Goal: Task Accomplishment & Management: Complete application form

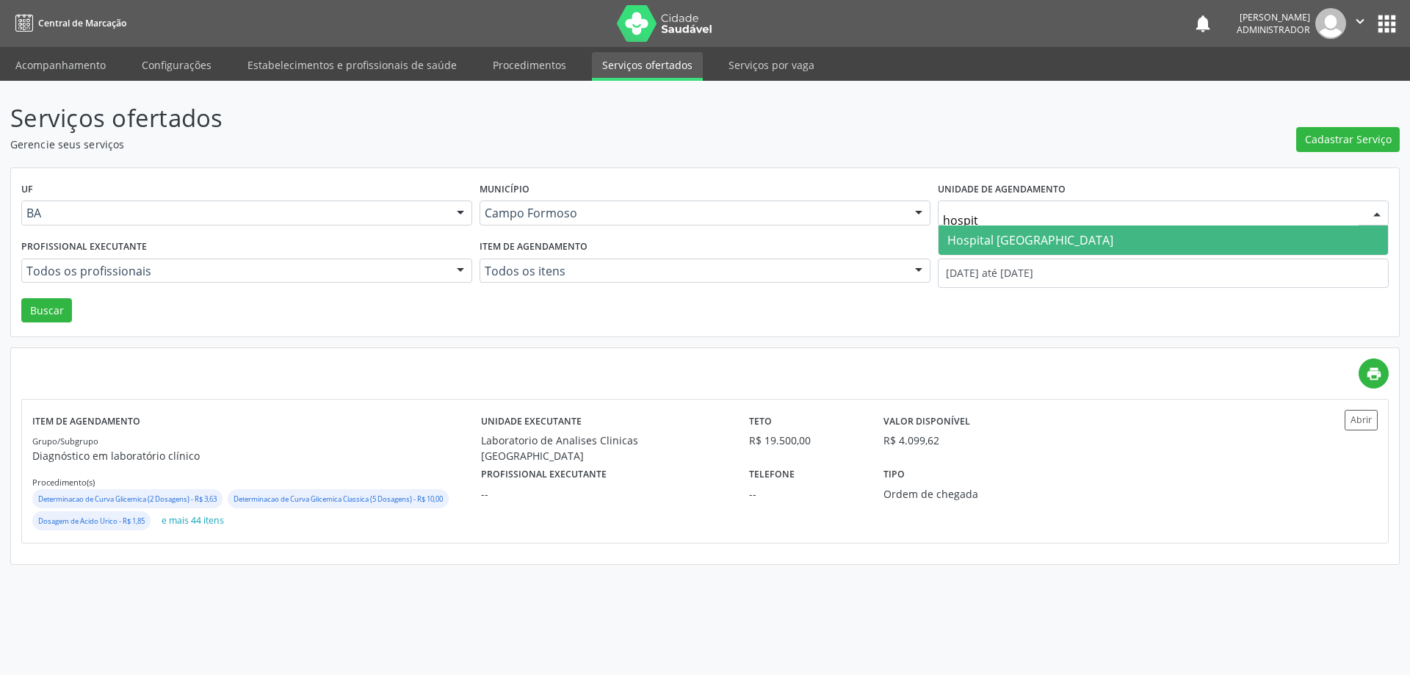
type input "hospita"
click at [1063, 242] on span "Hospital [GEOGRAPHIC_DATA]" at bounding box center [1030, 240] width 166 height 16
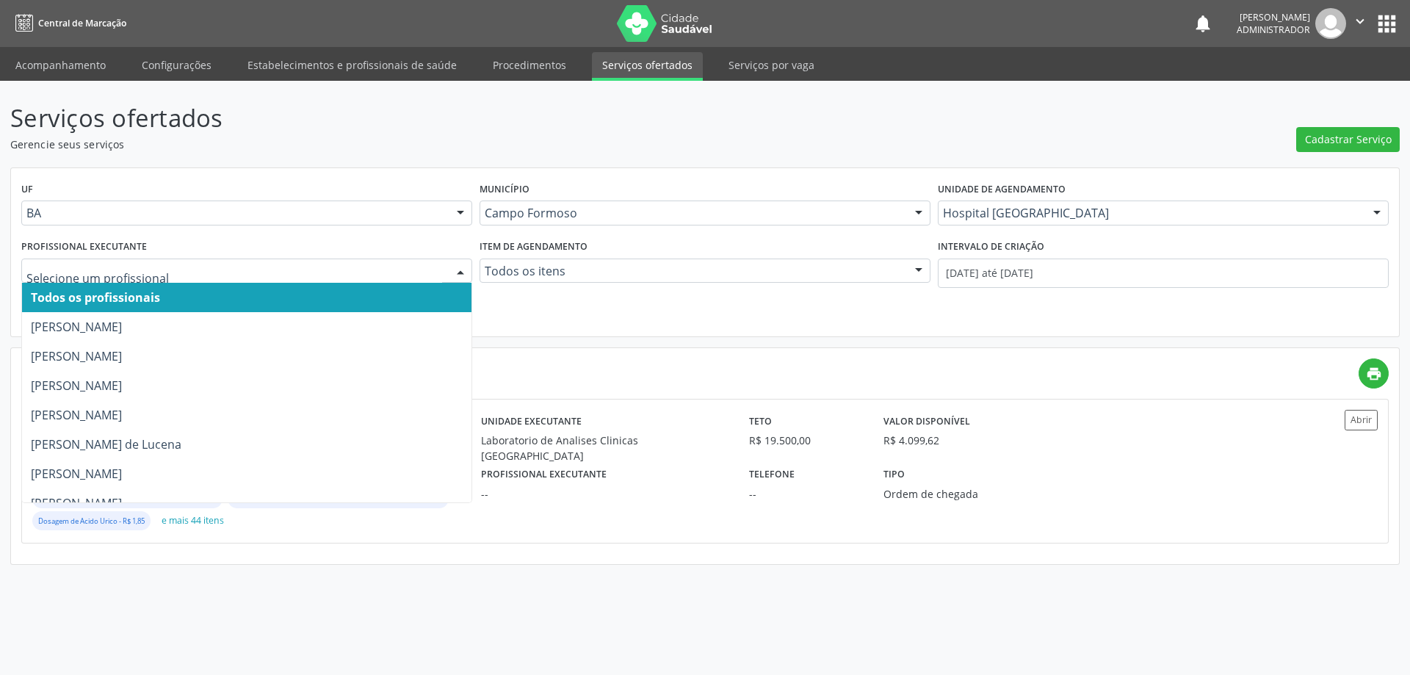
click at [457, 265] on div at bounding box center [460, 271] width 22 height 25
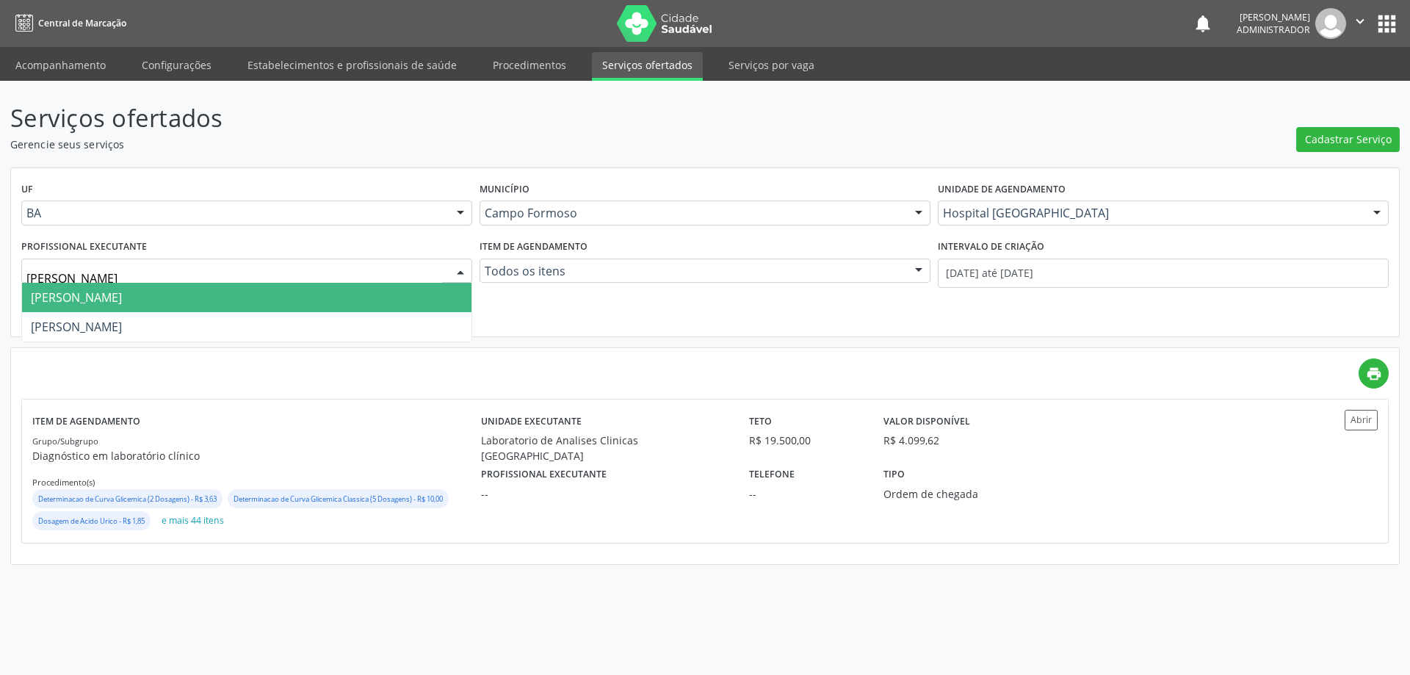
type input "joel"
click at [315, 292] on span "[PERSON_NAME] [PERSON_NAME]" at bounding box center [246, 297] width 449 height 29
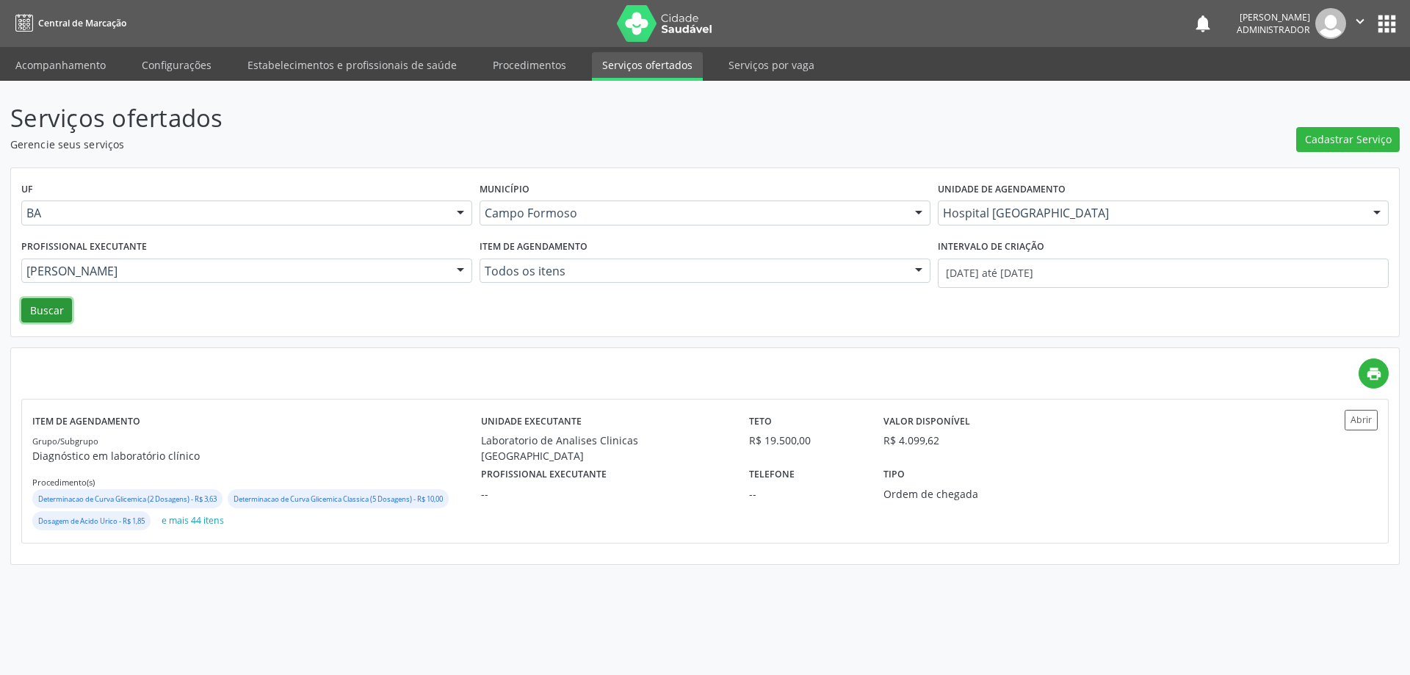
click at [45, 306] on button "Buscar" at bounding box center [46, 310] width 51 height 25
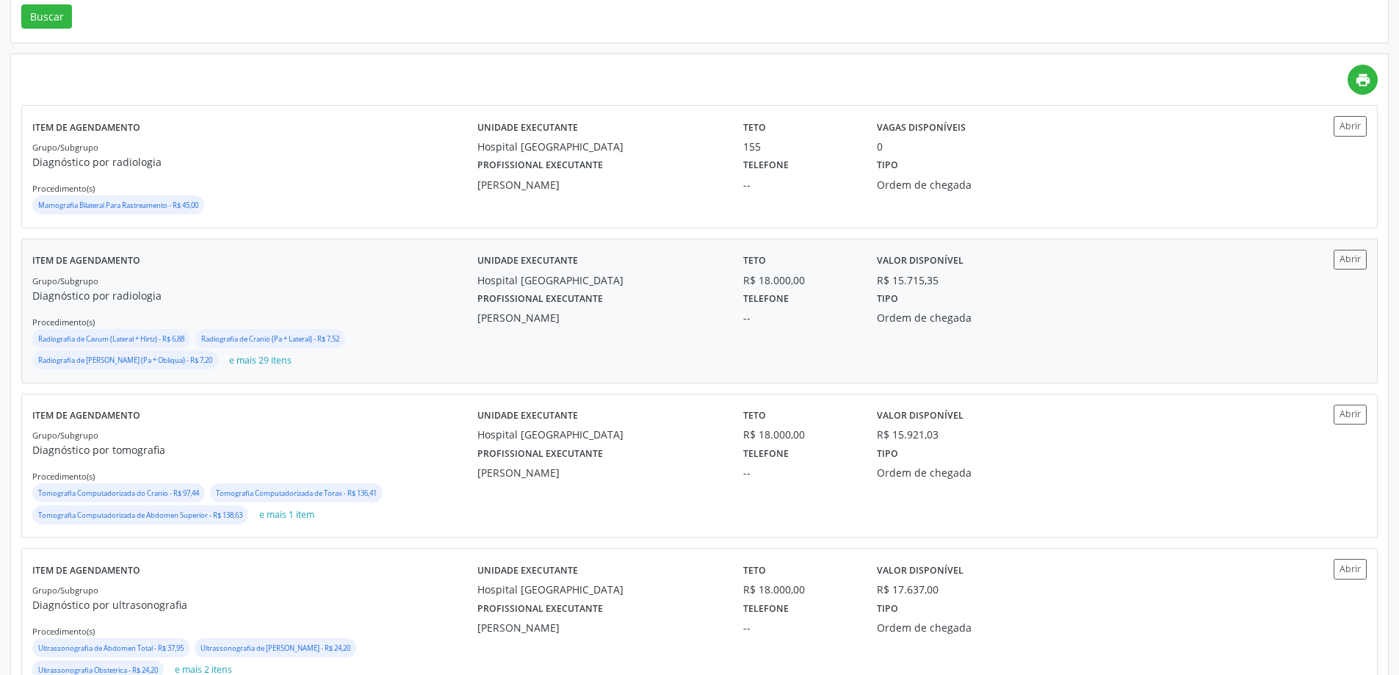
scroll to position [343, 0]
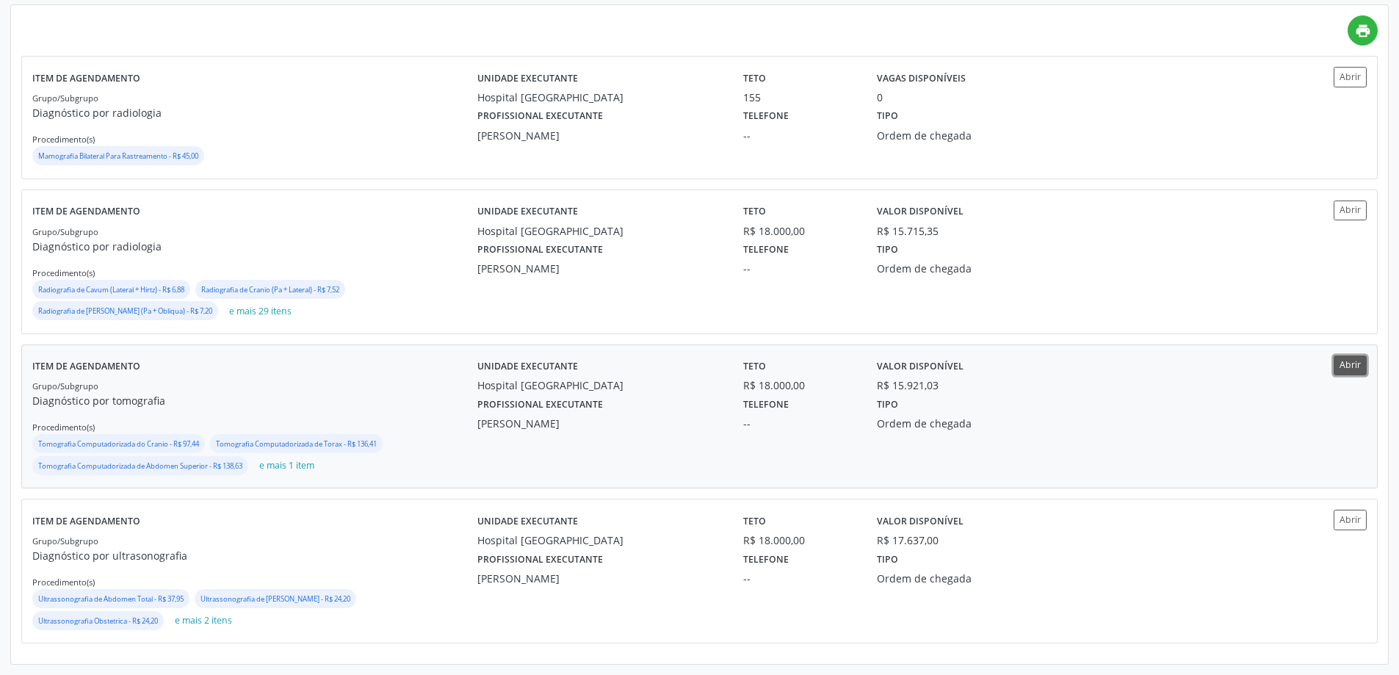
click at [1337, 366] on button "Abrir" at bounding box center [1350, 365] width 33 height 20
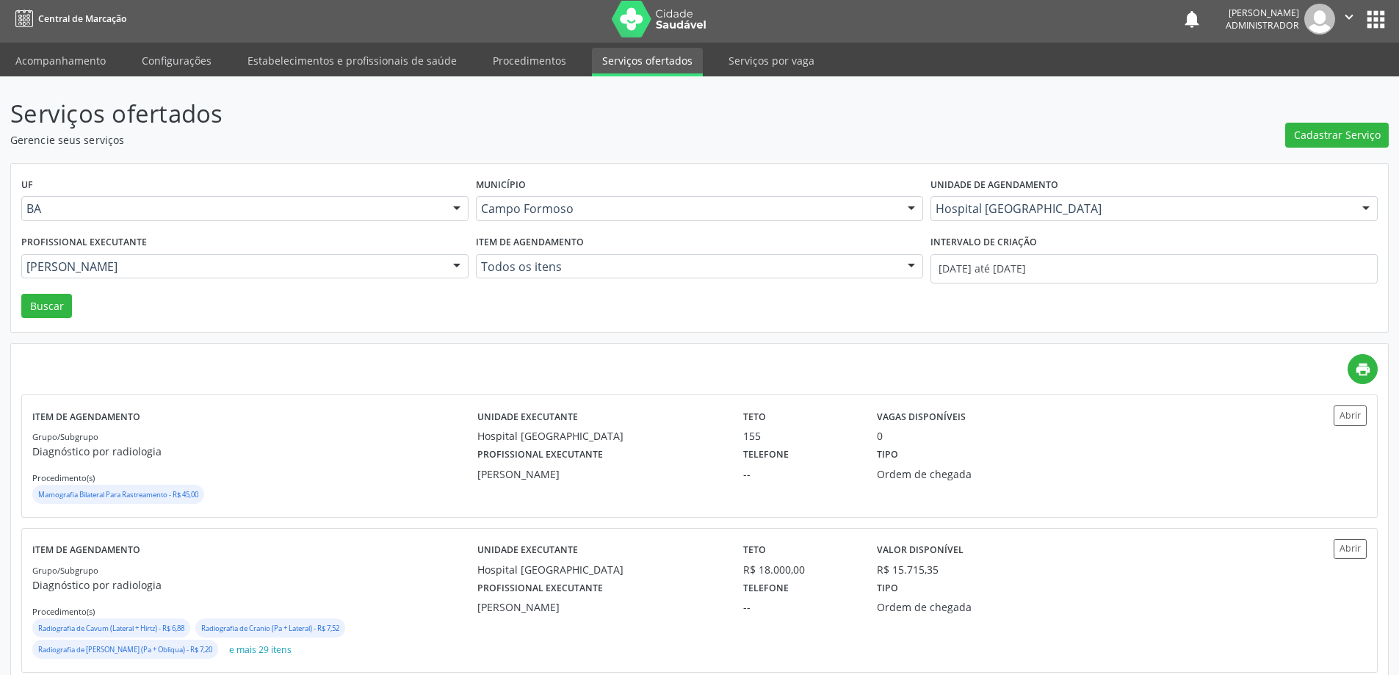
scroll to position [0, 0]
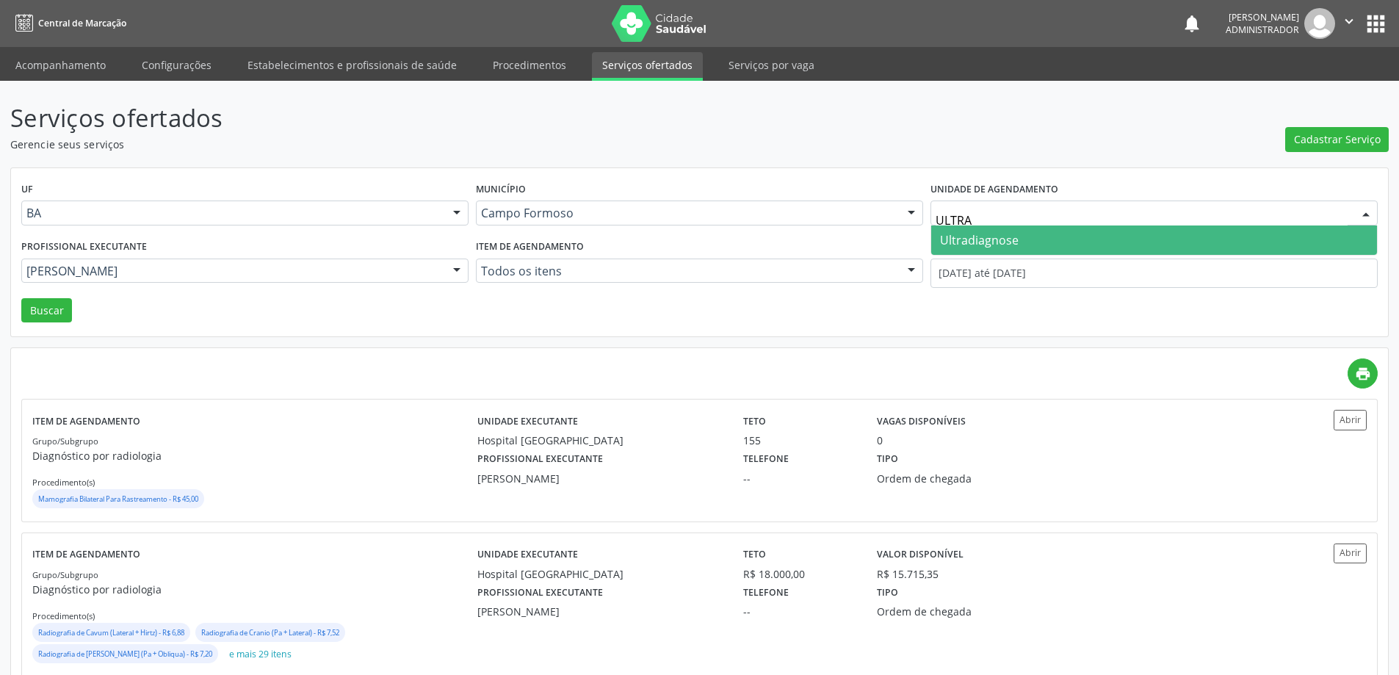
click at [964, 232] on span "Ultradiagnose" at bounding box center [979, 240] width 79 height 16
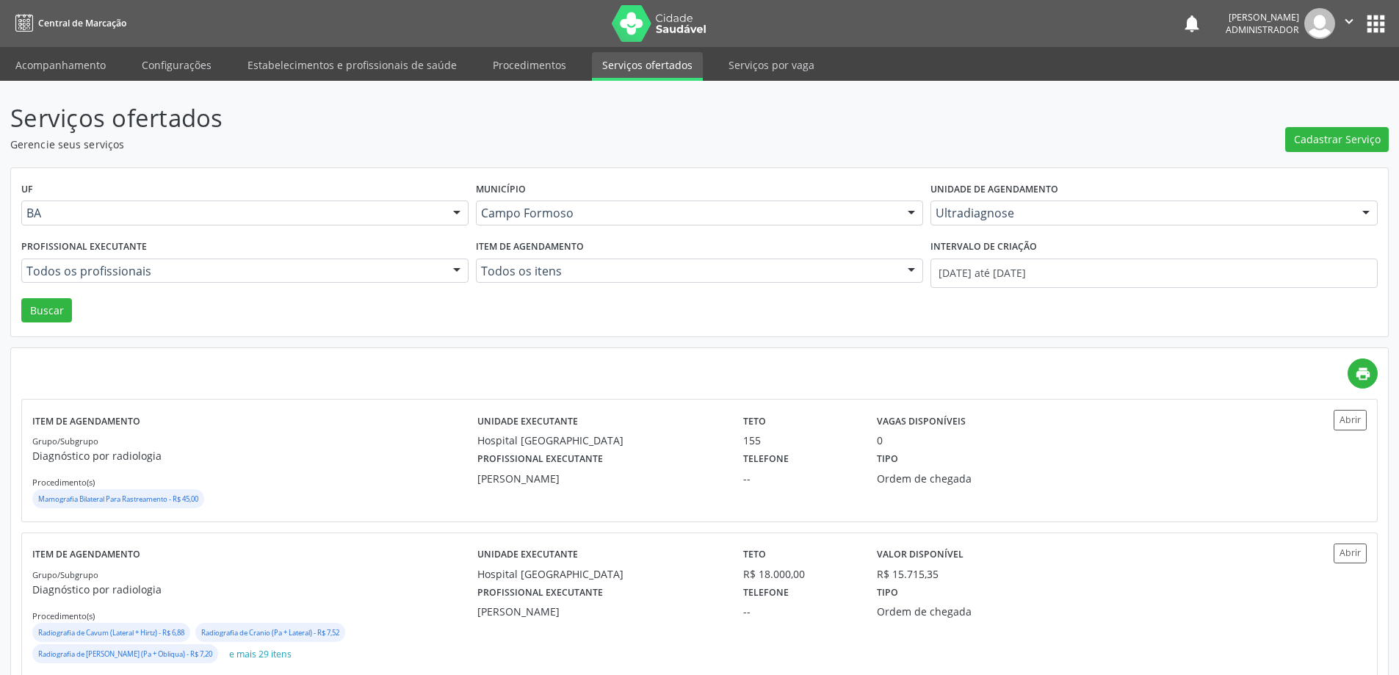
click at [458, 269] on div at bounding box center [457, 271] width 22 height 25
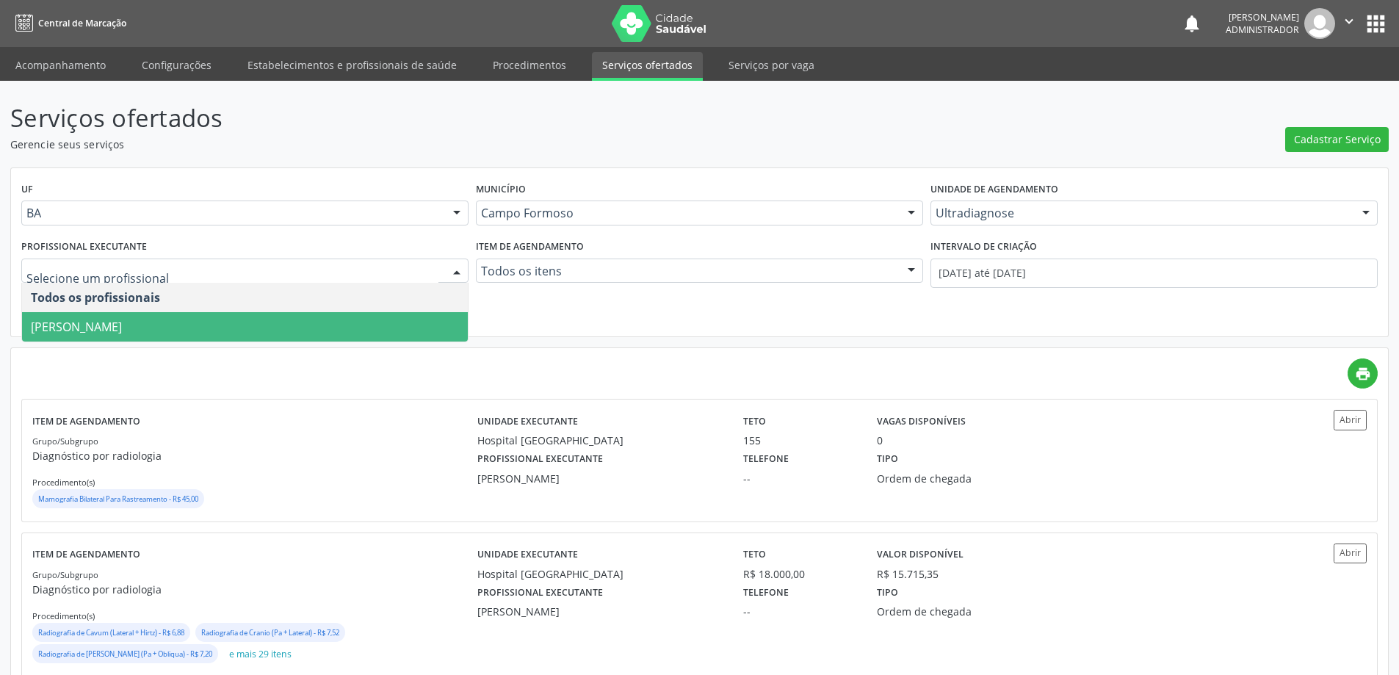
click at [423, 314] on span "Alciole Mendes Muritiba" at bounding box center [245, 326] width 446 height 29
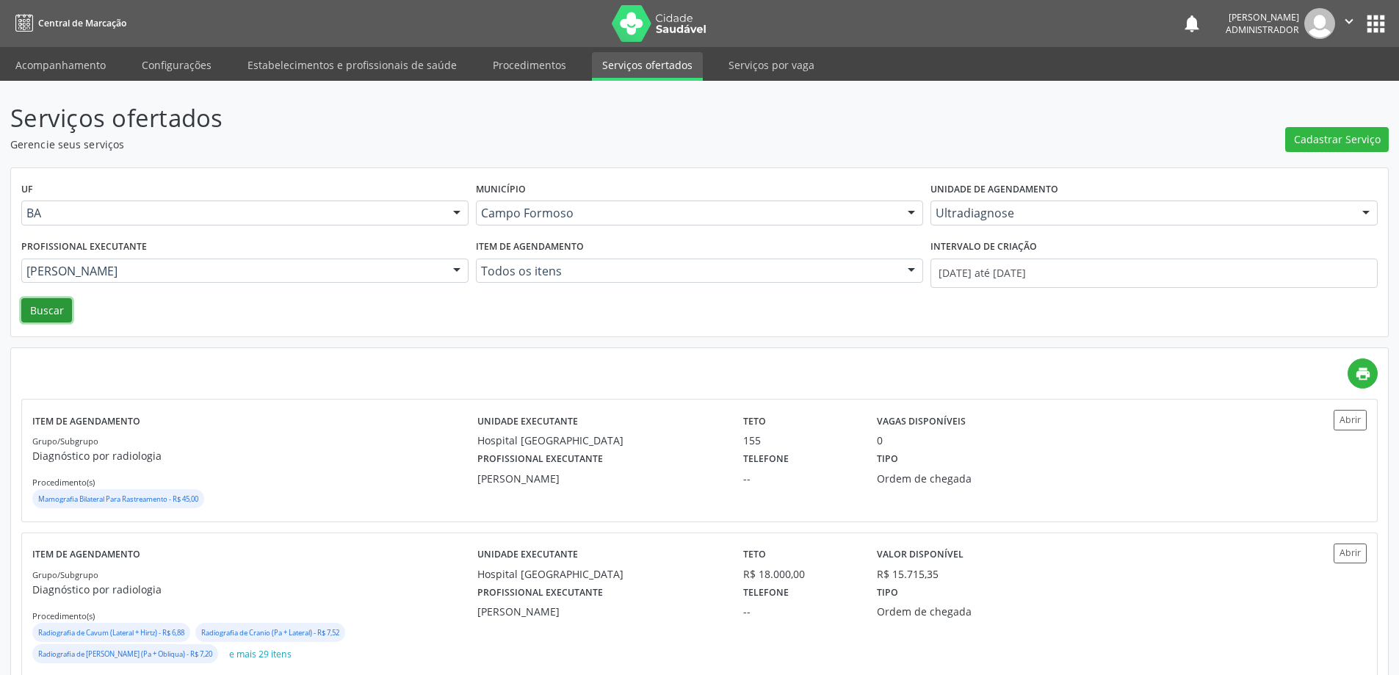
click at [50, 314] on button "Buscar" at bounding box center [46, 310] width 51 height 25
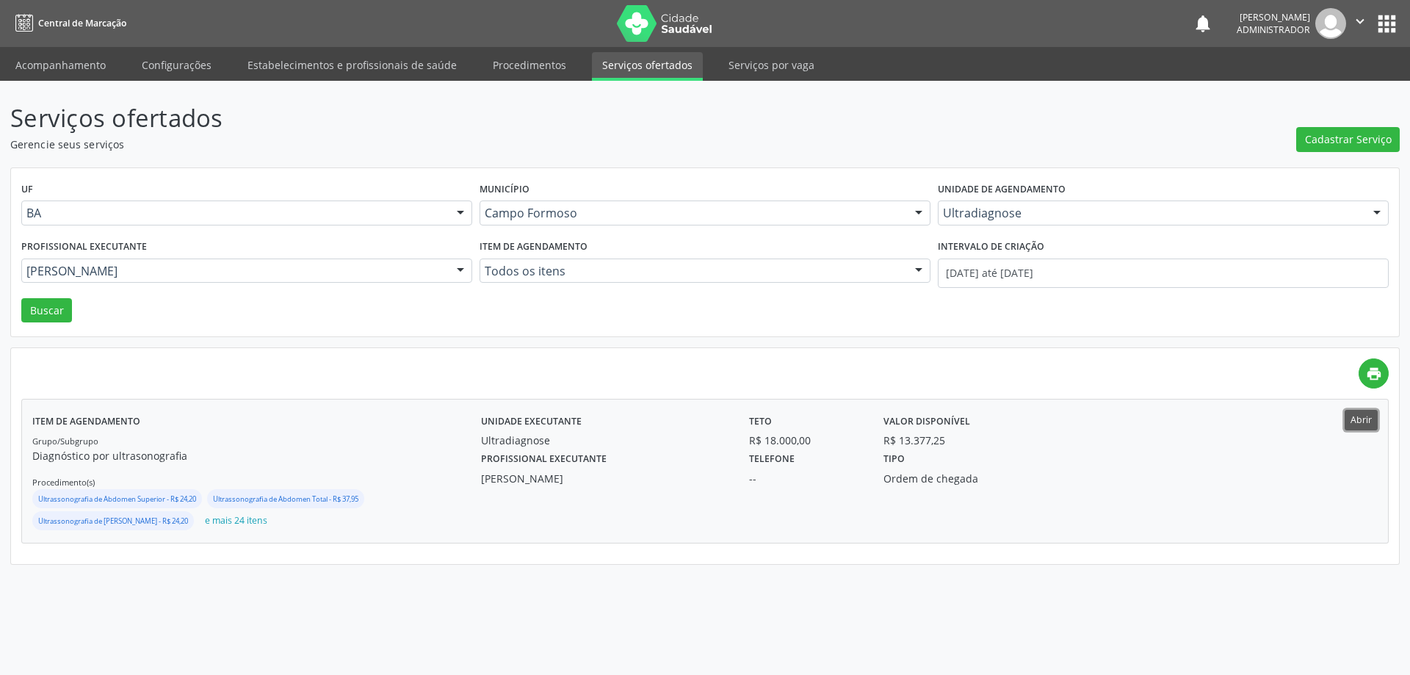
click at [1363, 415] on button "Abrir" at bounding box center [1361, 420] width 33 height 20
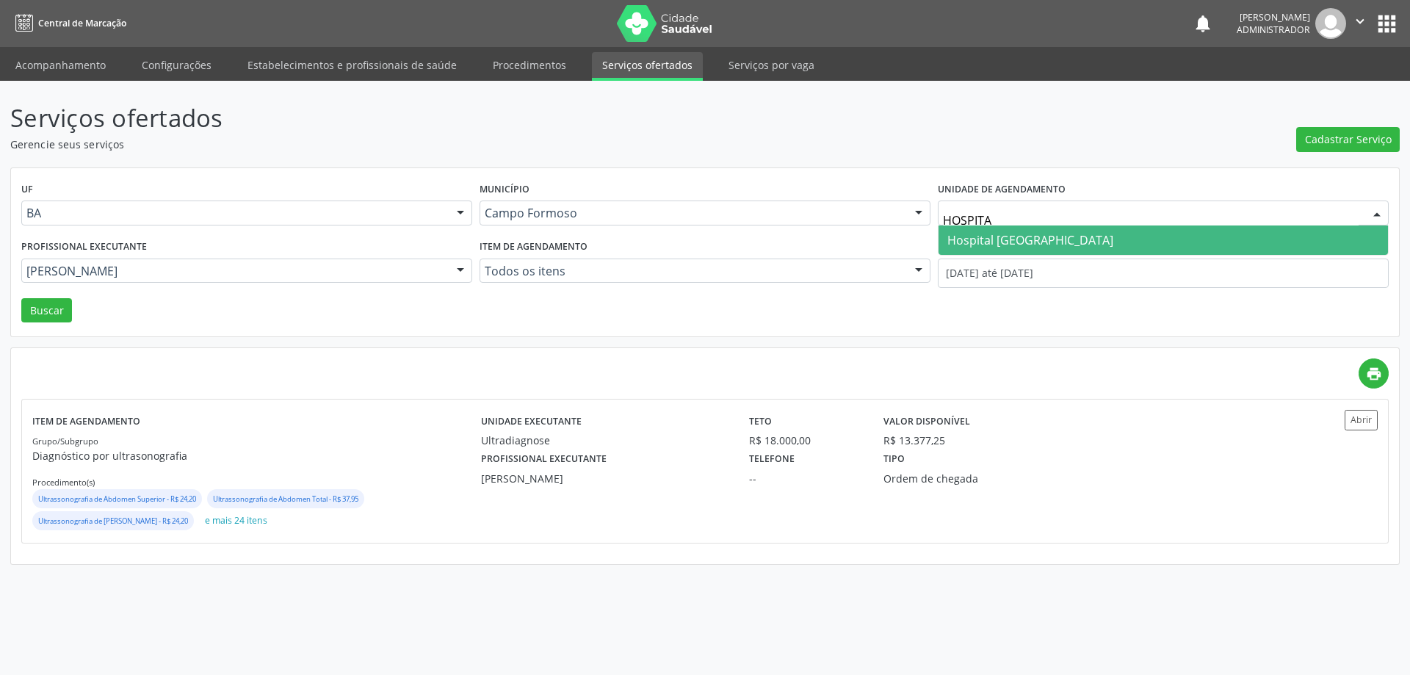
type input "HOSPITAL"
click at [1066, 245] on span "Hospital [GEOGRAPHIC_DATA]" at bounding box center [1030, 240] width 166 height 16
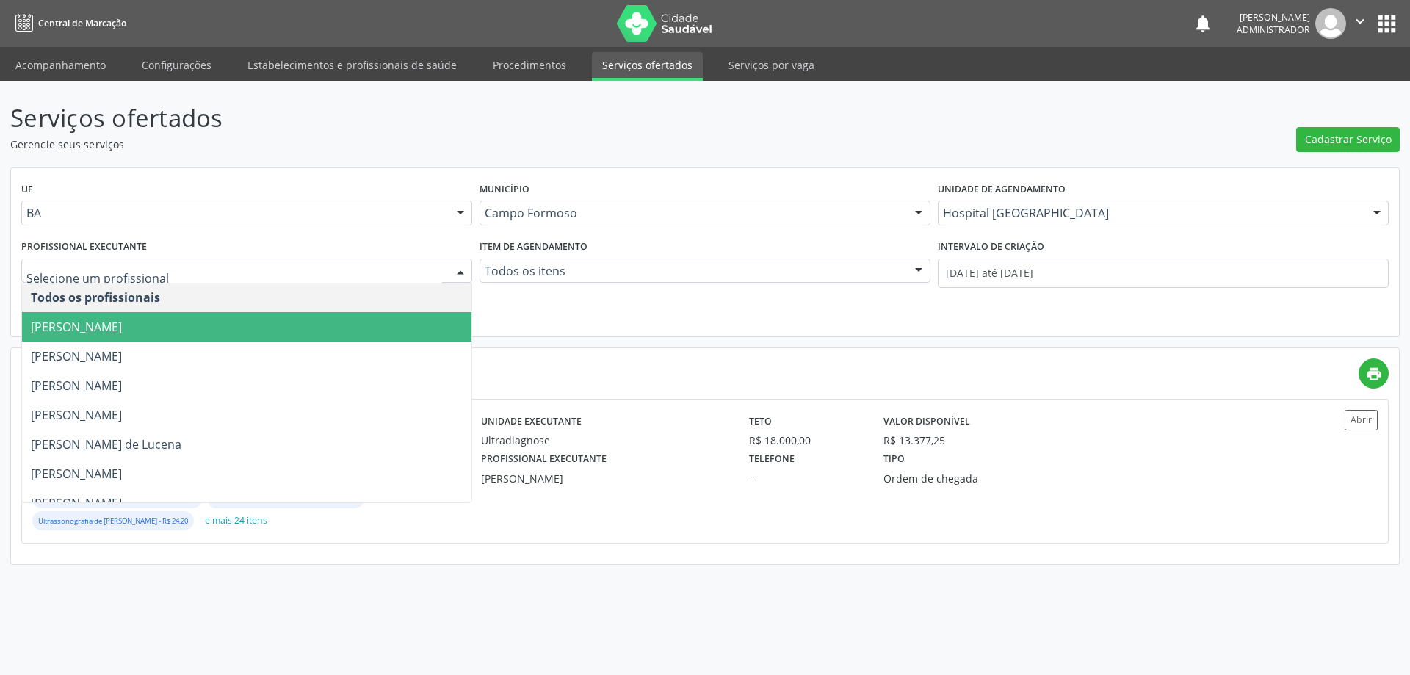
click at [458, 269] on div at bounding box center [460, 271] width 22 height 25
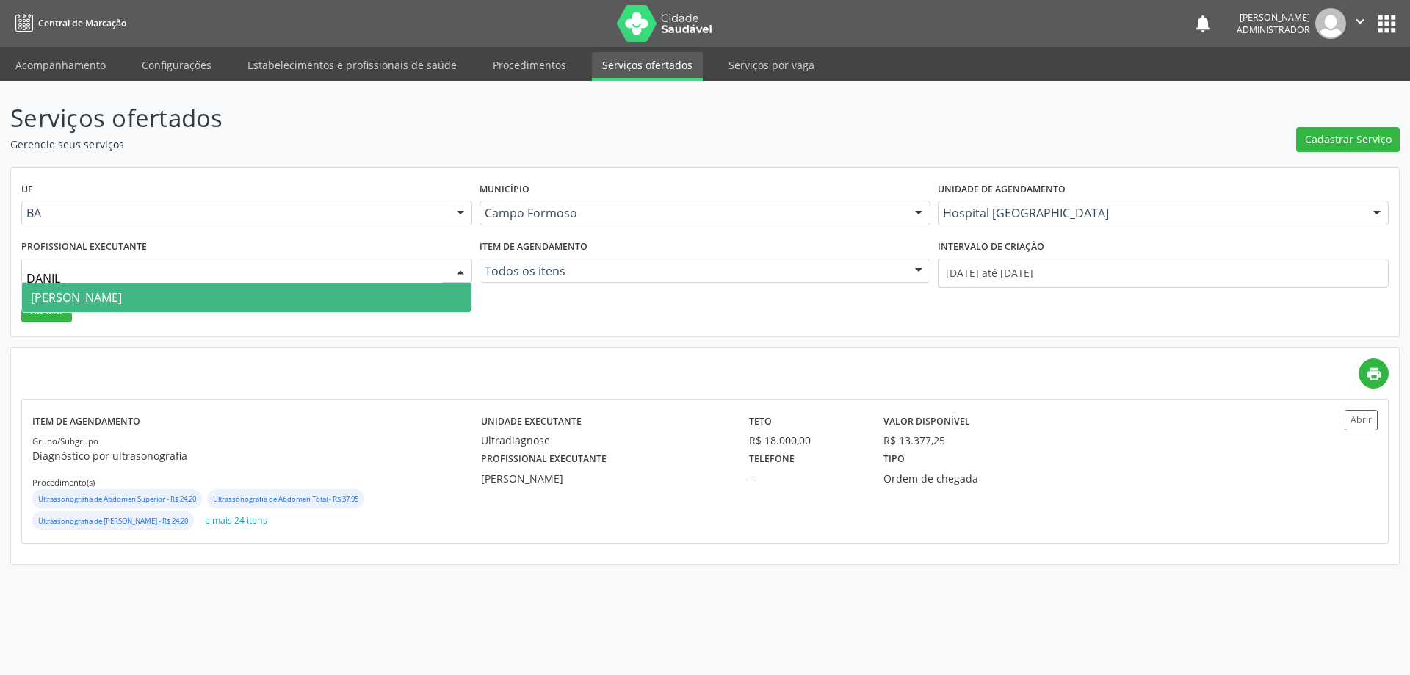
type input "DANILO"
drag, startPoint x: 383, startPoint y: 300, endPoint x: 409, endPoint y: 300, distance: 25.7
click at [391, 300] on span "Danilo Souza Cardoso" at bounding box center [246, 297] width 449 height 29
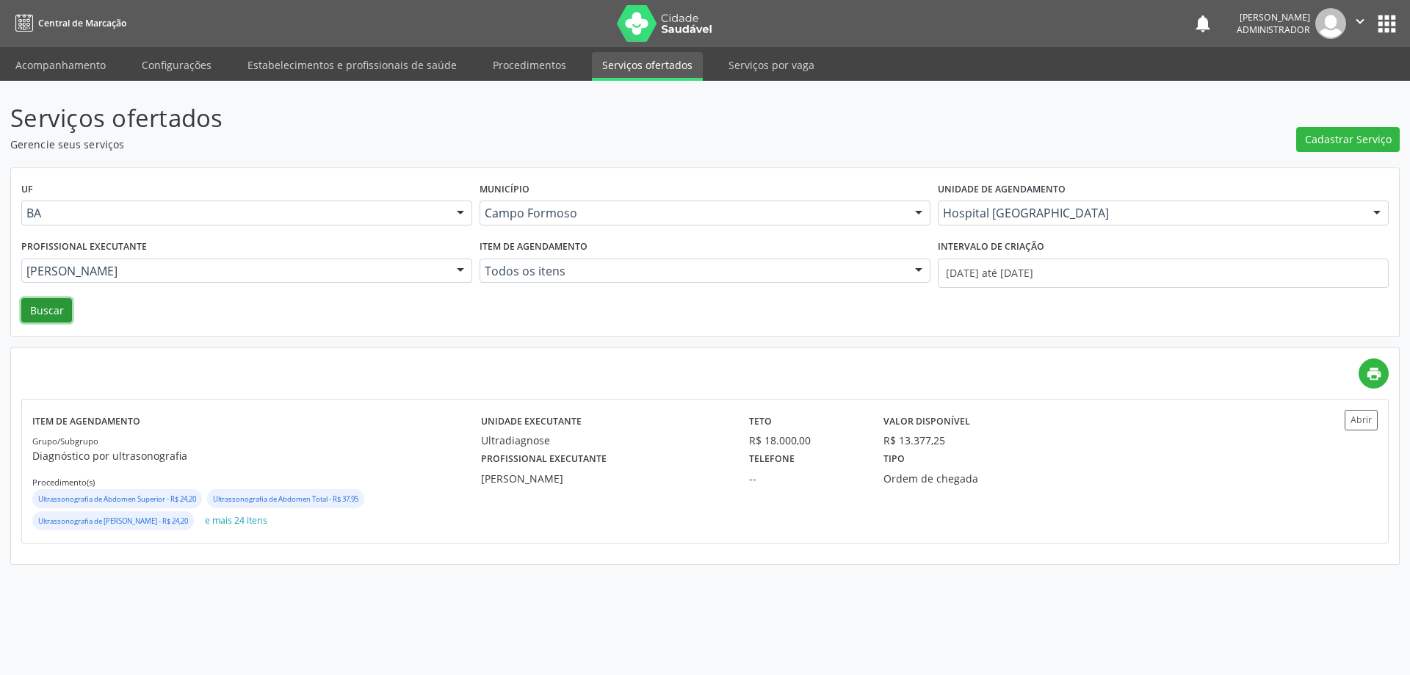
click at [57, 312] on button "Buscar" at bounding box center [46, 310] width 51 height 25
click at [1360, 418] on button "Abrir" at bounding box center [1361, 420] width 33 height 20
click at [79, 65] on link "Acompanhamento" at bounding box center [60, 65] width 111 height 26
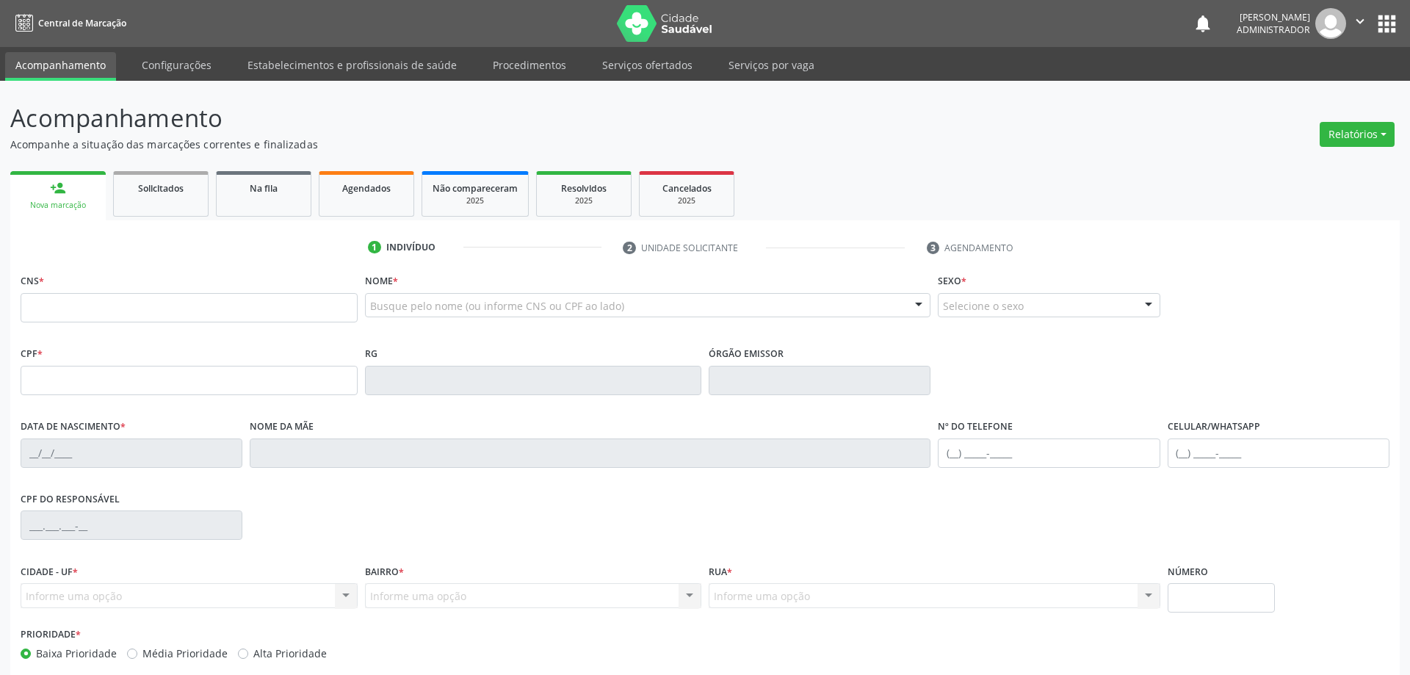
click at [79, 65] on link "Acompanhamento" at bounding box center [60, 66] width 111 height 29
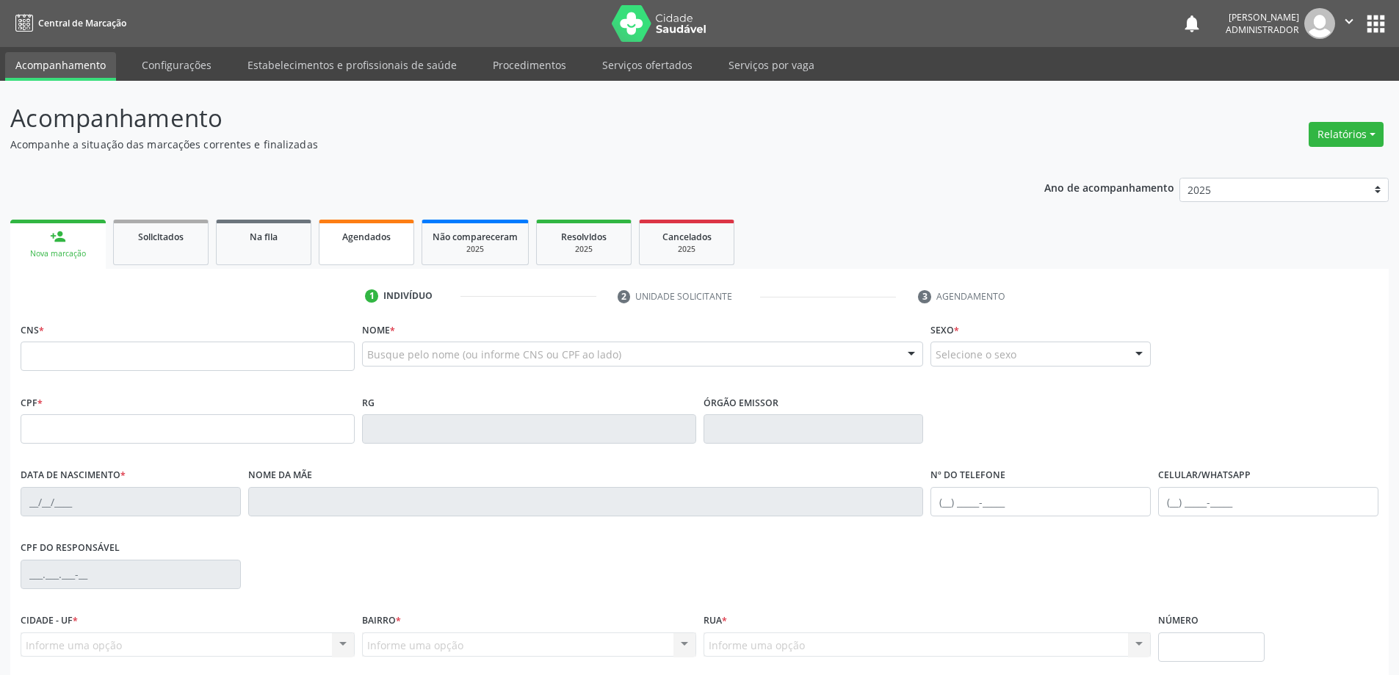
click at [372, 231] on span "Agendados" at bounding box center [366, 237] width 48 height 12
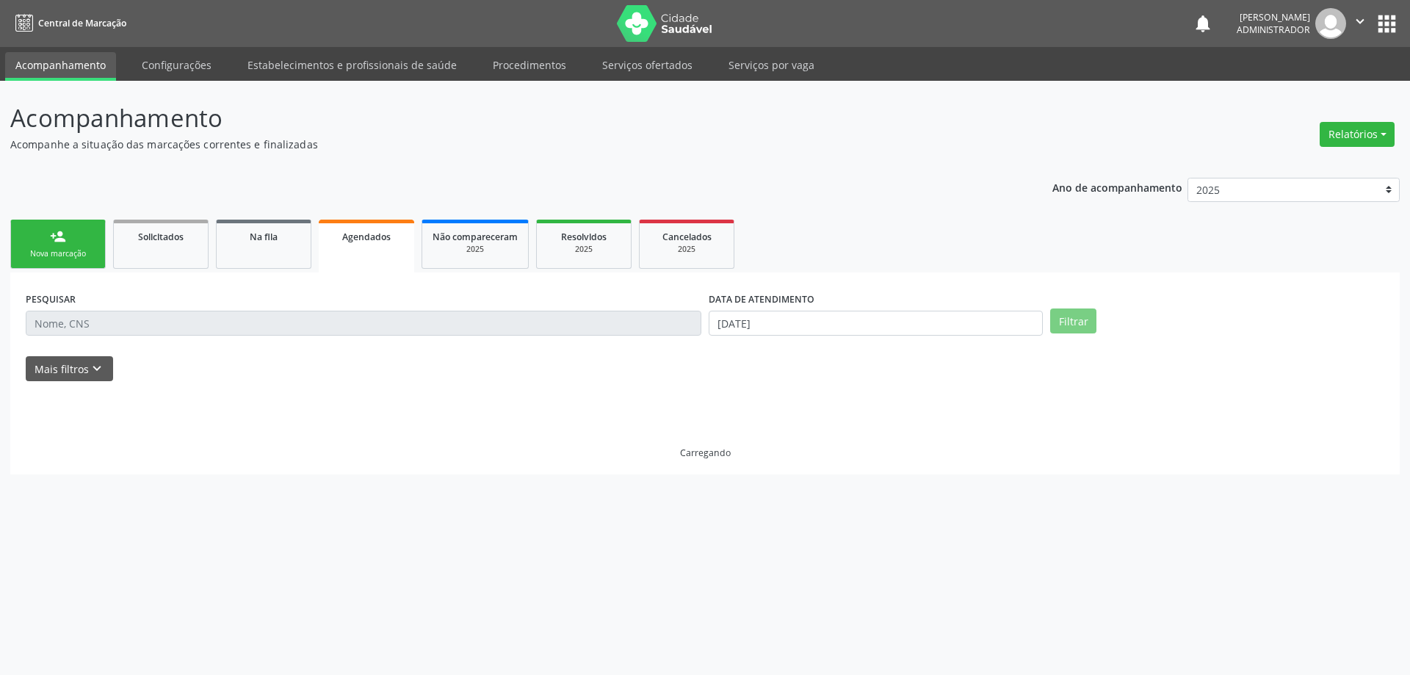
click at [372, 231] on span "Agendados" at bounding box center [366, 237] width 48 height 12
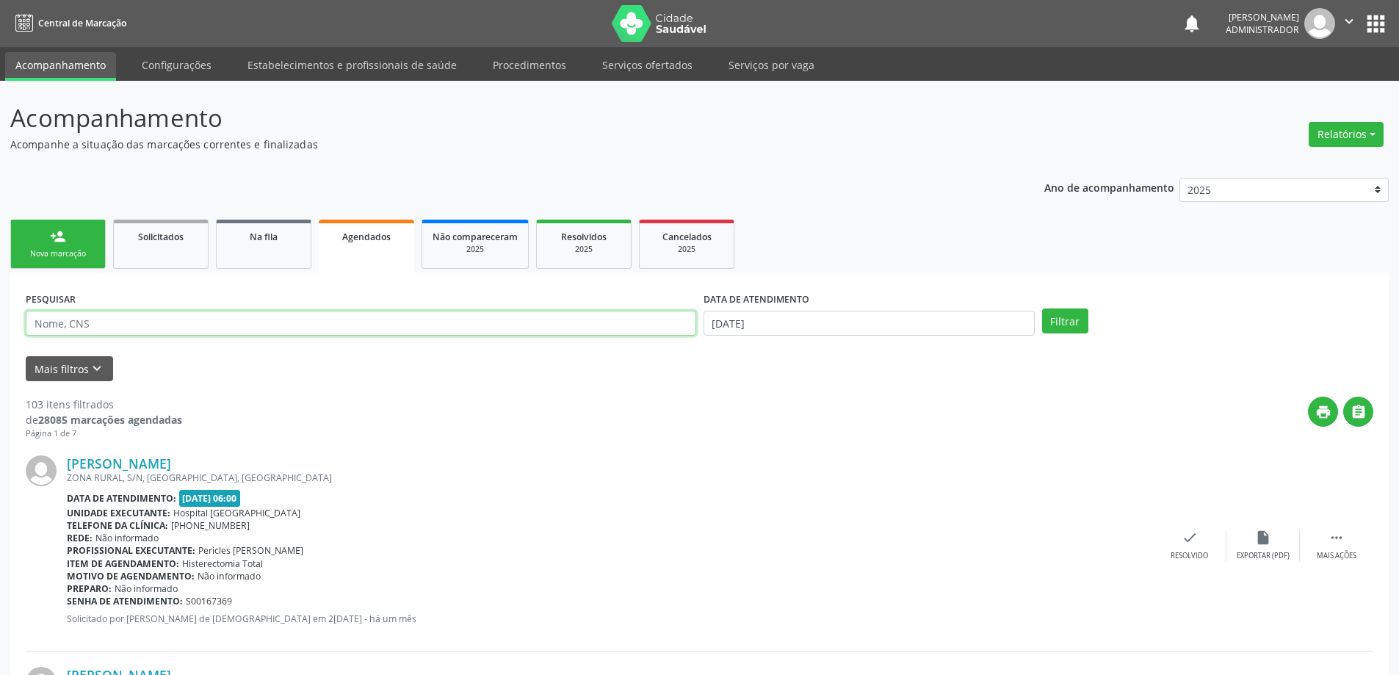
click at [278, 328] on input "text" at bounding box center [361, 323] width 670 height 25
type input "700901979228597"
click at [749, 322] on input "[DATE]" at bounding box center [869, 323] width 331 height 25
click at [1072, 327] on button "Filtrar" at bounding box center [1065, 320] width 46 height 25
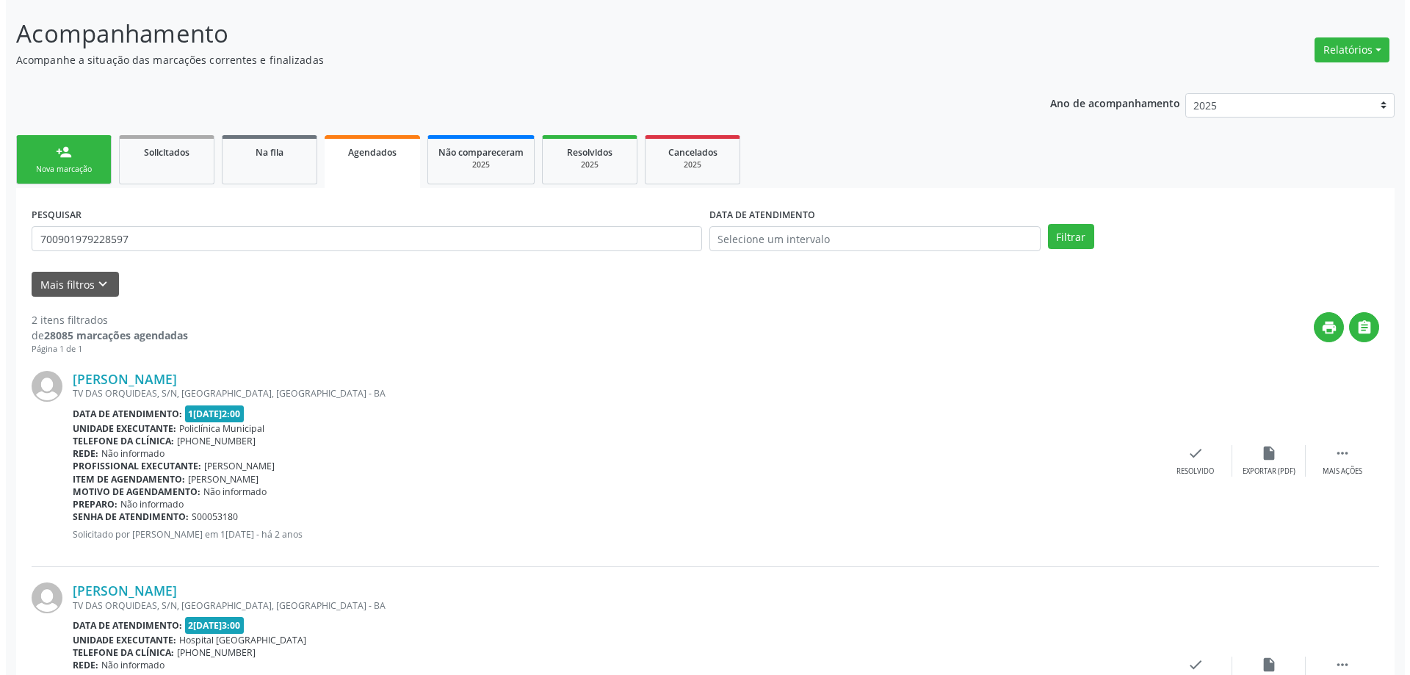
scroll to position [214, 0]
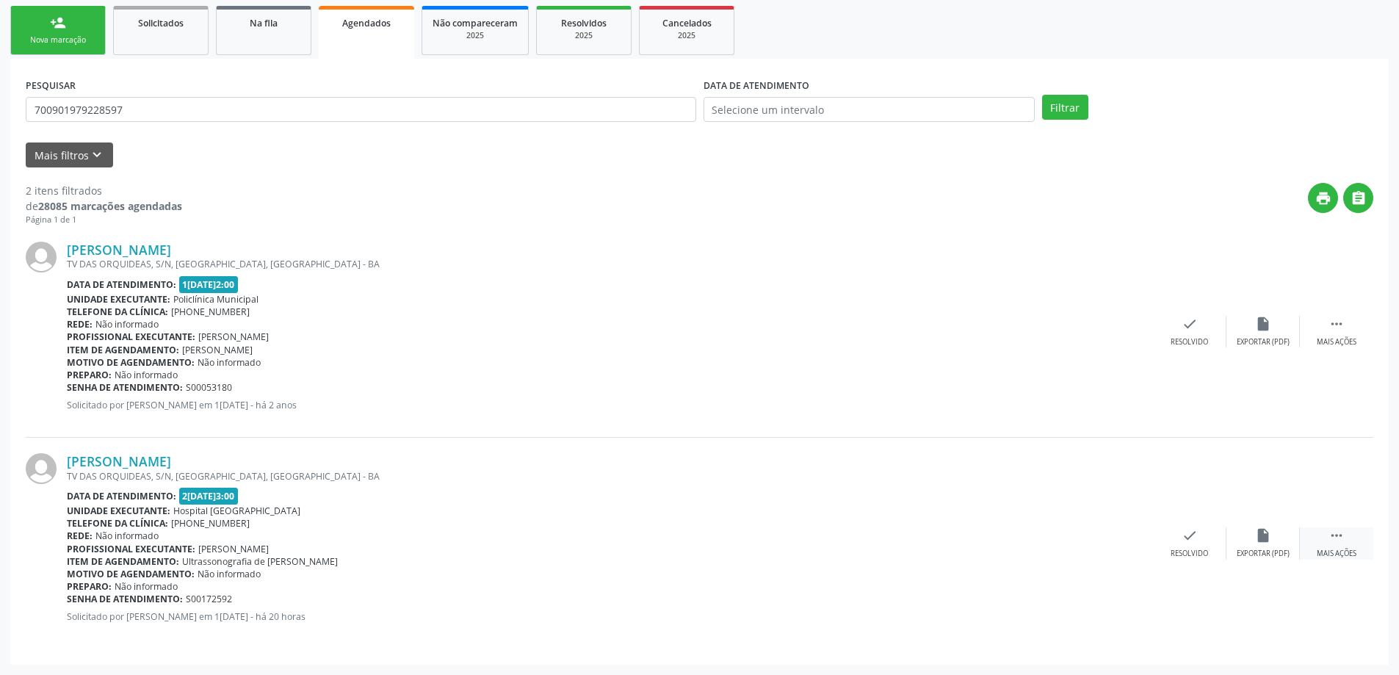
click at [1331, 535] on icon "" at bounding box center [1336, 535] width 16 height 16
click at [1114, 540] on icon "cancel" at bounding box center [1116, 535] width 16 height 16
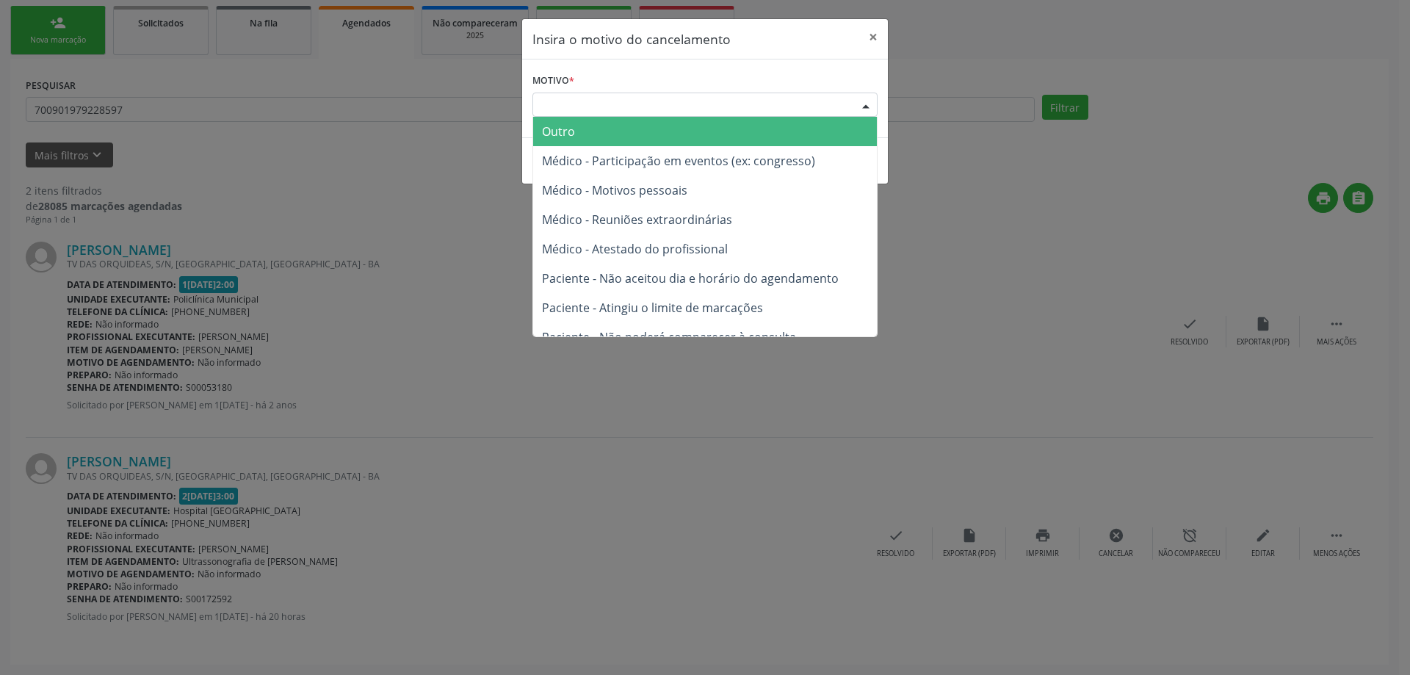
click at [863, 98] on div at bounding box center [866, 105] width 22 height 25
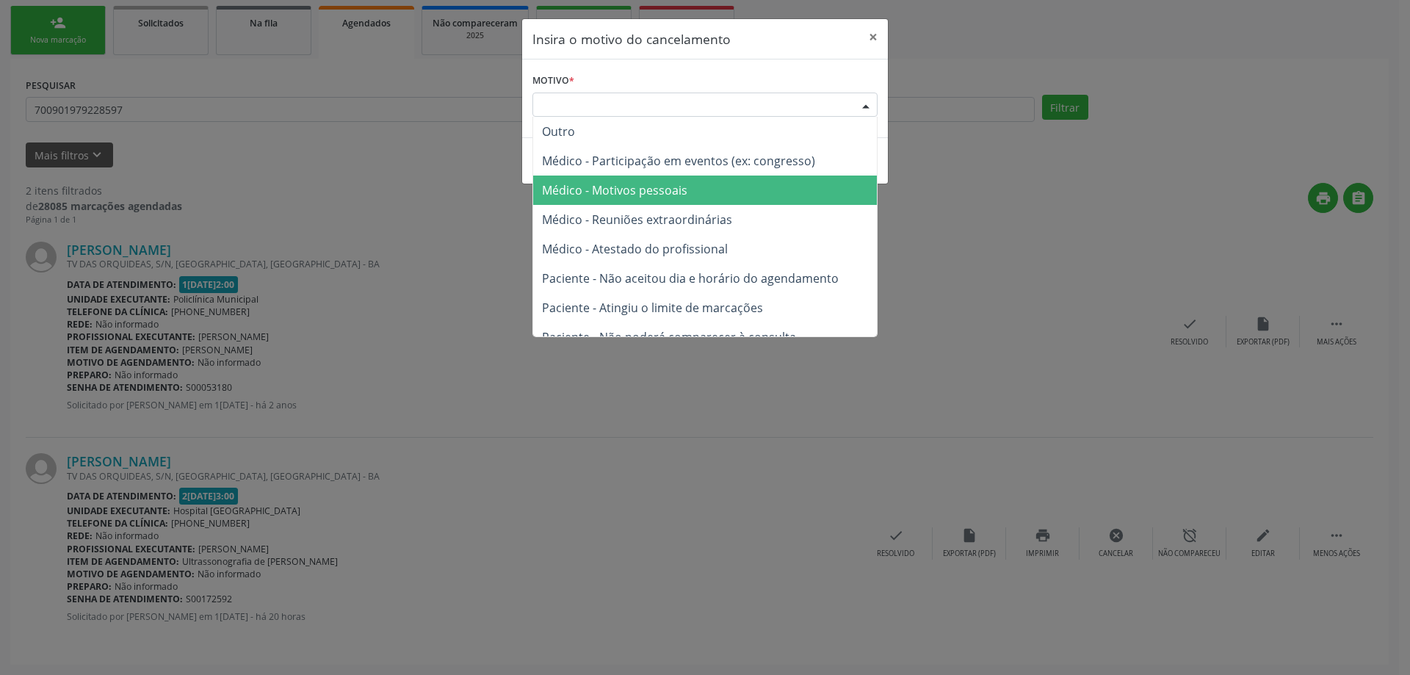
click at [814, 184] on span "Médico - Motivos pessoais" at bounding box center [705, 190] width 344 height 29
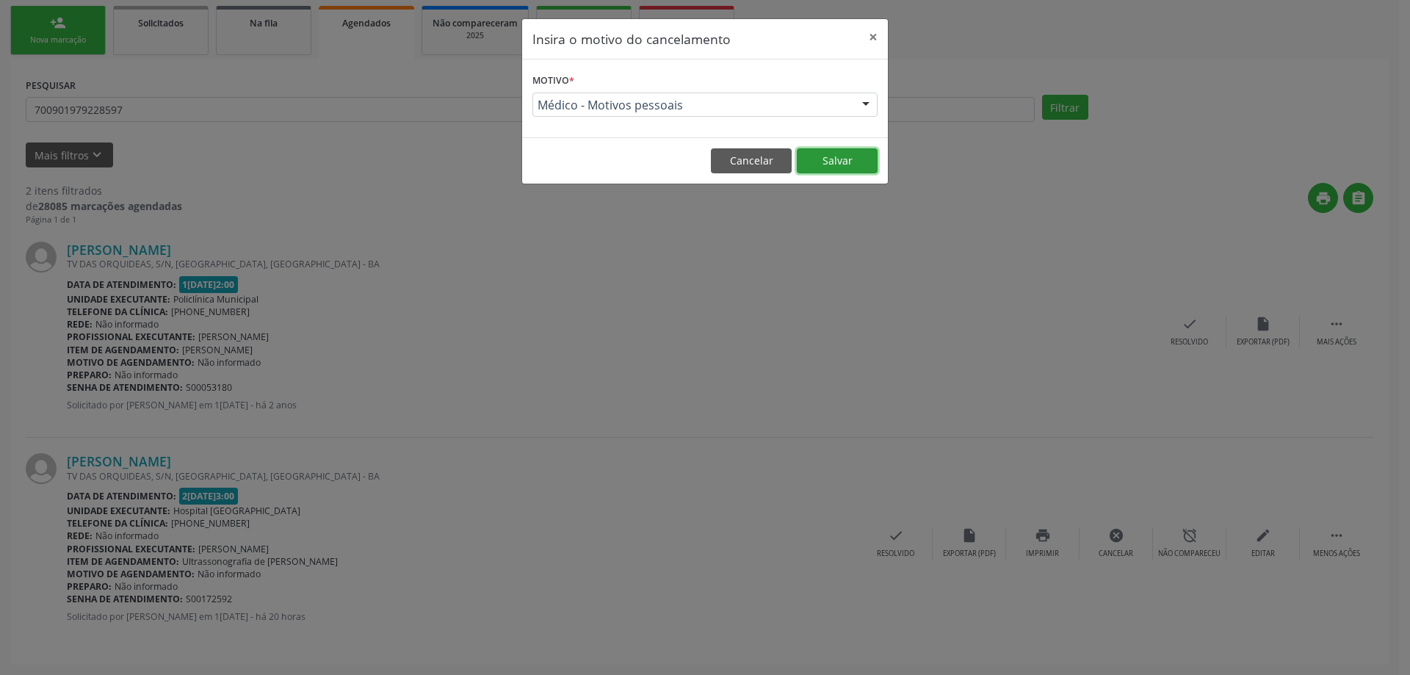
click at [833, 161] on button "Salvar" at bounding box center [837, 160] width 81 height 25
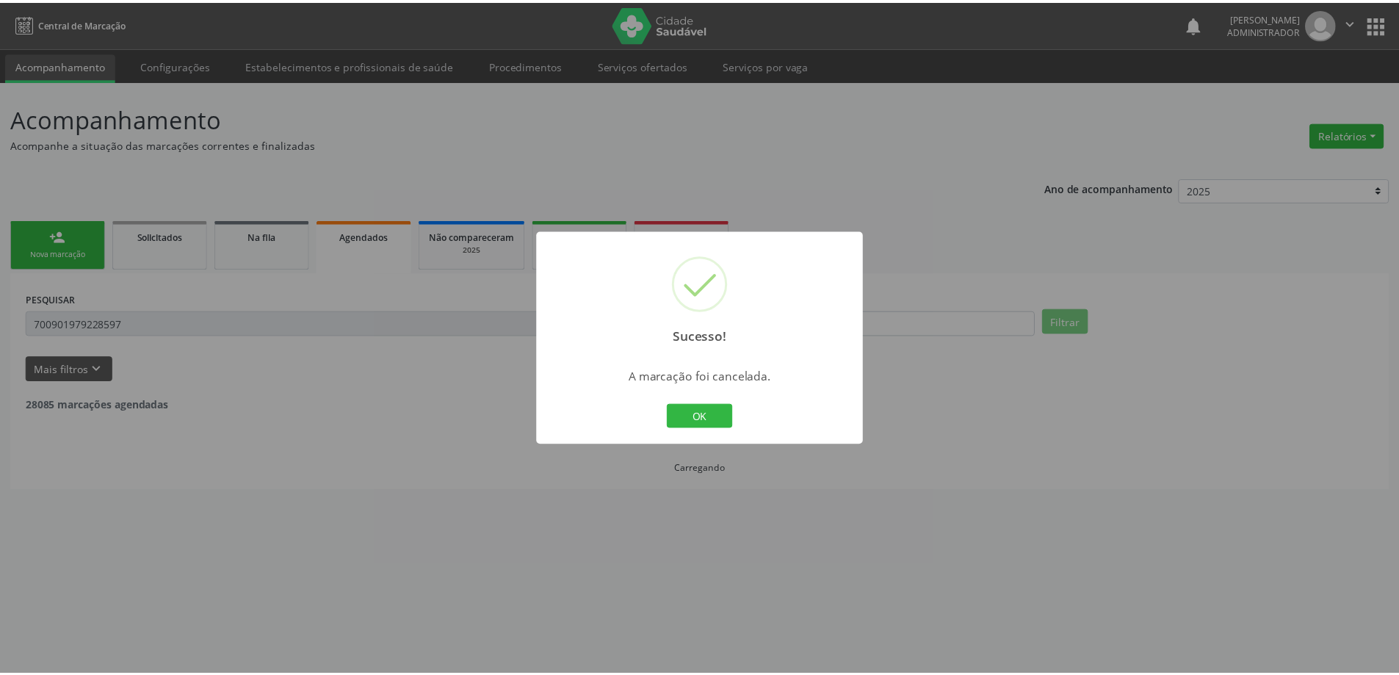
scroll to position [0, 0]
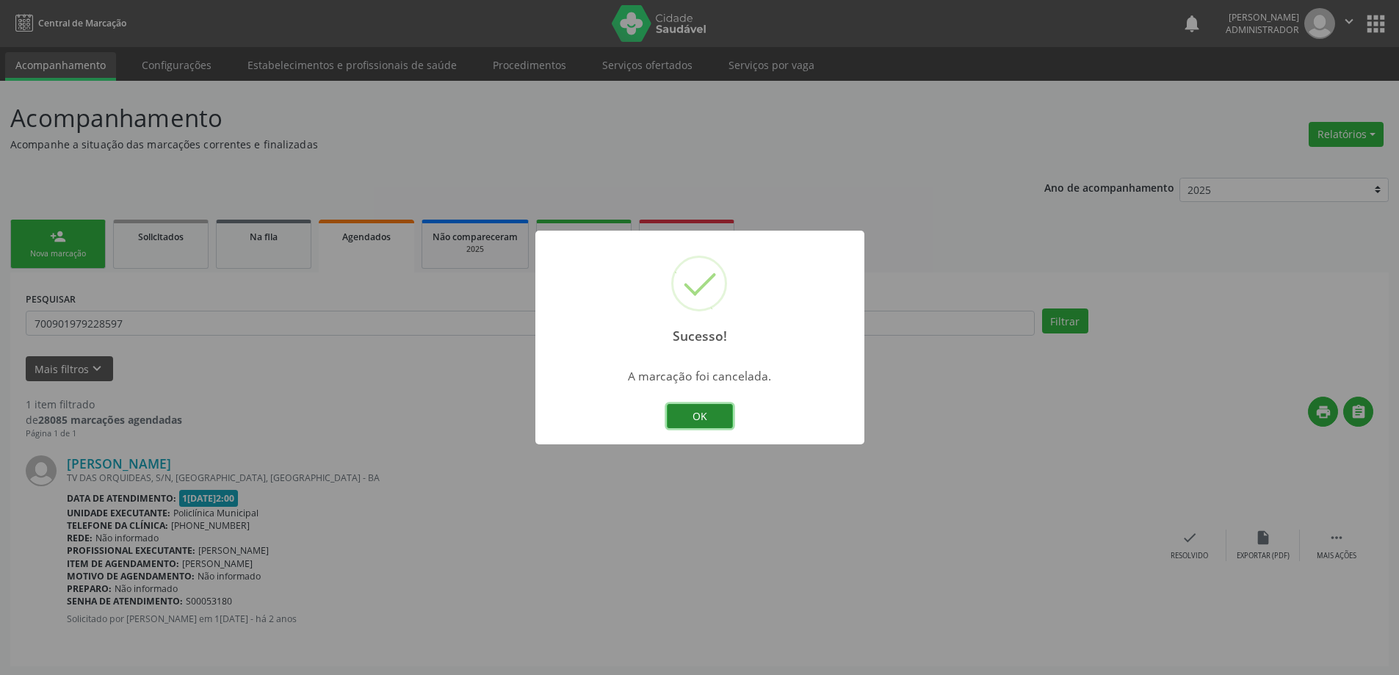
click at [720, 416] on button "OK" at bounding box center [700, 416] width 66 height 25
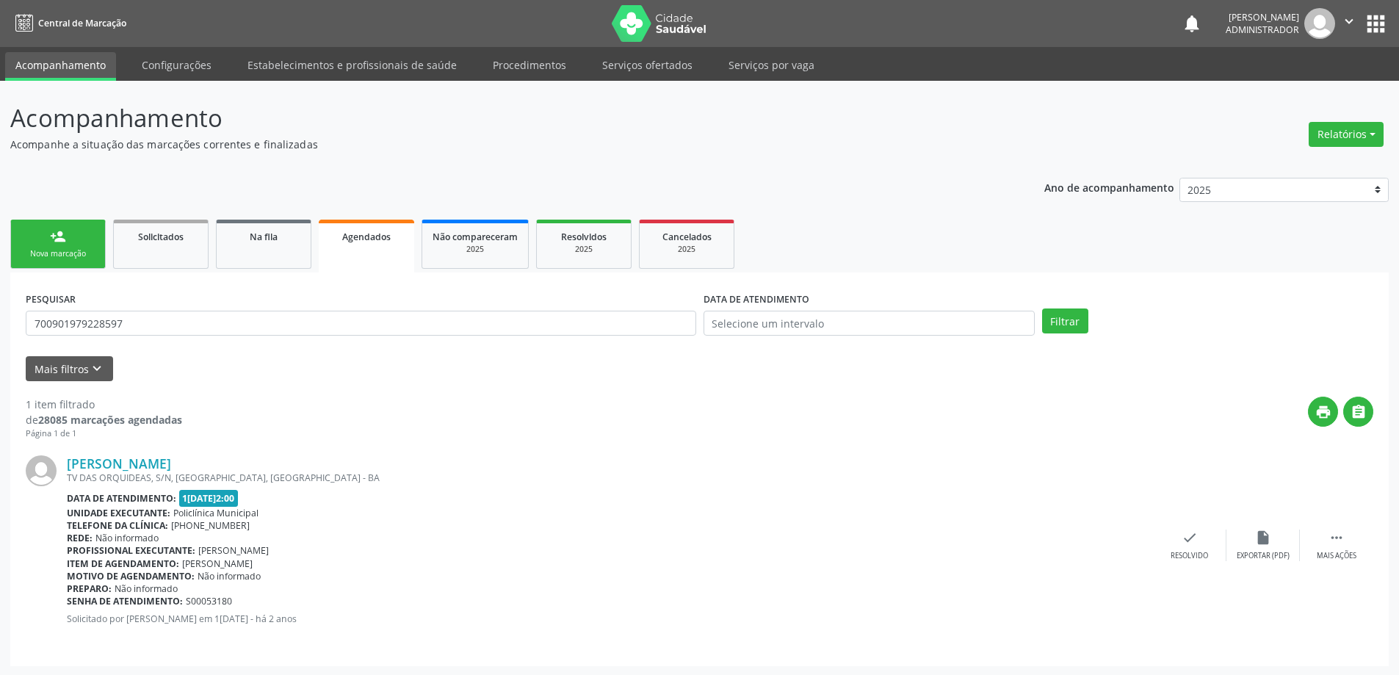
drag, startPoint x: 39, startPoint y: 244, endPoint x: 123, endPoint y: 192, distance: 98.2
click at [40, 244] on link "person_add Nova marcação" at bounding box center [57, 244] width 95 height 49
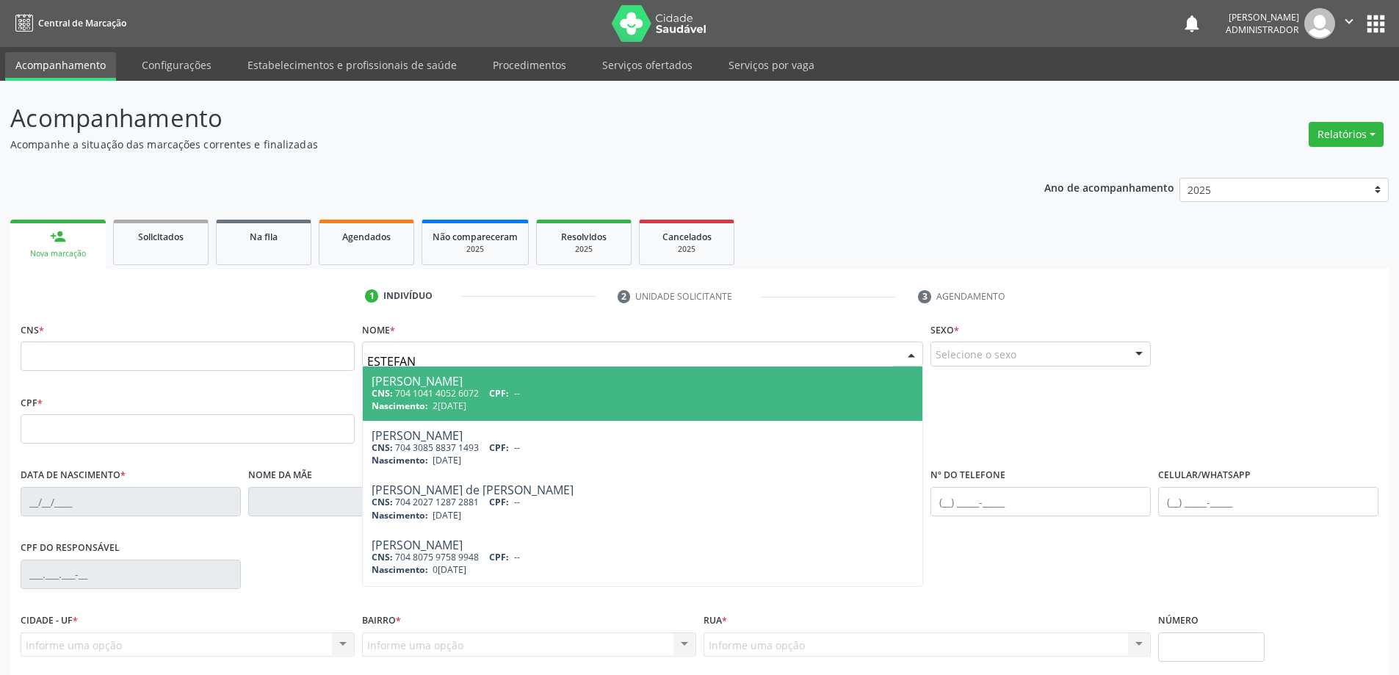
type input "ESTEFANE"
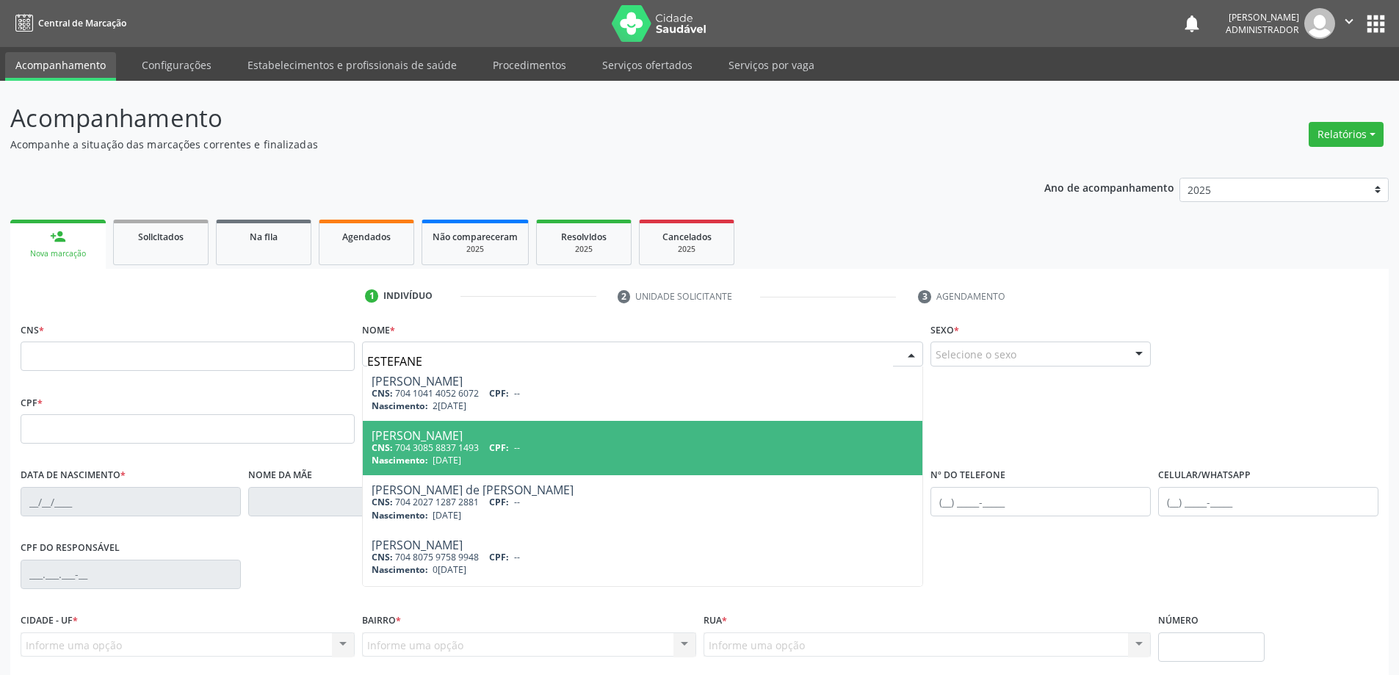
click at [494, 430] on div "Estefanie Merine Pereira Martins Araujo" at bounding box center [643, 436] width 543 height 12
type input "704 3085 8837 1493"
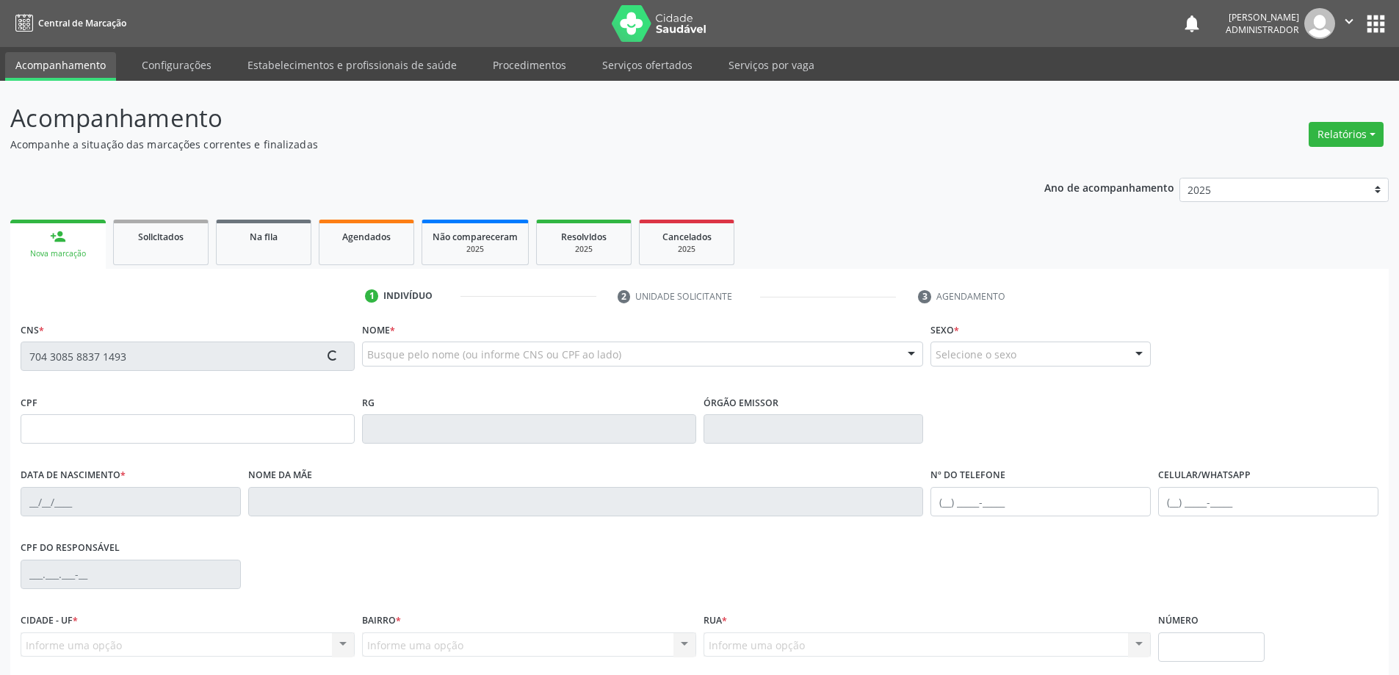
type input "19/09/1985"
type input "S/N"
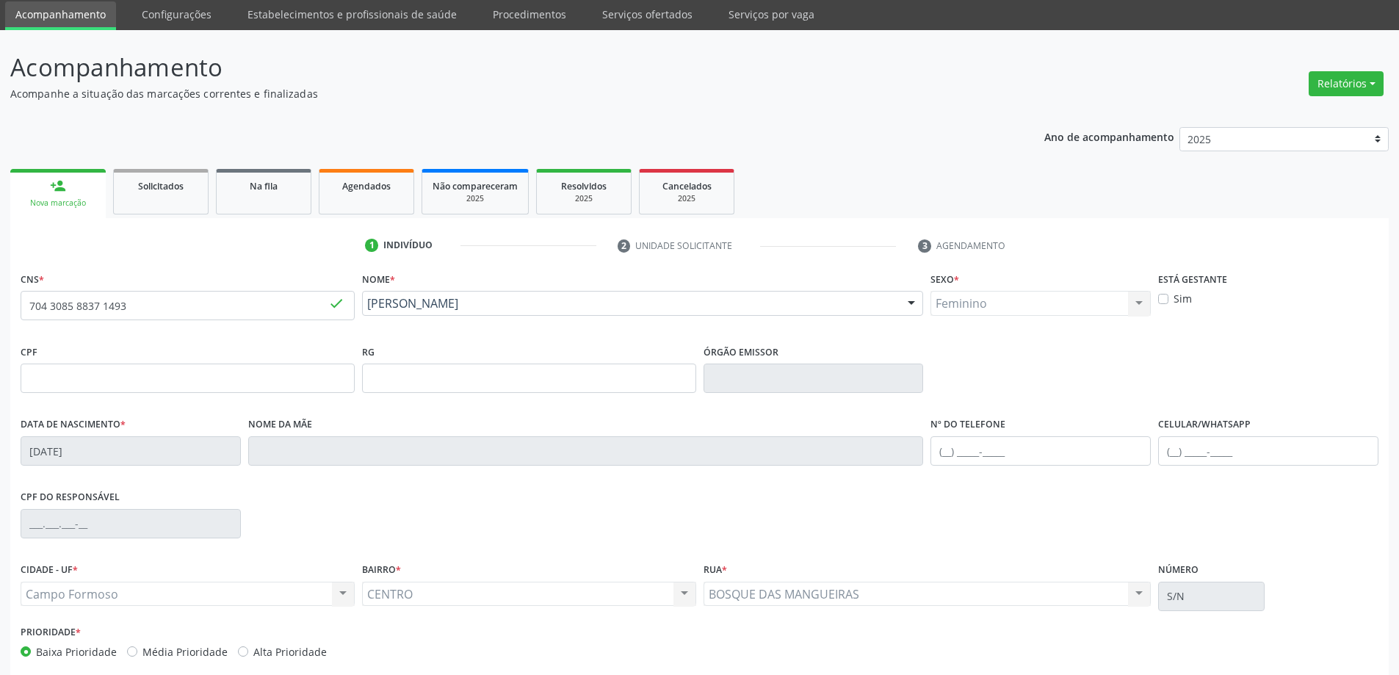
scroll to position [121, 0]
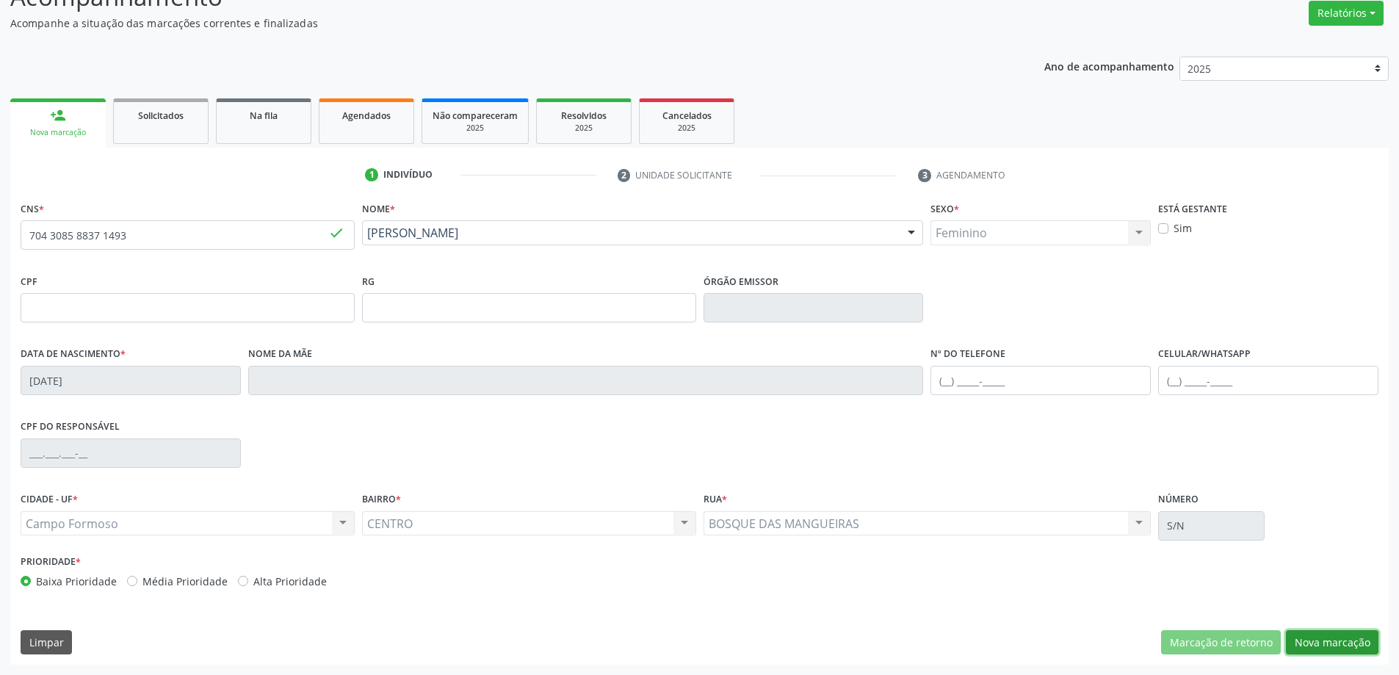
click at [1320, 642] on button "Nova marcação" at bounding box center [1332, 642] width 93 height 25
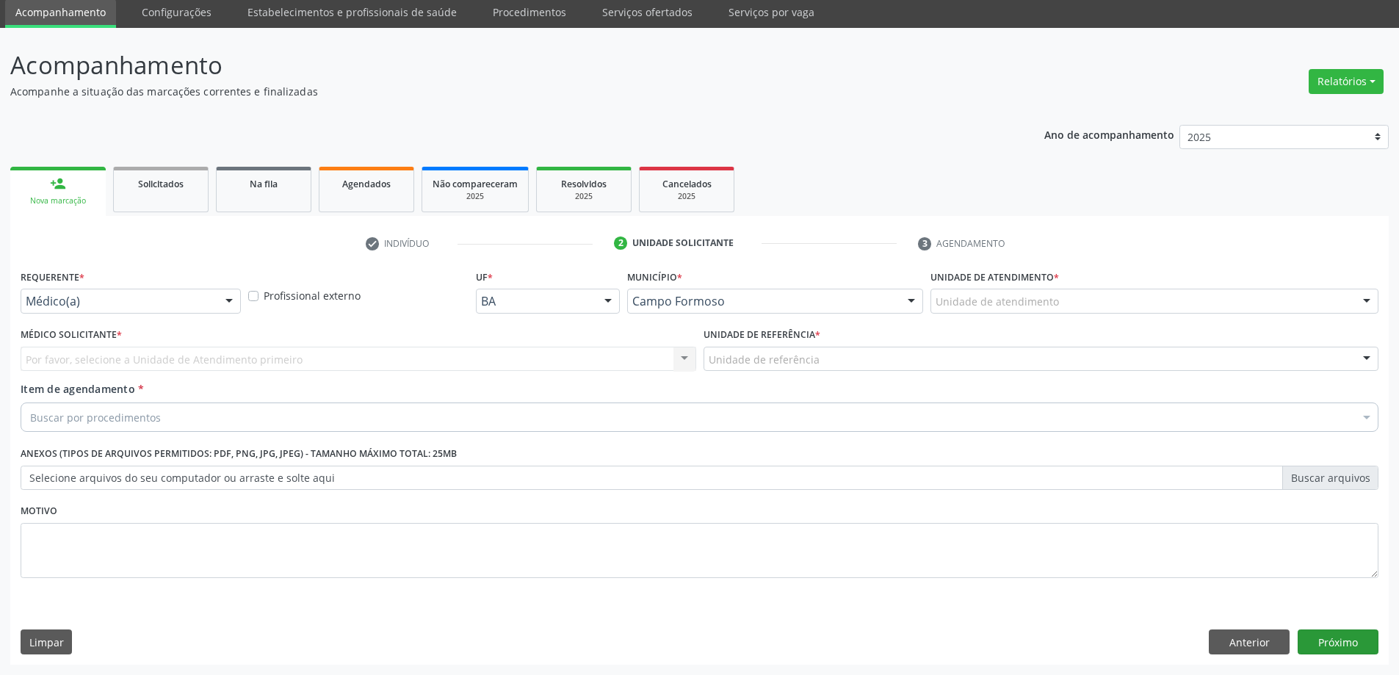
scroll to position [53, 0]
click at [227, 300] on div at bounding box center [229, 301] width 22 height 25
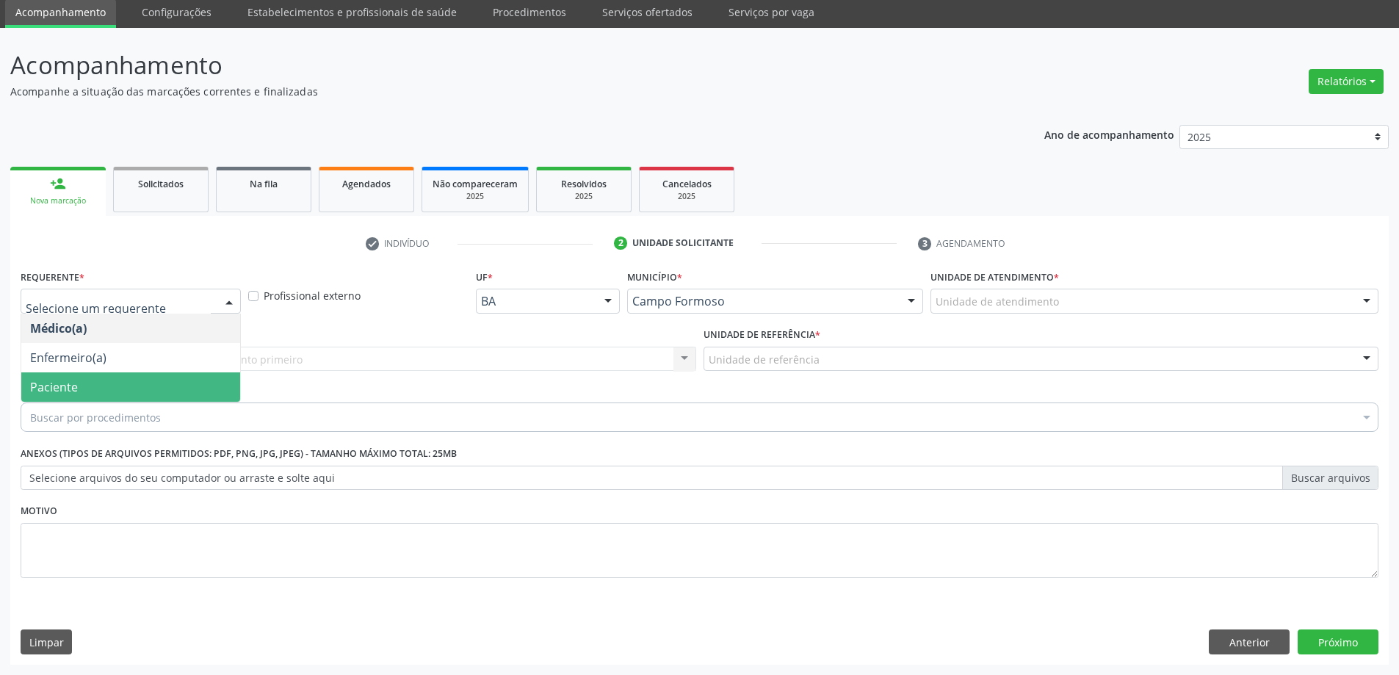
click at [184, 383] on span "Paciente" at bounding box center [130, 386] width 219 height 29
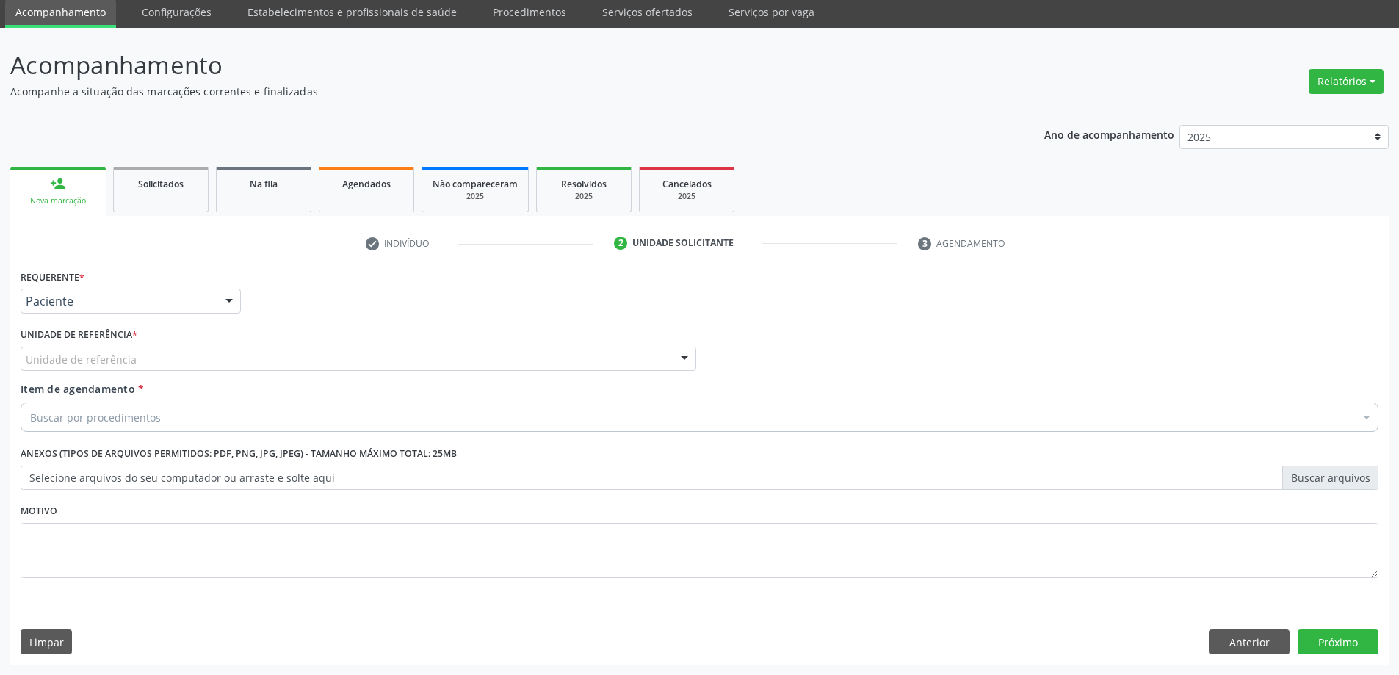
click at [686, 355] on div at bounding box center [684, 359] width 22 height 25
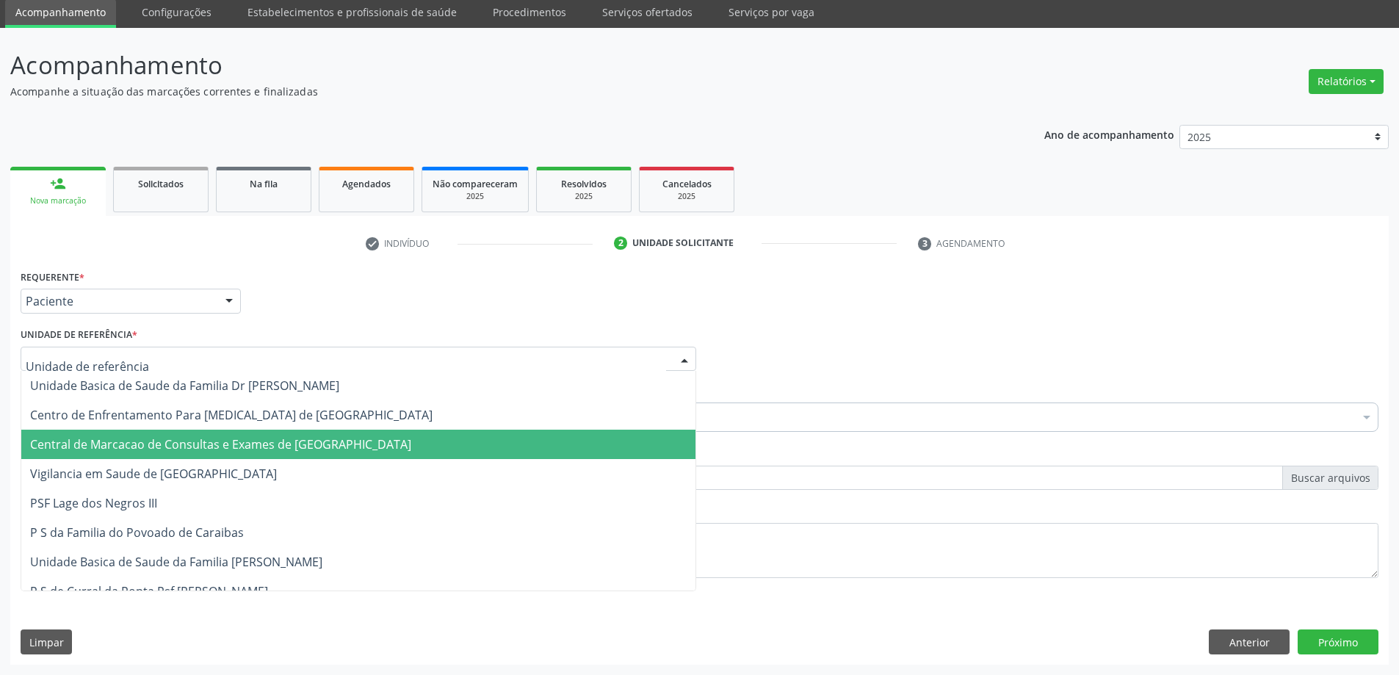
click at [646, 435] on span "Central de Marcacao de Consultas e Exames de Campo Formoso" at bounding box center [358, 444] width 674 height 29
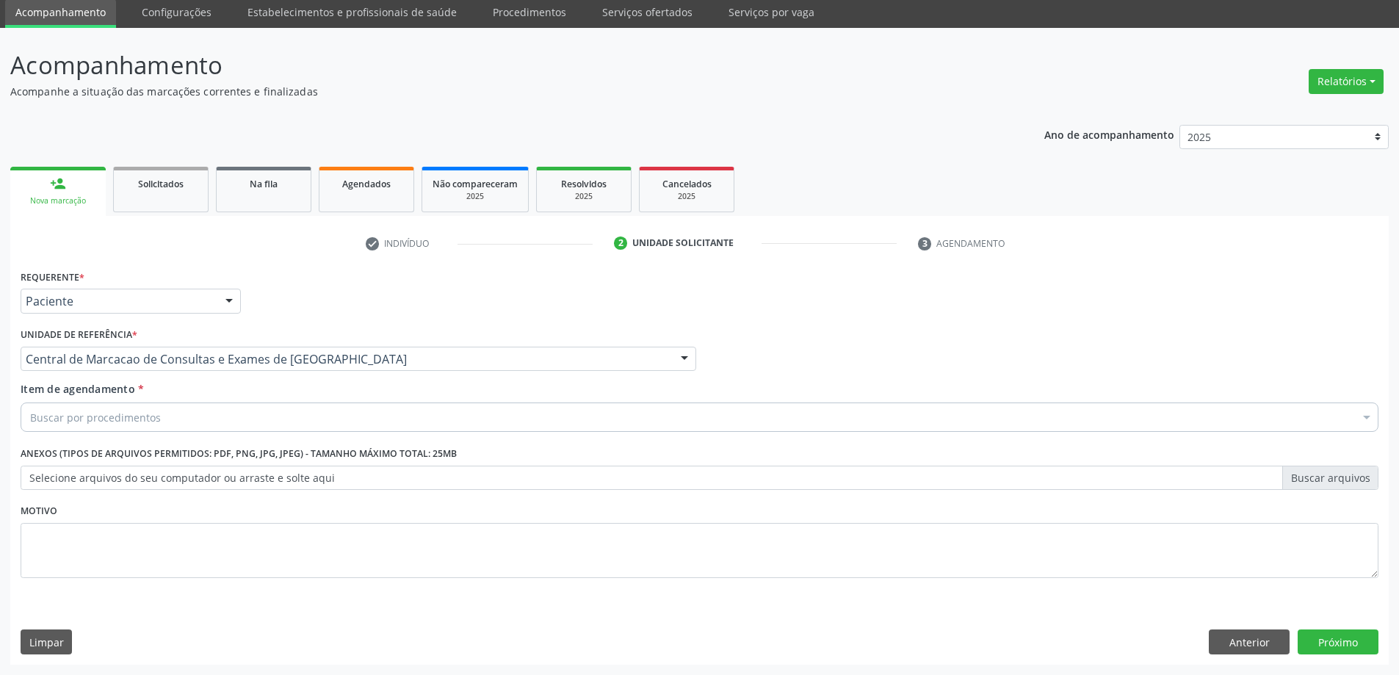
click at [369, 421] on div "Buscar por procedimentos" at bounding box center [700, 416] width 1358 height 29
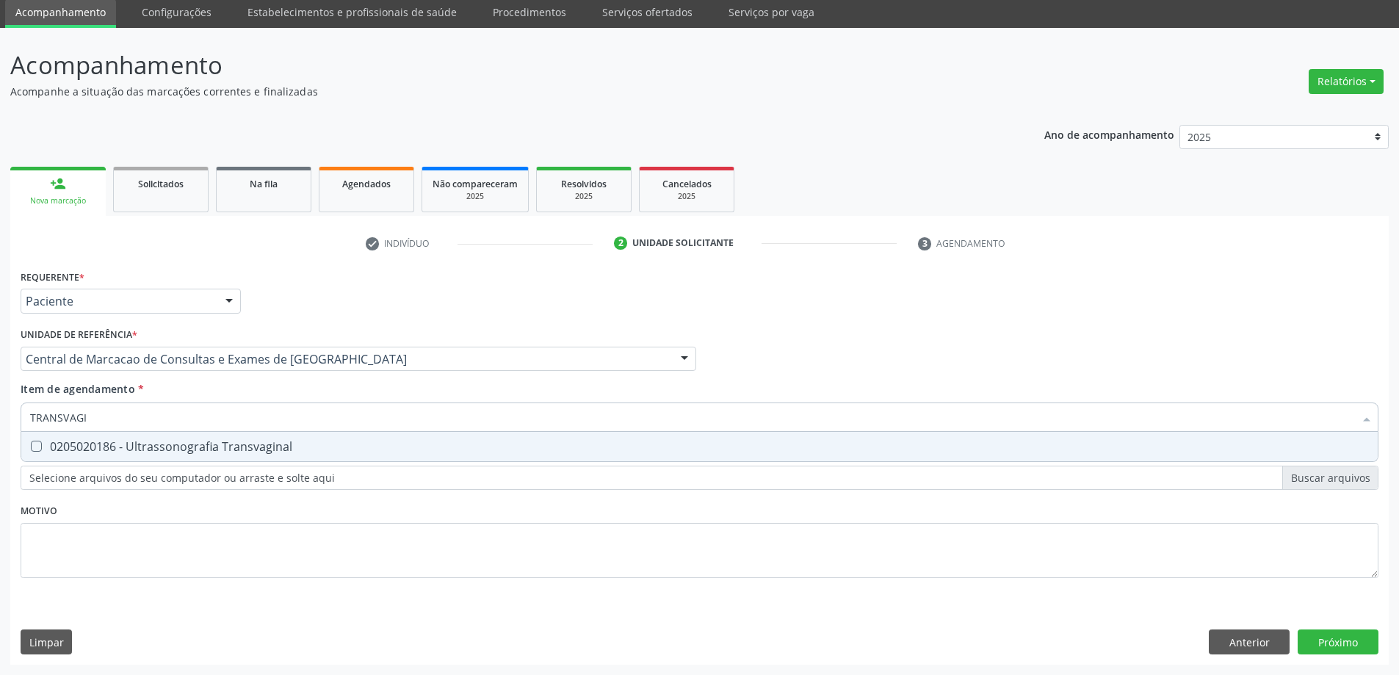
type input "TRANSVAGIN"
click at [393, 441] on div "0205020186 - Ultrassonografia Transvaginal" at bounding box center [699, 447] width 1339 height 12
checkbox Transvaginal "true"
click at [1316, 637] on div "Requerente * Paciente Médico(a) Enfermeiro(a) Paciente Nenhum resultado encontr…" at bounding box center [699, 465] width 1378 height 399
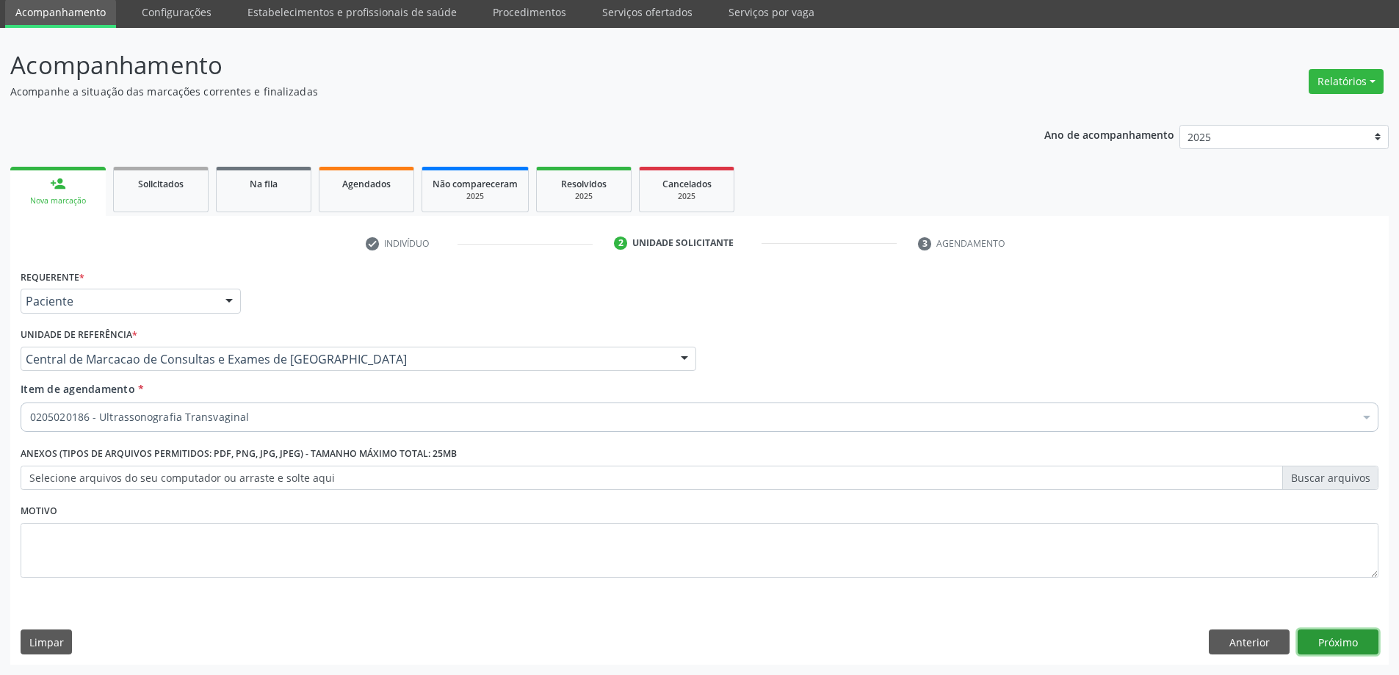
click at [1318, 643] on button "Próximo" at bounding box center [1338, 641] width 81 height 25
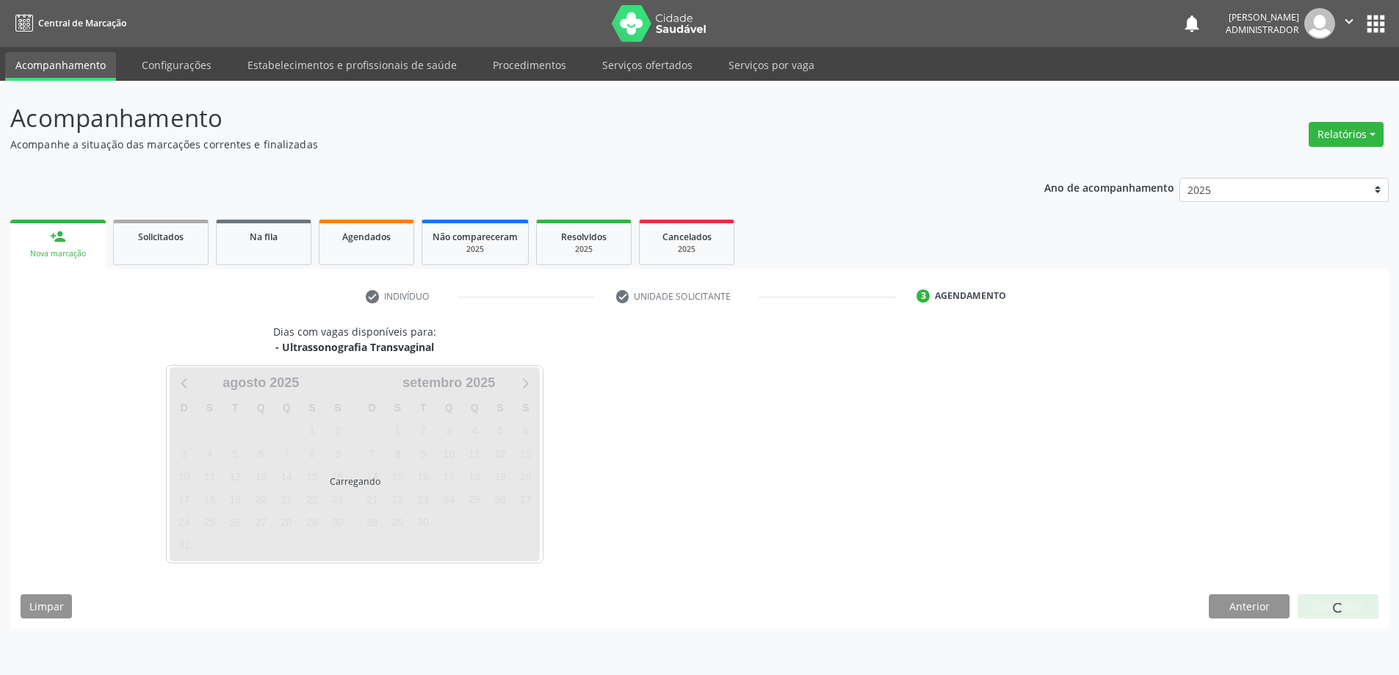
scroll to position [0, 0]
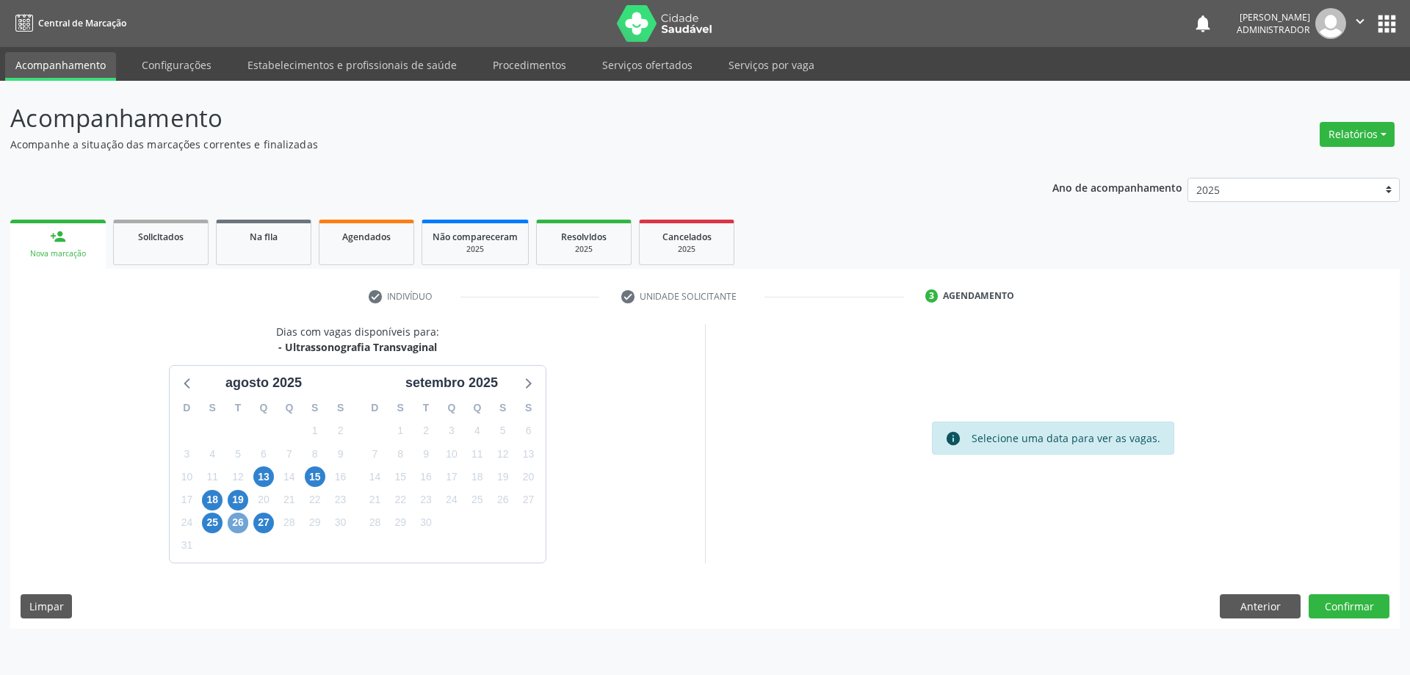
click at [236, 527] on span "26" at bounding box center [238, 523] width 21 height 21
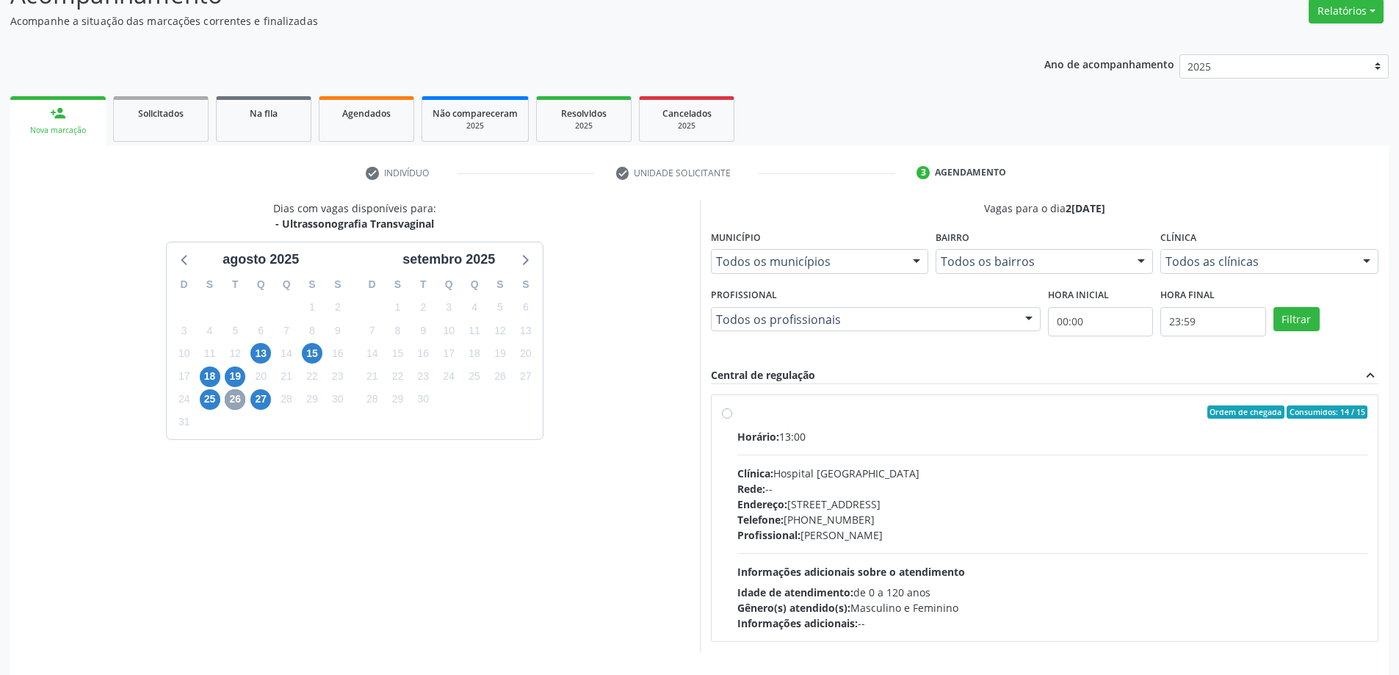
scroll to position [147, 0]
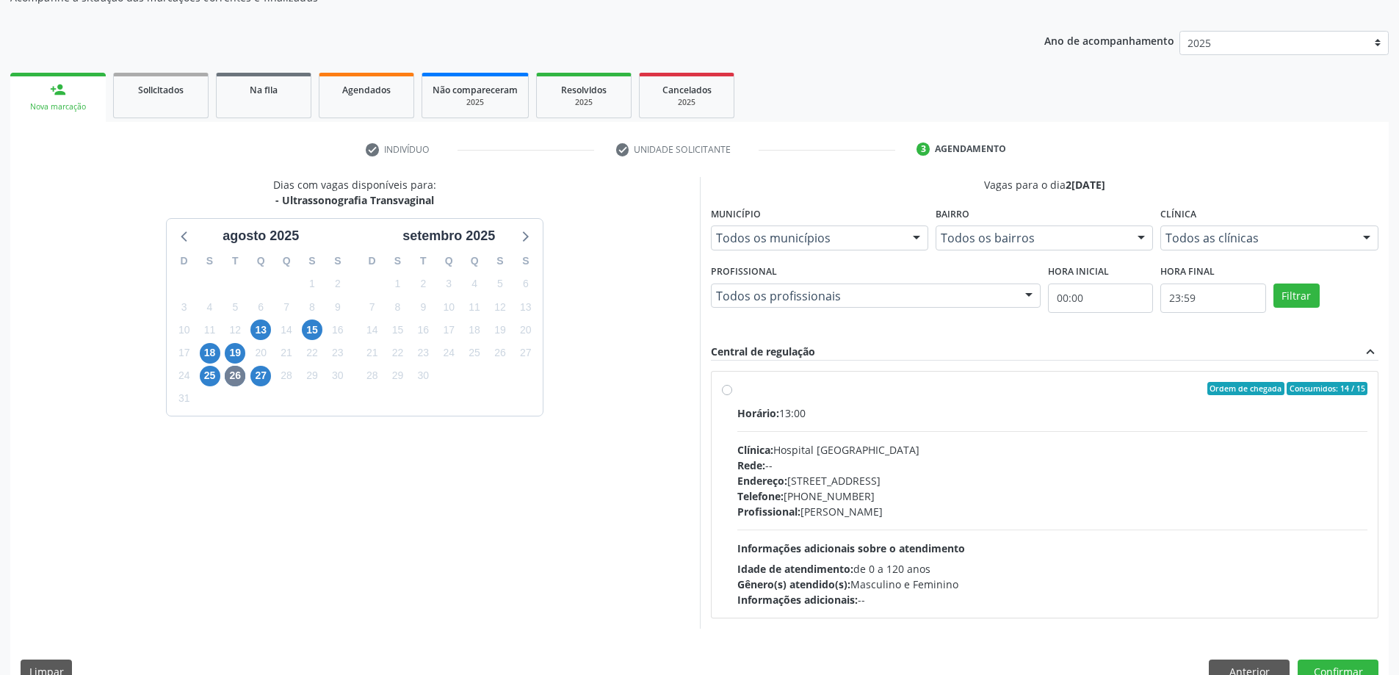
click at [737, 389] on label "Ordem de chegada Consumidos: 14 / 15 Horário: 13:00 Clínica: Hospital Sao Franc…" at bounding box center [1052, 494] width 631 height 225
click at [726, 389] on input "Ordem de chegada Consumidos: 14 / 15 Horário: 13:00 Clínica: Hospital Sao Franc…" at bounding box center [727, 388] width 10 height 13
radio input "true"
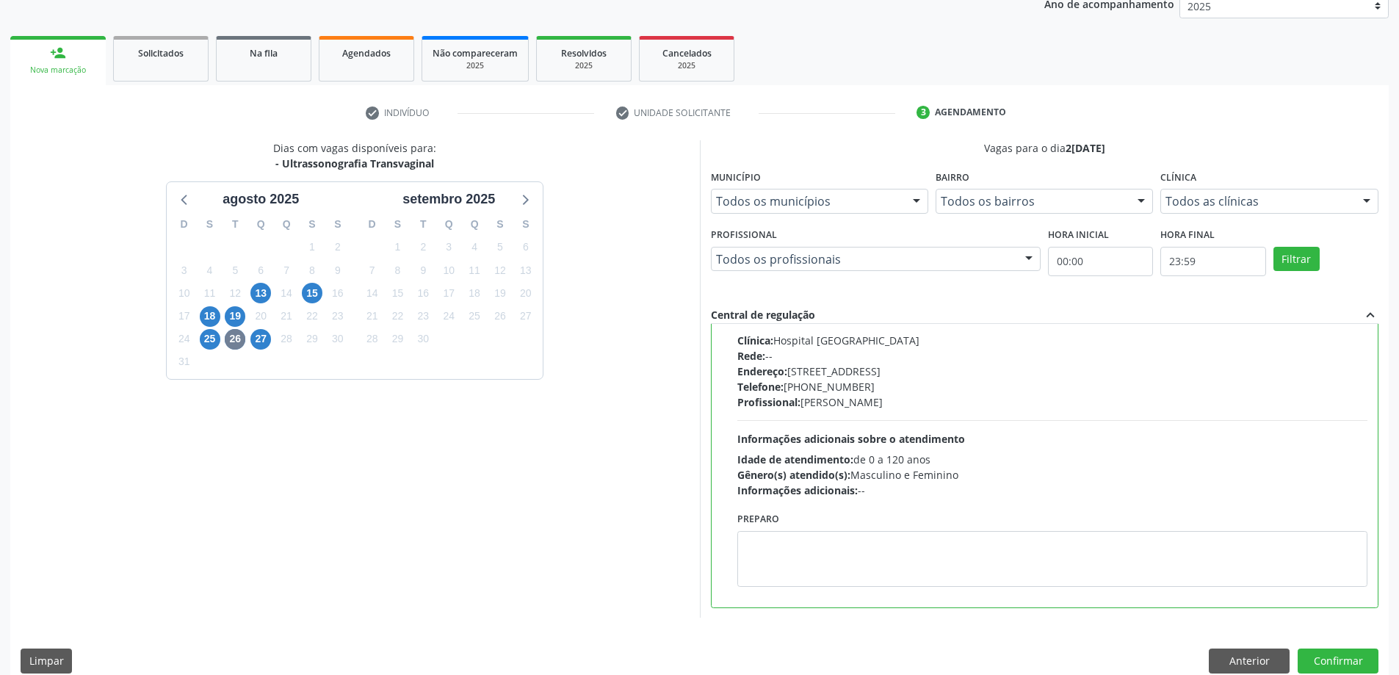
scroll to position [203, 0]
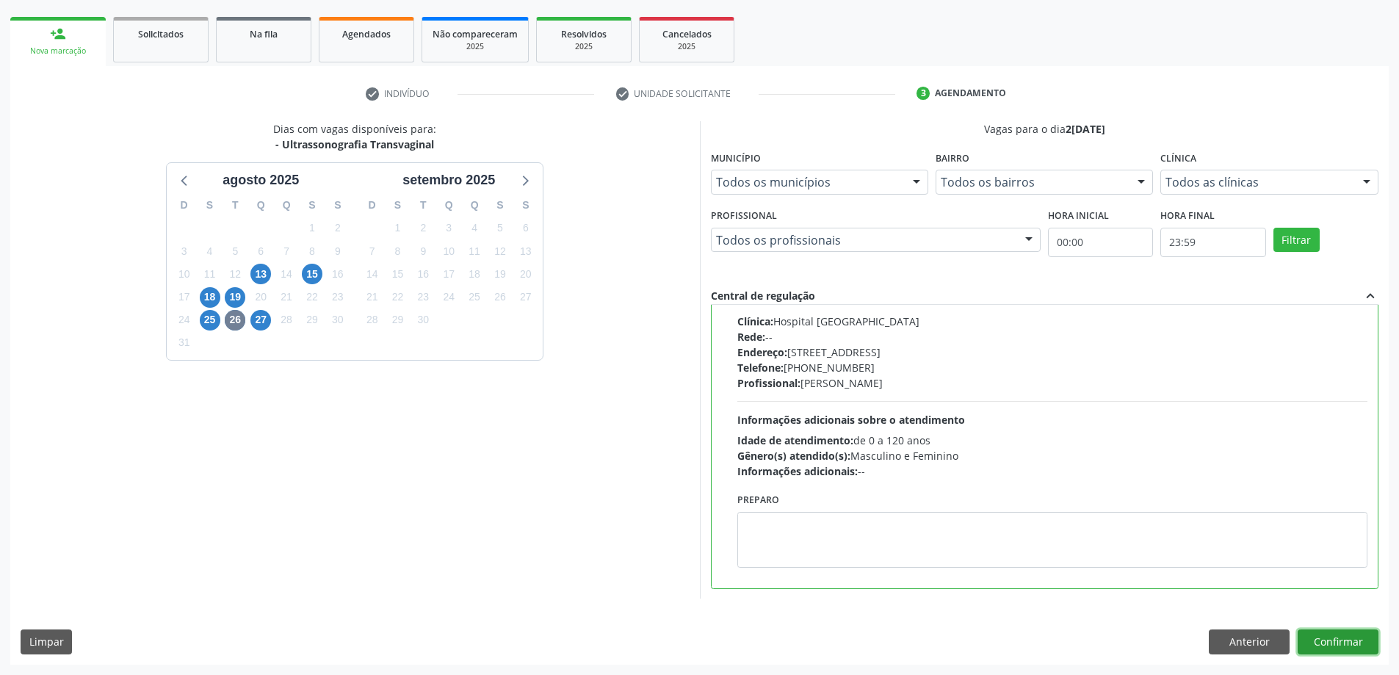
click at [1305, 637] on button "Confirmar" at bounding box center [1338, 641] width 81 height 25
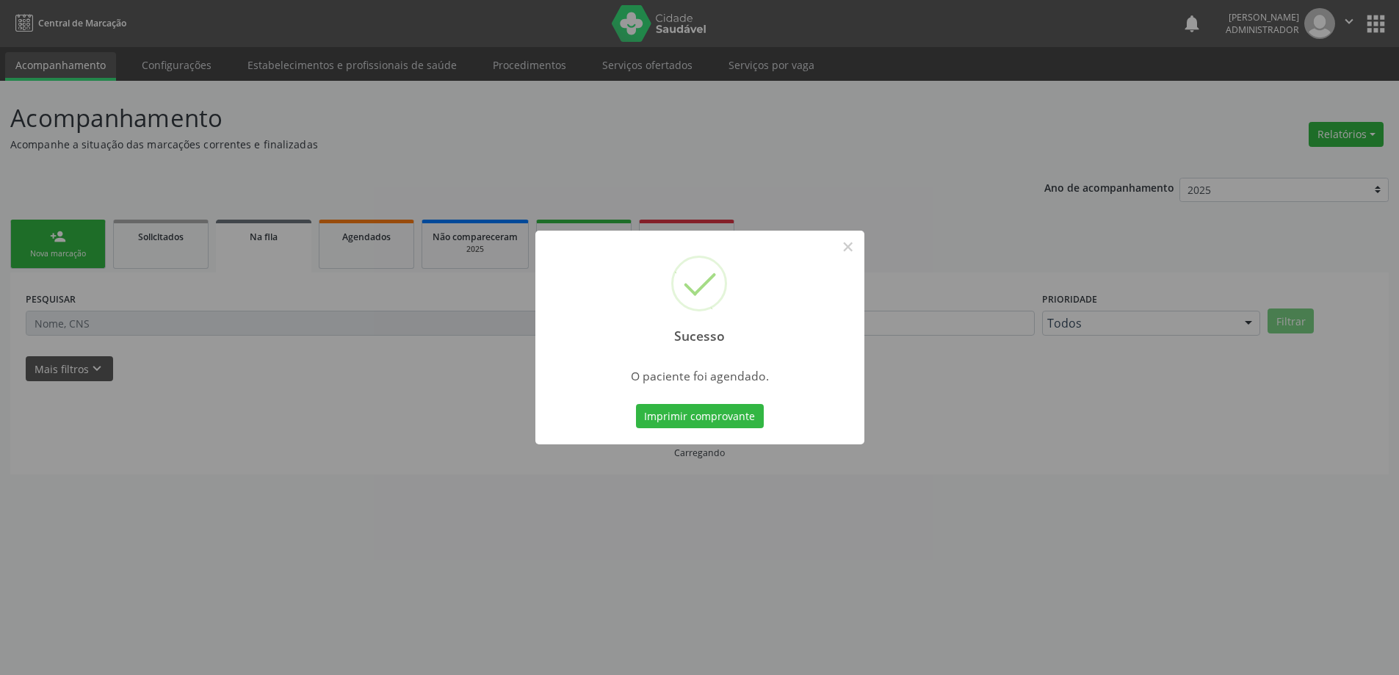
scroll to position [0, 0]
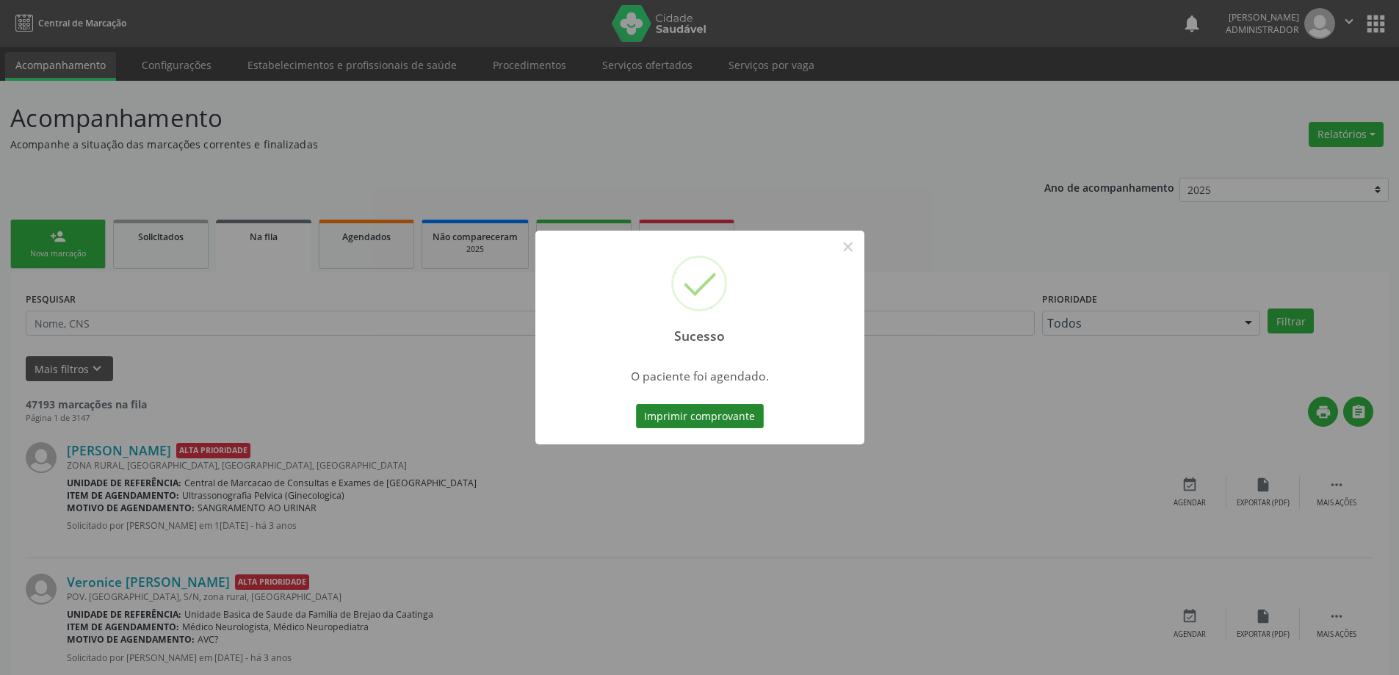
click at [735, 418] on button "Imprimir comprovante" at bounding box center [700, 416] width 128 height 25
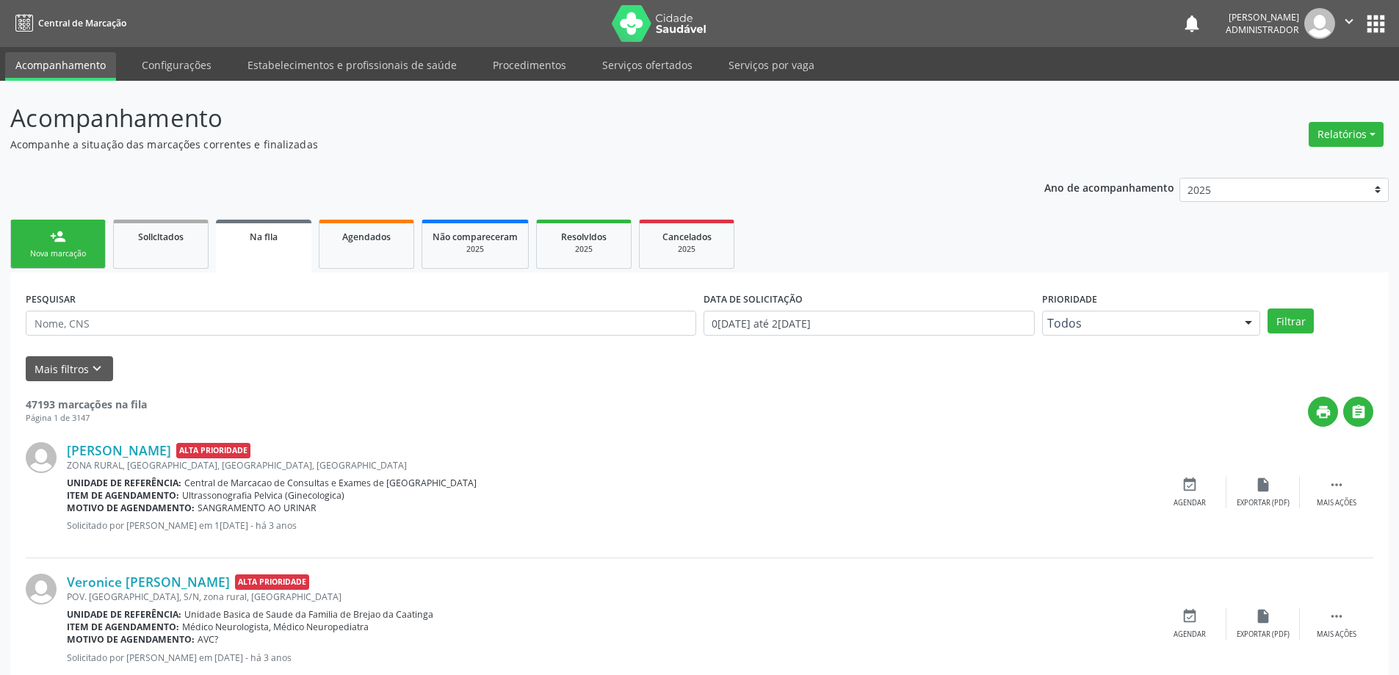
click at [57, 239] on div "person_add" at bounding box center [58, 236] width 16 height 16
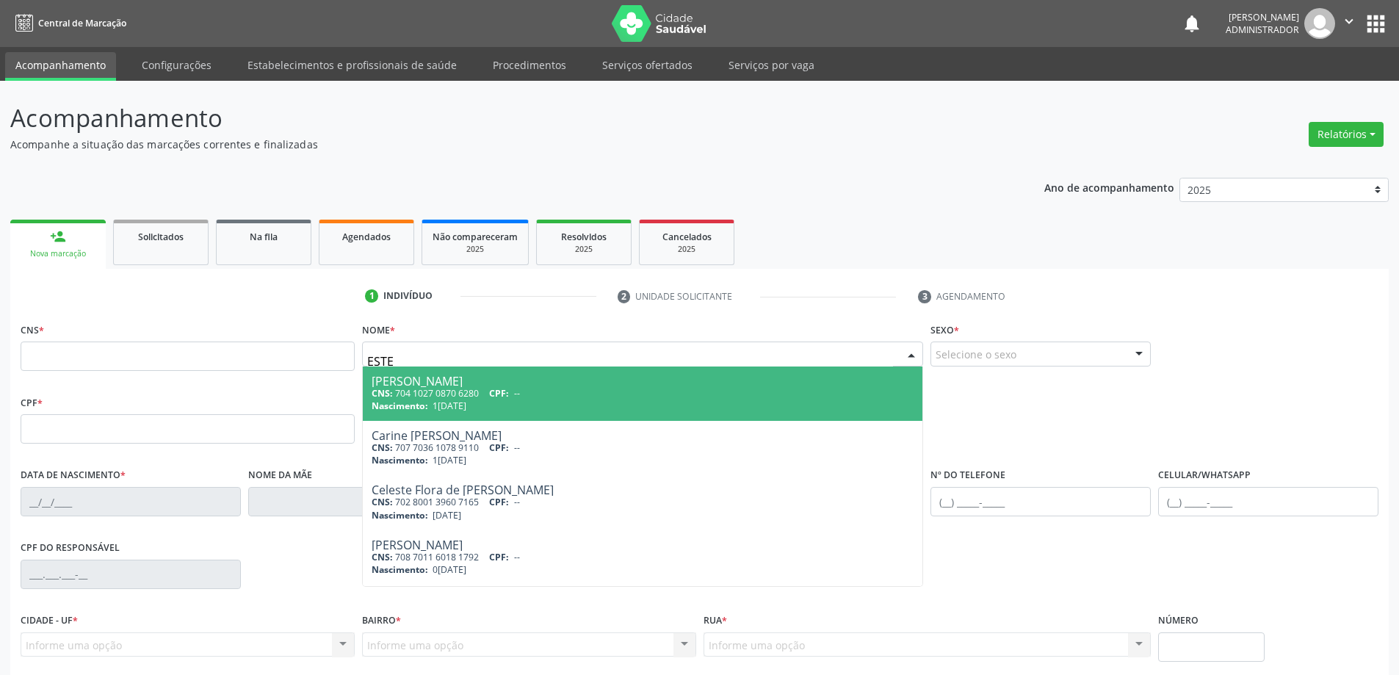
type input "ESTE"
type input "ESTEFAN"
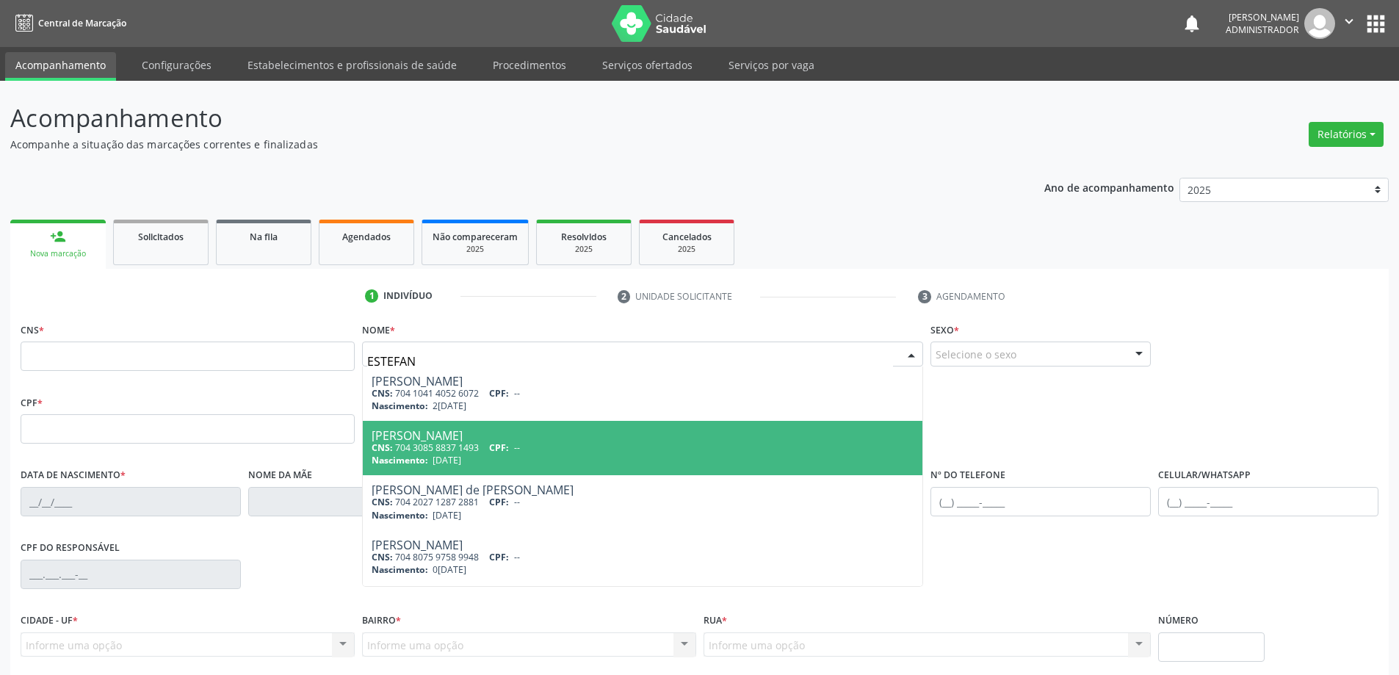
click at [451, 437] on div "Estefanie Merine Pereira Martins Araujo" at bounding box center [643, 436] width 543 height 12
type input "704 3085 8837 1493"
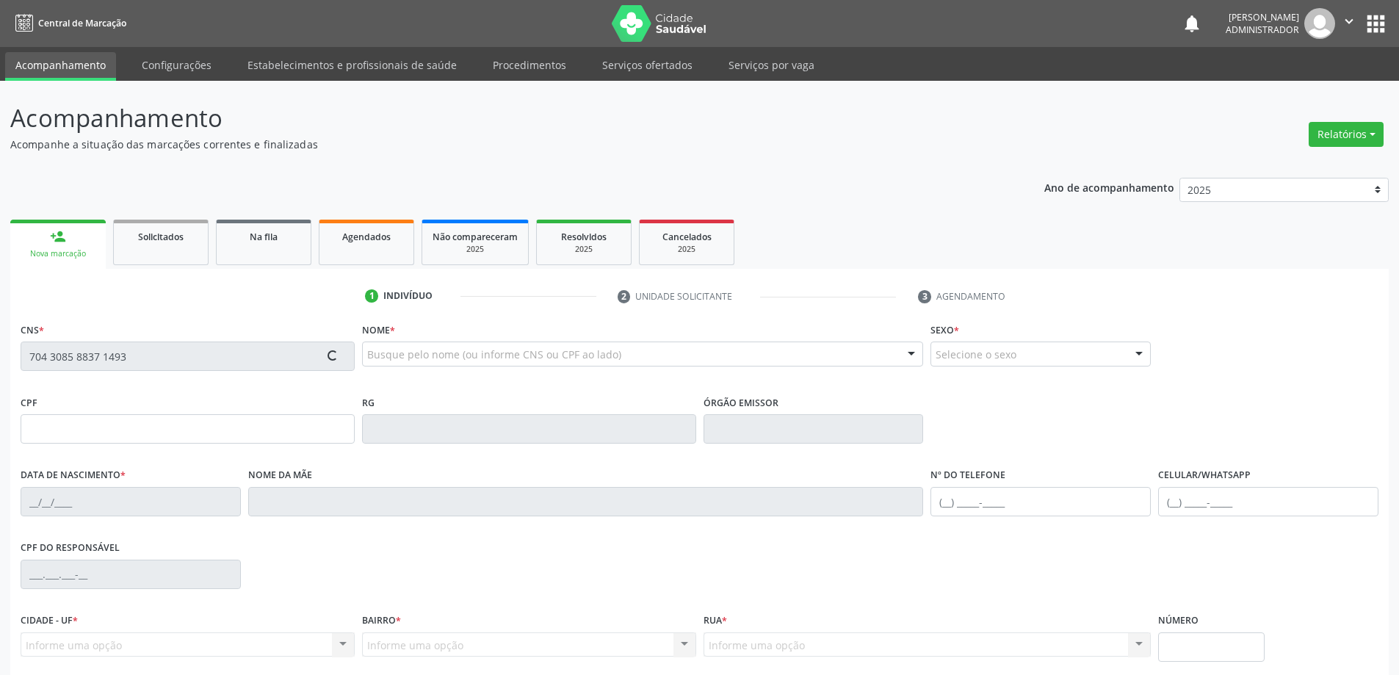
type input "19/09/1985"
type input "S/N"
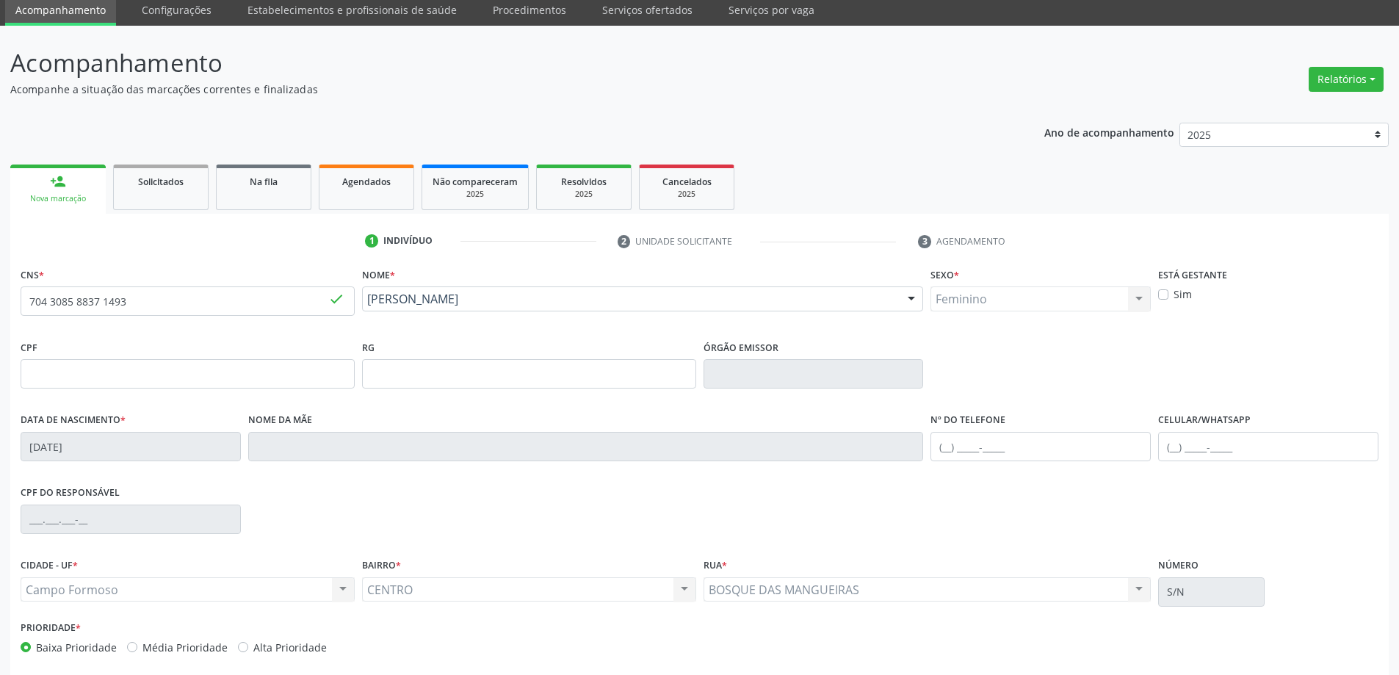
scroll to position [121, 0]
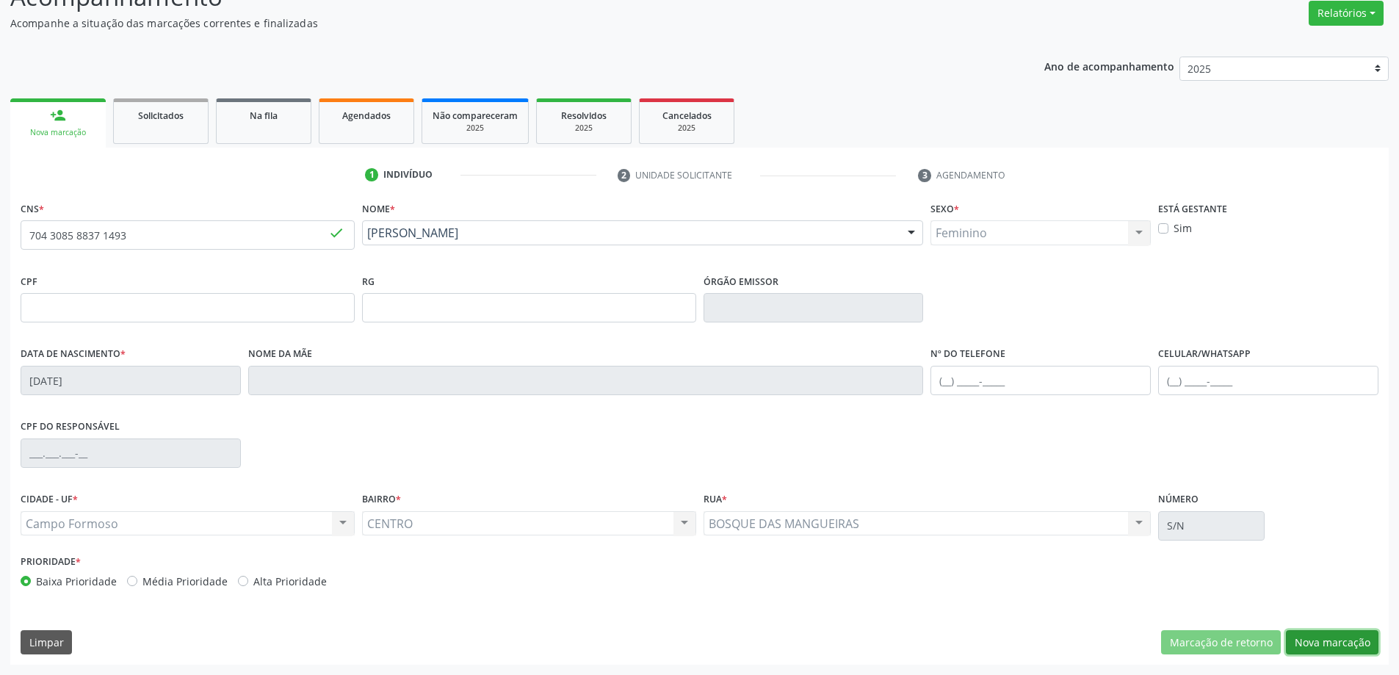
click at [1321, 643] on button "Nova marcação" at bounding box center [1332, 642] width 93 height 25
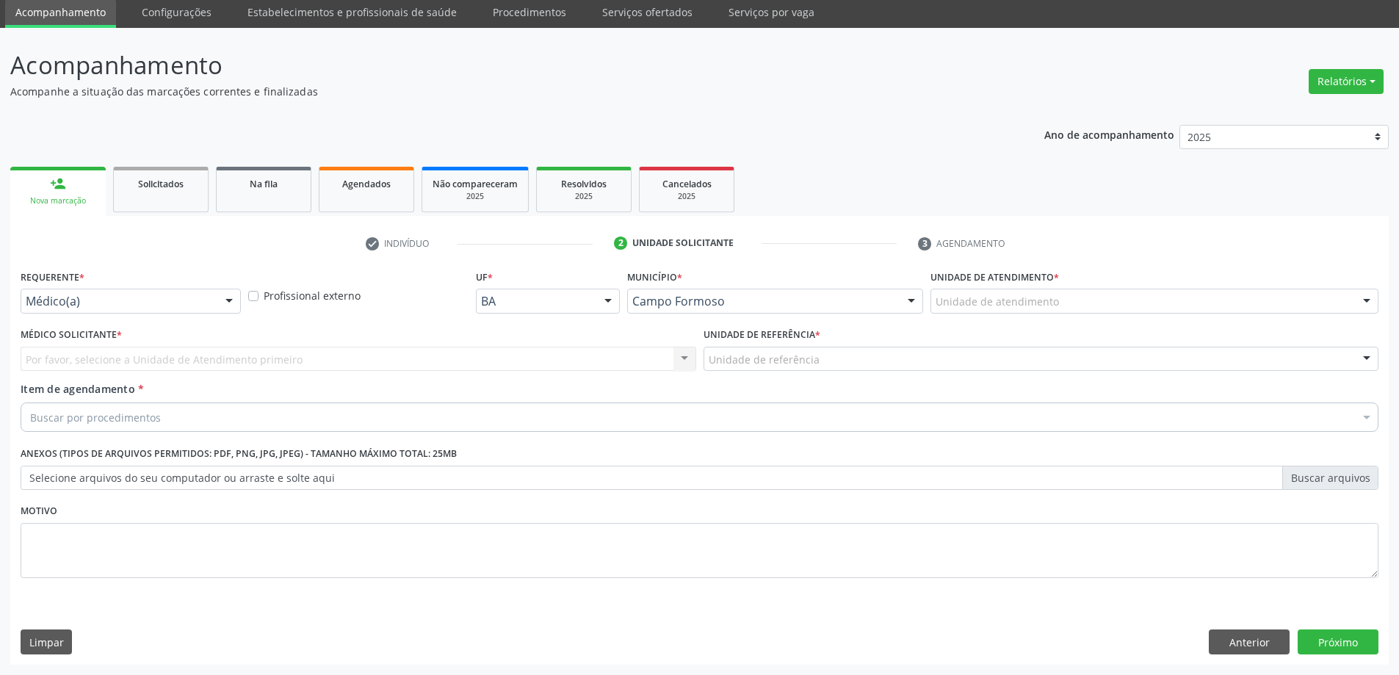
click at [224, 298] on div at bounding box center [229, 301] width 22 height 25
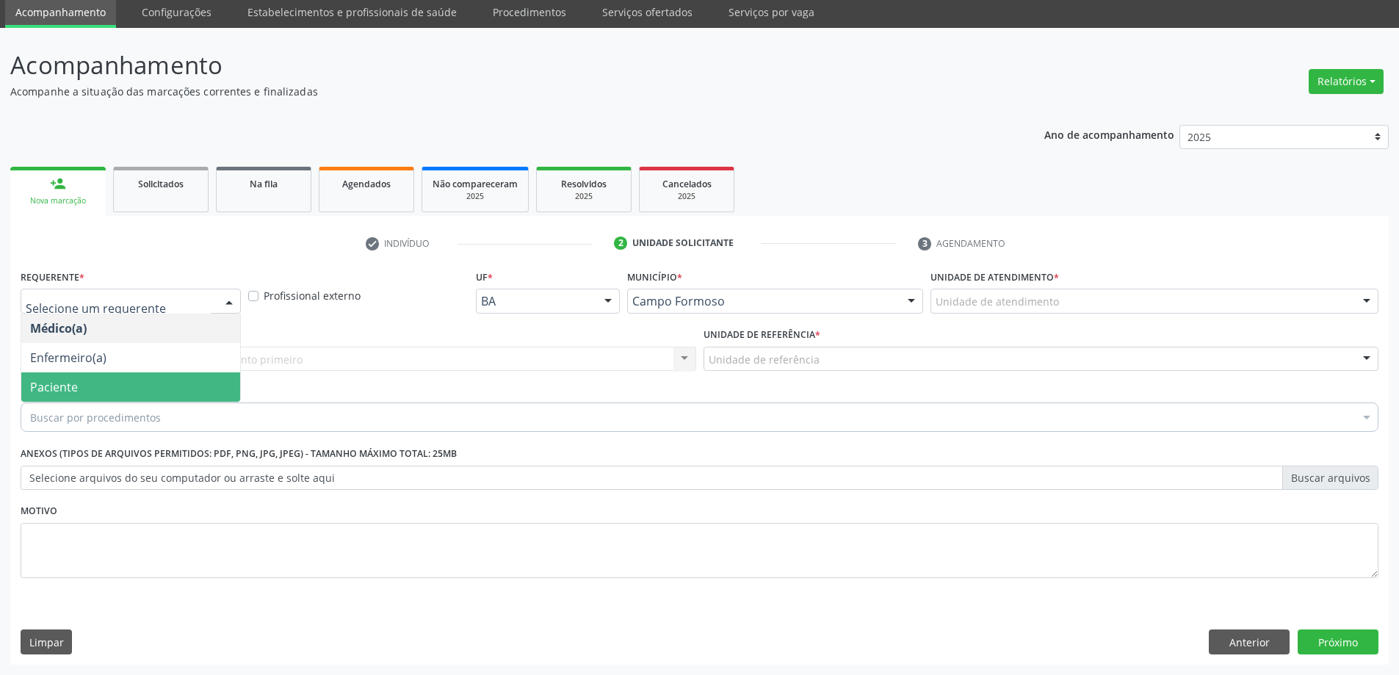
click at [209, 380] on span "Paciente" at bounding box center [130, 386] width 219 height 29
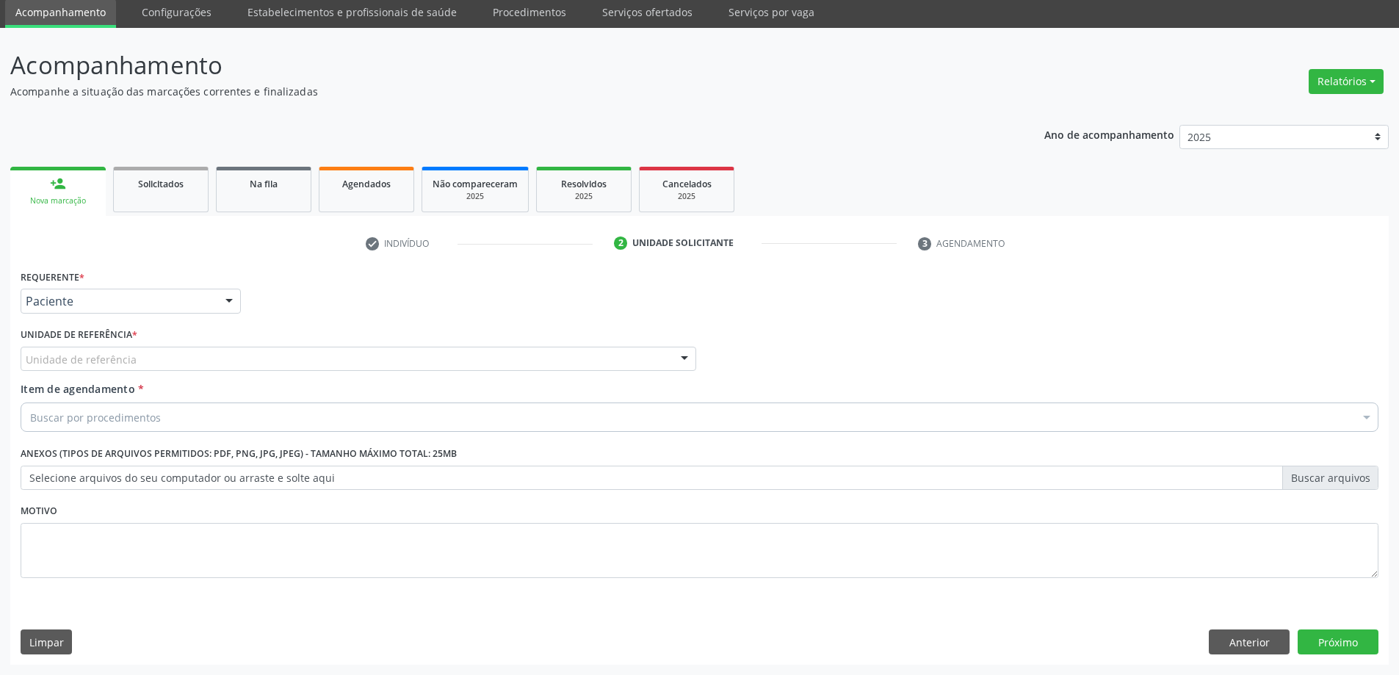
click at [687, 354] on div at bounding box center [684, 359] width 22 height 25
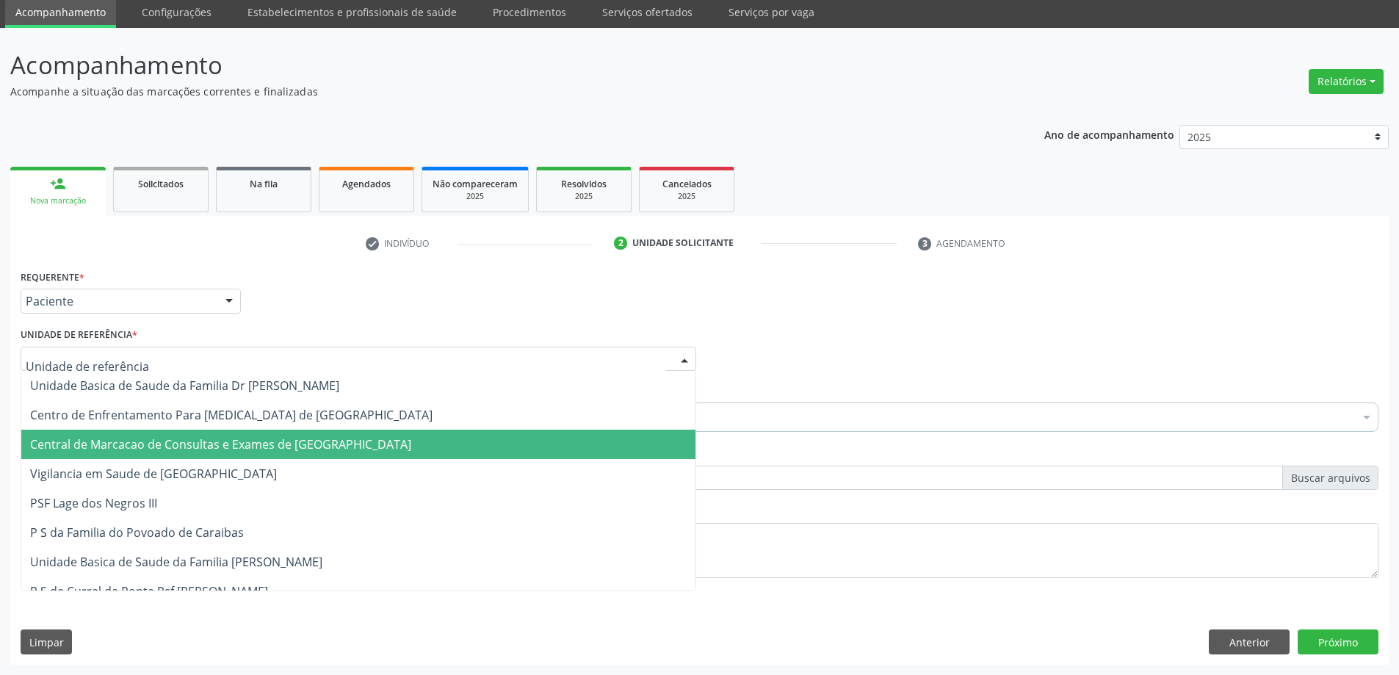
click at [654, 431] on span "Central de Marcacao de Consultas e Exames de Campo Formoso" at bounding box center [358, 444] width 674 height 29
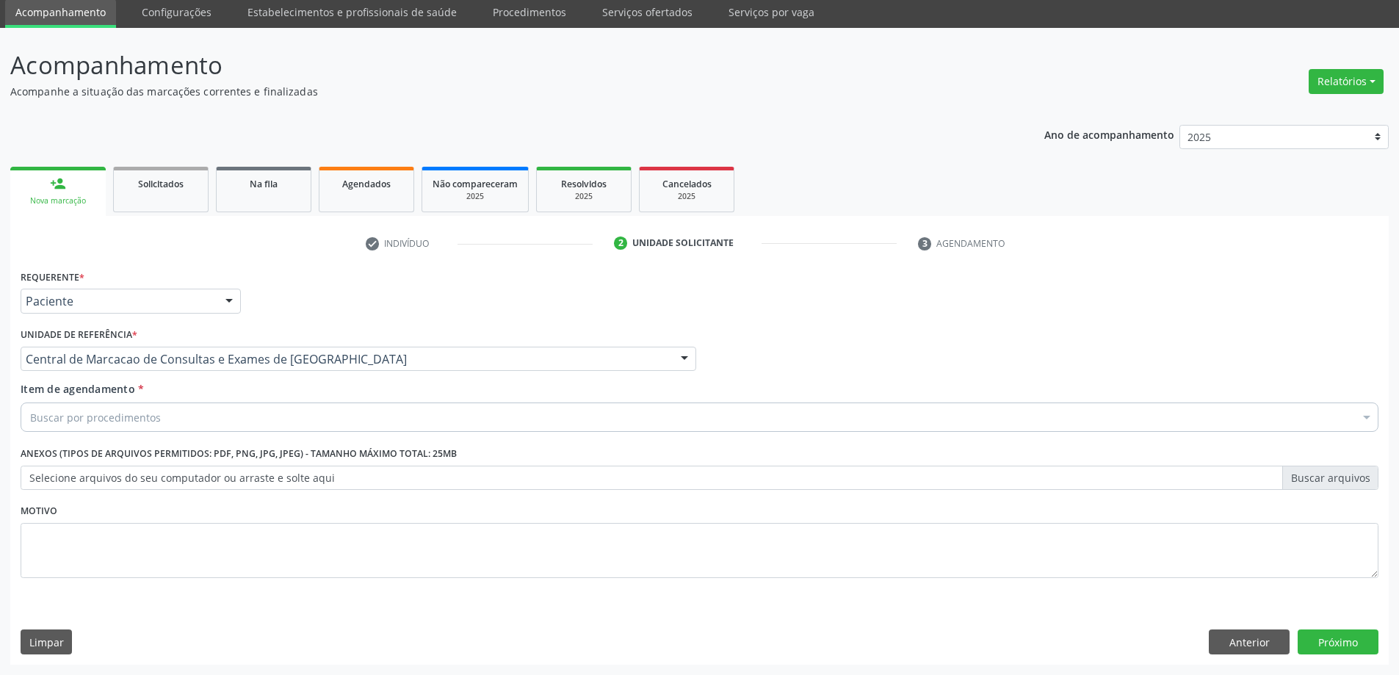
click at [656, 421] on div "Buscar por procedimentos" at bounding box center [700, 416] width 1358 height 29
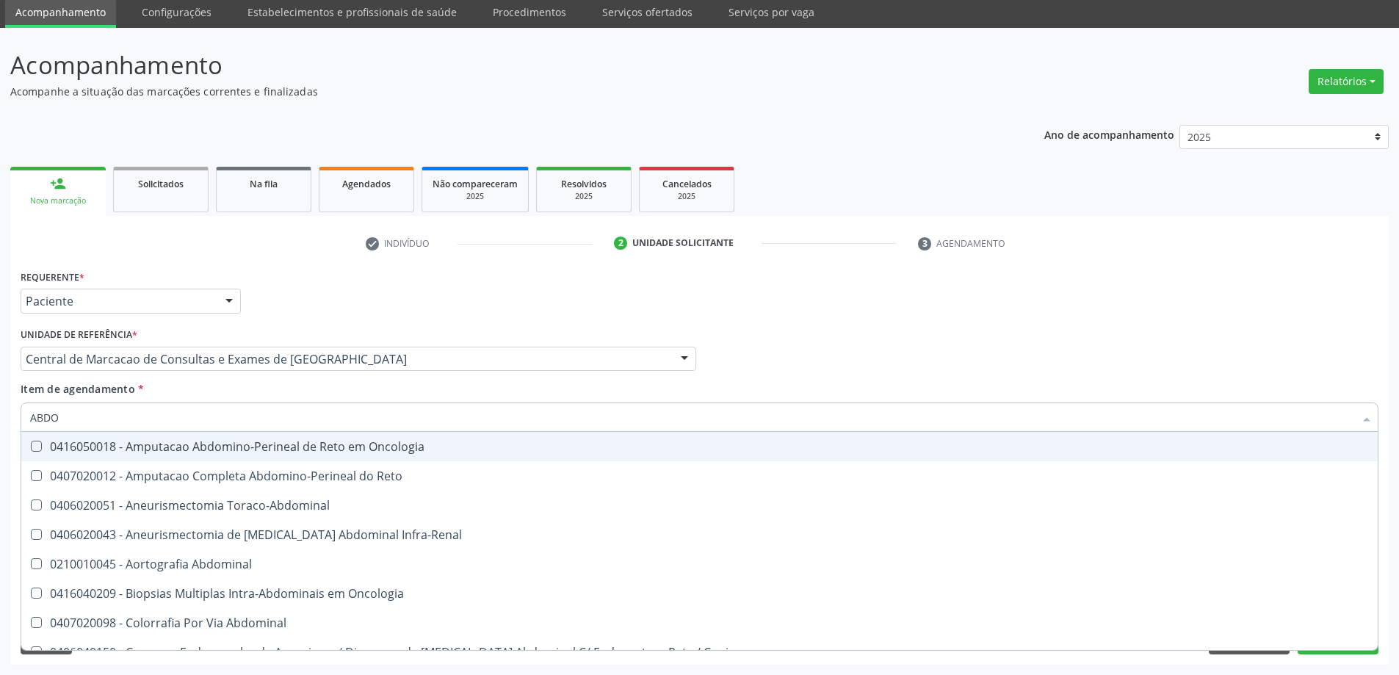
type input "ABDOM"
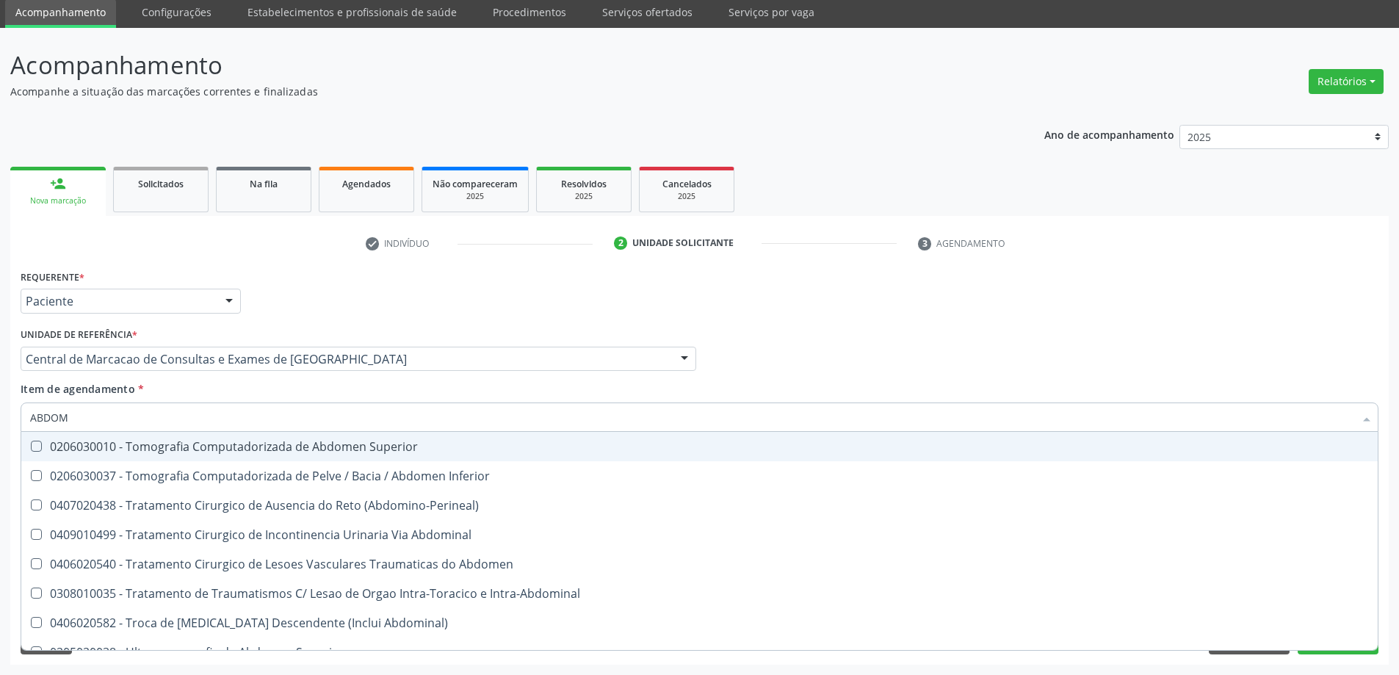
scroll to position [957, 0]
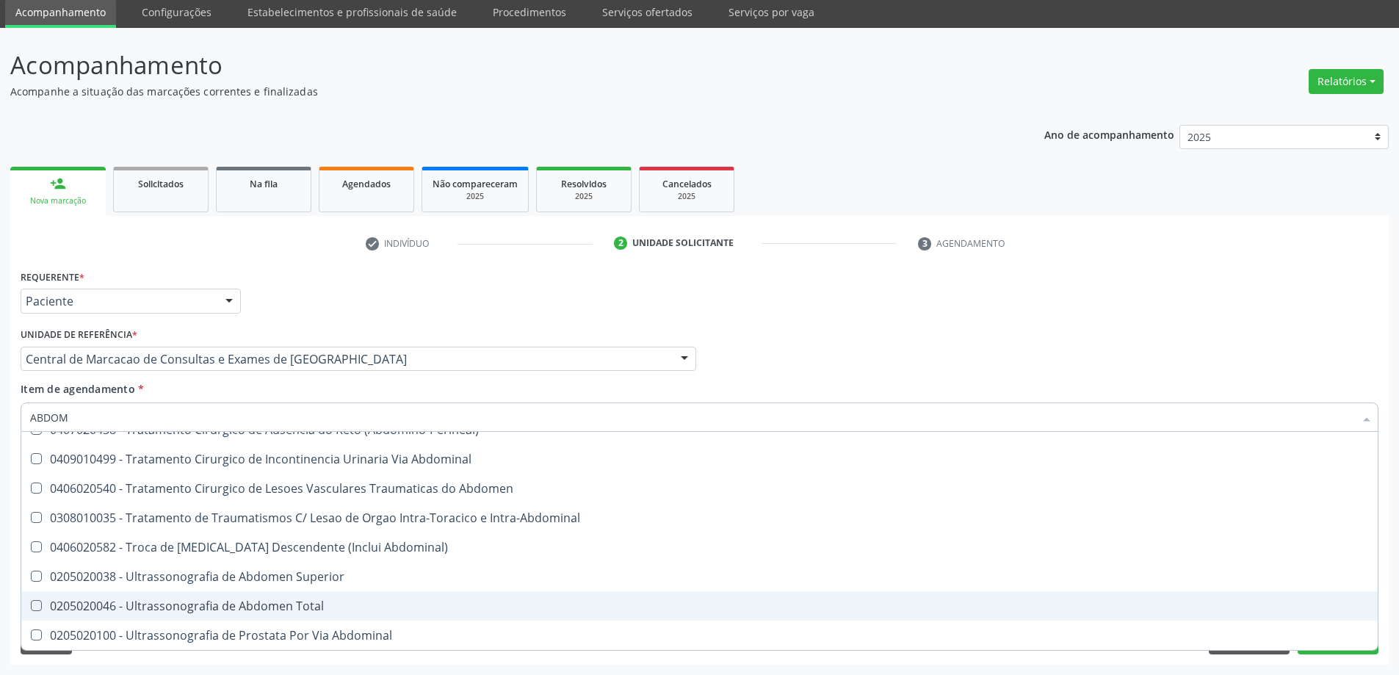
click at [454, 601] on div "0205020046 - Ultrassonografia de Abdomen Total" at bounding box center [699, 606] width 1339 height 12
checkbox Total "true"
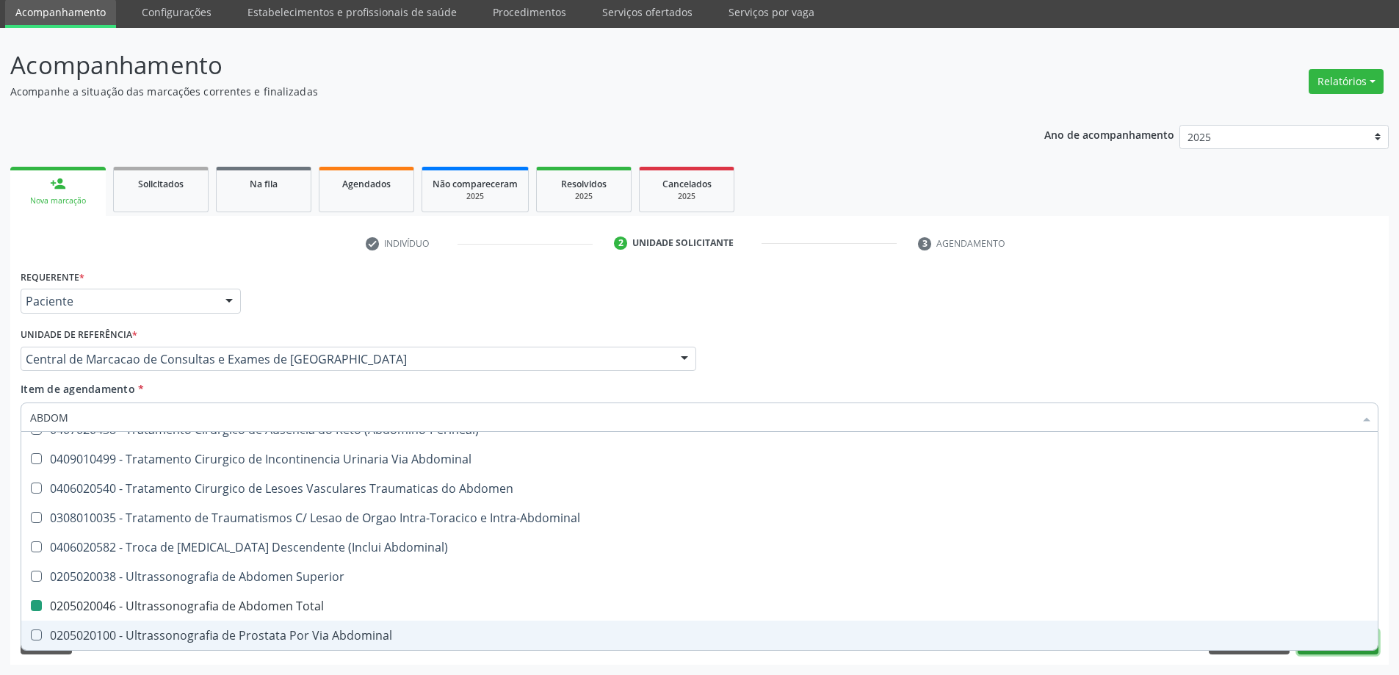
click at [1340, 652] on button "Próximo" at bounding box center [1338, 641] width 81 height 25
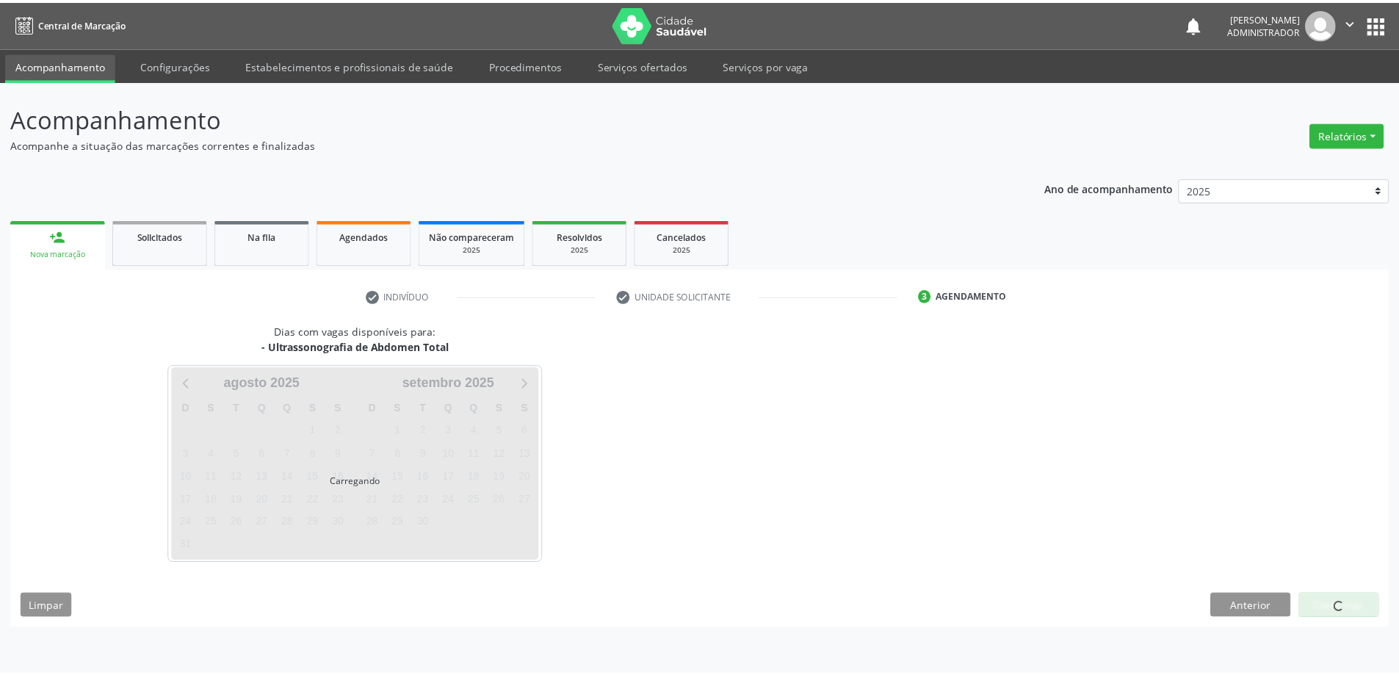
scroll to position [0, 0]
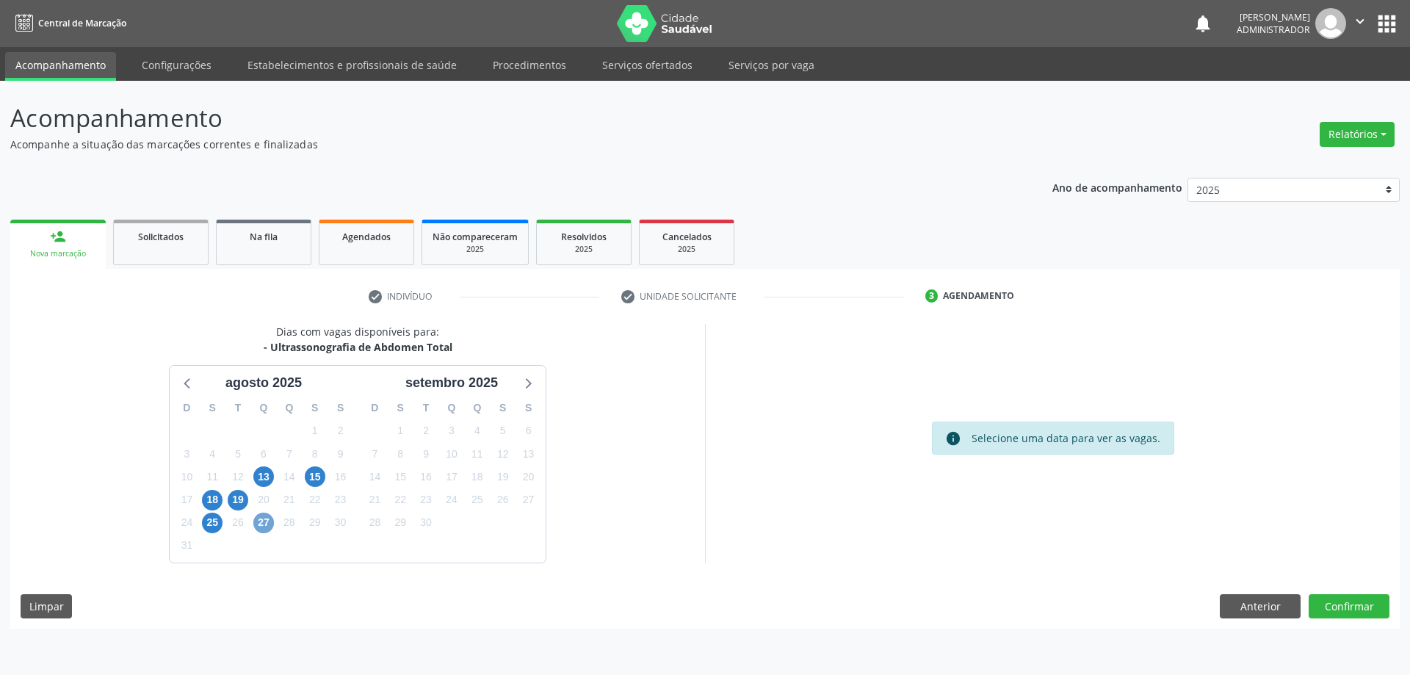
click at [264, 527] on span "27" at bounding box center [263, 523] width 21 height 21
click at [257, 523] on span "27" at bounding box center [263, 523] width 21 height 21
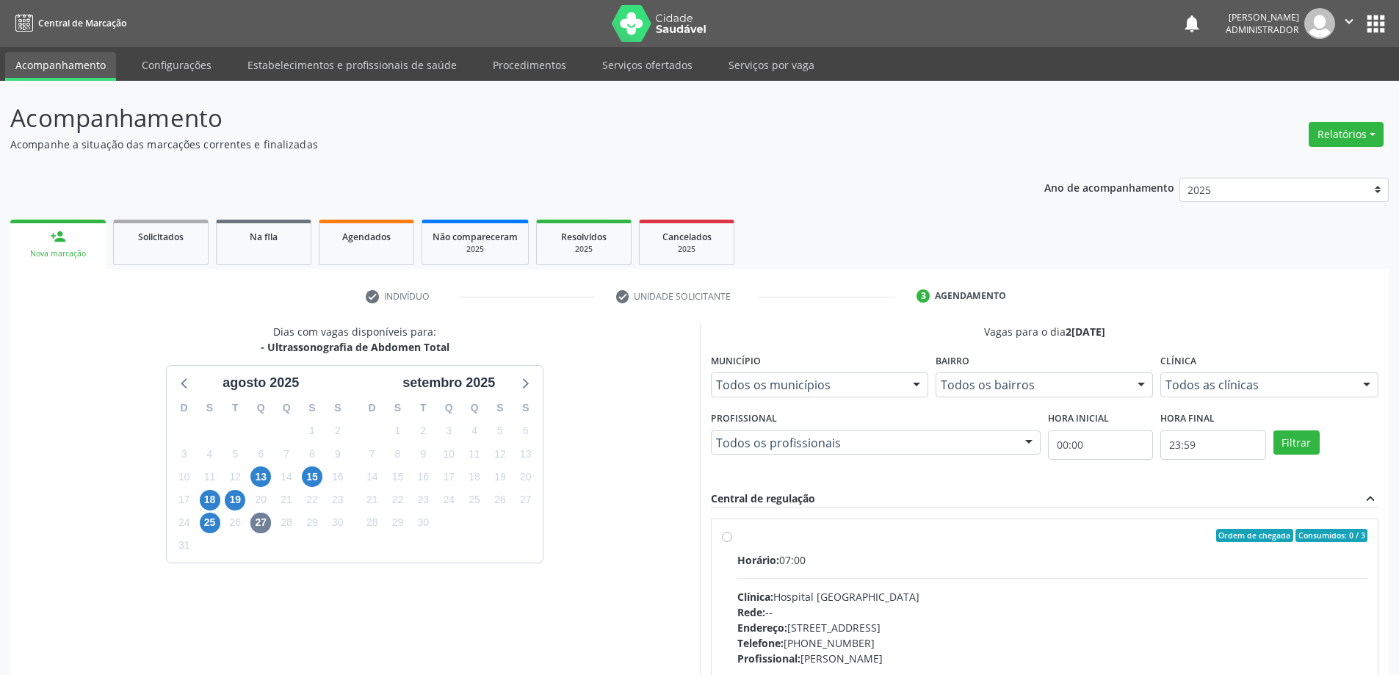
click at [737, 534] on label "Ordem de chegada Consumidos: 0 / 3 Horário: 07:00 Clínica: Hospital Sao Francis…" at bounding box center [1052, 641] width 631 height 225
click at [728, 534] on input "Ordem de chegada Consumidos: 0 / 3 Horário: 07:00 Clínica: Hospital Sao Francis…" at bounding box center [727, 535] width 10 height 13
radio input "true"
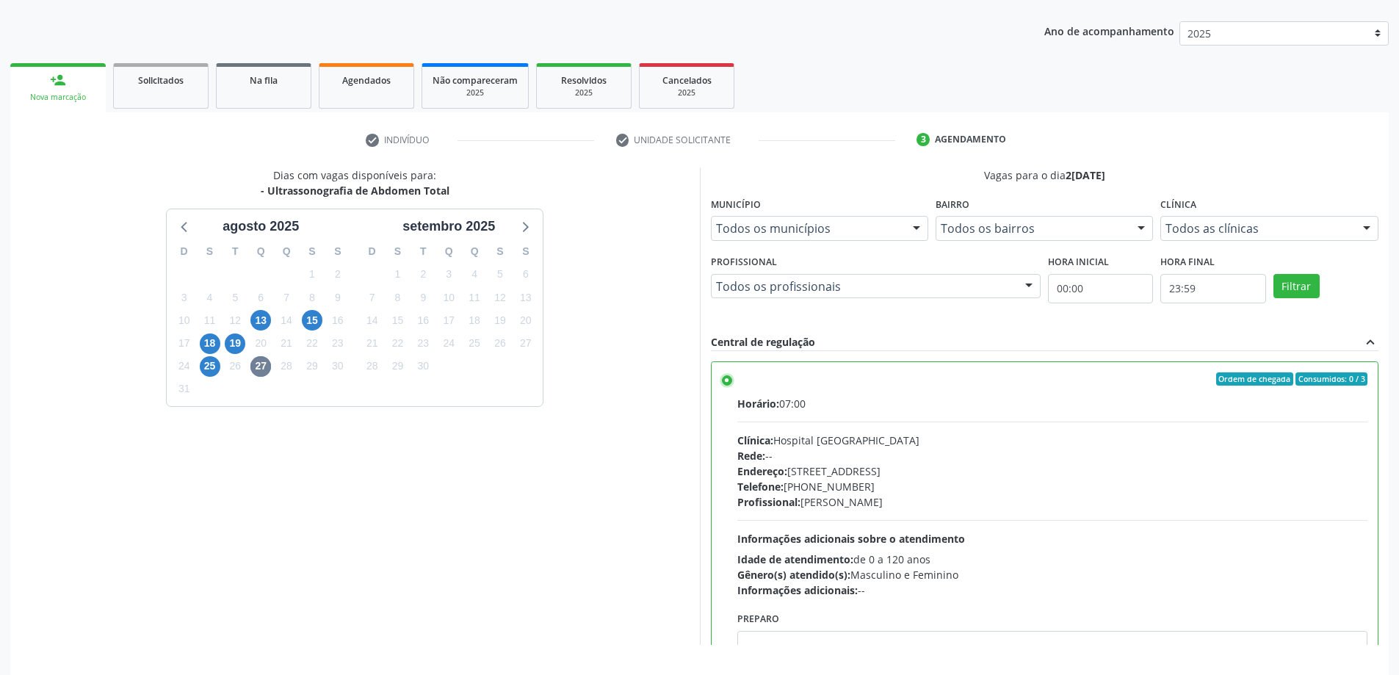
scroll to position [203, 0]
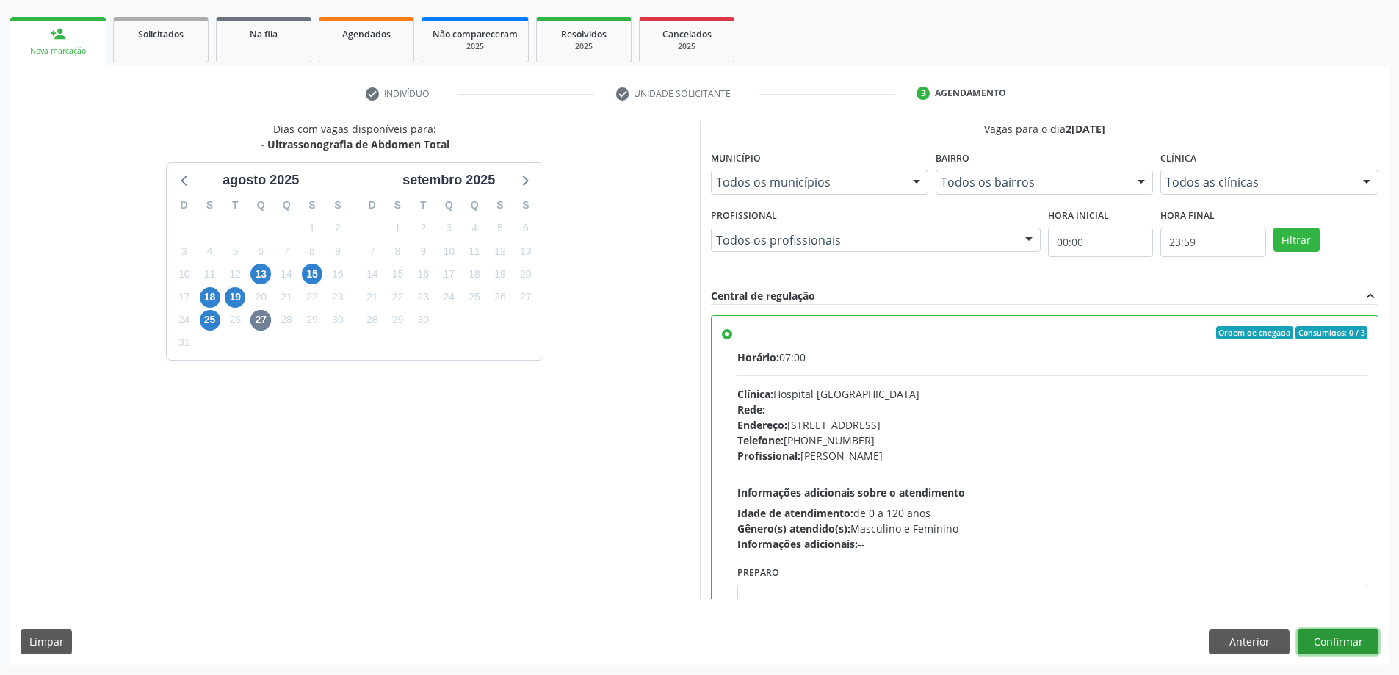
click at [1315, 637] on button "Confirmar" at bounding box center [1338, 641] width 81 height 25
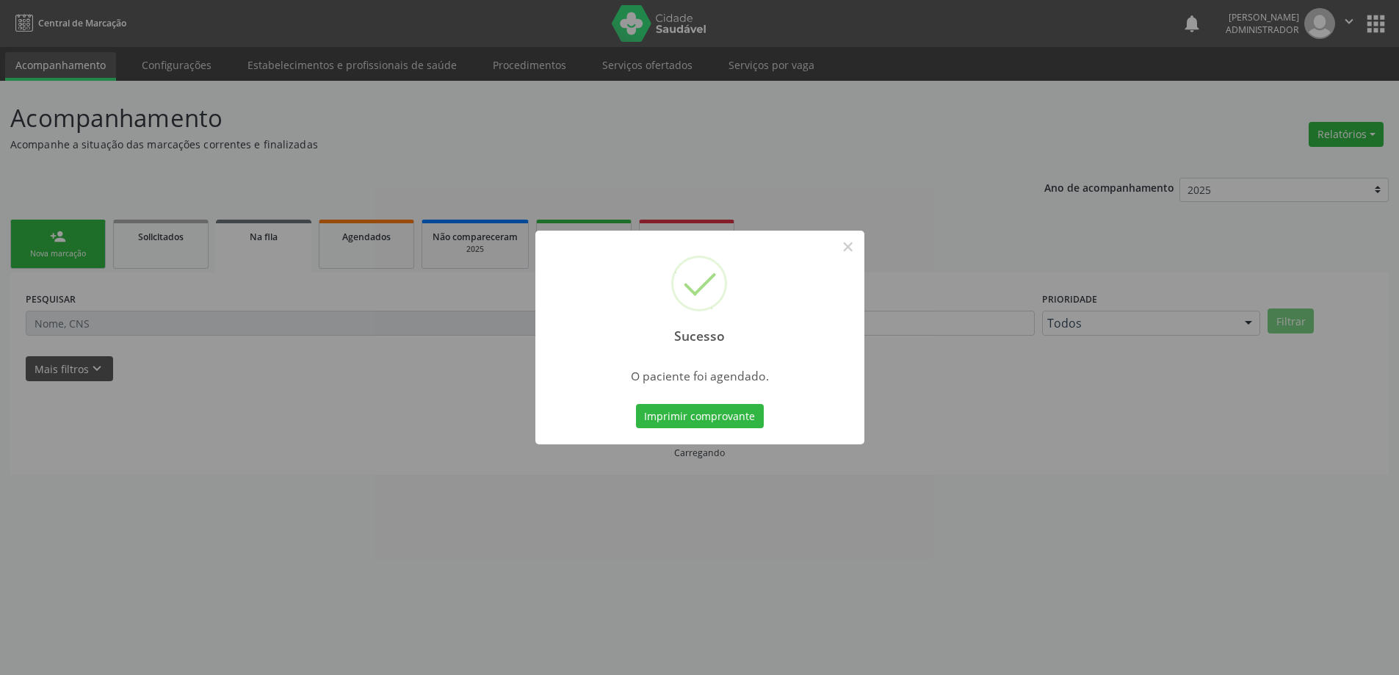
scroll to position [0, 0]
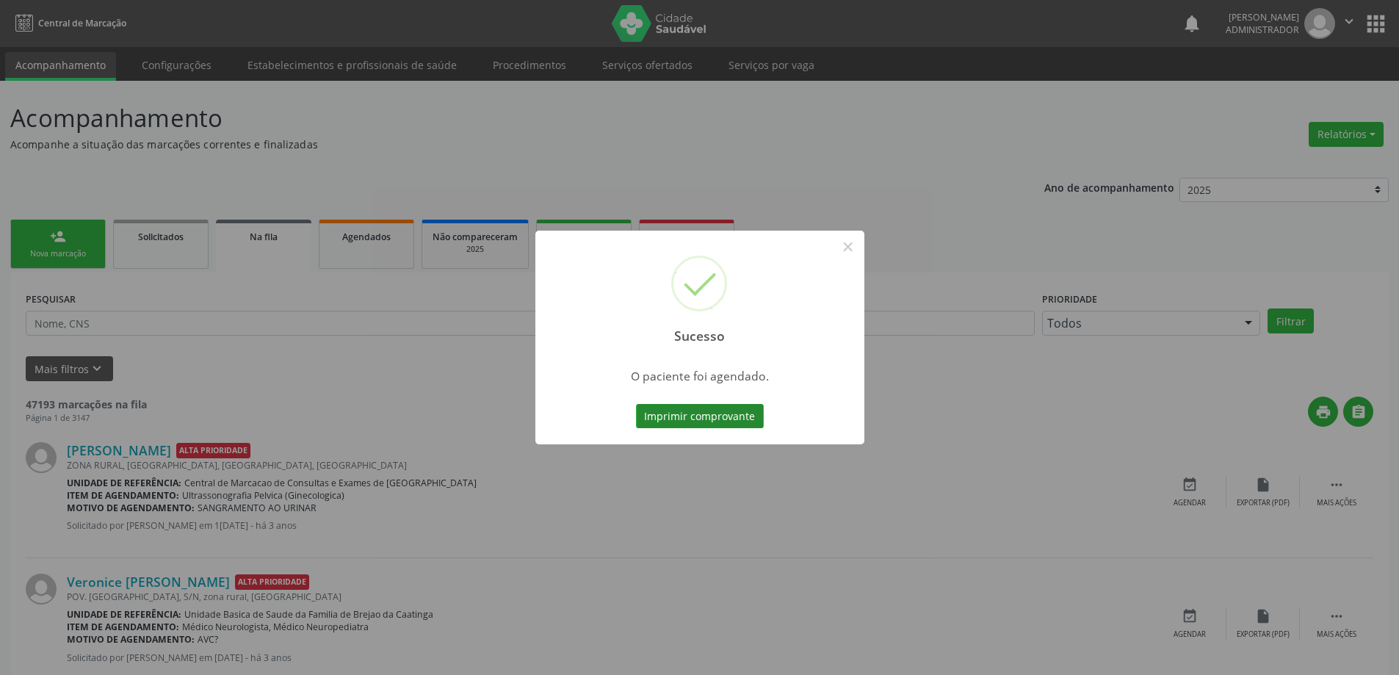
click at [683, 412] on button "Imprimir comprovante" at bounding box center [700, 416] width 128 height 25
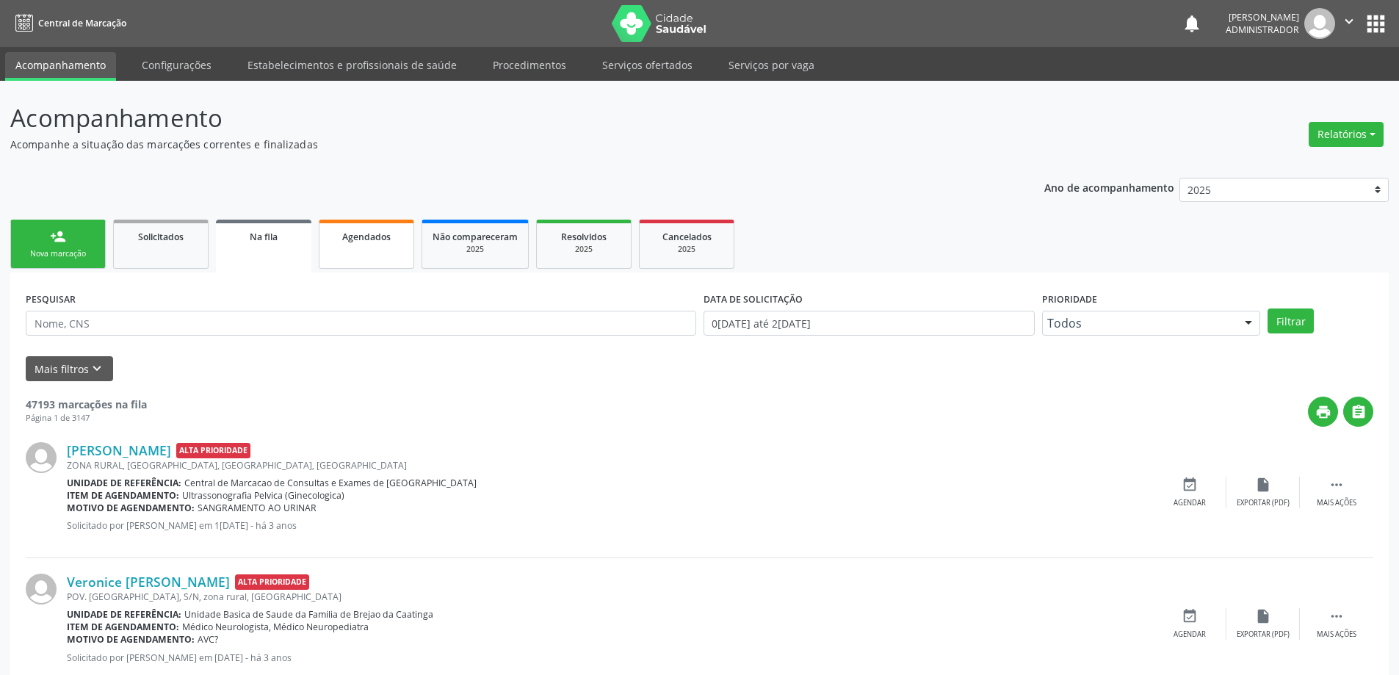
drag, startPoint x: 40, startPoint y: 236, endPoint x: 378, endPoint y: 239, distance: 338.6
click at [42, 235] on link "person_add Nova marcação" at bounding box center [57, 244] width 95 height 49
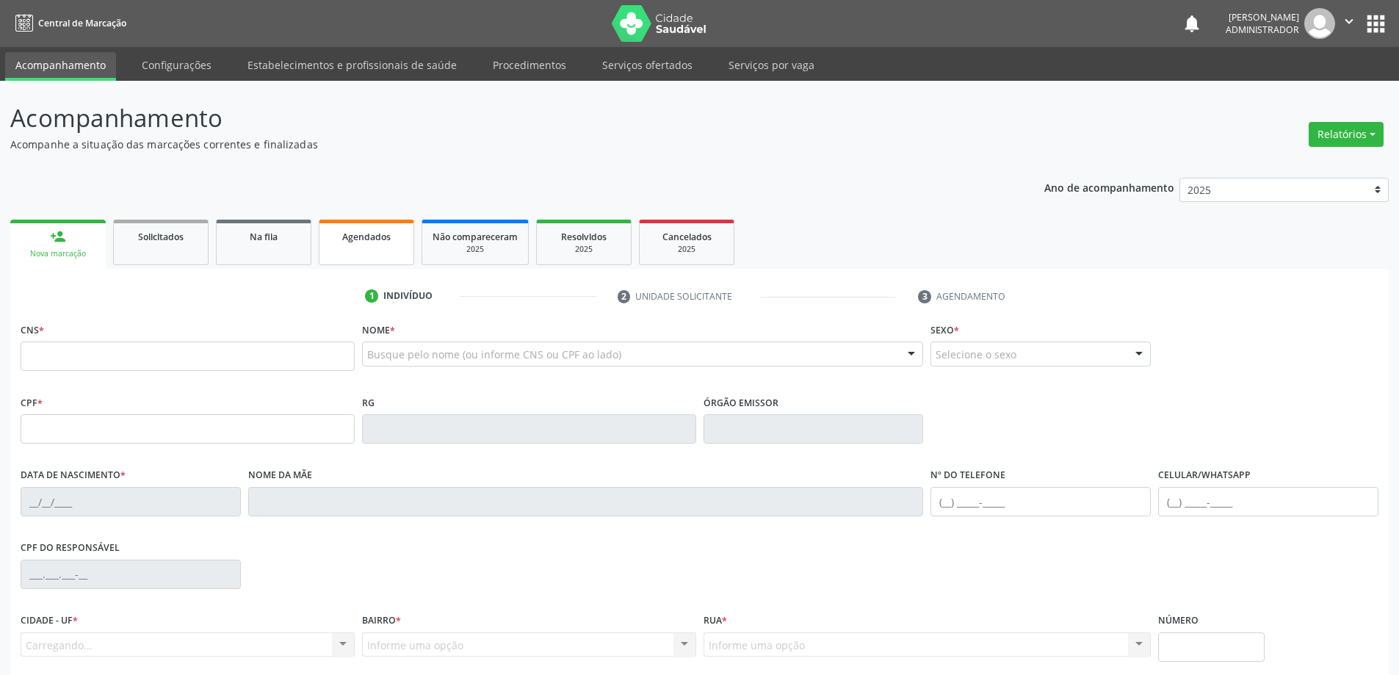
click at [366, 234] on span "Agendados" at bounding box center [366, 237] width 48 height 12
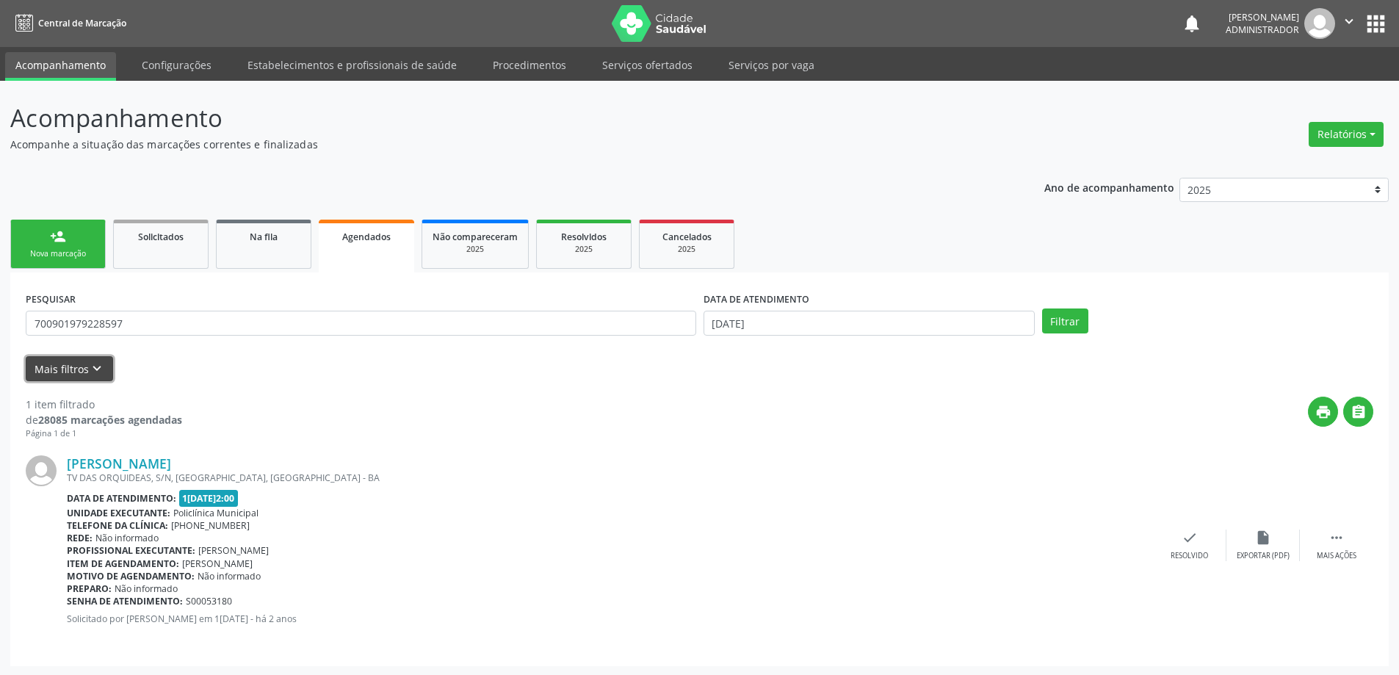
click at [96, 365] on icon "keyboard_arrow_down" at bounding box center [97, 369] width 16 height 16
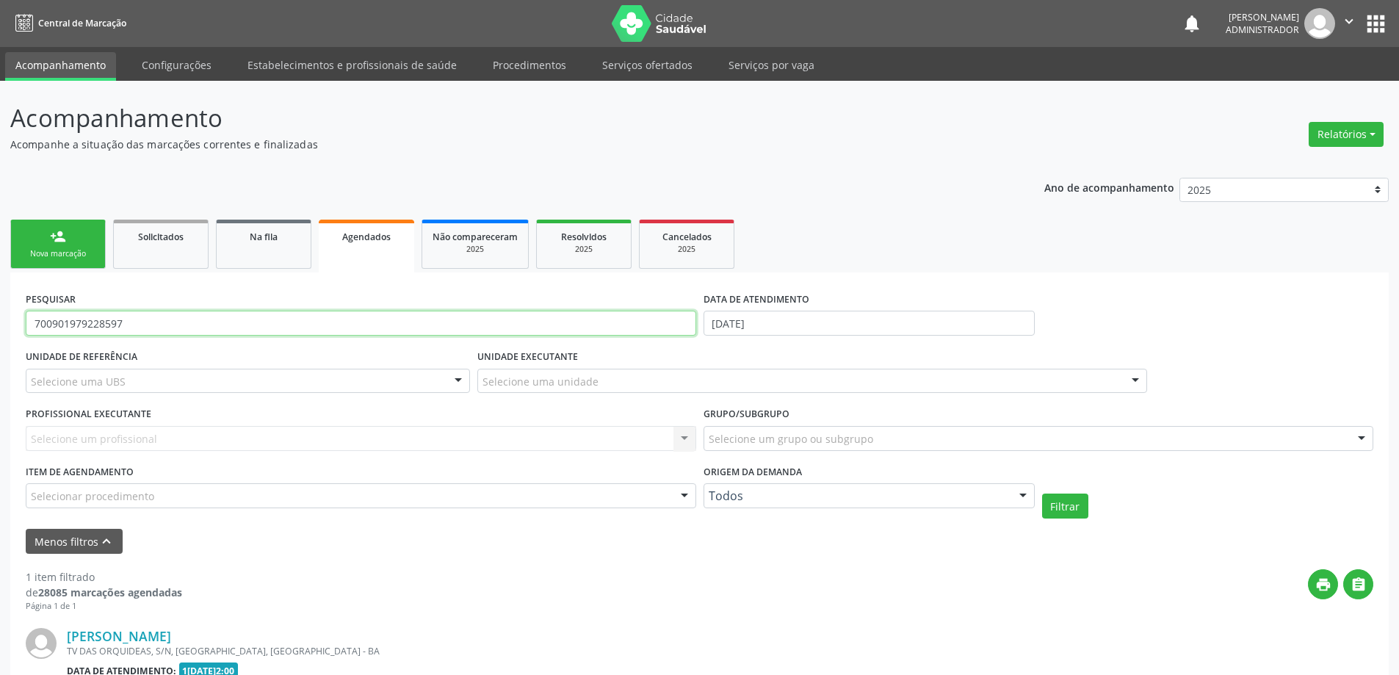
click at [174, 318] on input "700901979228597" at bounding box center [361, 323] width 670 height 25
type input "7"
click at [685, 439] on div "Selecione um profissional Nenhum resultado encontrado para: " " Não há nenhuma …" at bounding box center [361, 438] width 670 height 25
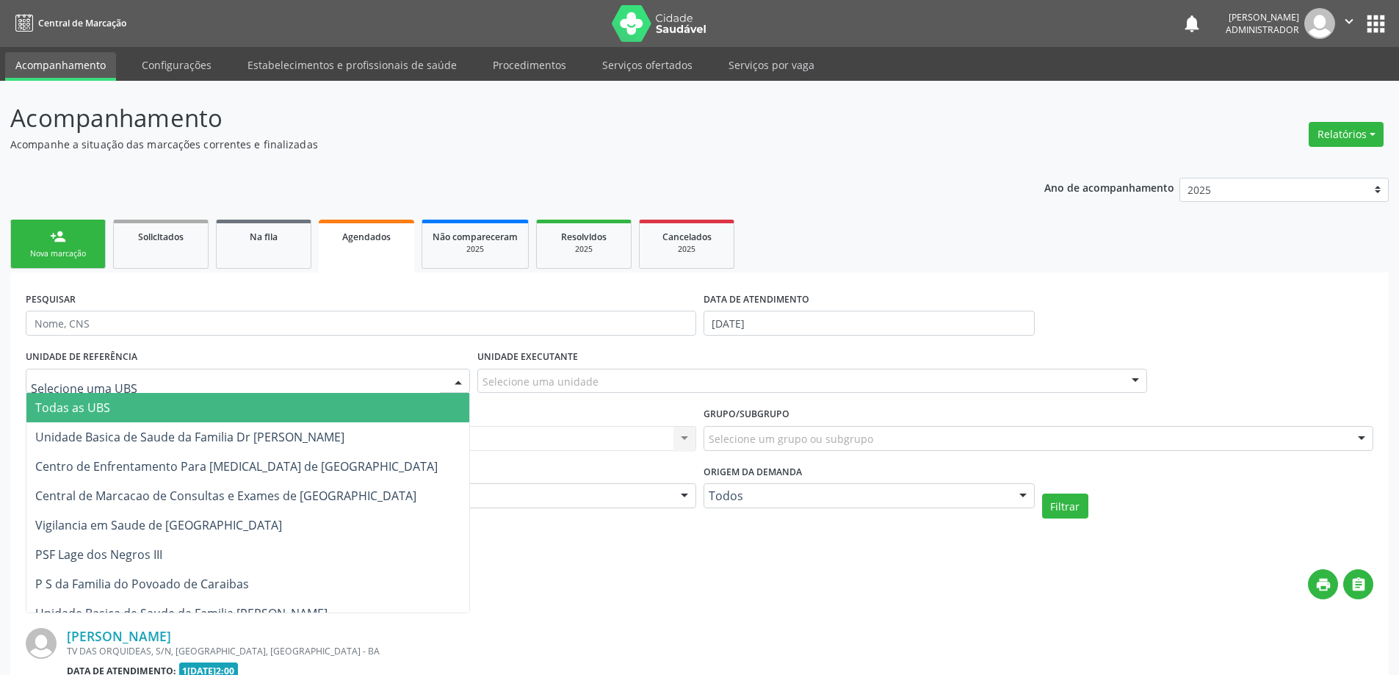
click at [457, 375] on div at bounding box center [458, 381] width 22 height 25
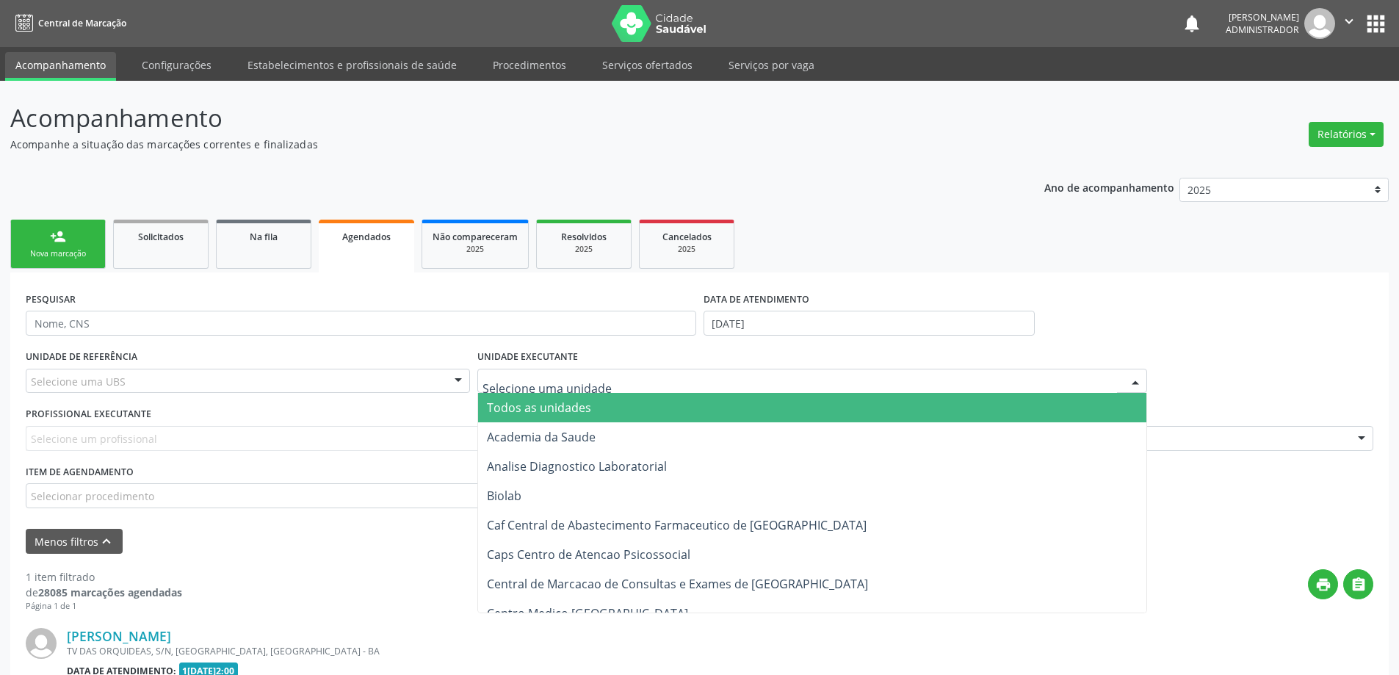
drag, startPoint x: 572, startPoint y: 383, endPoint x: 712, endPoint y: 391, distance: 139.8
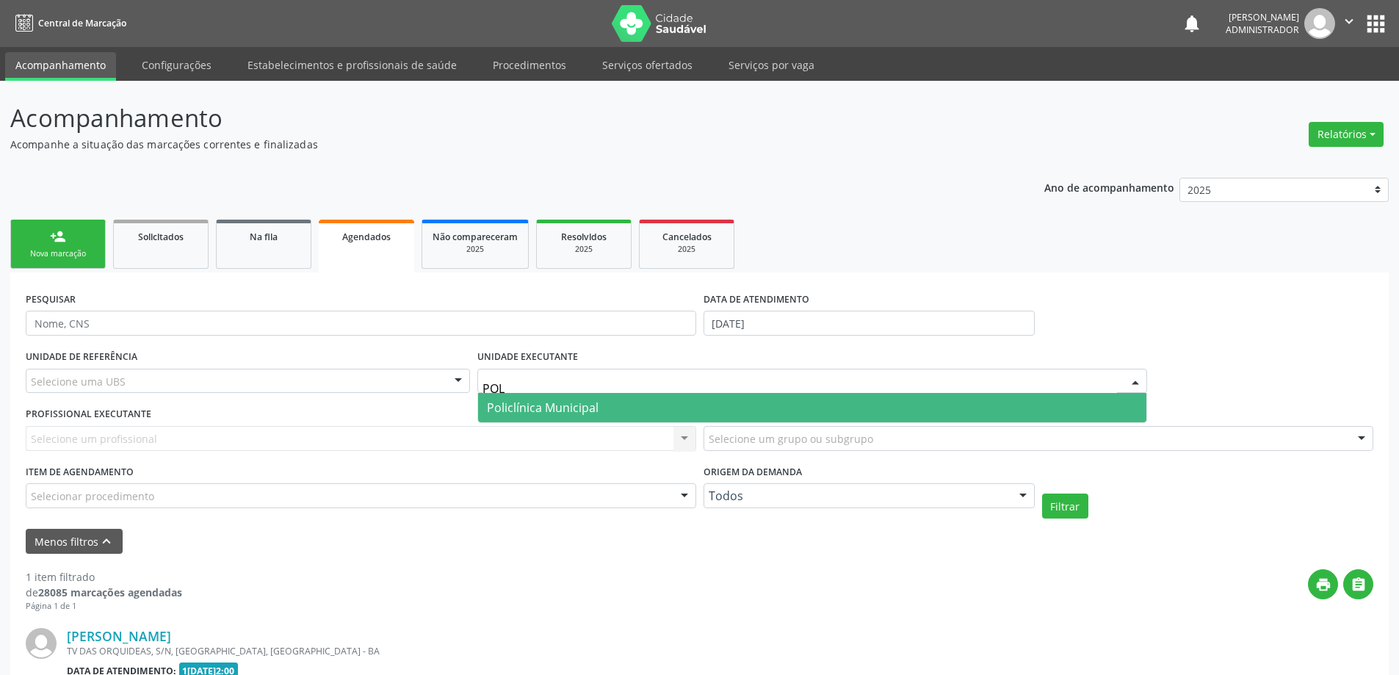
type input "POLI"
drag, startPoint x: 560, startPoint y: 400, endPoint x: 552, endPoint y: 401, distance: 8.8
click at [559, 400] on span "Policlínica Municipal" at bounding box center [543, 408] width 112 height 16
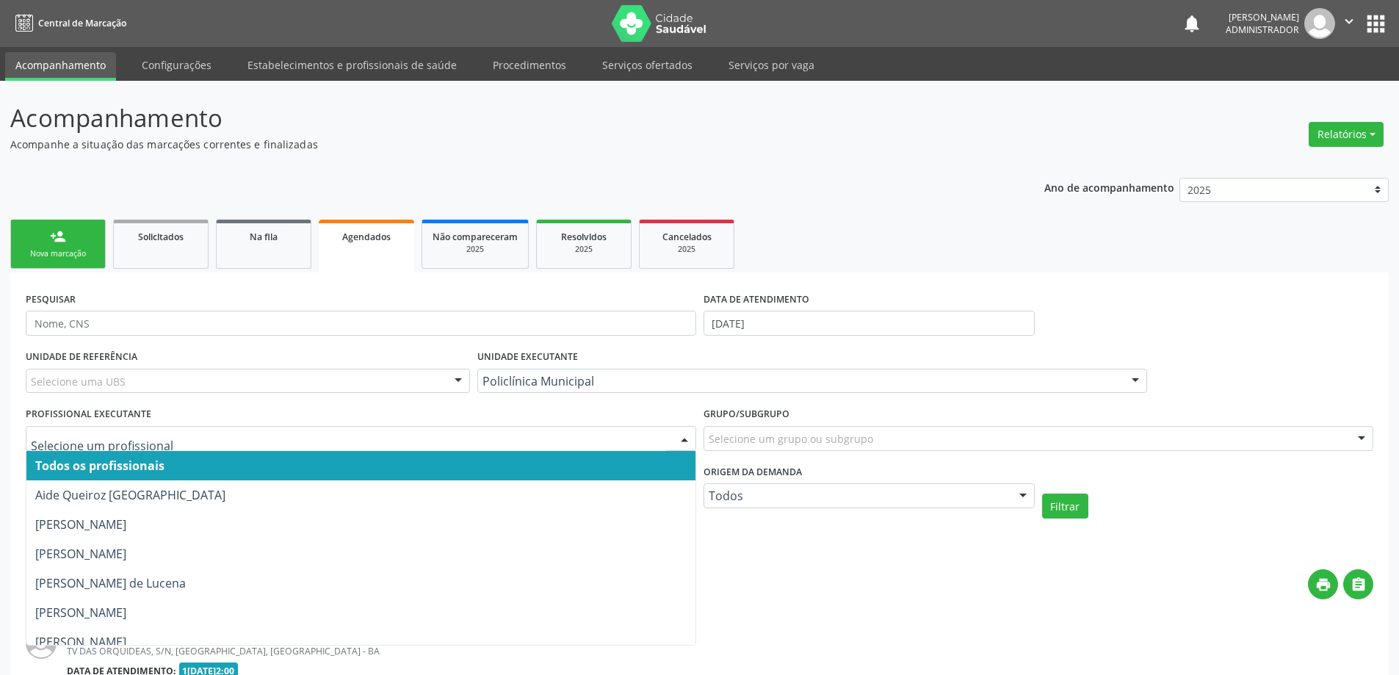
click at [682, 435] on div at bounding box center [684, 439] width 22 height 25
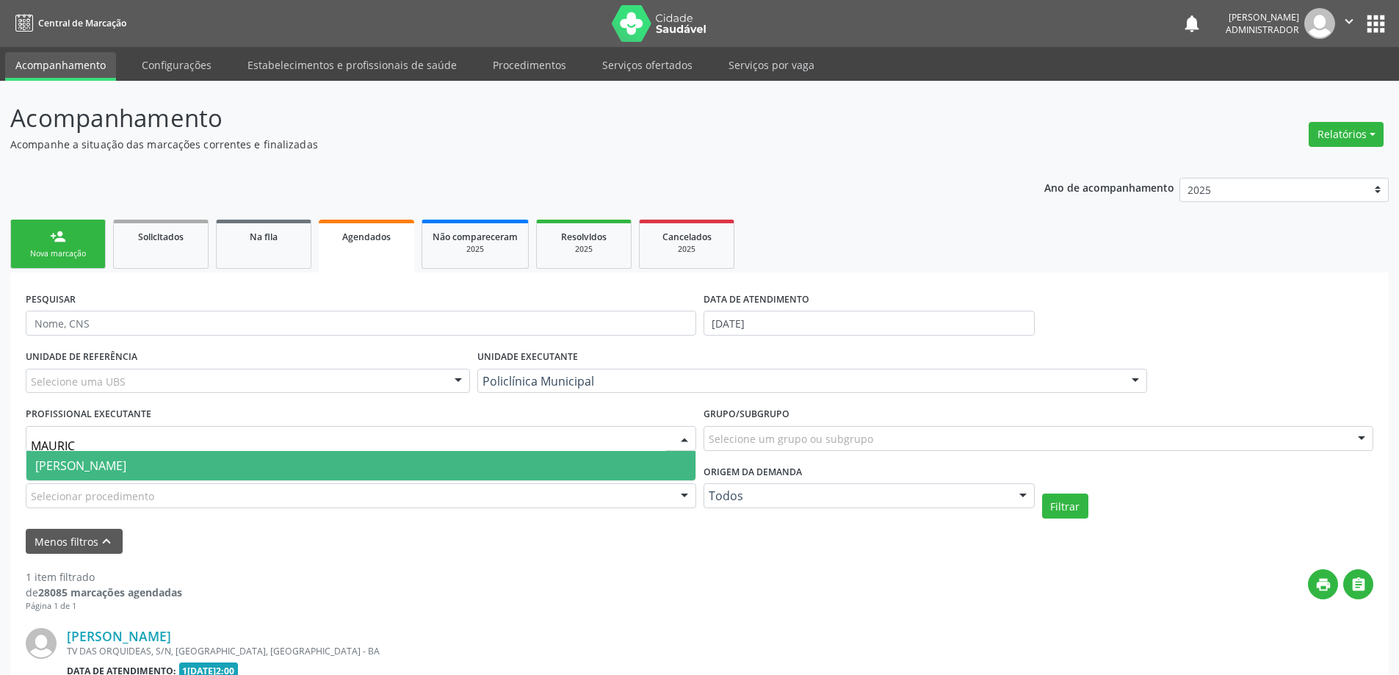
type input "MAURICI"
click at [588, 469] on span "Mauricio Cardoso Ribeiro Junior" at bounding box center [360, 465] width 669 height 29
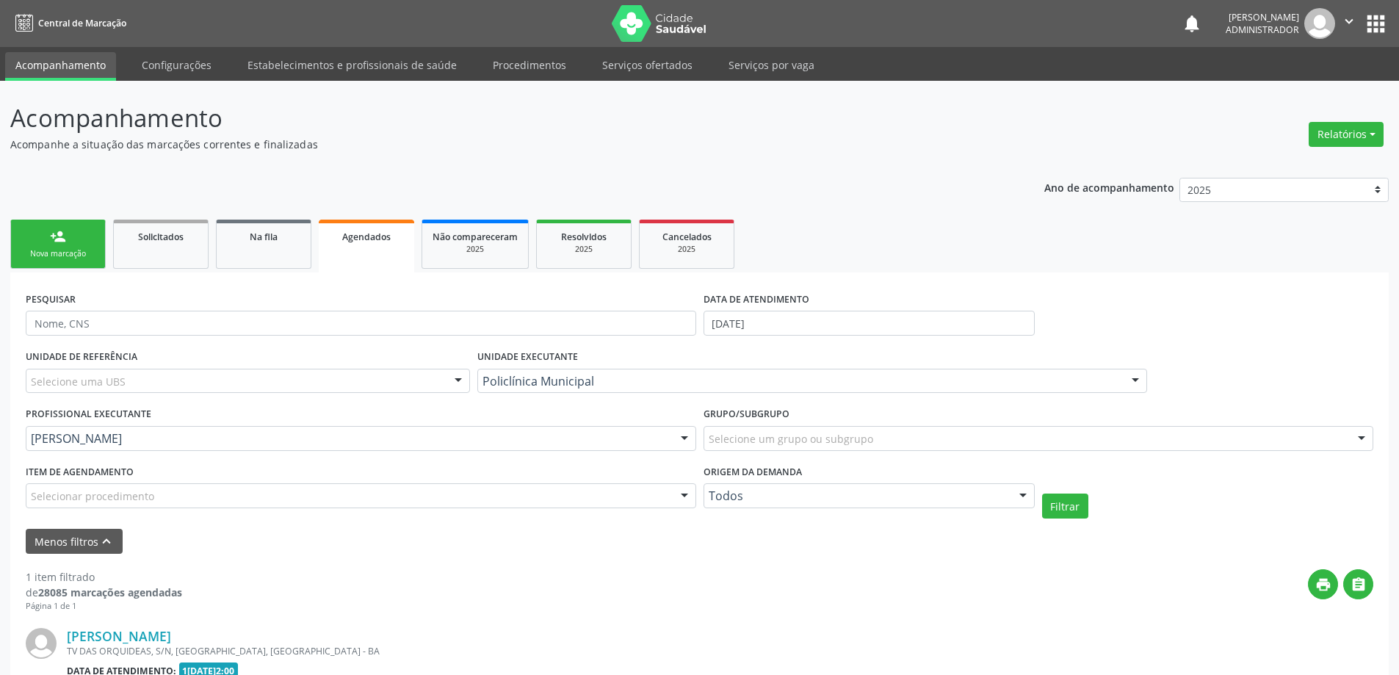
click at [679, 499] on div at bounding box center [684, 496] width 22 height 25
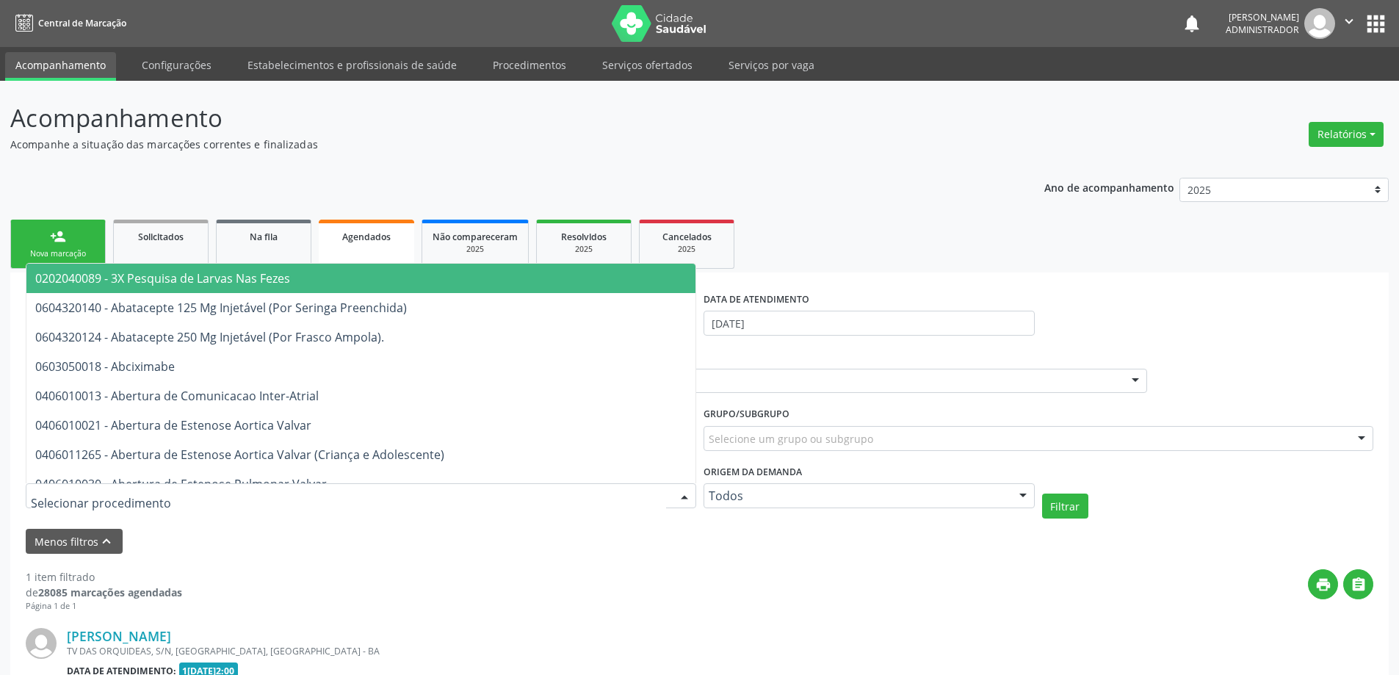
click at [1293, 435] on div "Selecione um grupo ou subgrupo" at bounding box center [1039, 438] width 670 height 25
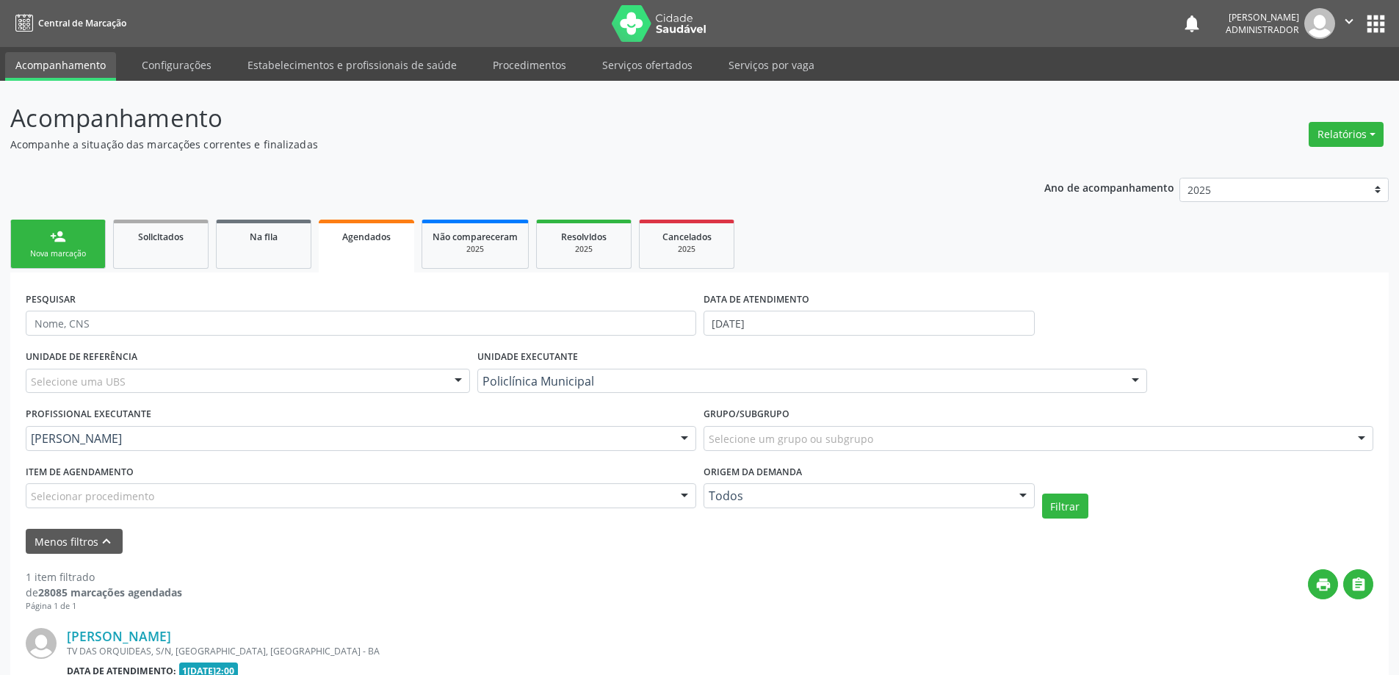
click at [908, 237] on ul "person_add Nova marcação Solicitados Na fila Agendados Não compareceram 2025 Re…" at bounding box center [699, 244] width 1378 height 57
click at [728, 320] on input "[DATE]" at bounding box center [869, 323] width 331 height 25
click at [751, 483] on span "18" at bounding box center [751, 485] width 29 height 29
type input "18/08/2025"
click at [751, 483] on span "18" at bounding box center [751, 485] width 29 height 29
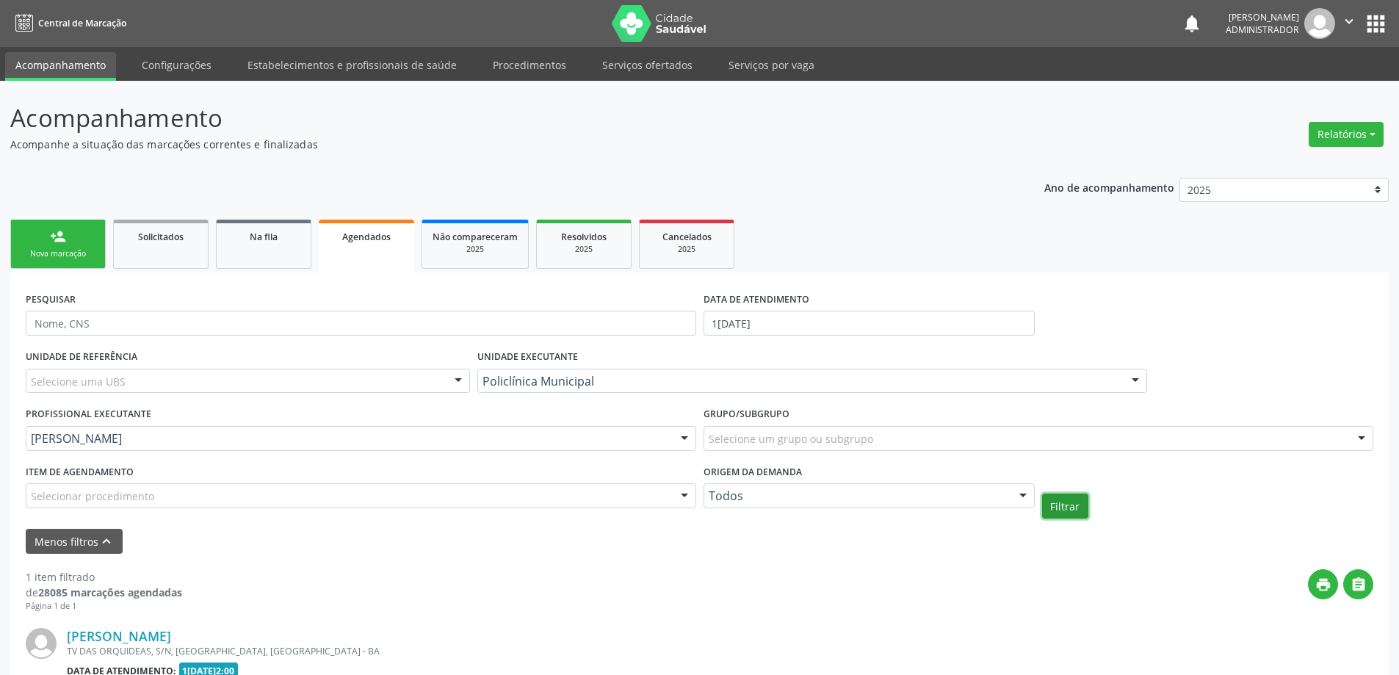
click at [1059, 502] on button "Filtrar" at bounding box center [1065, 506] width 46 height 25
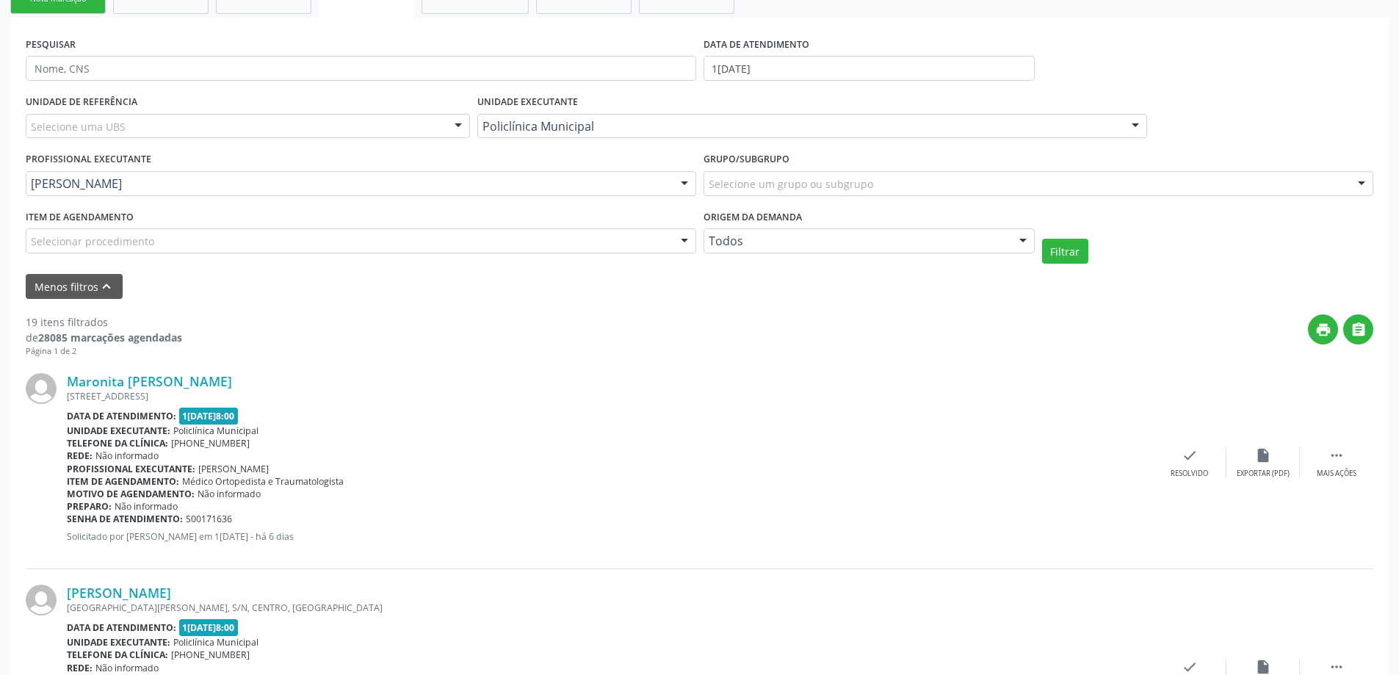
scroll to position [294, 0]
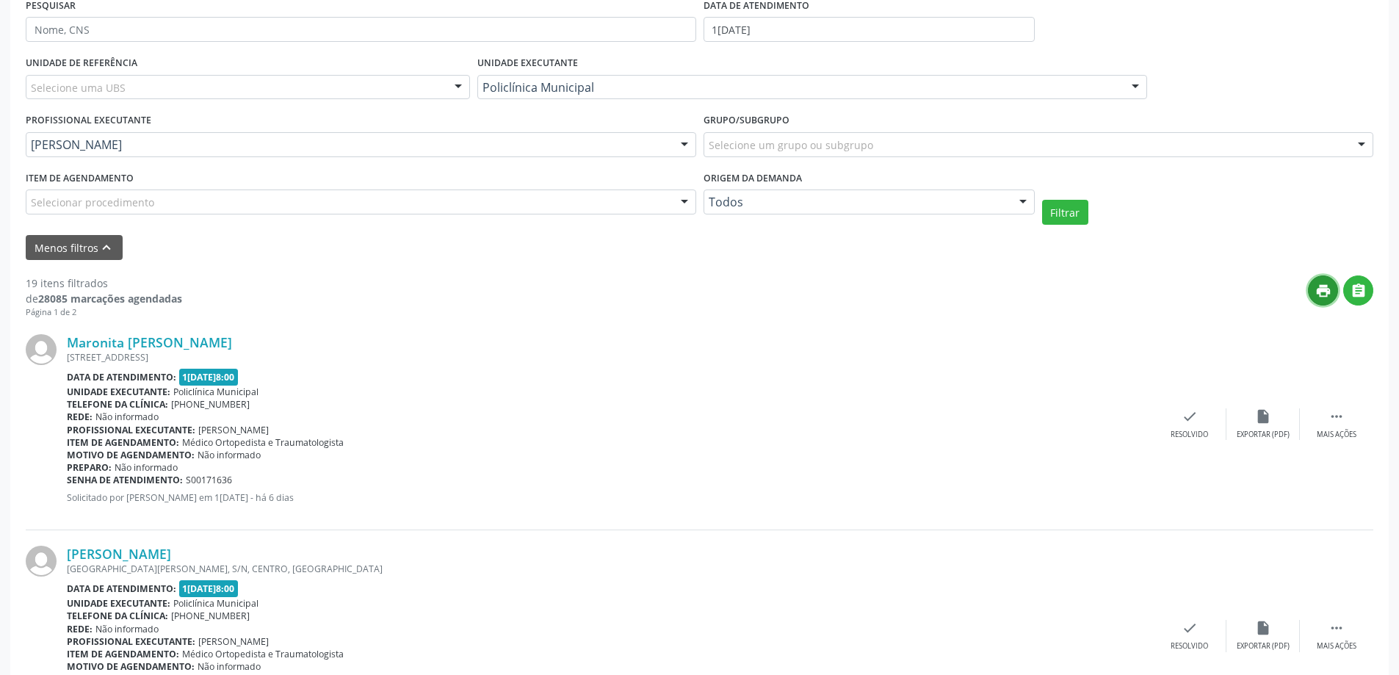
click at [1324, 297] on icon "print" at bounding box center [1323, 291] width 16 height 16
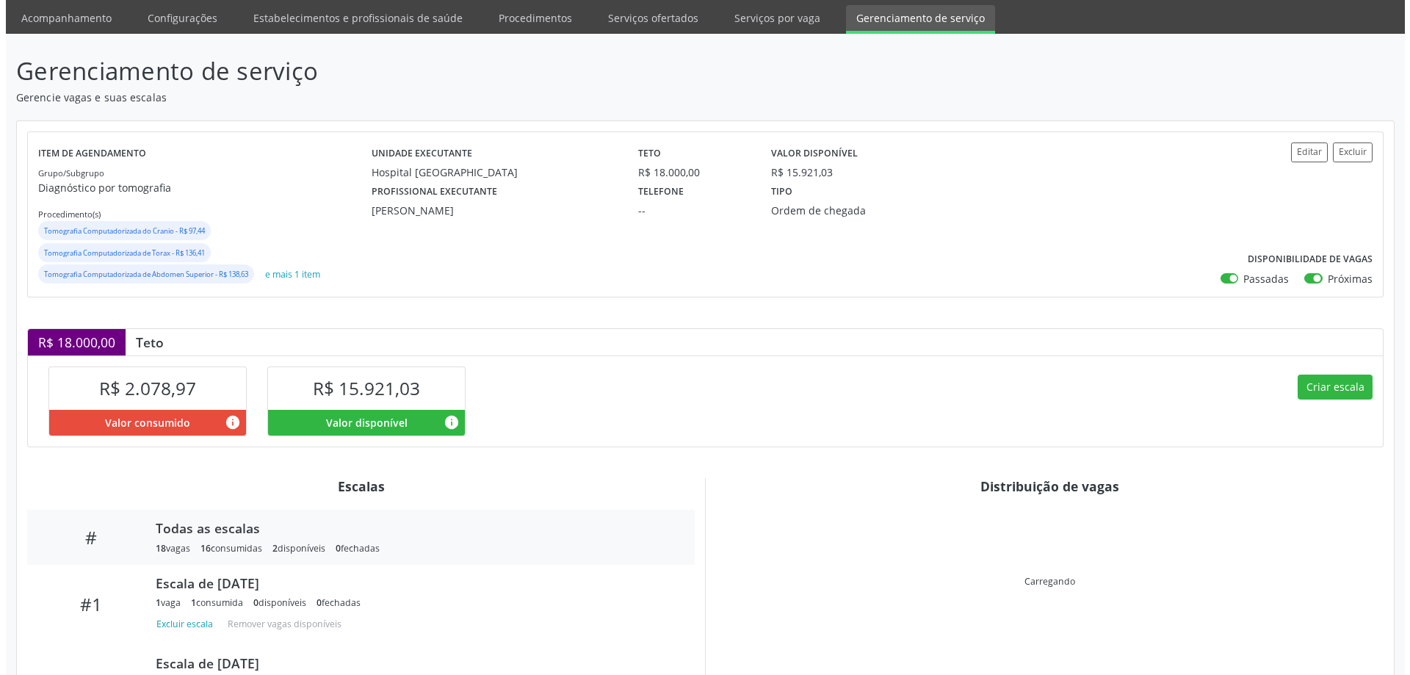
scroll to position [73, 0]
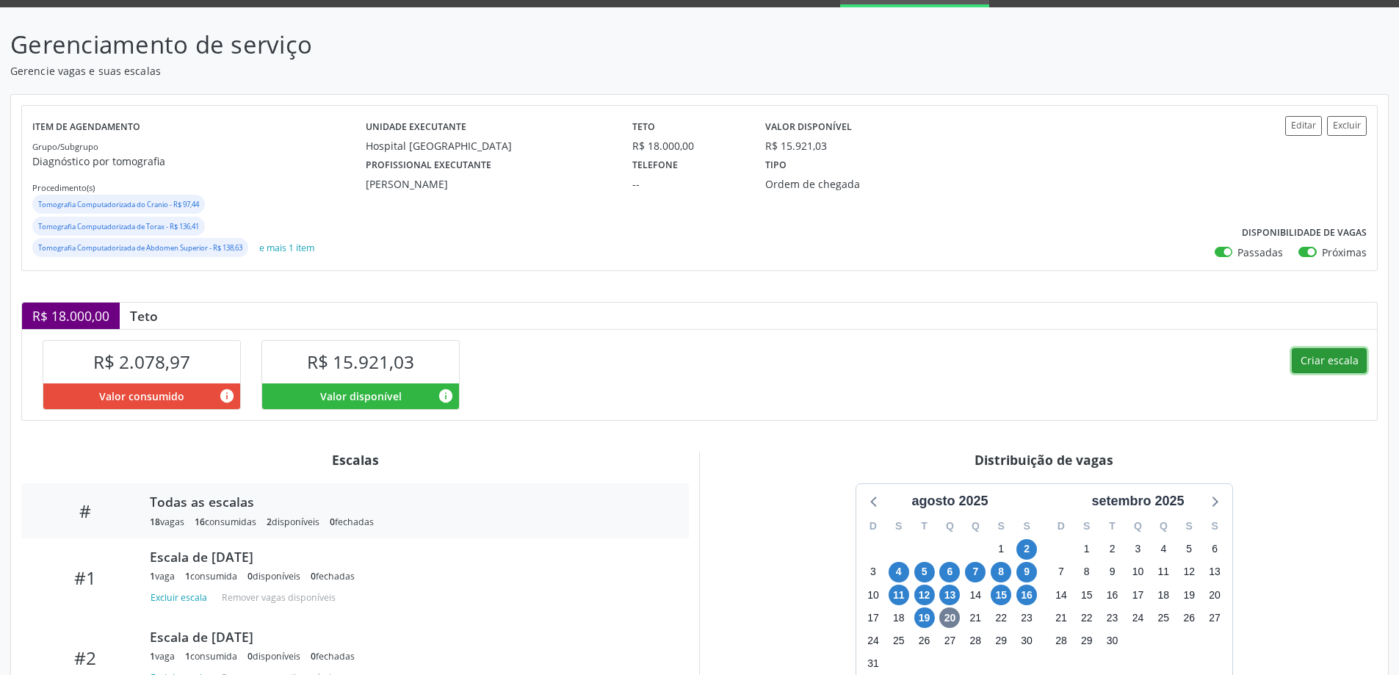
click at [1307, 358] on button "Criar escala" at bounding box center [1329, 360] width 75 height 25
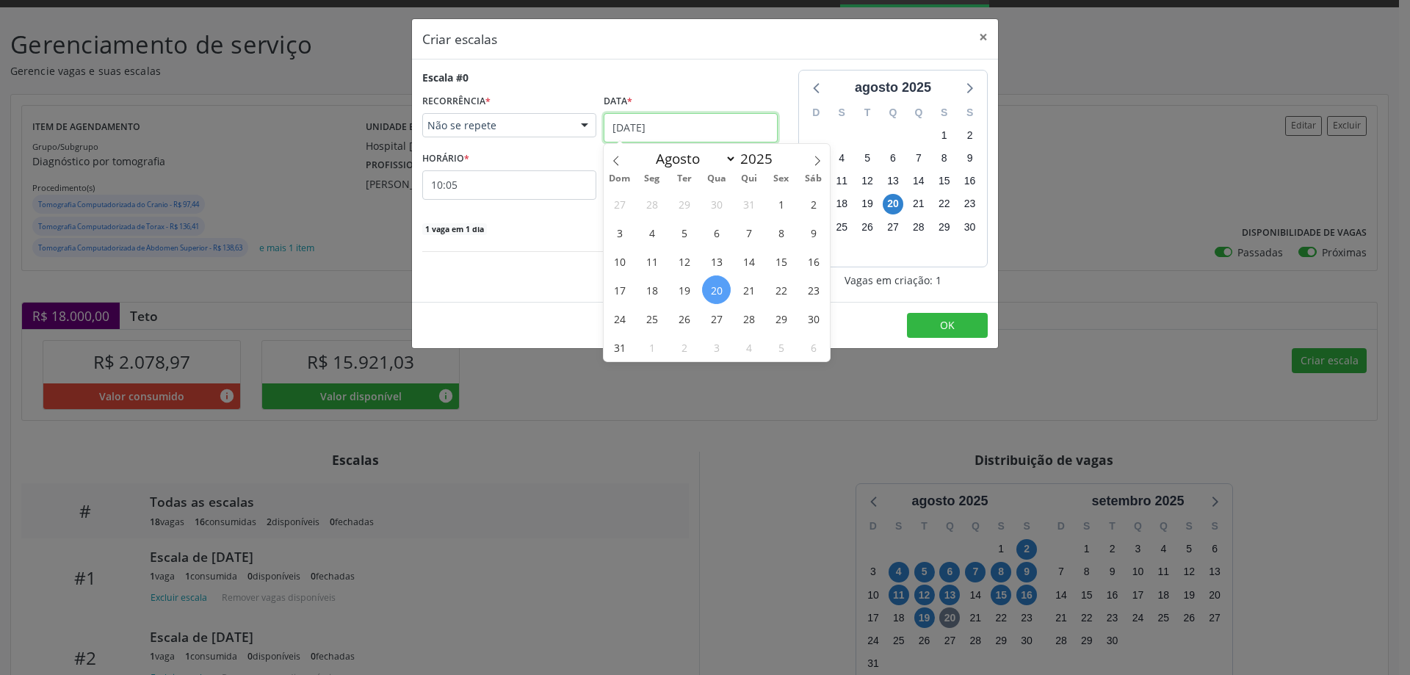
click at [627, 118] on input "[DATE]" at bounding box center [691, 127] width 174 height 29
click at [753, 287] on span "21" at bounding box center [748, 289] width 29 height 29
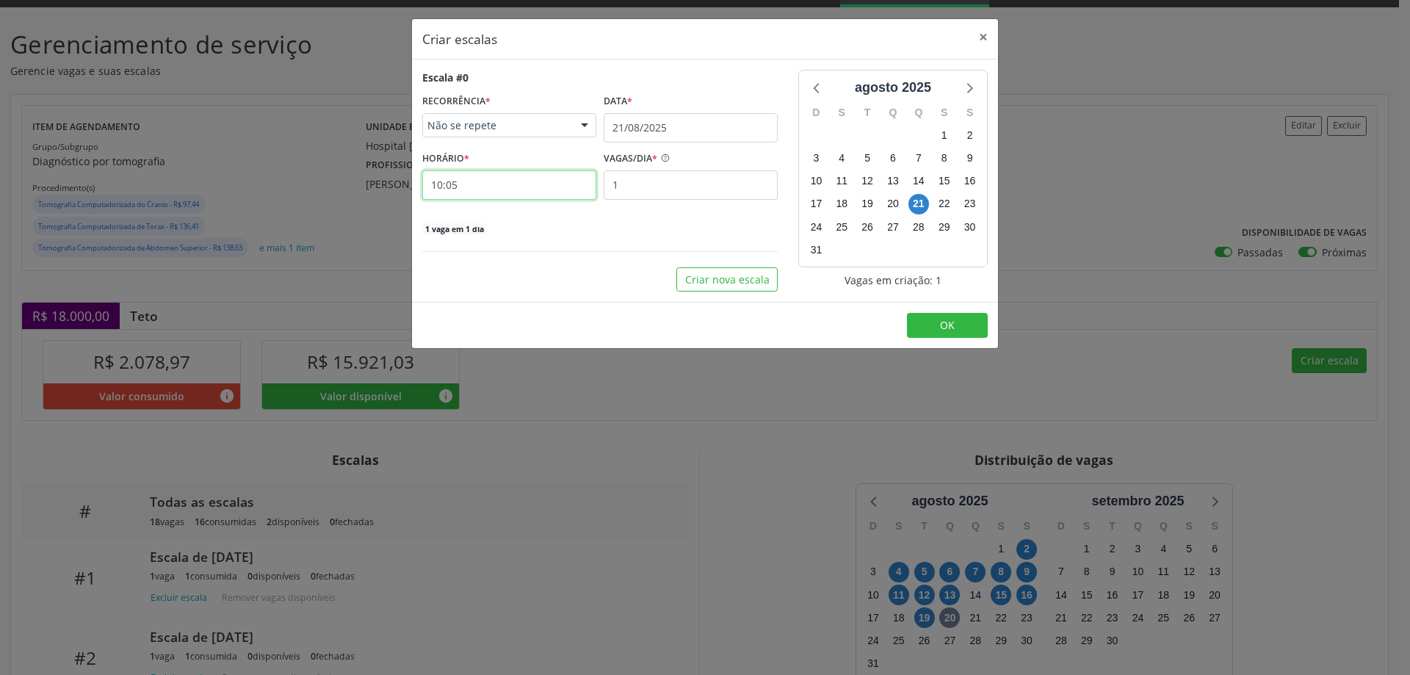
click at [531, 181] on input "10:05" at bounding box center [509, 184] width 174 height 29
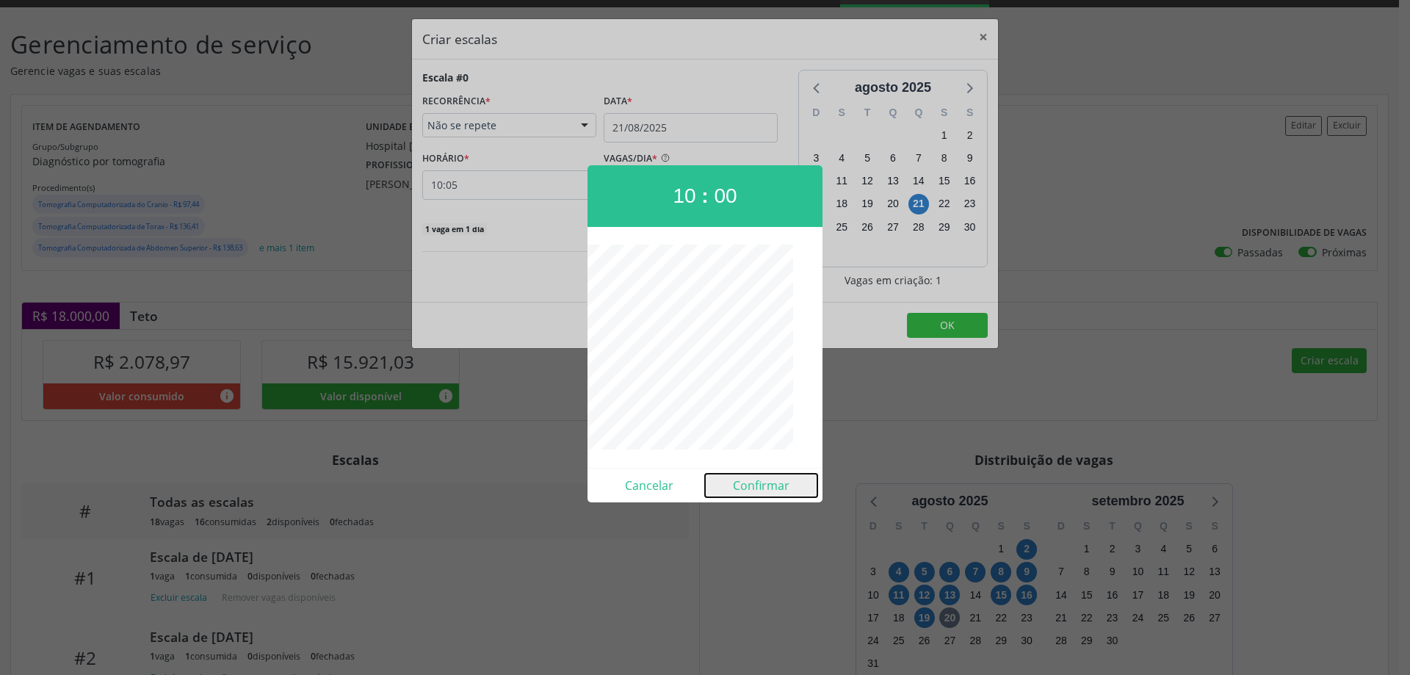
drag, startPoint x: 748, startPoint y: 479, endPoint x: 790, endPoint y: 439, distance: 58.2
click at [751, 480] on button "Confirmar" at bounding box center [761, 486] width 112 height 24
type input "10:00"
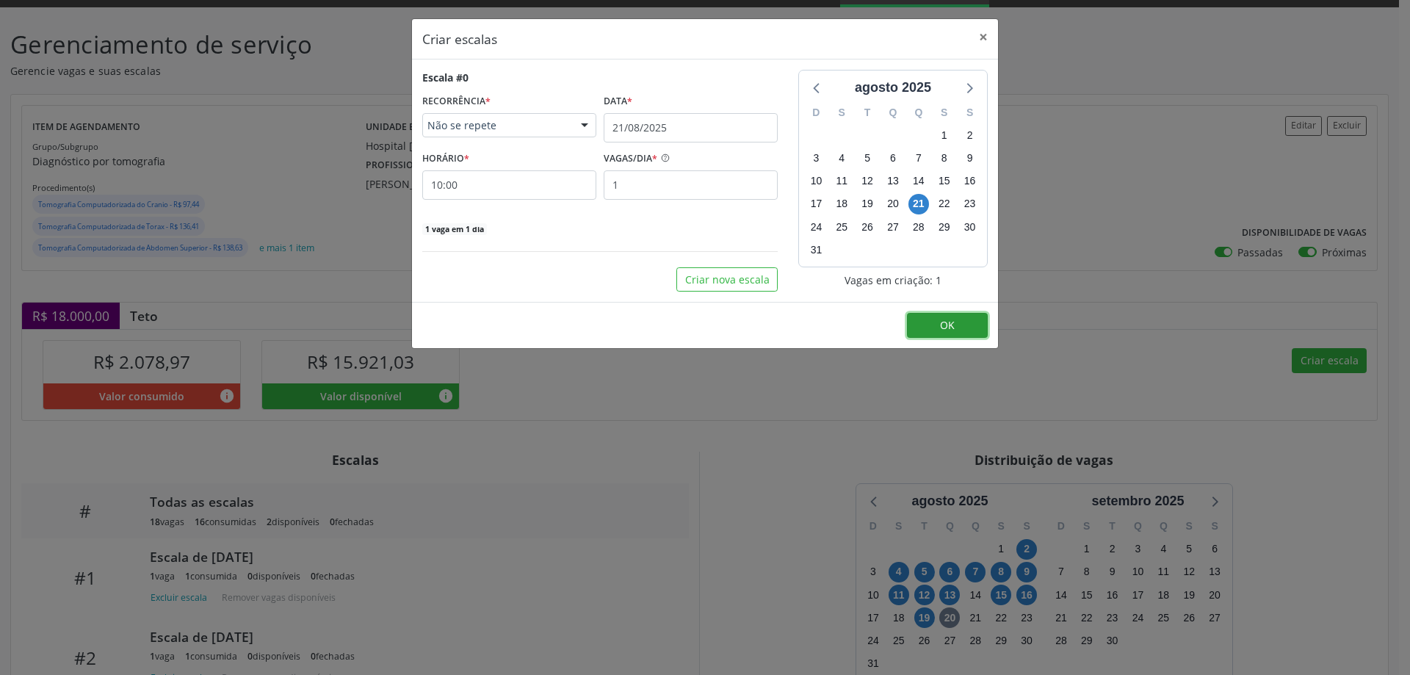
click at [919, 319] on button "OK" at bounding box center [947, 325] width 81 height 25
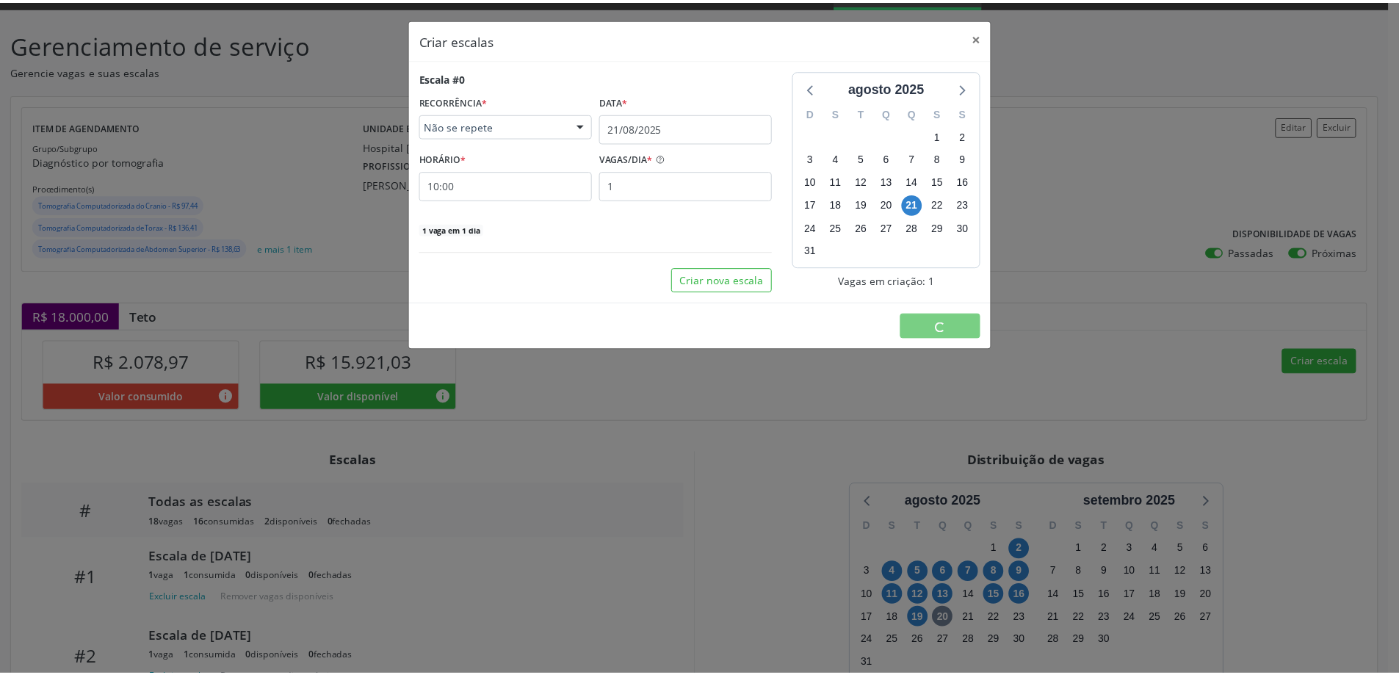
scroll to position [0, 0]
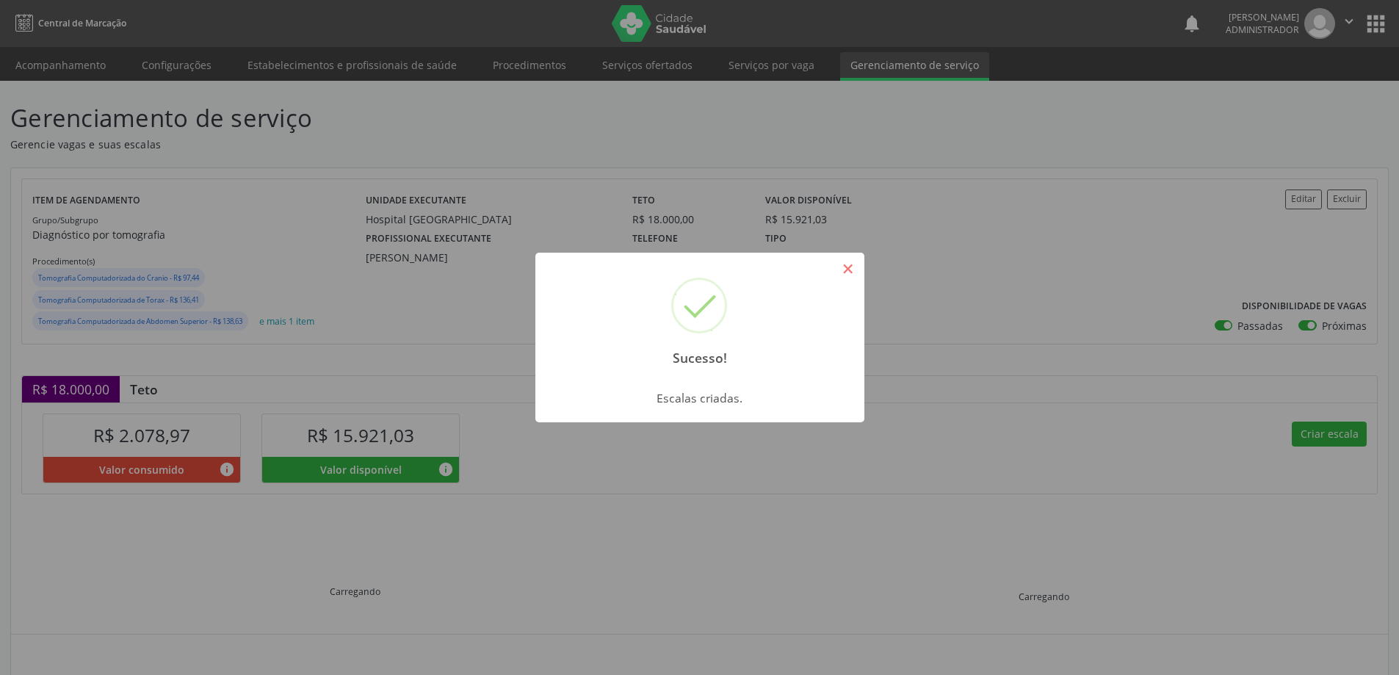
click at [854, 270] on button "×" at bounding box center [848, 268] width 25 height 25
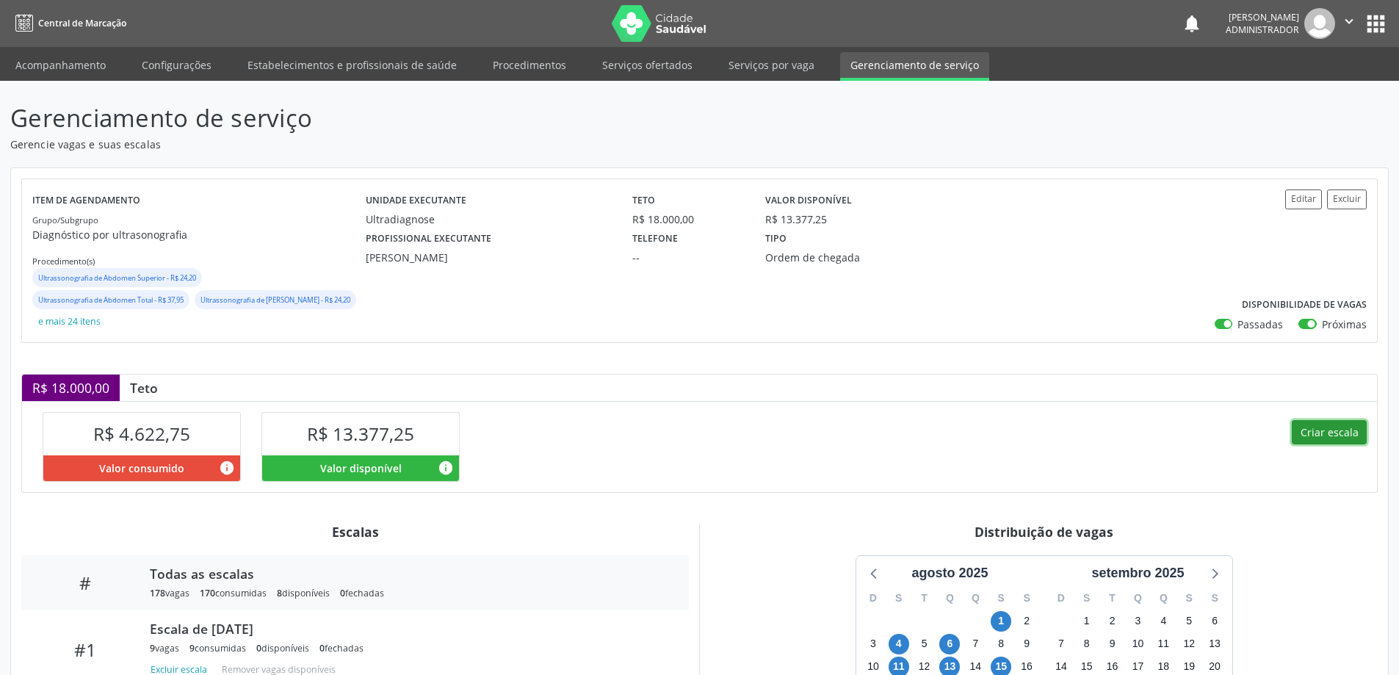
click at [1306, 438] on button "Criar escala" at bounding box center [1329, 432] width 75 height 25
select select "7"
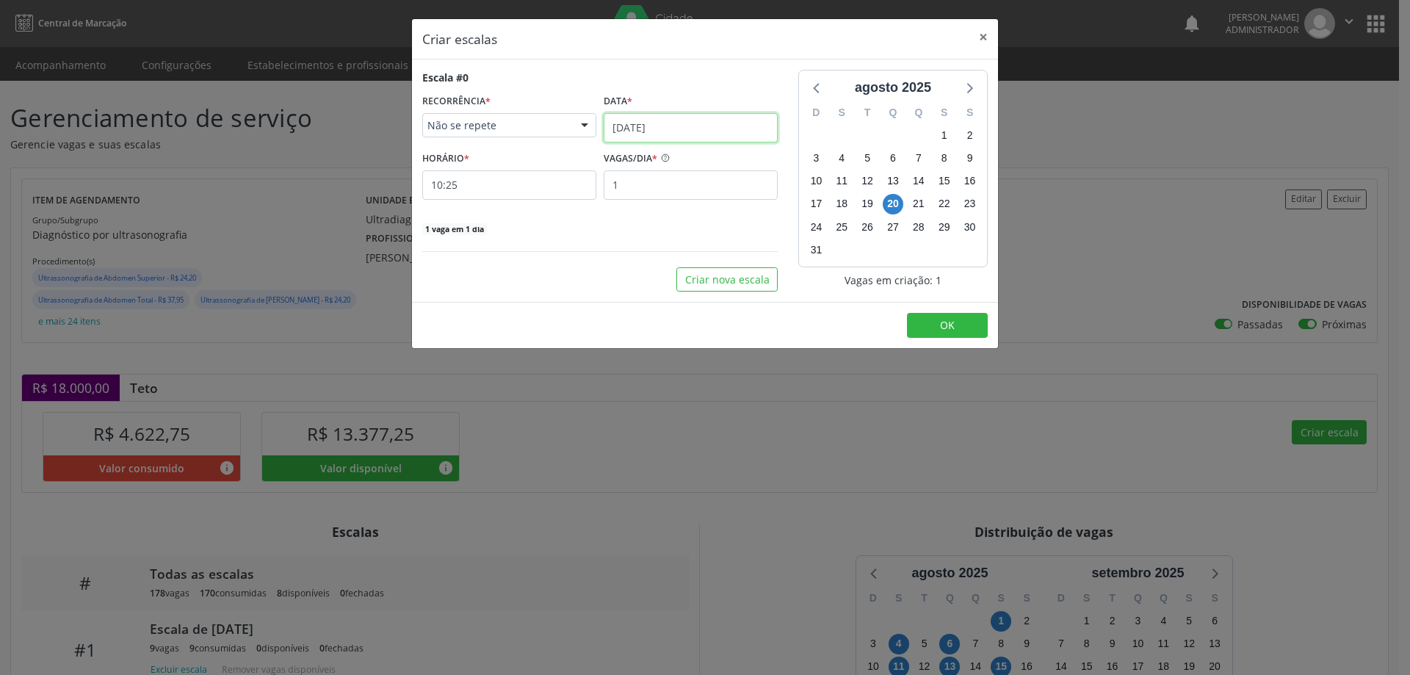
click at [676, 126] on input "20/08/2025" at bounding box center [691, 127] width 174 height 29
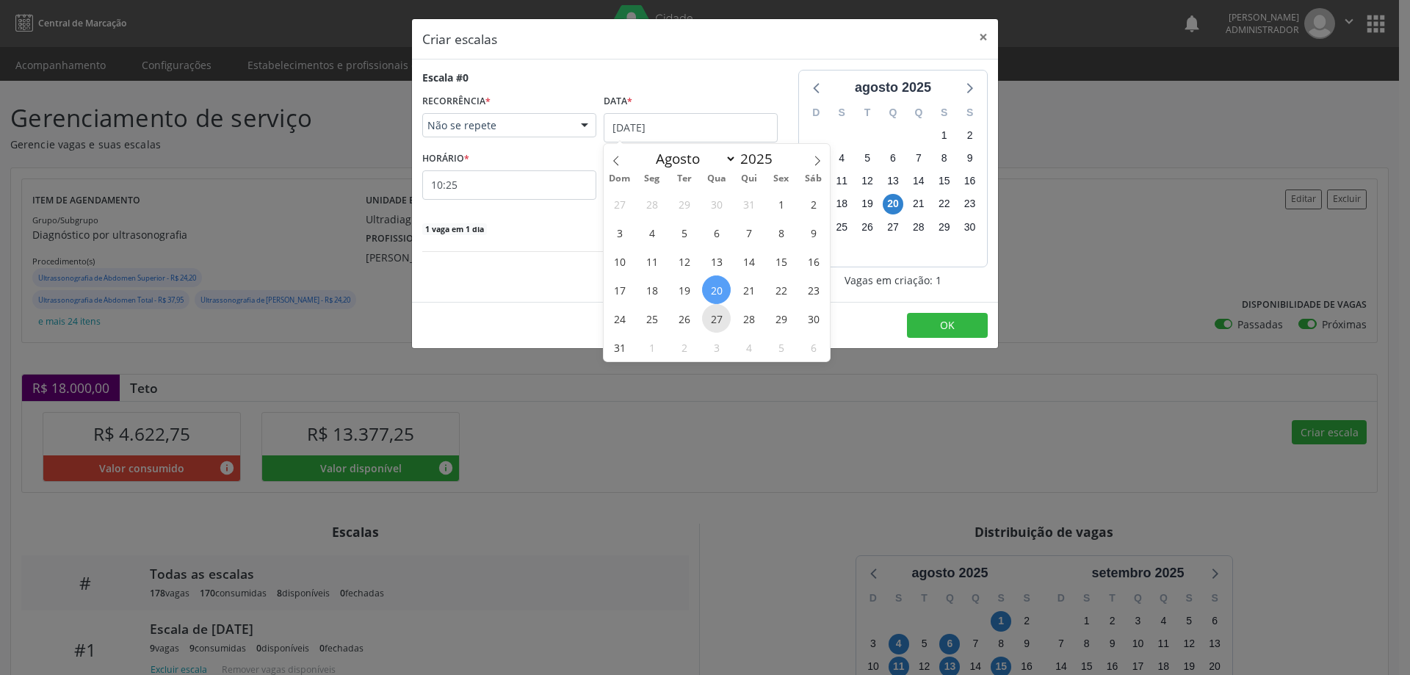
click at [722, 324] on span "27" at bounding box center [716, 318] width 29 height 29
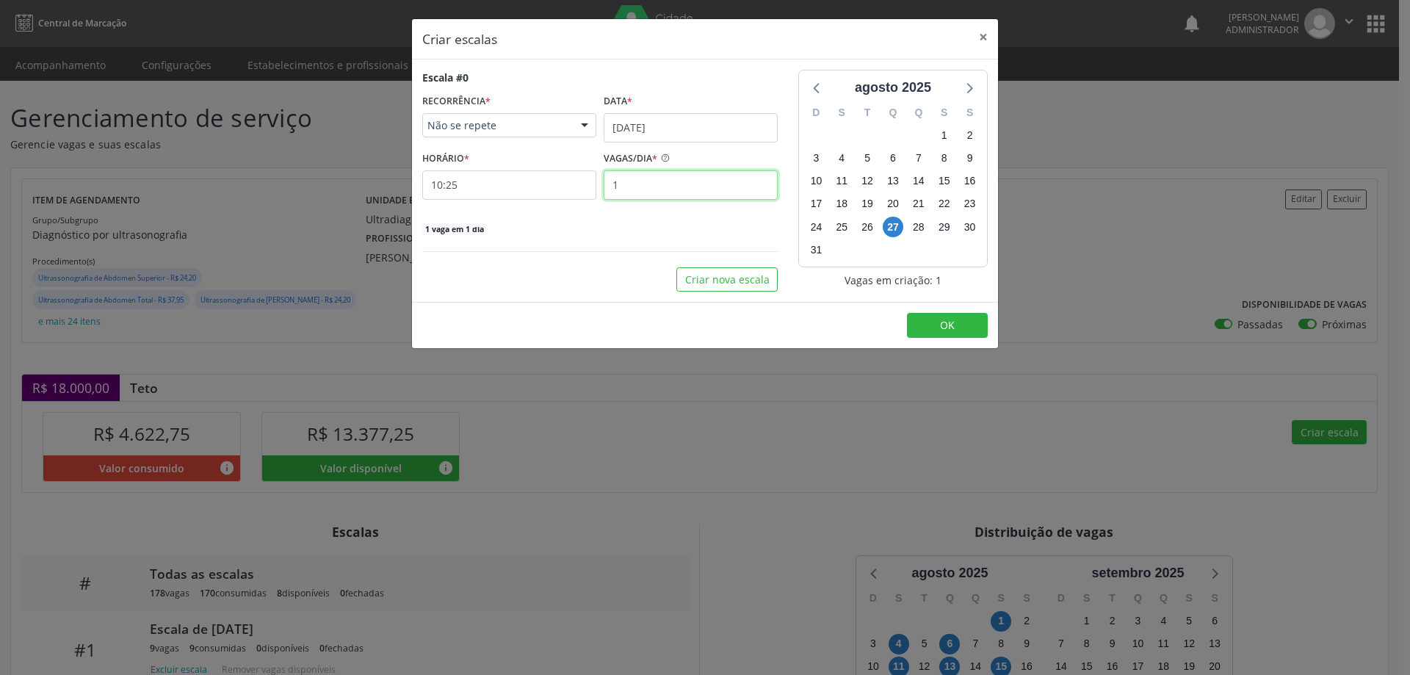
click at [634, 188] on input "1" at bounding box center [691, 184] width 174 height 29
type input "12"
click at [547, 184] on input "10:25" at bounding box center [509, 184] width 174 height 29
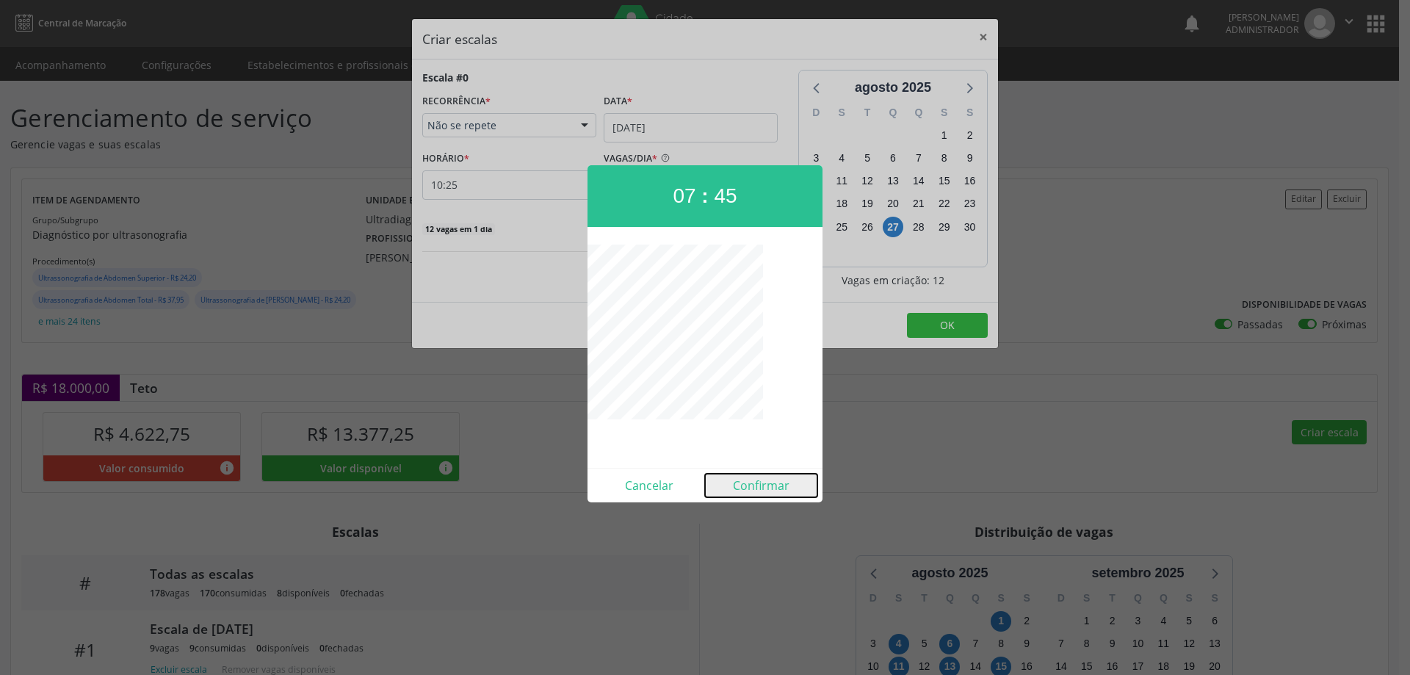
click at [753, 483] on button "Confirmar" at bounding box center [761, 486] width 112 height 24
type input "07:45"
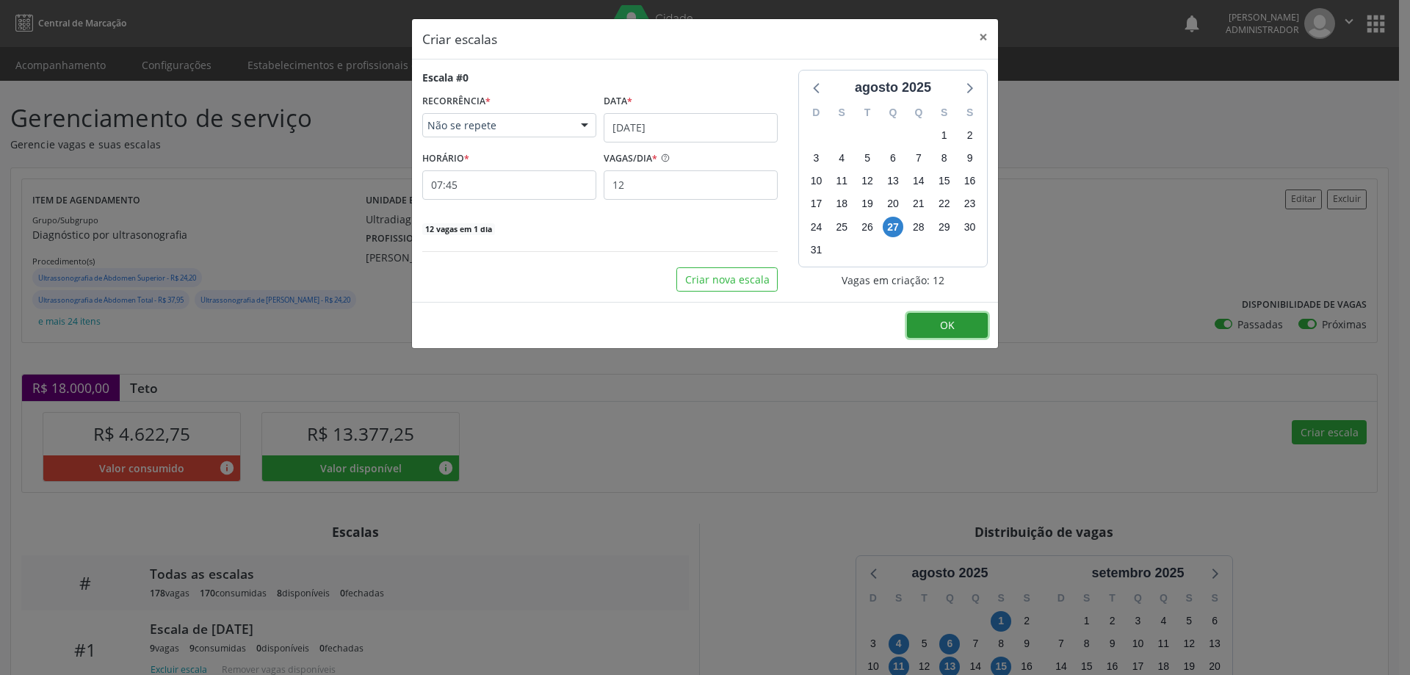
click at [966, 317] on button "OK" at bounding box center [947, 325] width 81 height 25
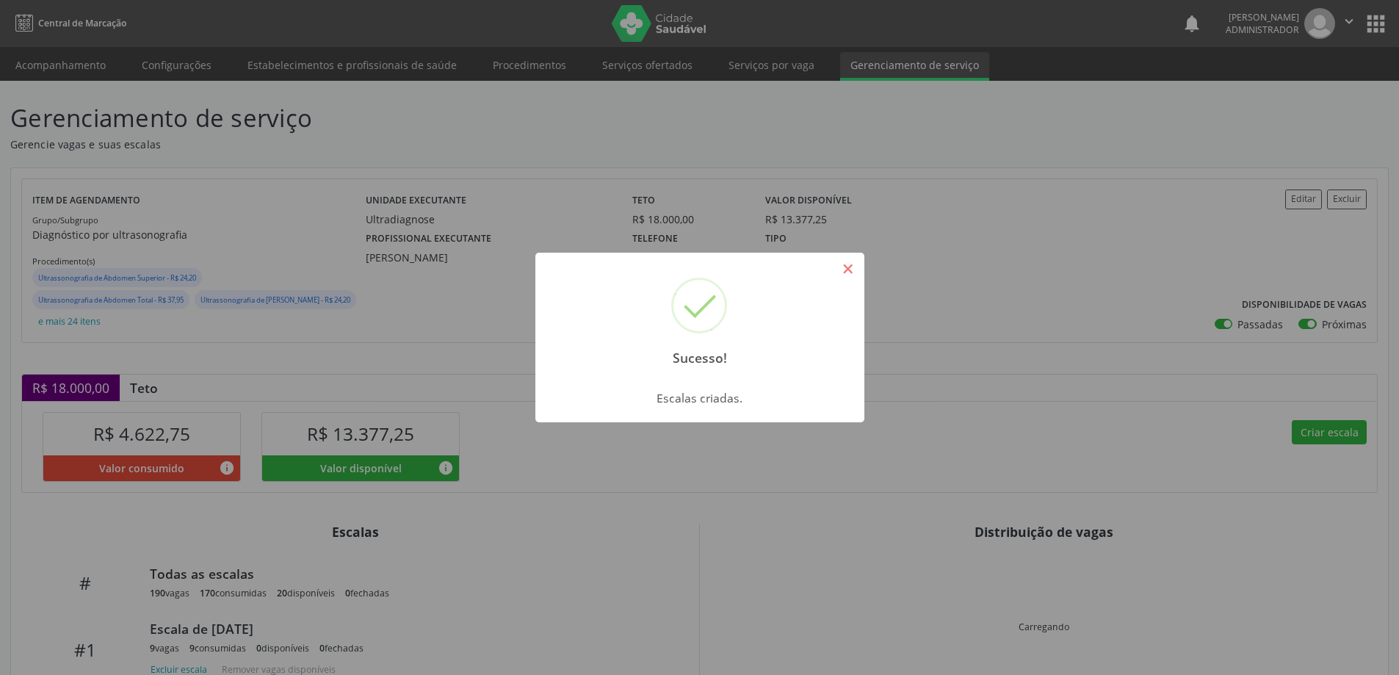
click at [851, 270] on button "×" at bounding box center [848, 268] width 25 height 25
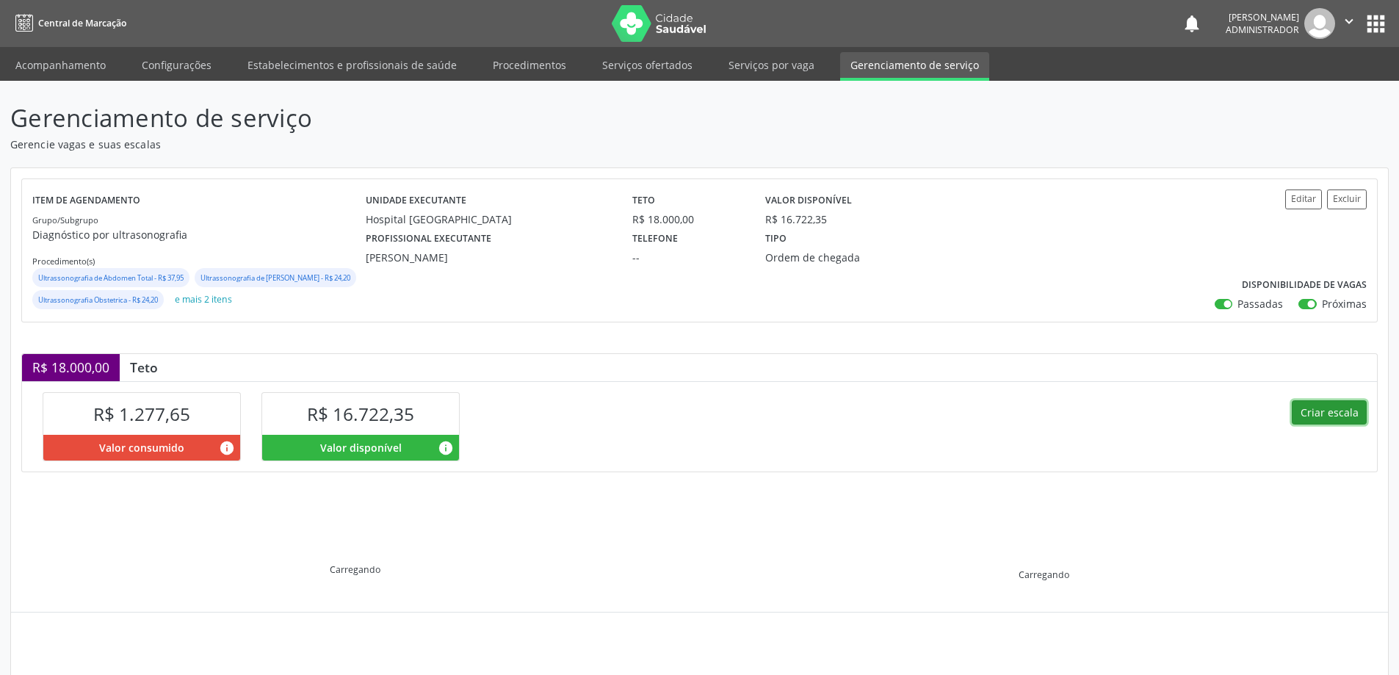
click at [1328, 425] on button "Criar escala" at bounding box center [1329, 412] width 75 height 25
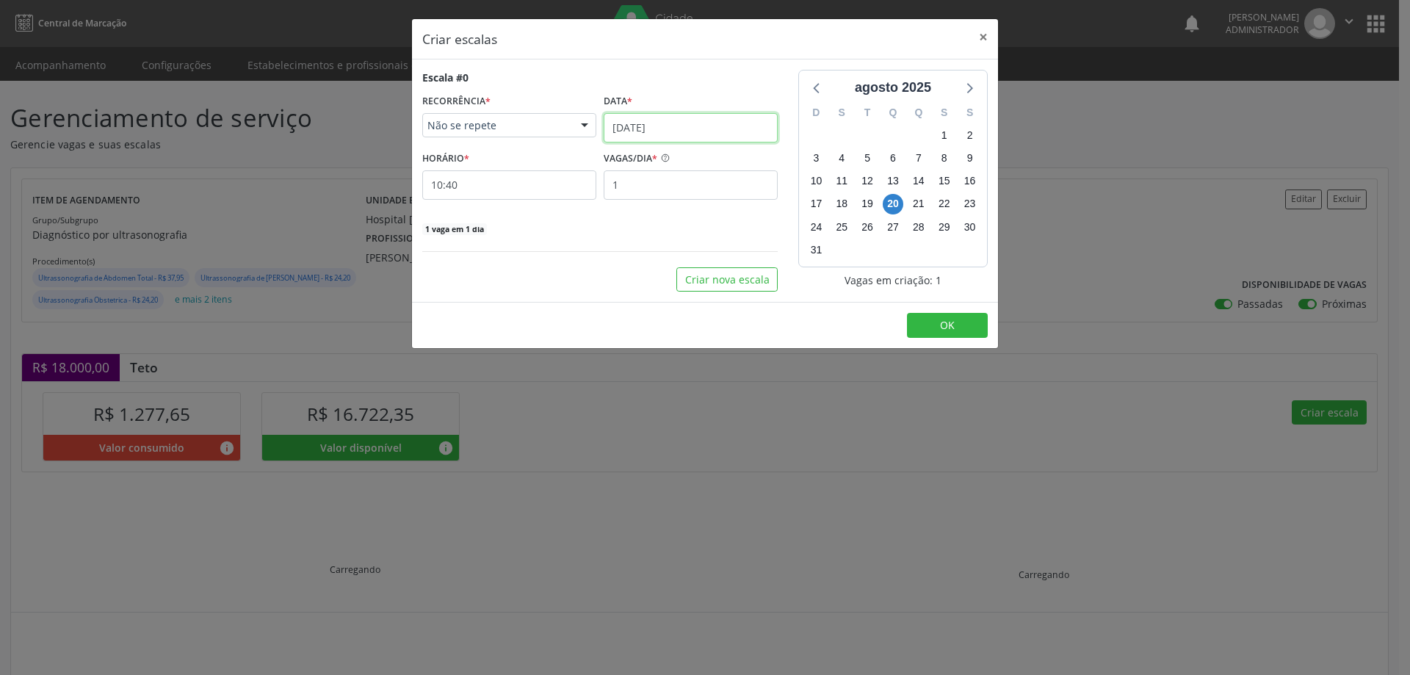
click at [638, 129] on input "[DATE]" at bounding box center [691, 127] width 174 height 29
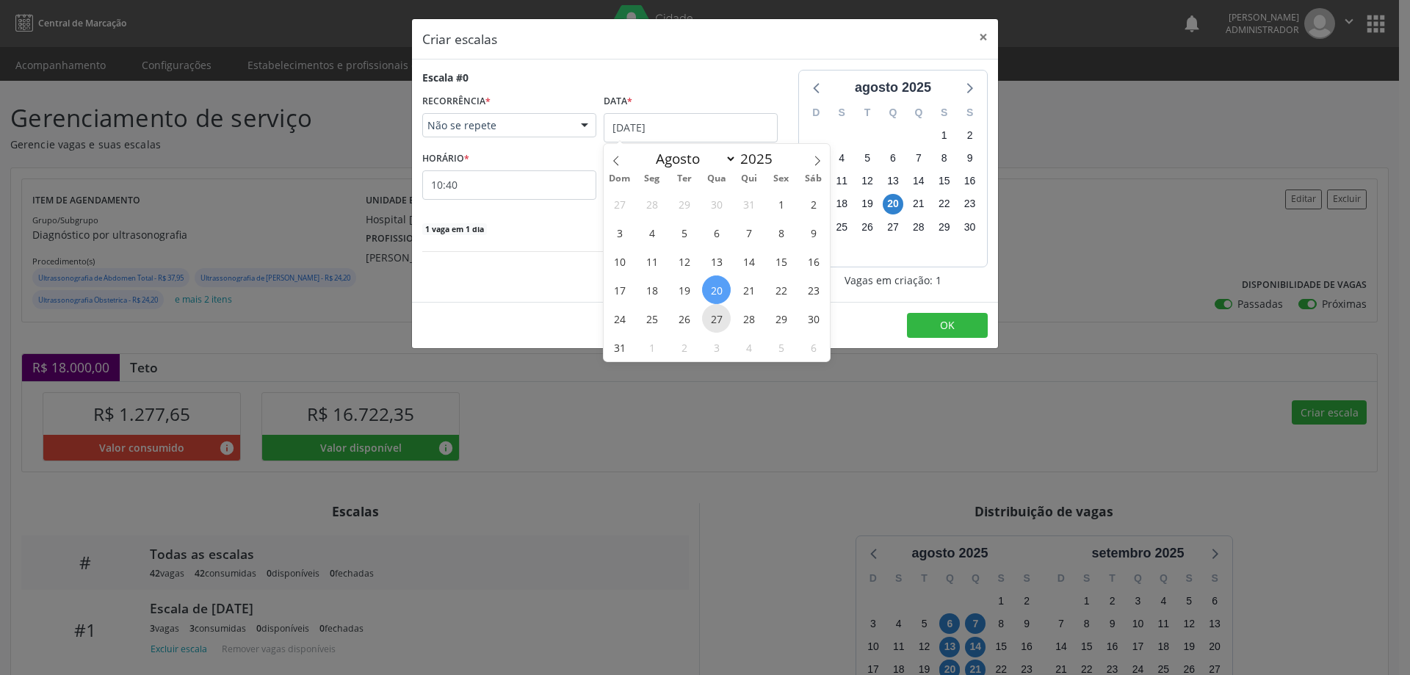
click at [717, 324] on span "27" at bounding box center [716, 318] width 29 height 29
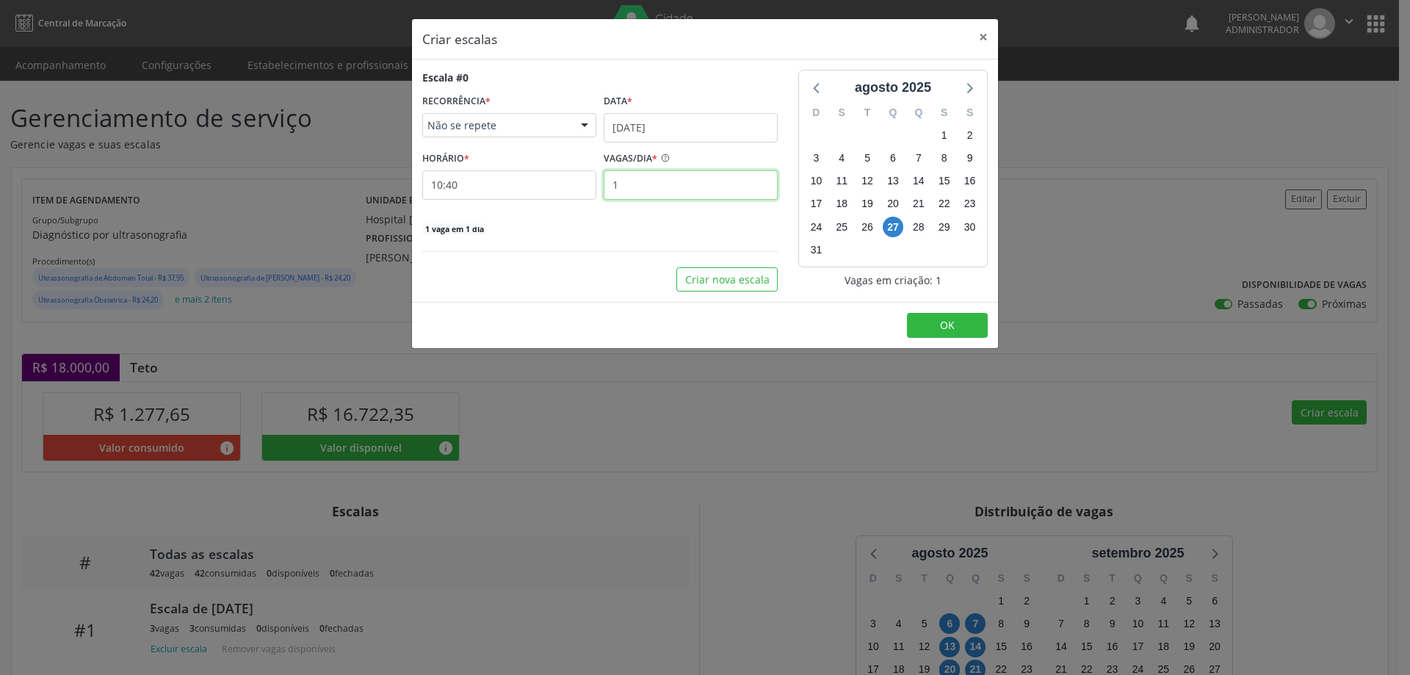
click at [640, 186] on input "1" at bounding box center [691, 184] width 174 height 29
type input "3"
click at [557, 187] on input "10:40" at bounding box center [509, 184] width 174 height 29
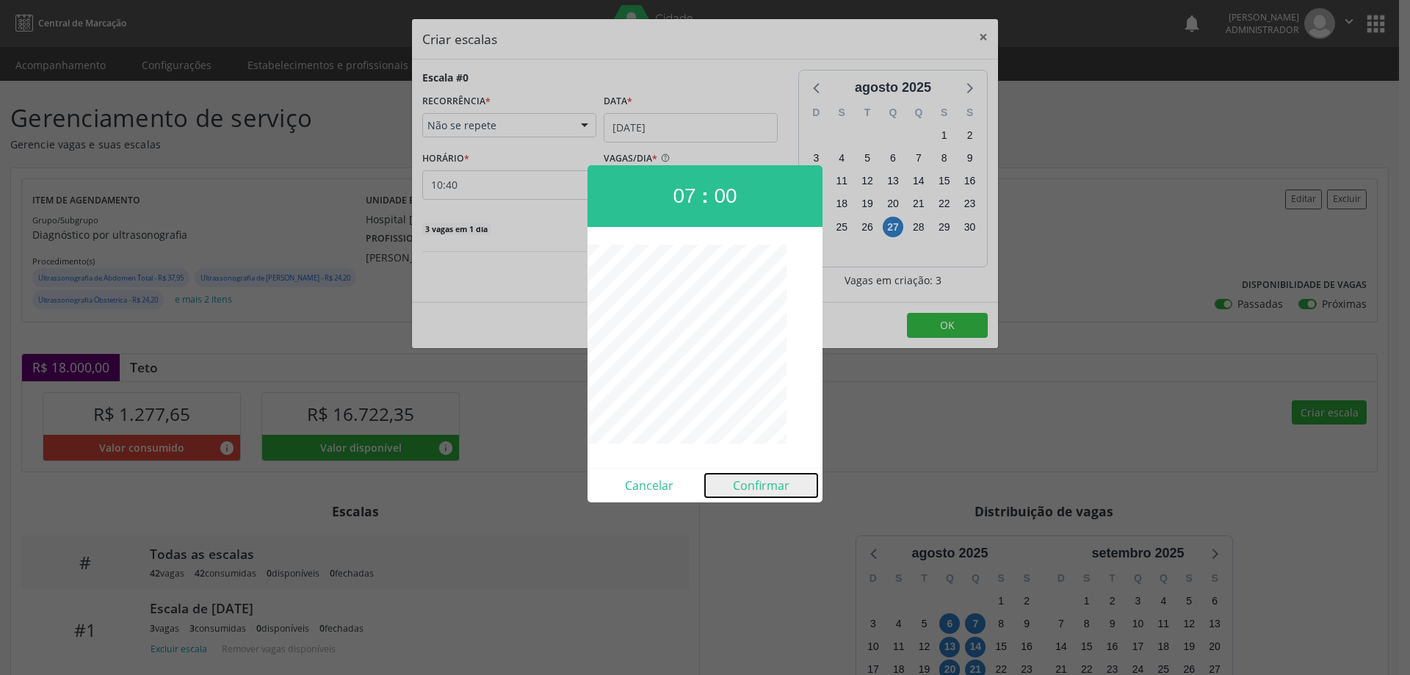
click at [770, 485] on button "Confirmar" at bounding box center [761, 486] width 112 height 24
type input "07:00"
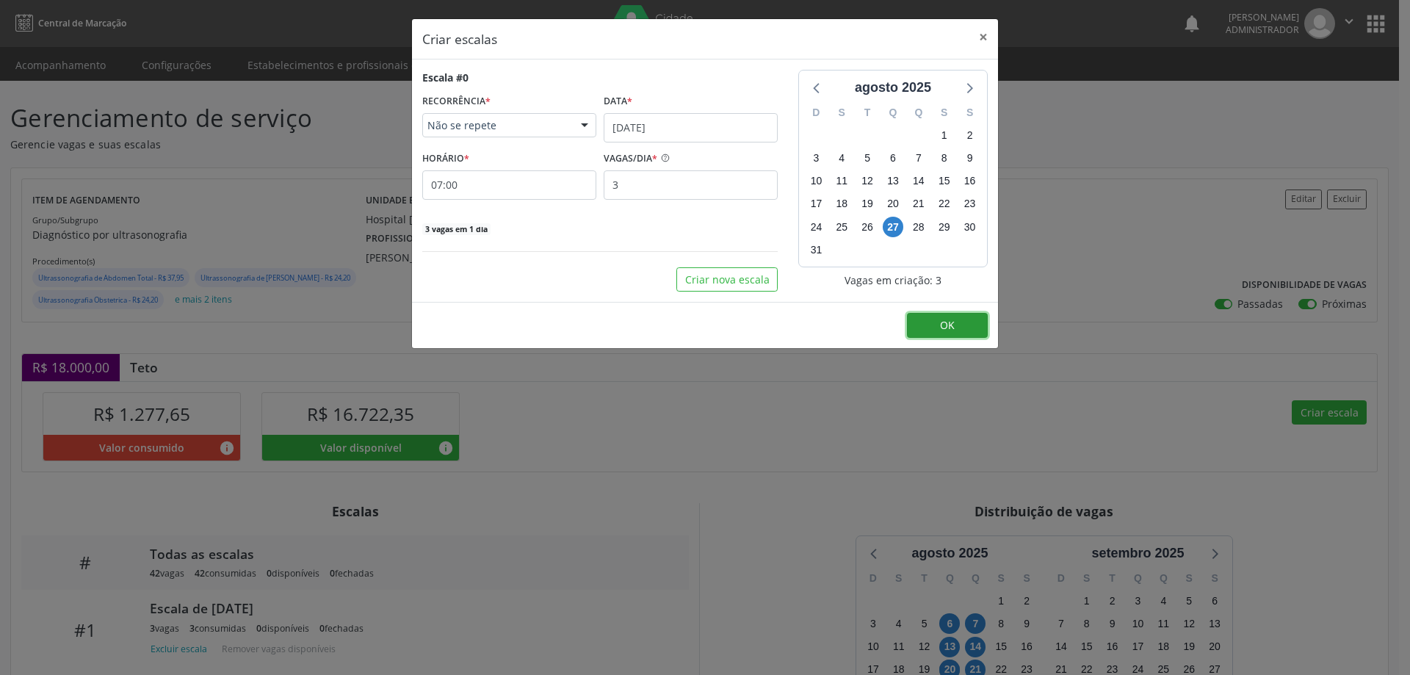
click at [943, 325] on span "OK" at bounding box center [947, 325] width 15 height 14
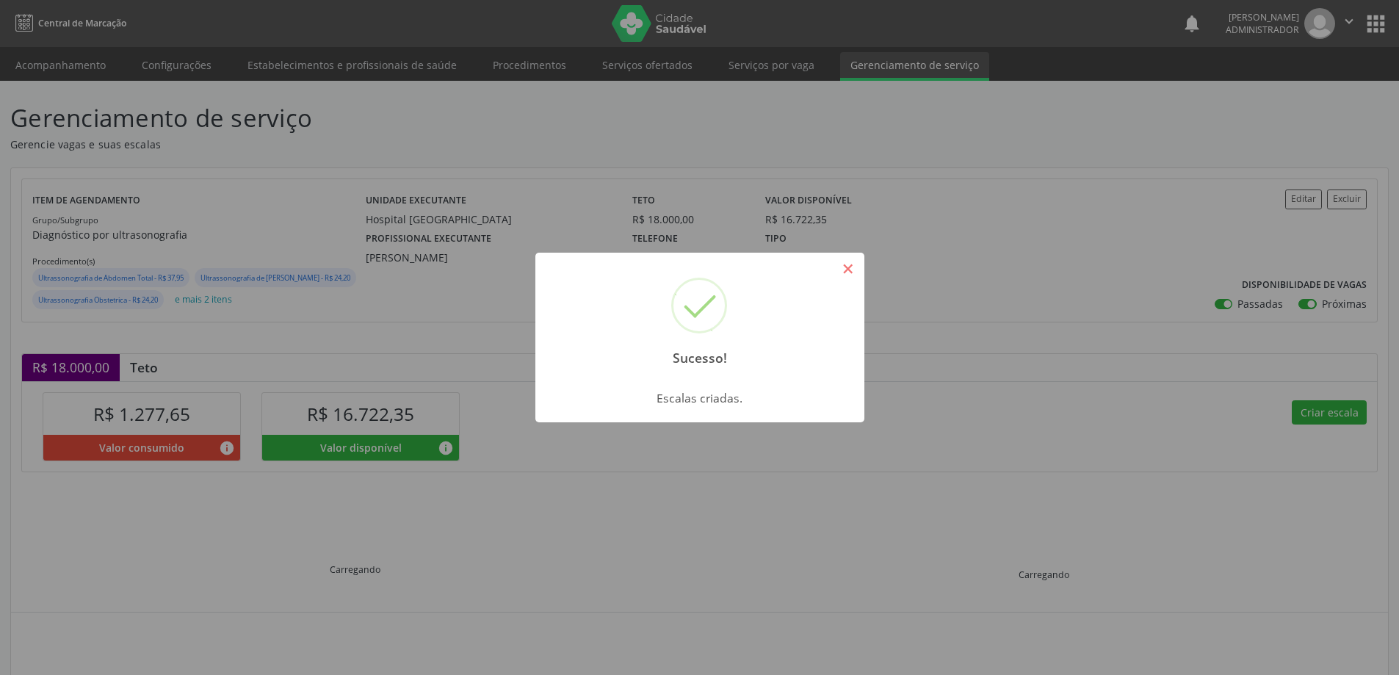
click at [845, 265] on button "×" at bounding box center [848, 268] width 25 height 25
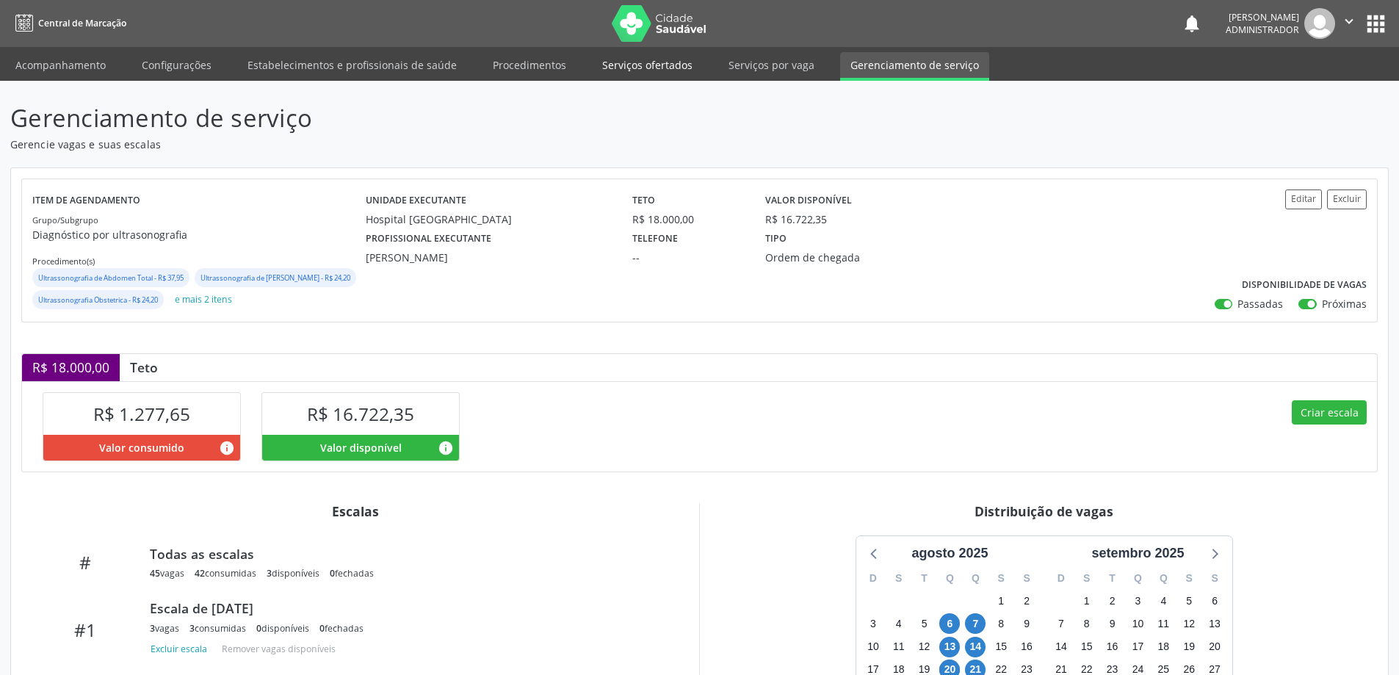
click at [633, 63] on link "Serviços ofertados" at bounding box center [647, 65] width 111 height 26
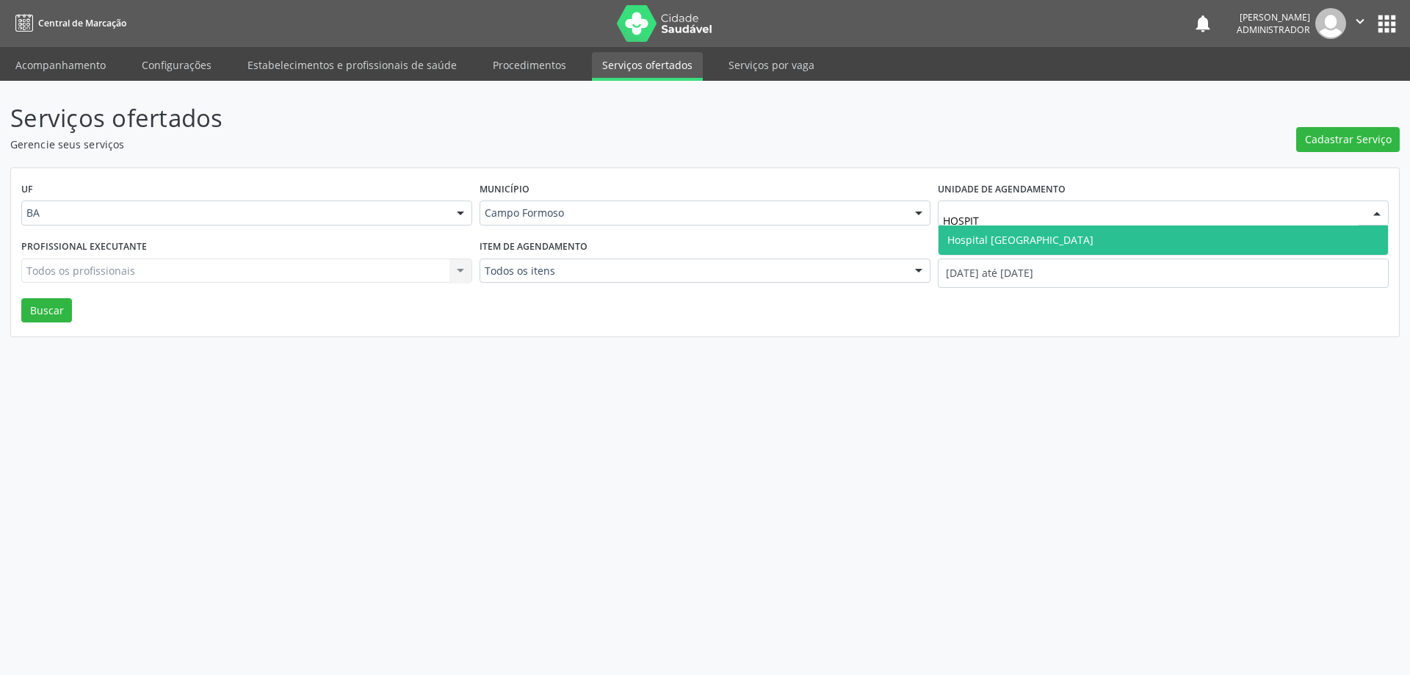
type input "HOSPITA"
drag, startPoint x: 964, startPoint y: 244, endPoint x: 954, endPoint y: 240, distance: 10.2
click at [960, 243] on span "Hospital [GEOGRAPHIC_DATA]" at bounding box center [1020, 240] width 146 height 14
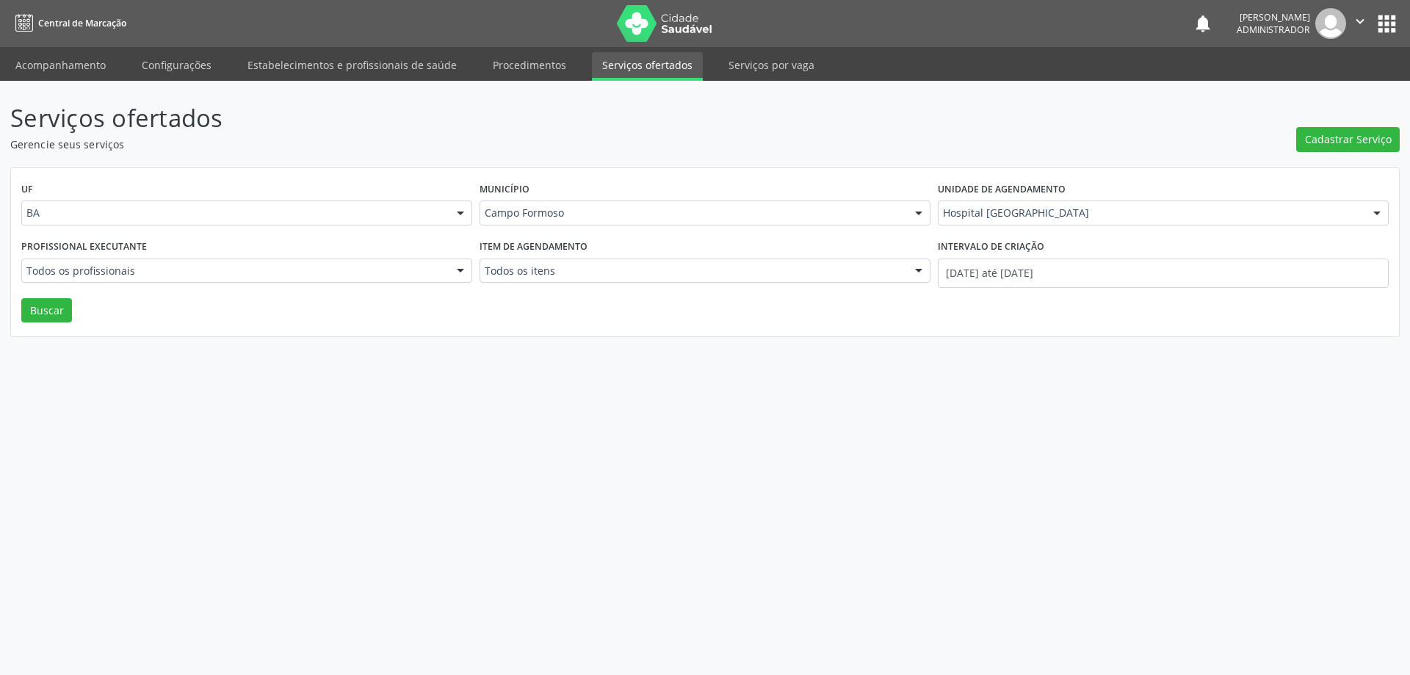
click at [462, 274] on div at bounding box center [460, 271] width 22 height 25
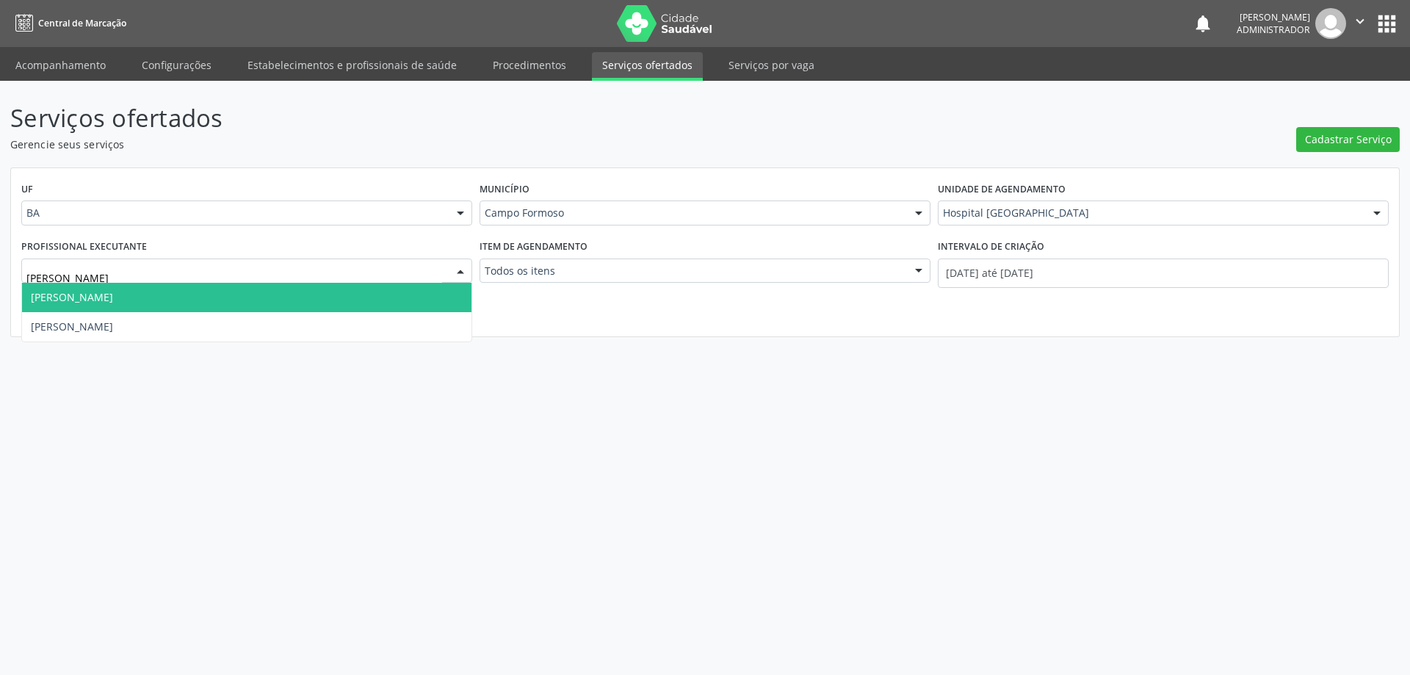
type input "JOEL"
click at [408, 298] on span "[PERSON_NAME]" at bounding box center [246, 297] width 449 height 29
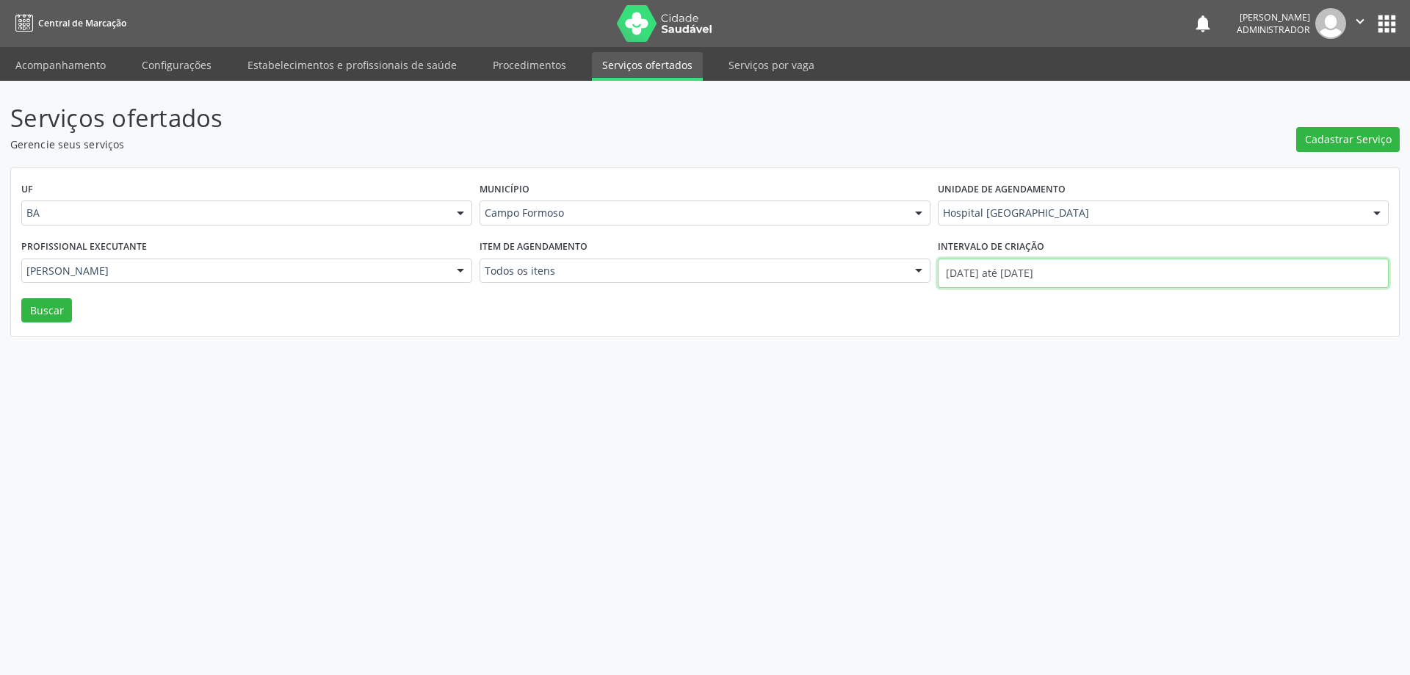
click at [978, 281] on input "01/08/2025 até 20/08/2025" at bounding box center [1163, 273] width 451 height 29
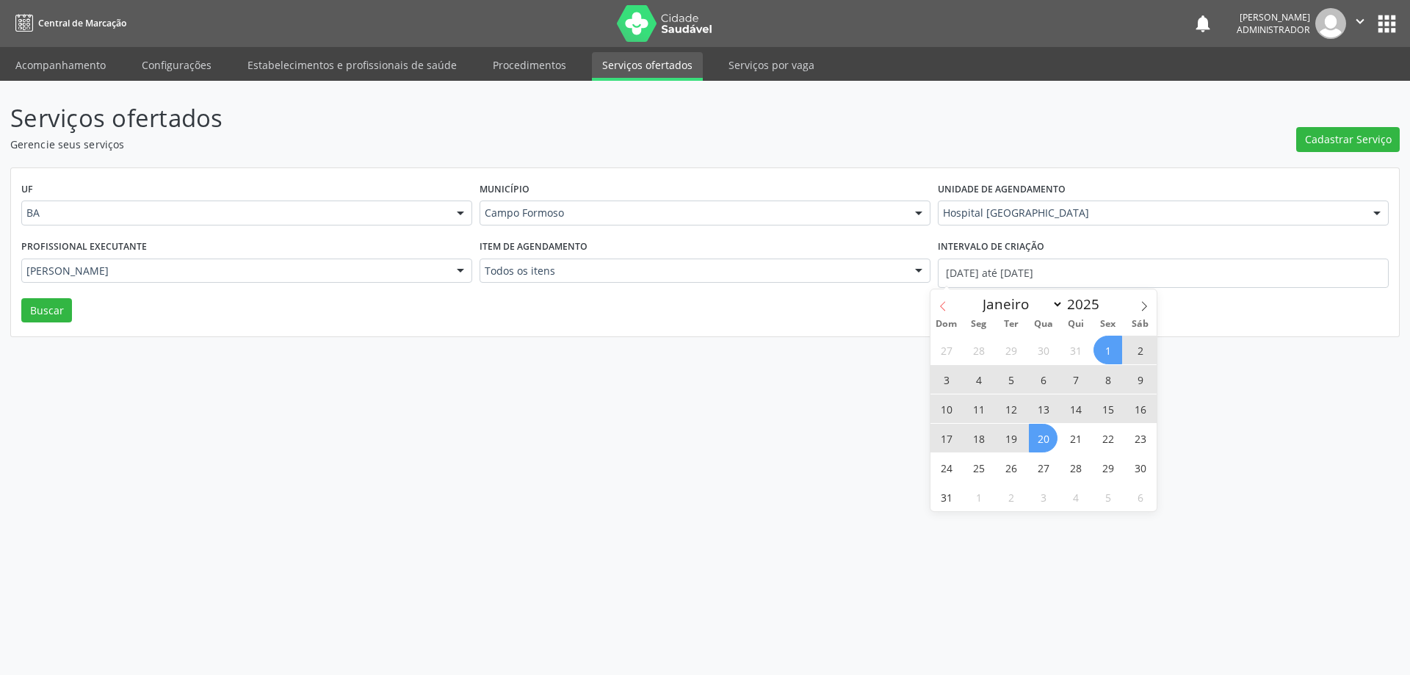
click at [941, 306] on icon at bounding box center [942, 307] width 5 height 10
select select "6"
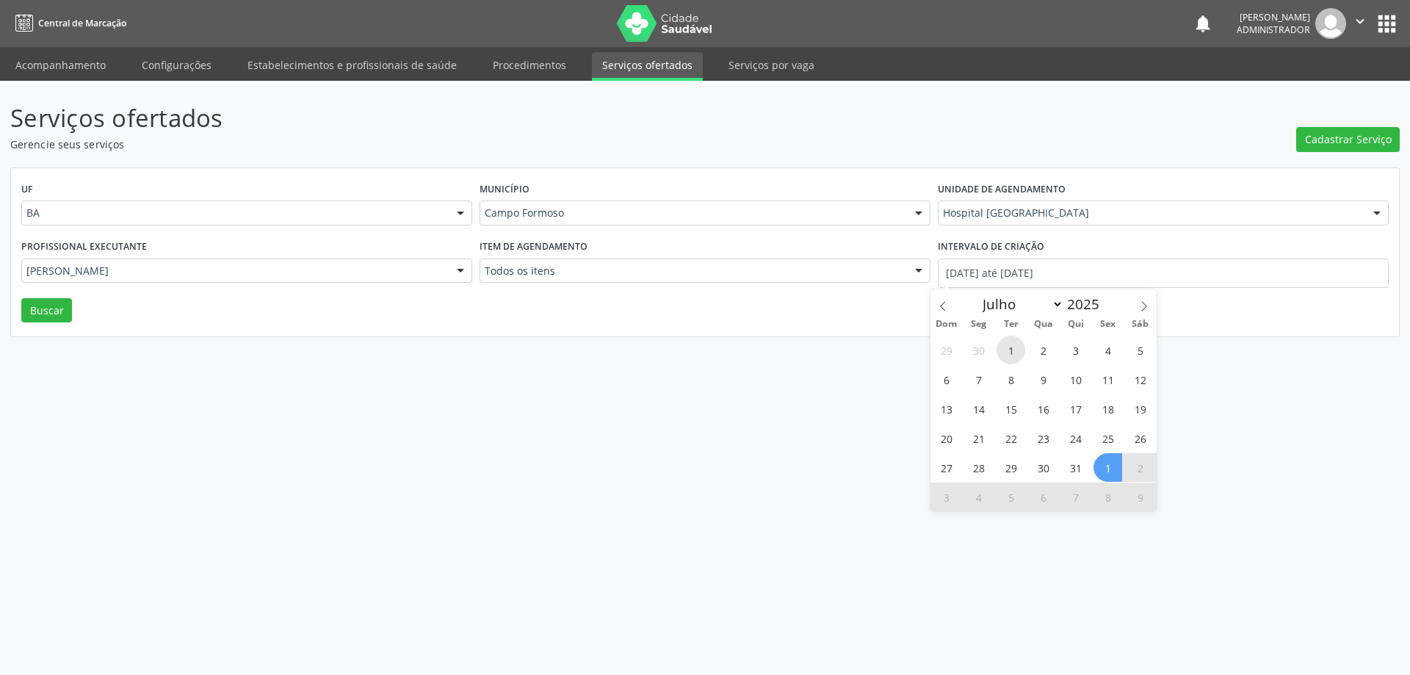
click at [1003, 347] on span "1" at bounding box center [1011, 350] width 29 height 29
type input "01/07/2025"
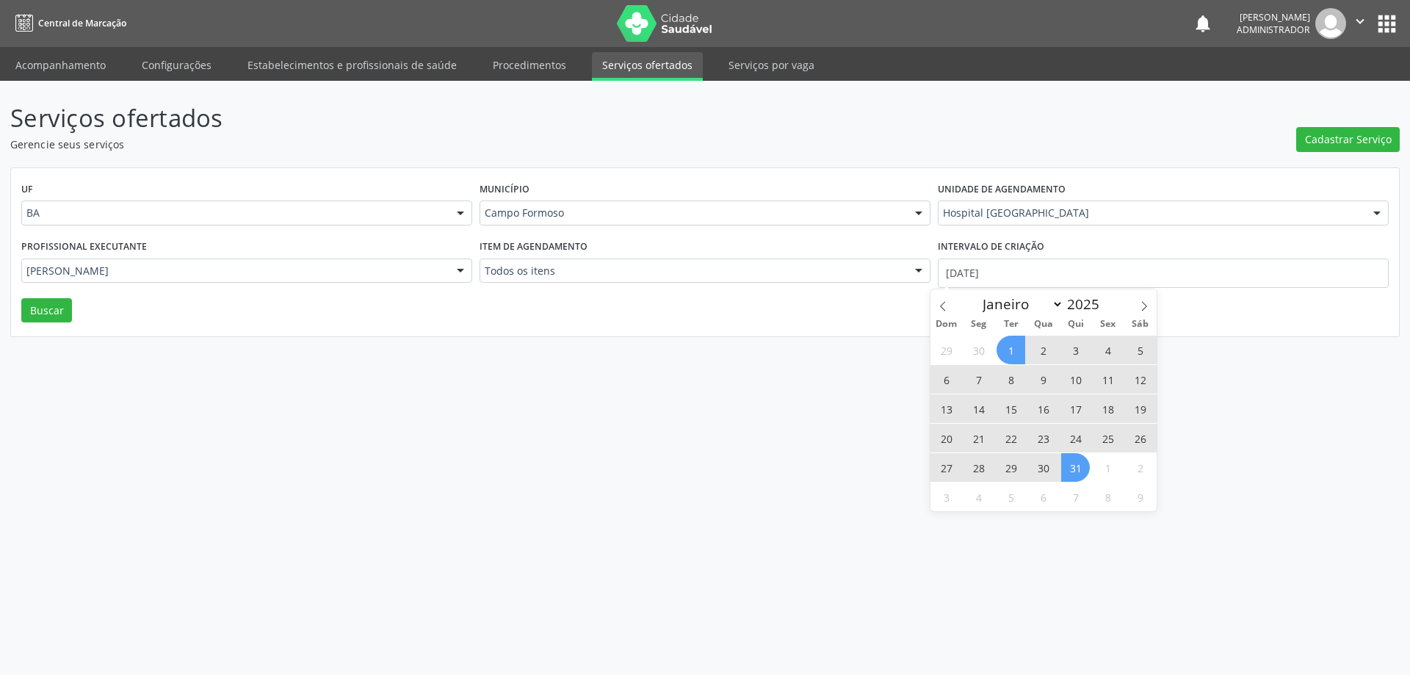
click at [1064, 465] on span "31" at bounding box center [1075, 467] width 29 height 29
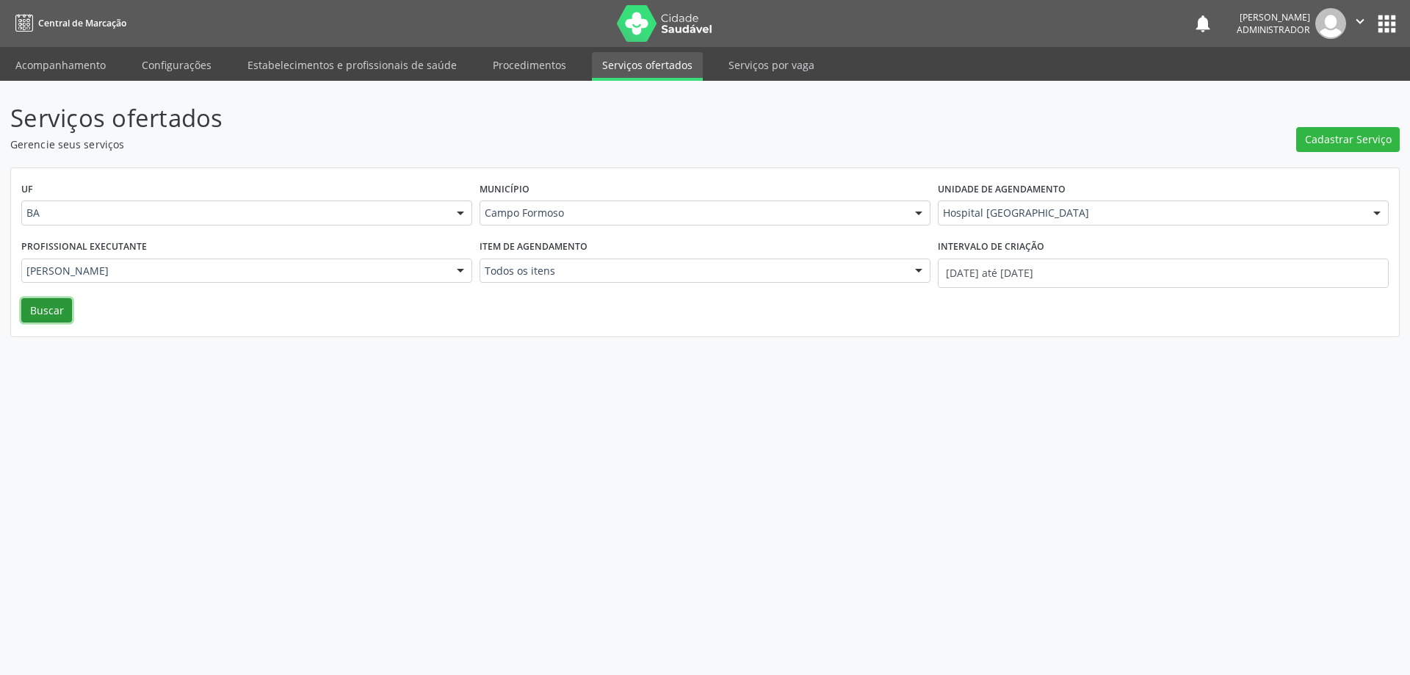
click at [48, 314] on button "Buscar" at bounding box center [46, 310] width 51 height 25
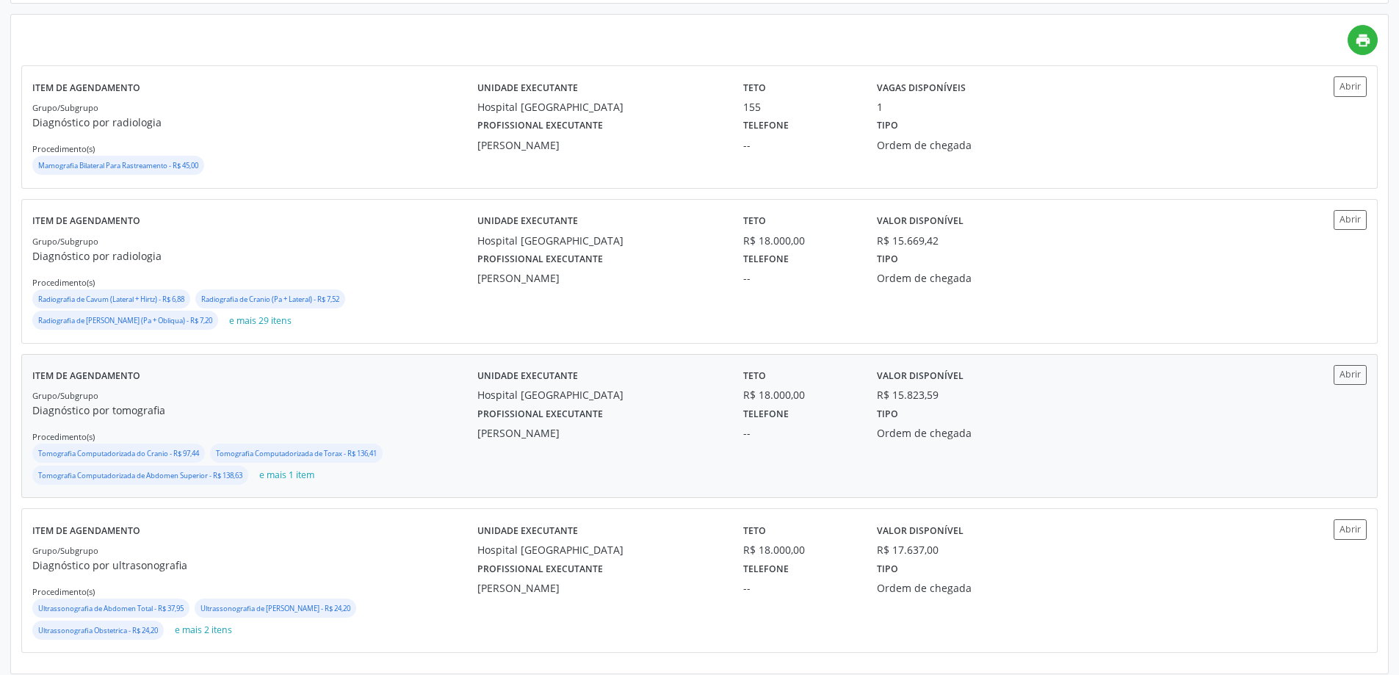
scroll to position [343, 0]
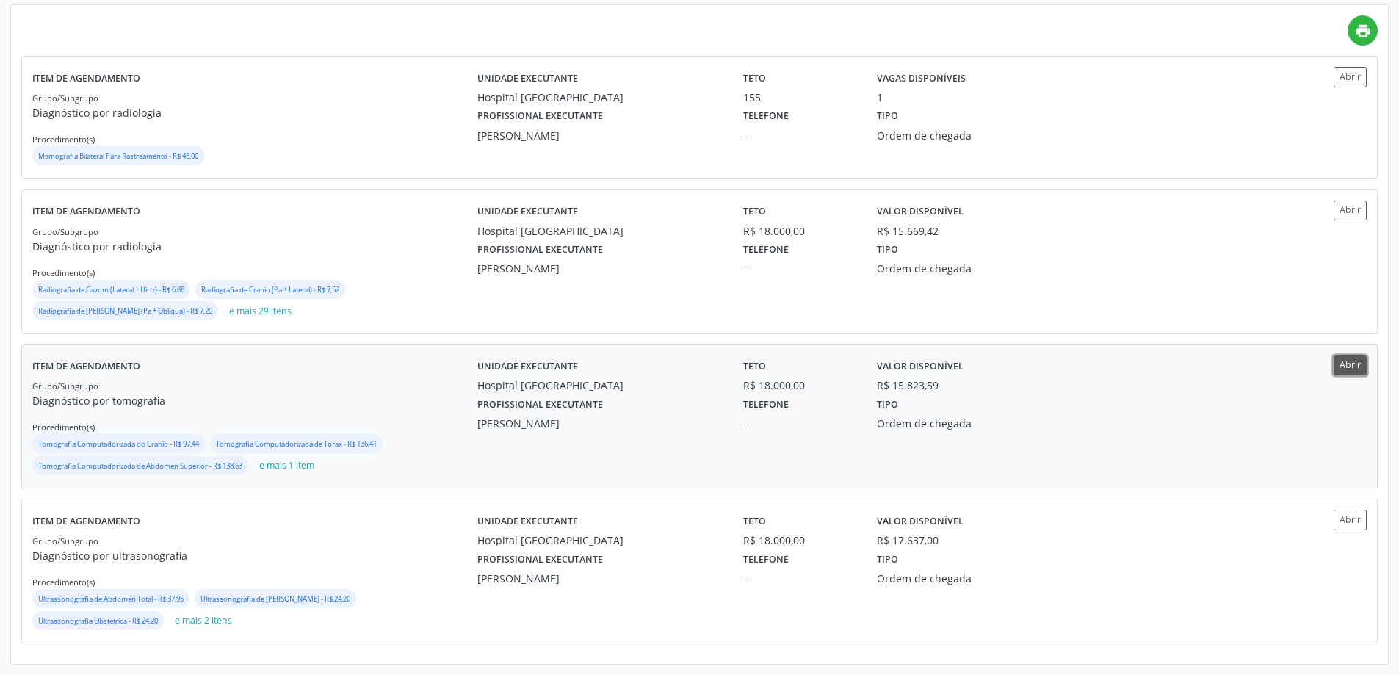
click at [1335, 358] on button "Abrir" at bounding box center [1350, 365] width 33 height 20
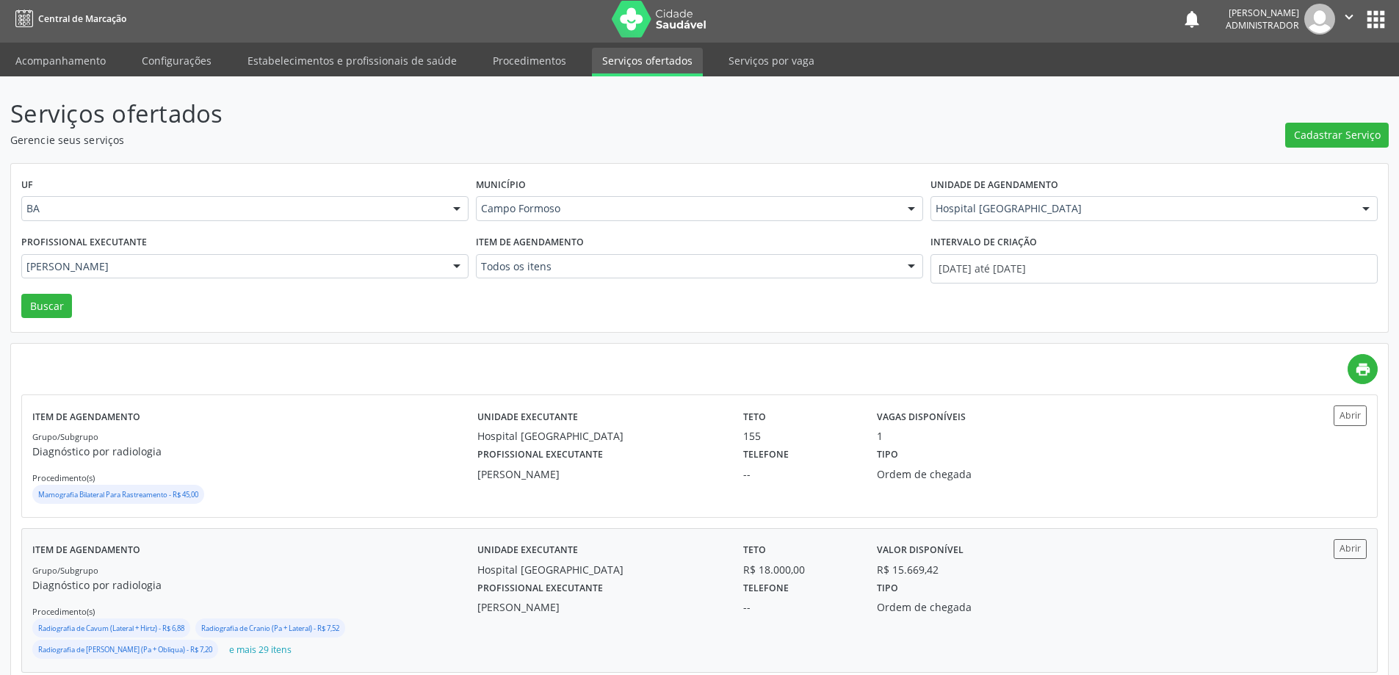
scroll to position [0, 0]
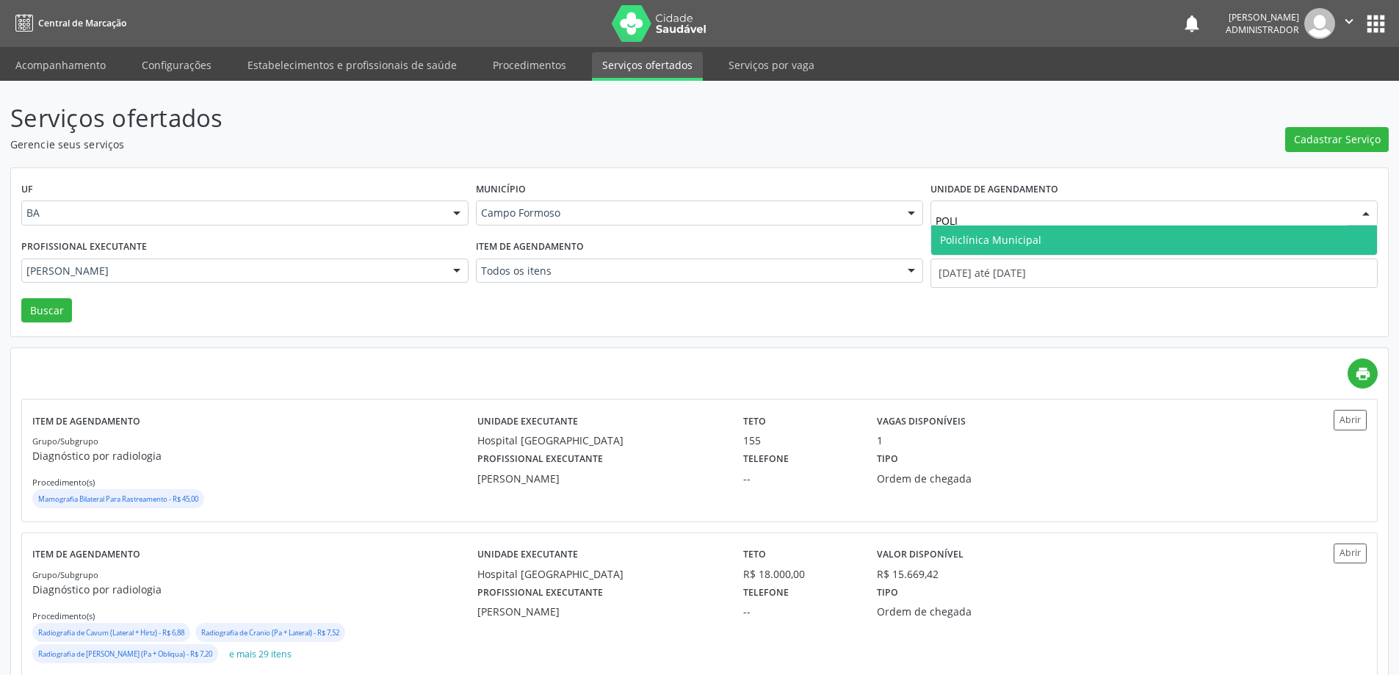
type input "POLIC"
drag, startPoint x: 1023, startPoint y: 238, endPoint x: 1018, endPoint y: 232, distance: 7.8
click at [1021, 236] on span "Policlínica Municipal" at bounding box center [990, 240] width 101 height 14
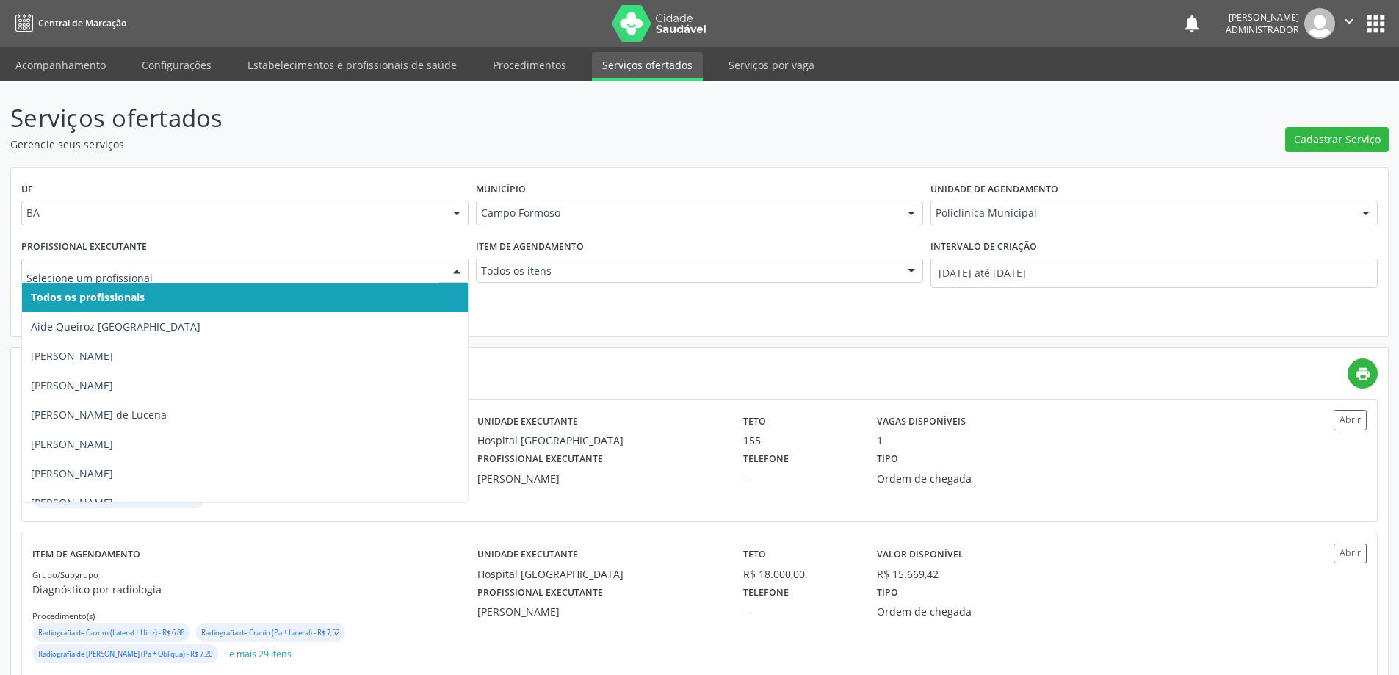
click at [455, 267] on div at bounding box center [457, 271] width 22 height 25
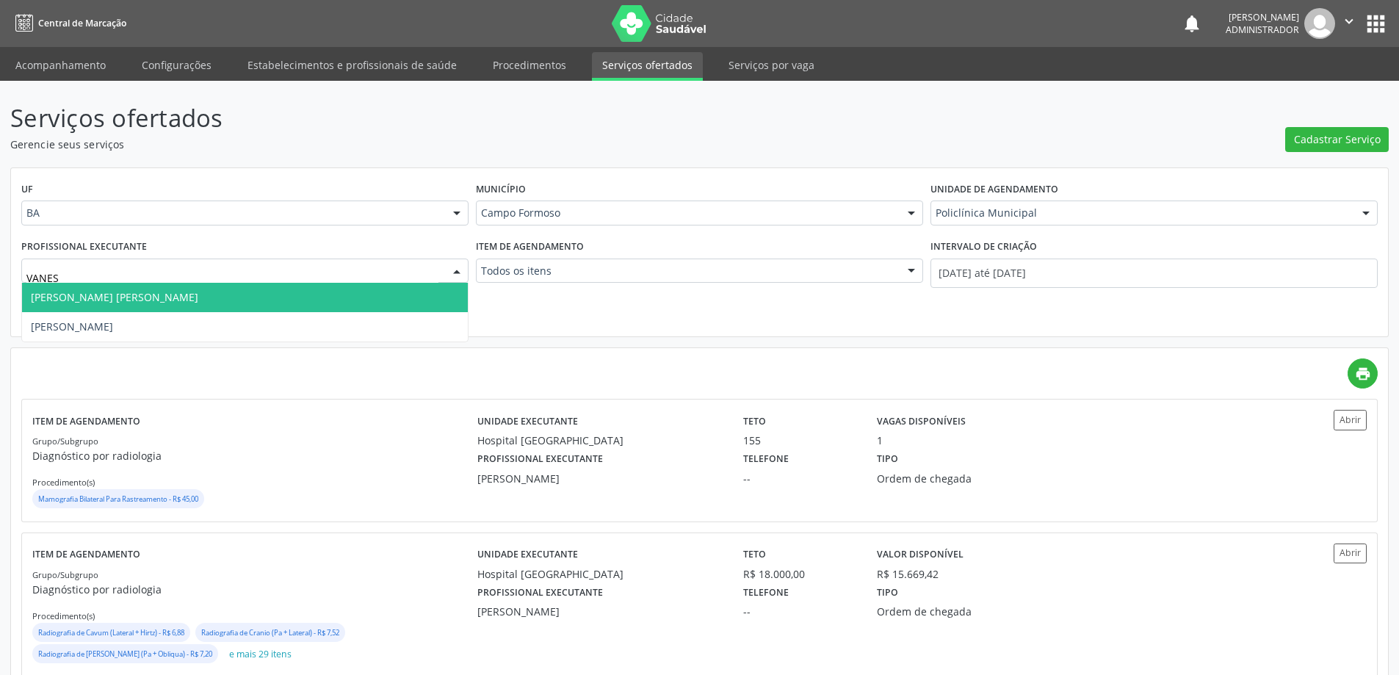
type input "VANESS"
click at [193, 294] on span "[PERSON_NAME] [PERSON_NAME]" at bounding box center [245, 297] width 446 height 29
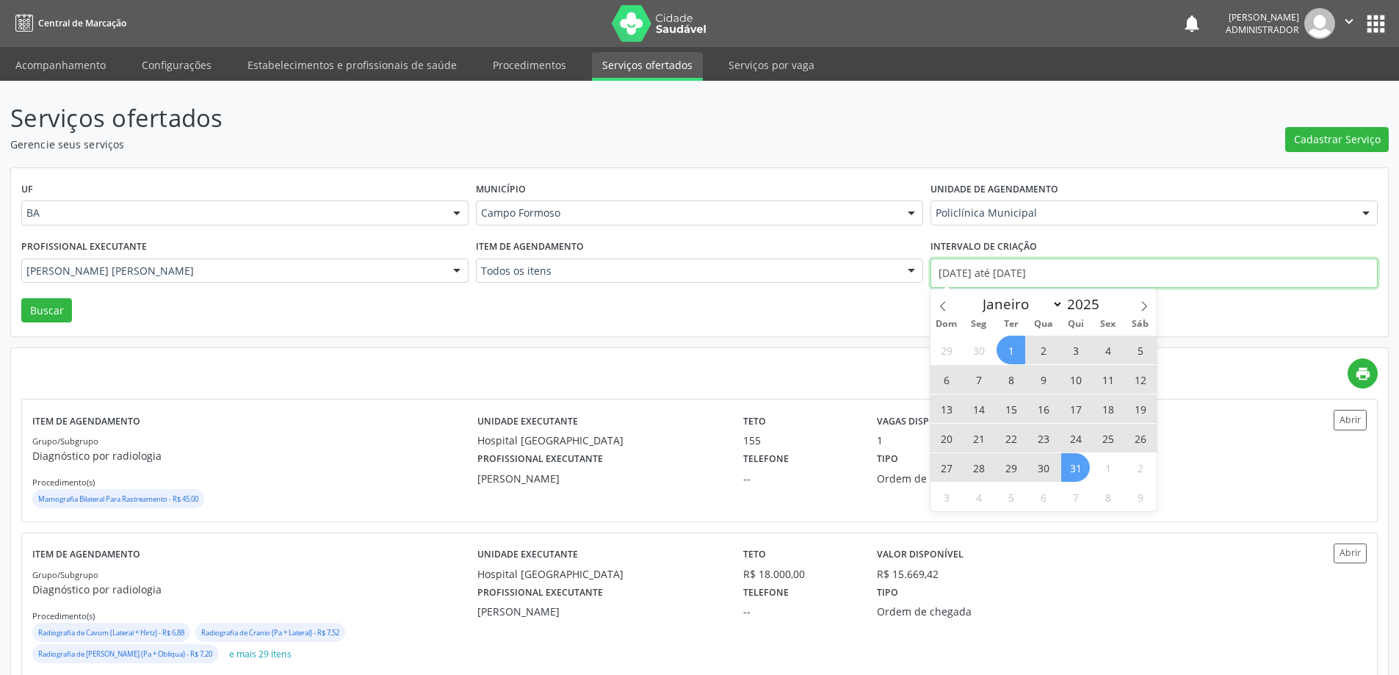
click at [975, 270] on input "01/07/2025 até 31/07/2025" at bounding box center [1153, 273] width 447 height 29
click at [942, 298] on span at bounding box center [942, 301] width 25 height 25
select select "5"
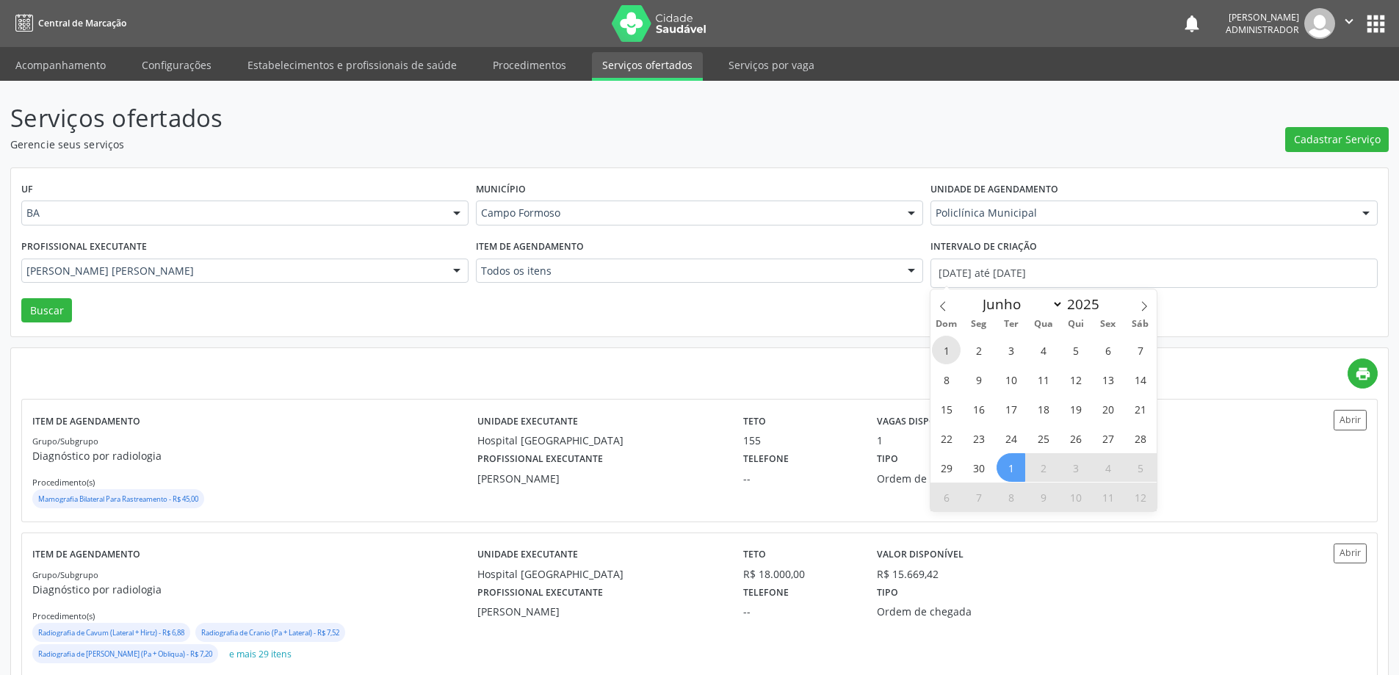
click at [944, 355] on span "1" at bounding box center [946, 350] width 29 height 29
type input "01/06/2025"
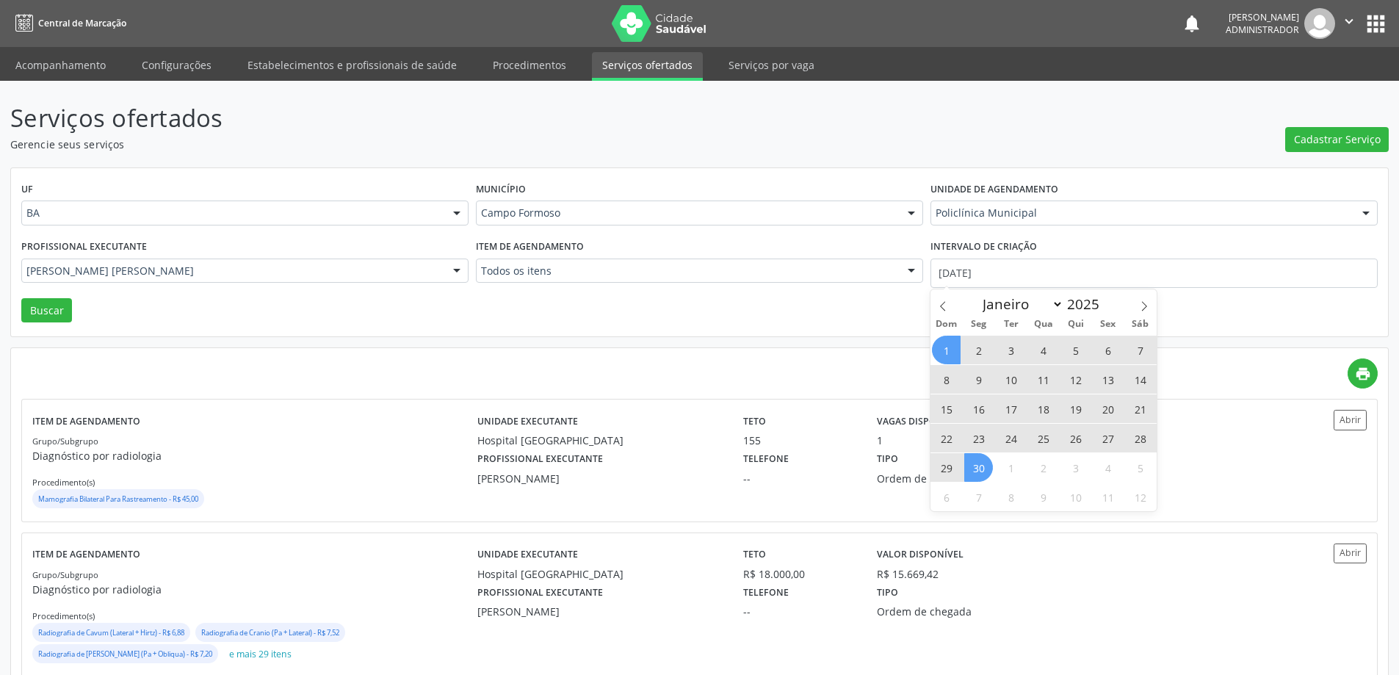
click at [977, 471] on span "30" at bounding box center [978, 467] width 29 height 29
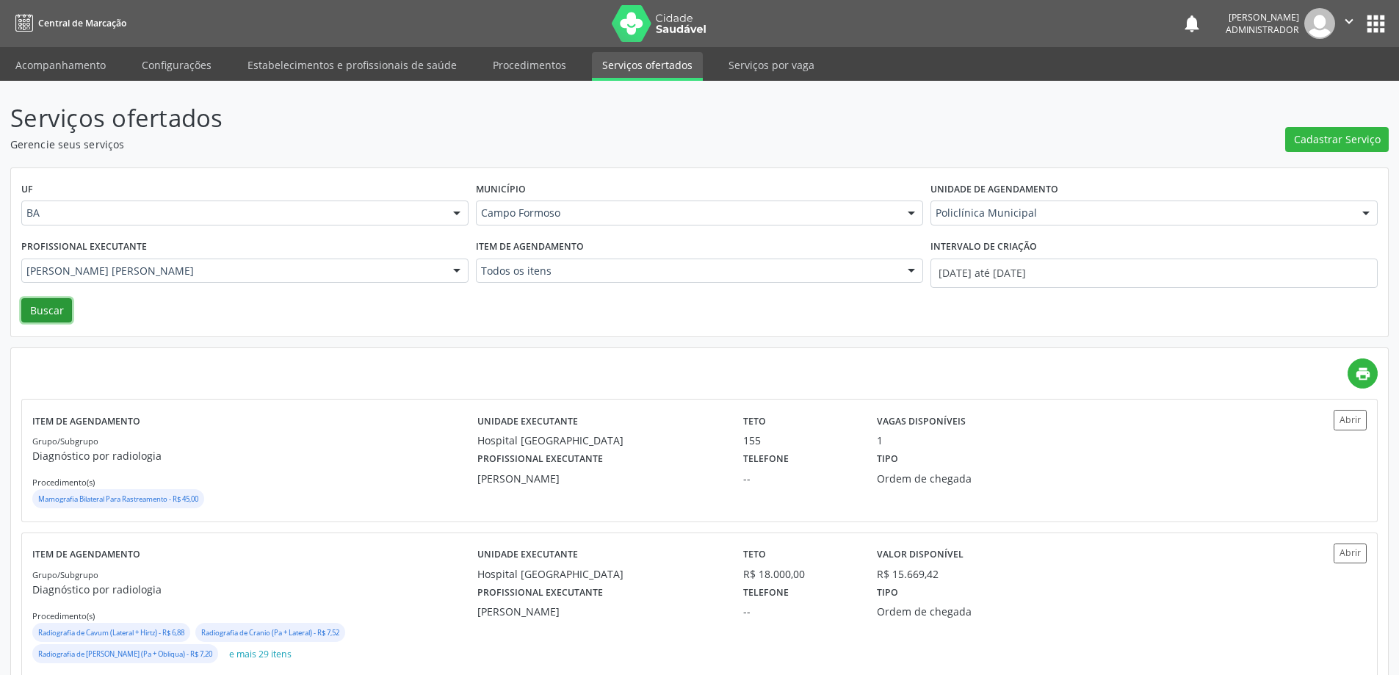
click at [54, 309] on button "Buscar" at bounding box center [46, 310] width 51 height 25
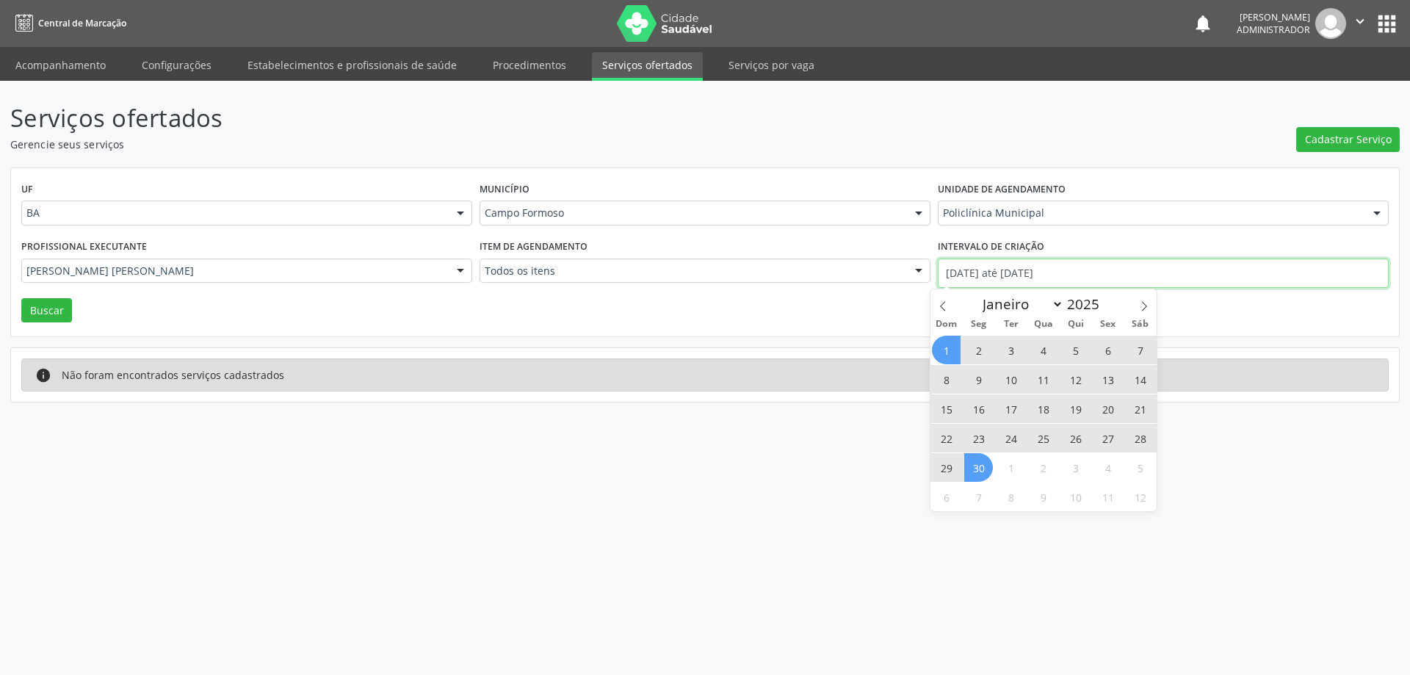
click at [957, 273] on input "01/06/2025 até 30/06/2025" at bounding box center [1163, 273] width 451 height 29
click at [936, 301] on span at bounding box center [942, 301] width 25 height 25
select select "4"
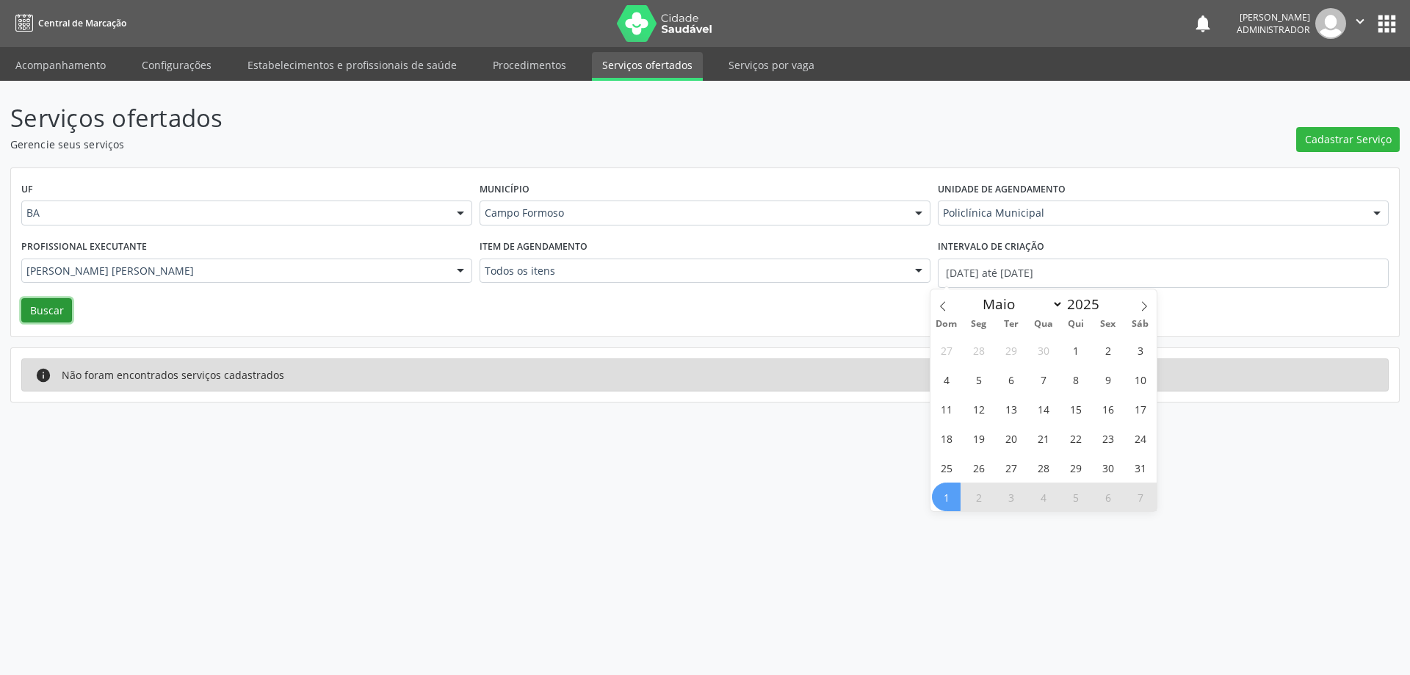
click at [59, 308] on button "Buscar" at bounding box center [46, 310] width 51 height 25
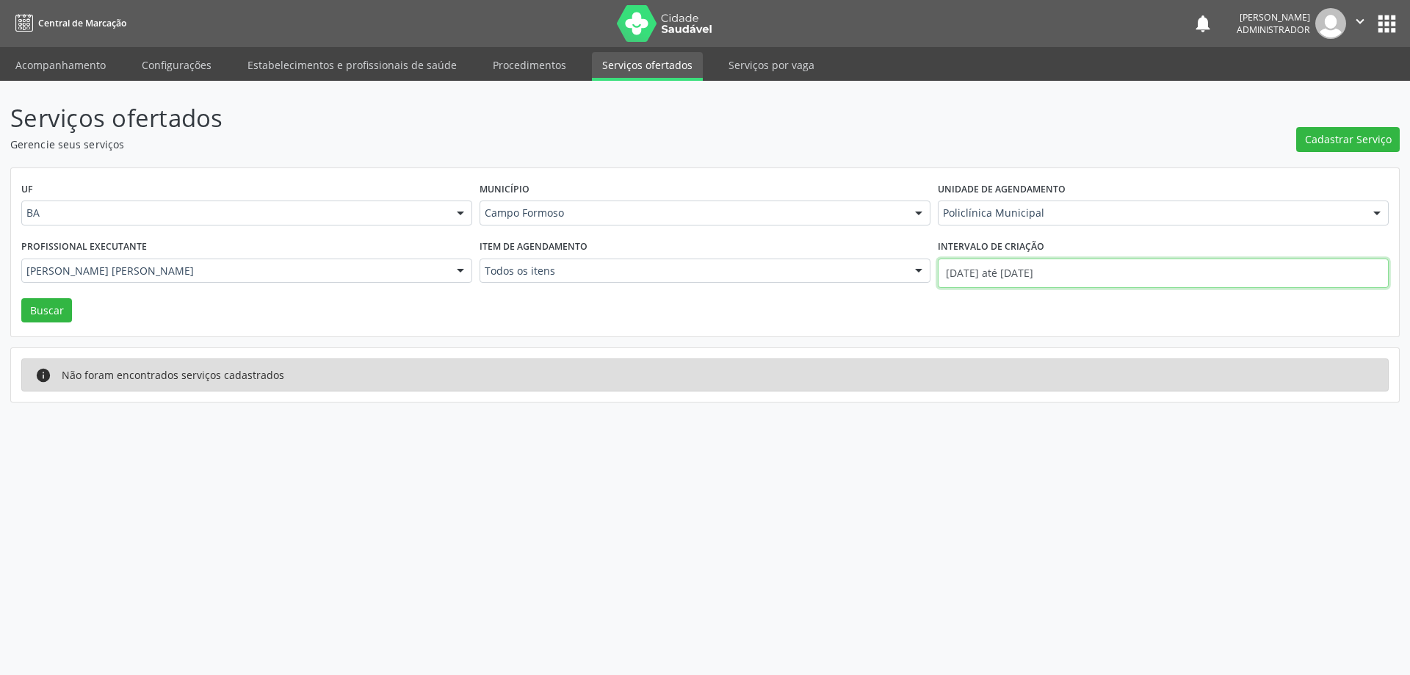
click at [988, 265] on input "01/06/2025 até 30/06/2025" at bounding box center [1163, 273] width 451 height 29
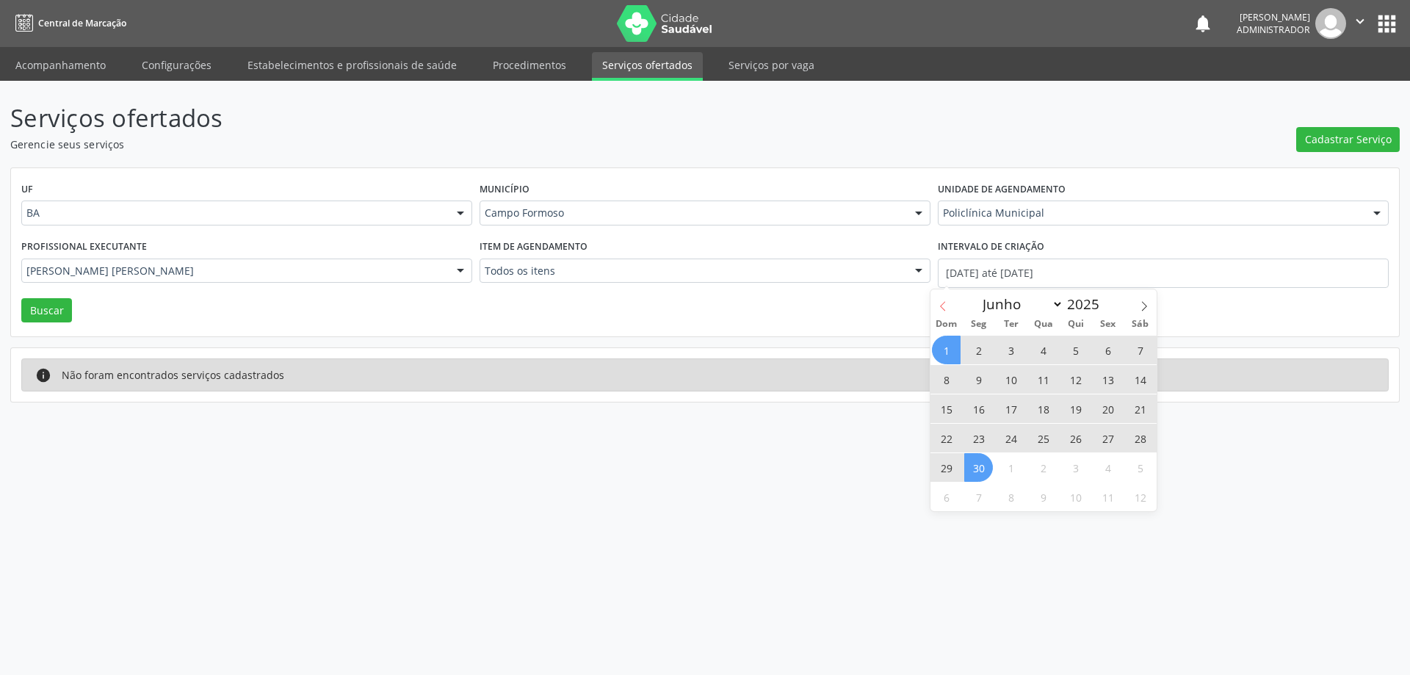
click at [941, 306] on icon at bounding box center [943, 306] width 10 height 10
select select "4"
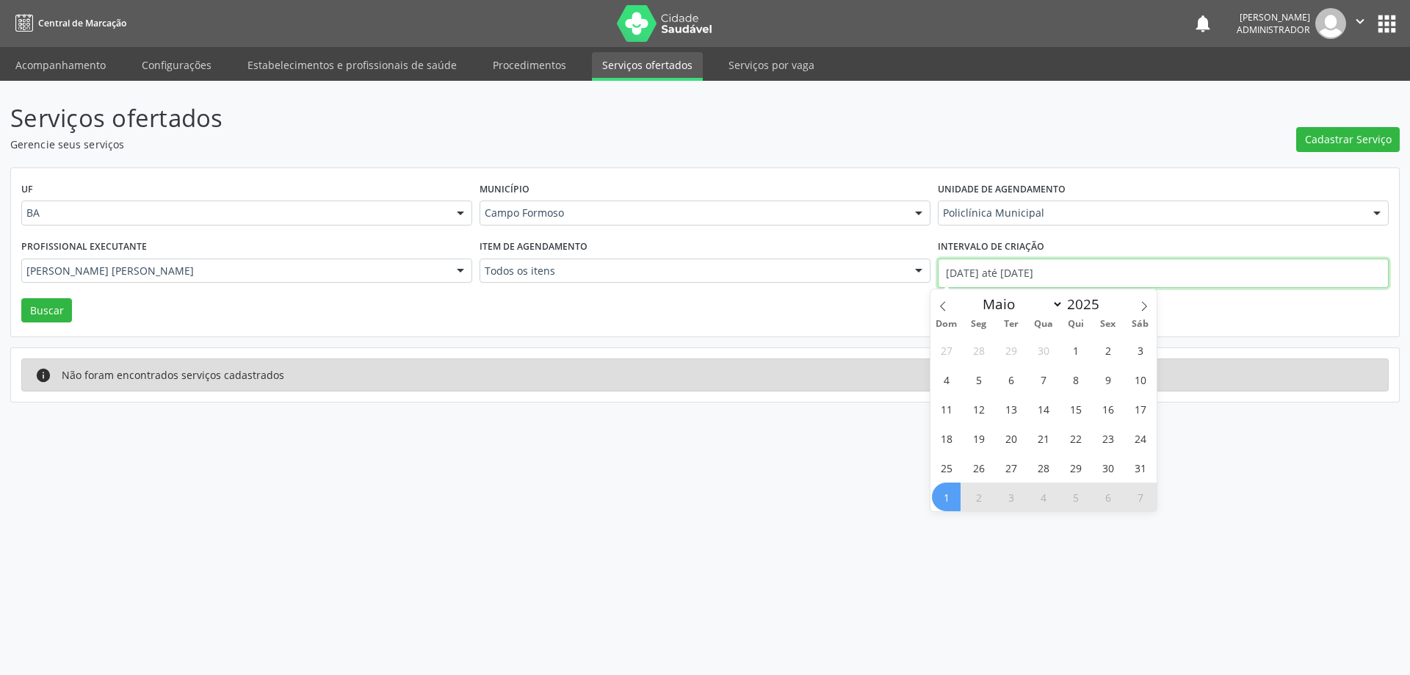
click at [973, 271] on input "01/06/2025 até 30/06/2025" at bounding box center [1163, 273] width 451 height 29
select select "5"
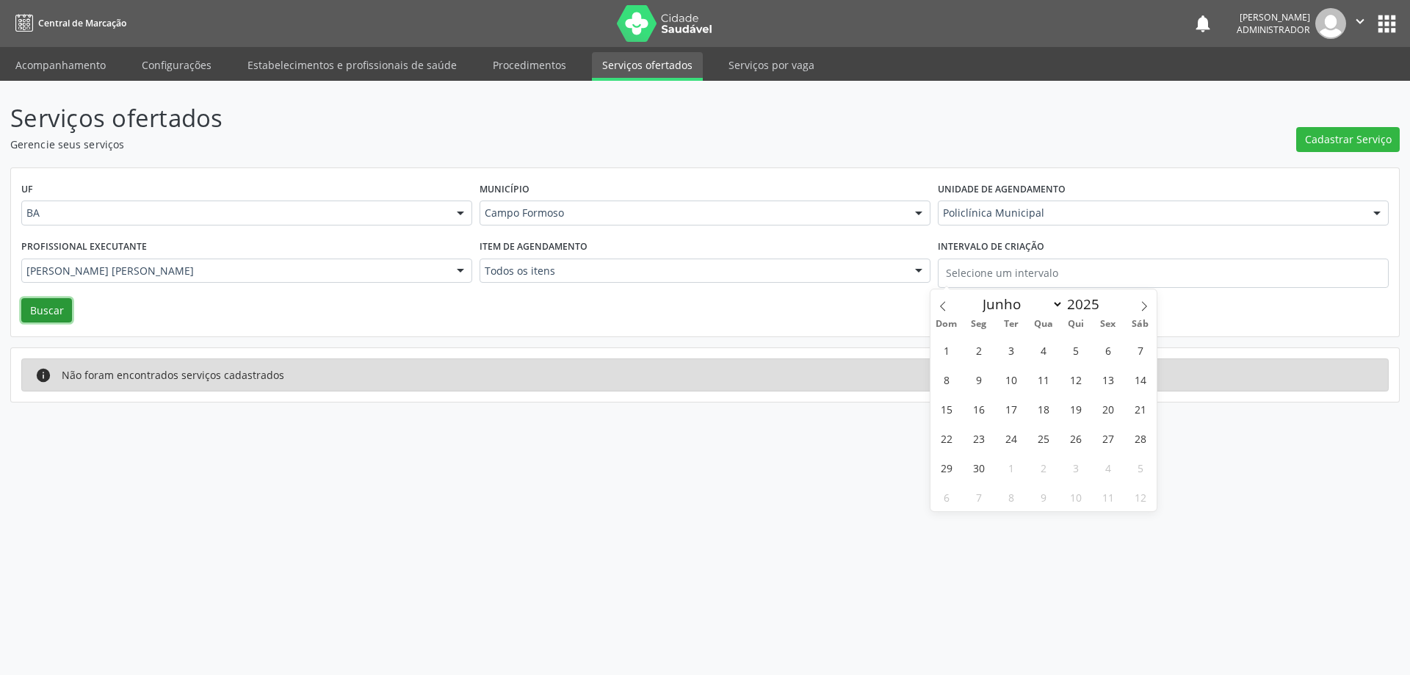
click at [46, 309] on button "Buscar" at bounding box center [46, 310] width 51 height 25
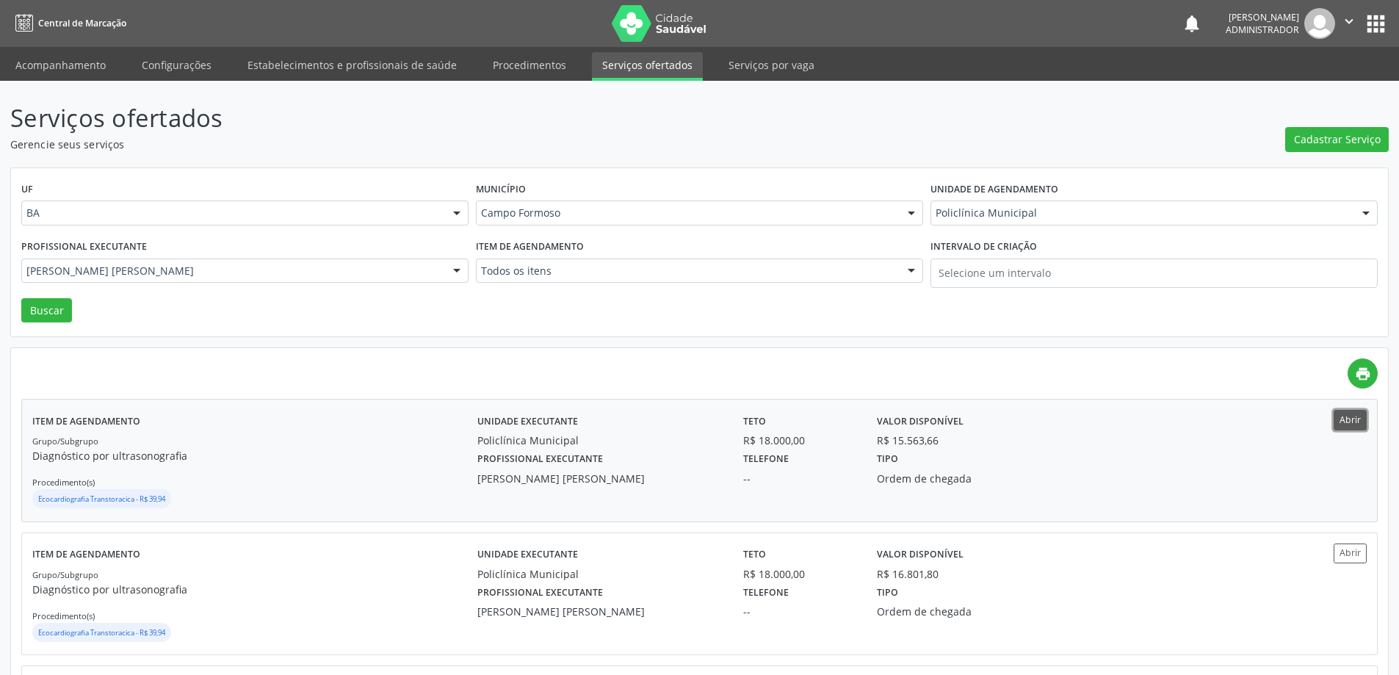
click at [1346, 420] on button "Abrir" at bounding box center [1350, 420] width 33 height 20
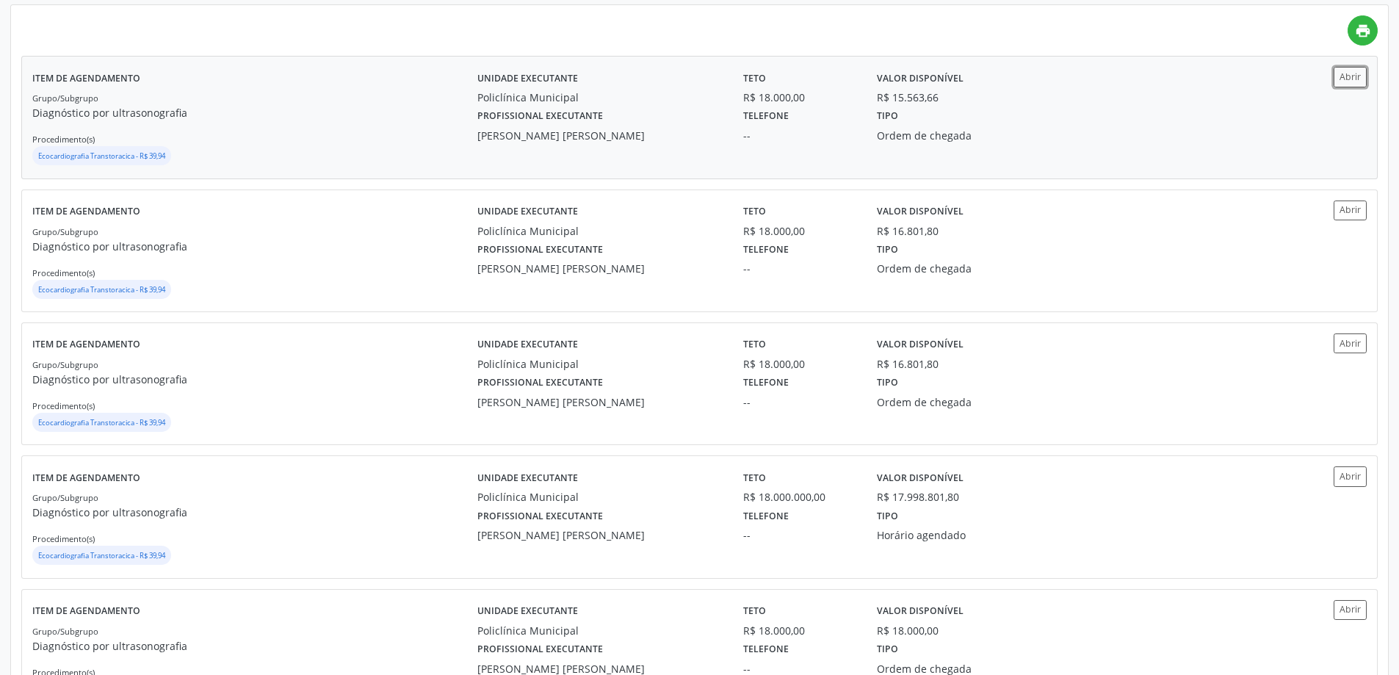
scroll to position [367, 0]
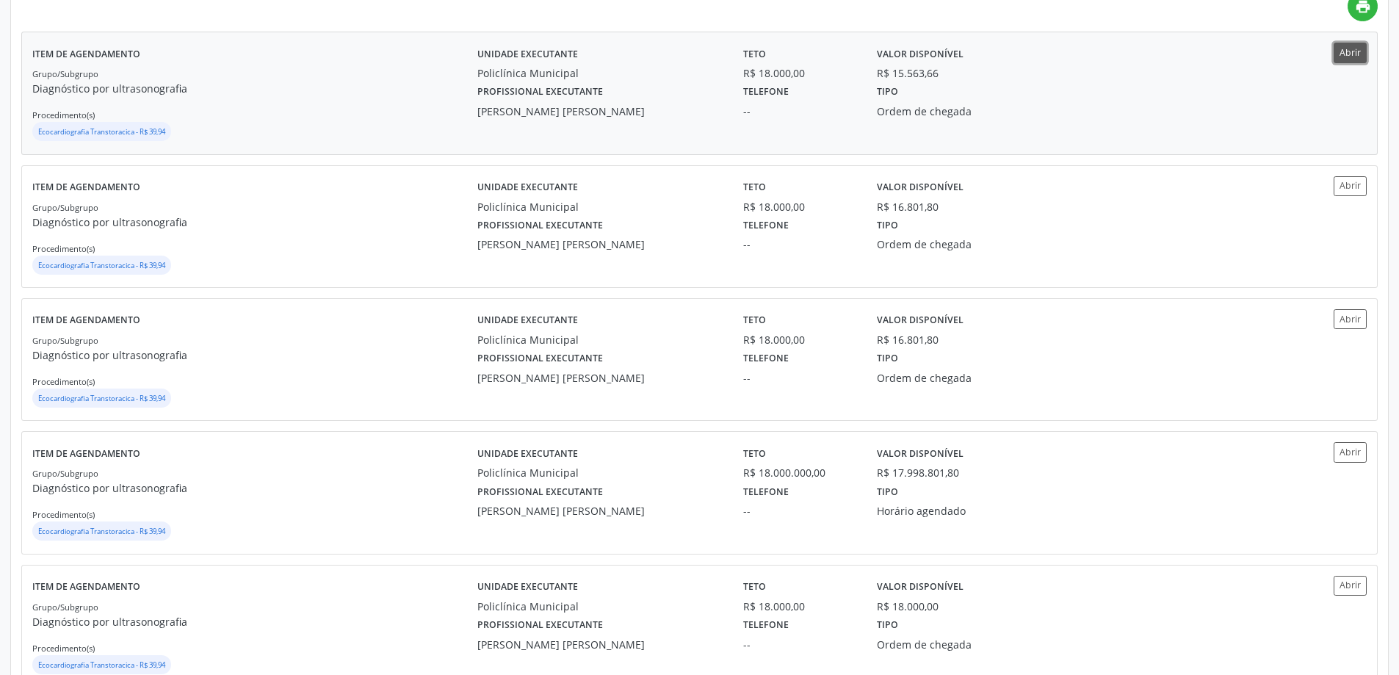
click at [1343, 49] on button "Abrir" at bounding box center [1350, 53] width 33 height 20
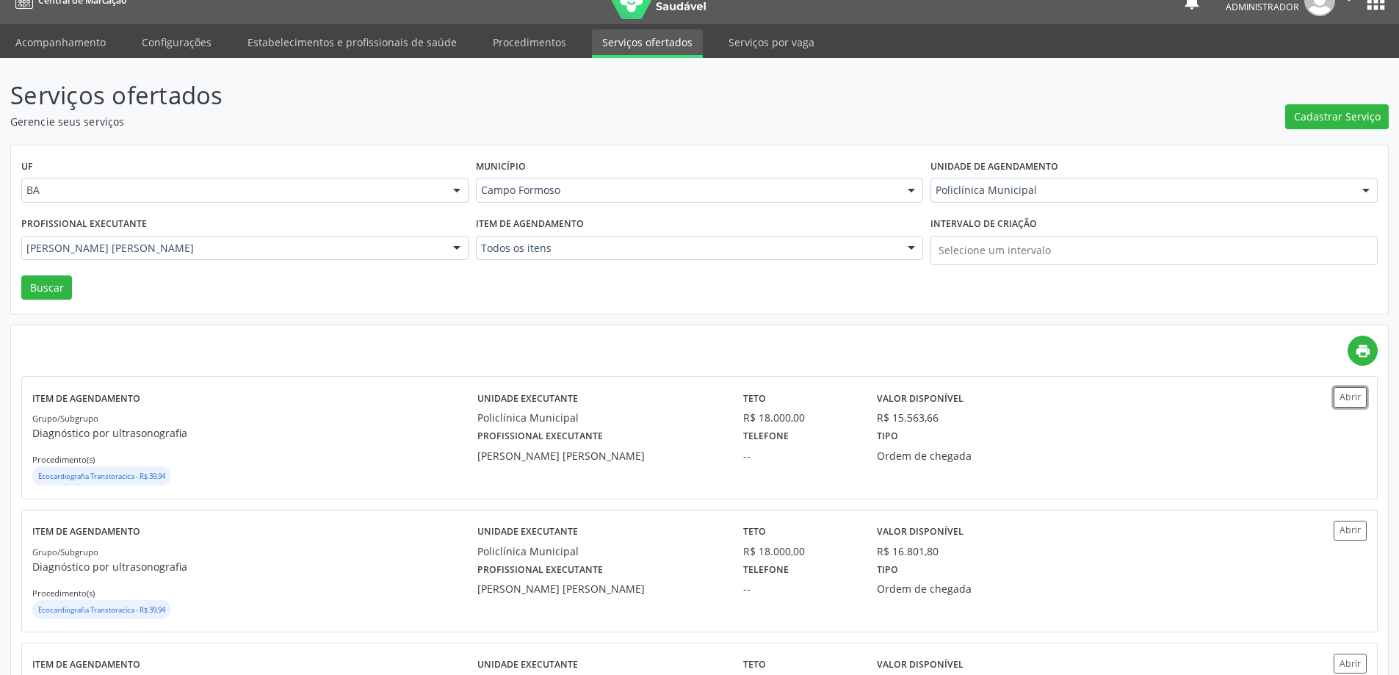
scroll to position [0, 0]
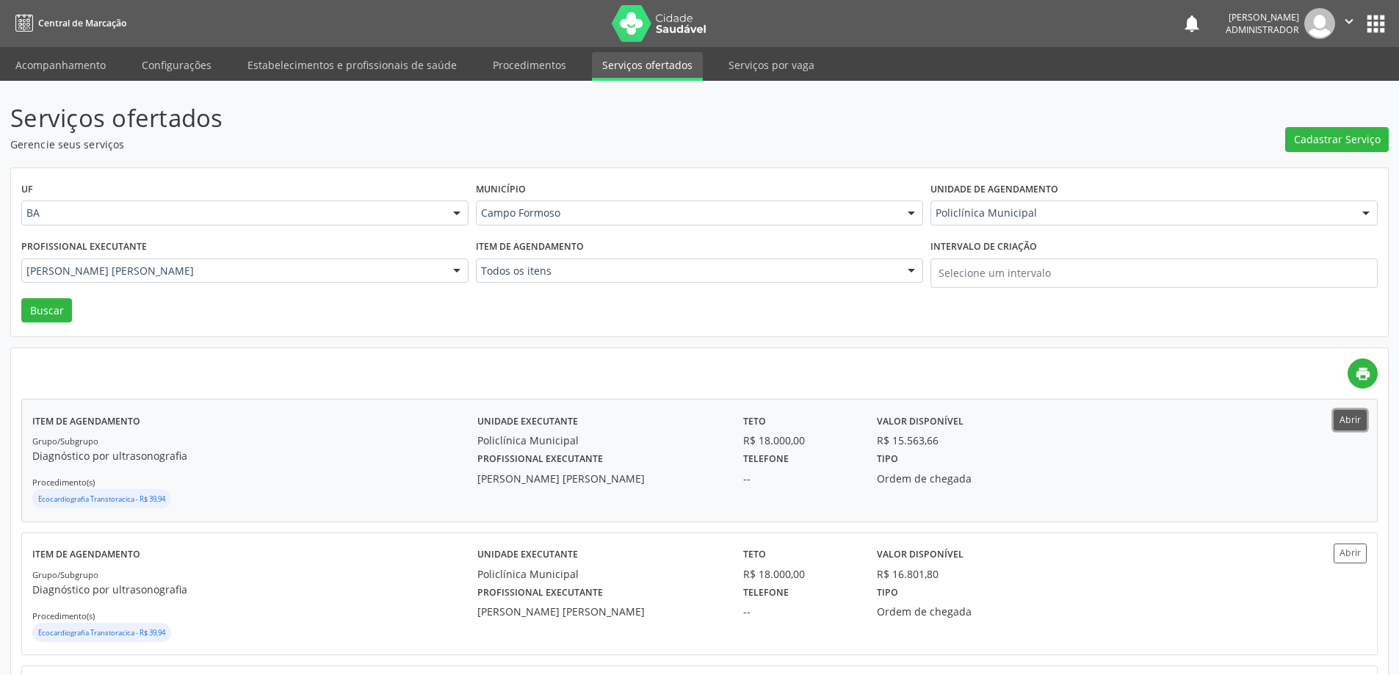
click at [1346, 420] on button "Abrir" at bounding box center [1350, 420] width 33 height 20
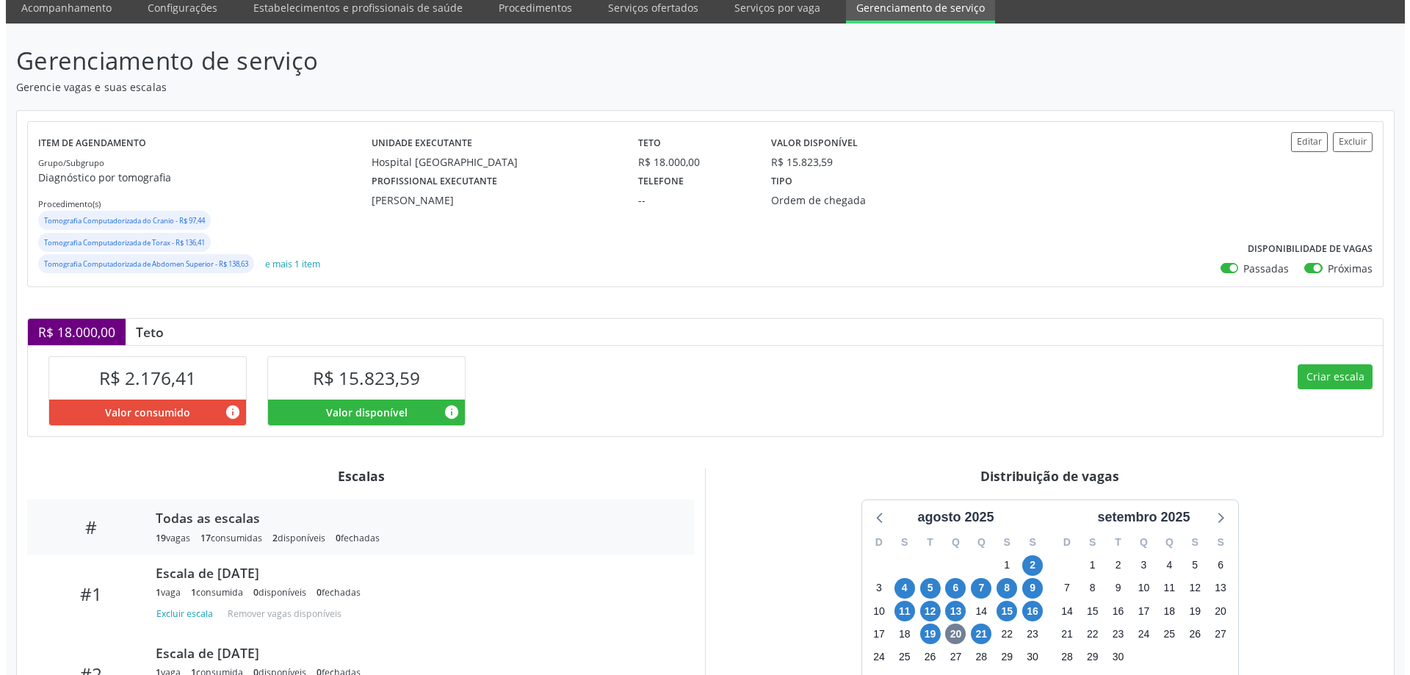
scroll to position [198, 0]
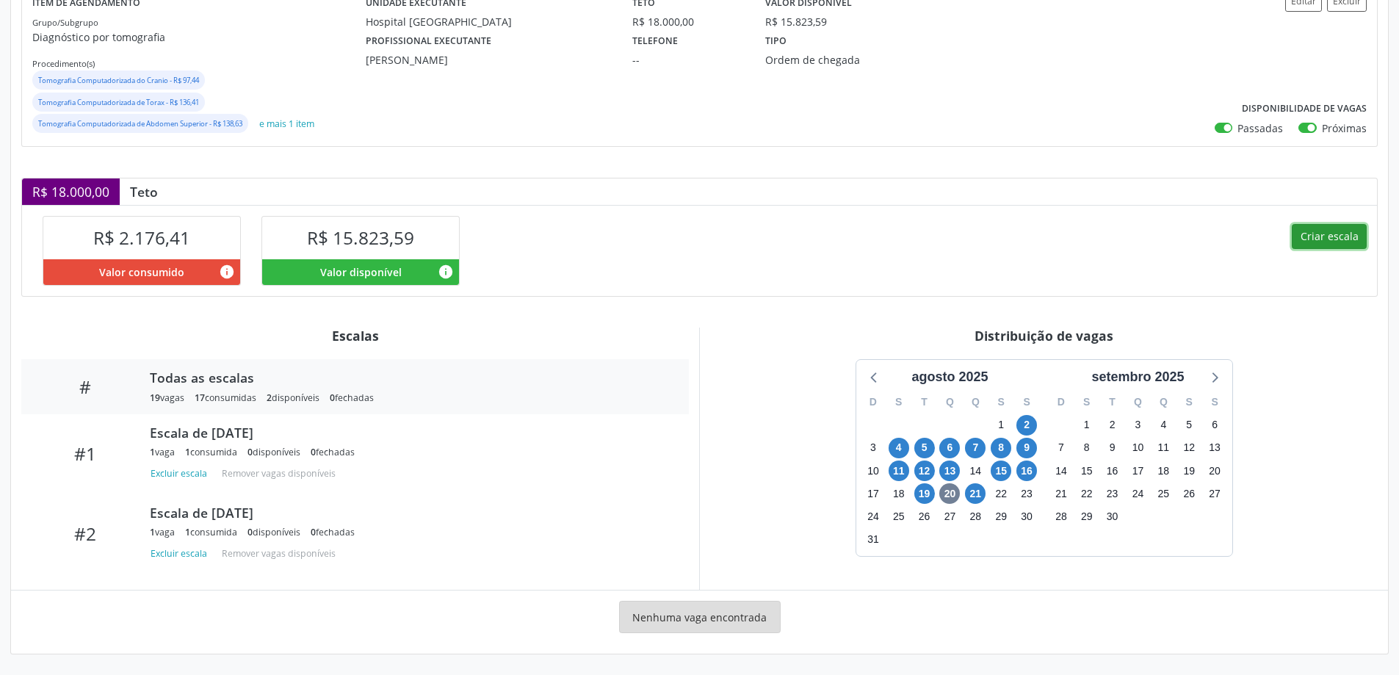
click at [1339, 236] on button "Criar escala" at bounding box center [1329, 236] width 75 height 25
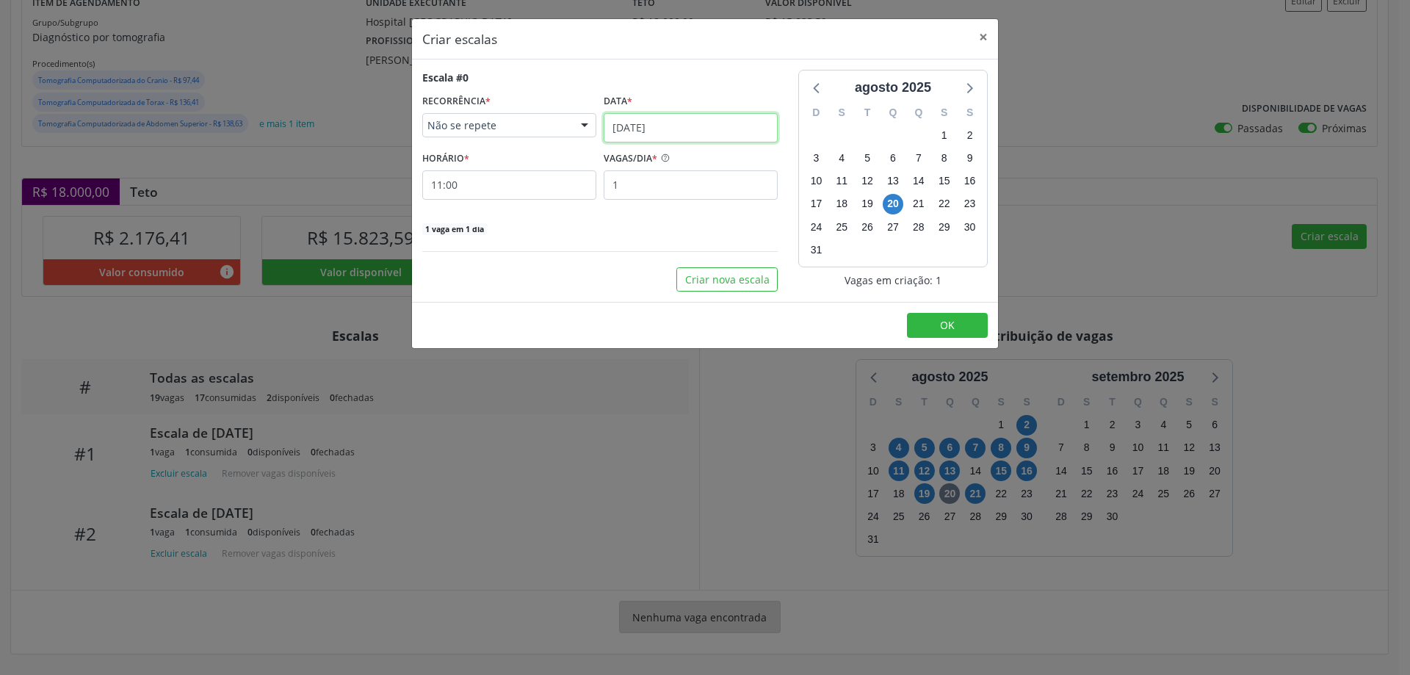
click at [652, 113] on input "[DATE]" at bounding box center [691, 127] width 174 height 29
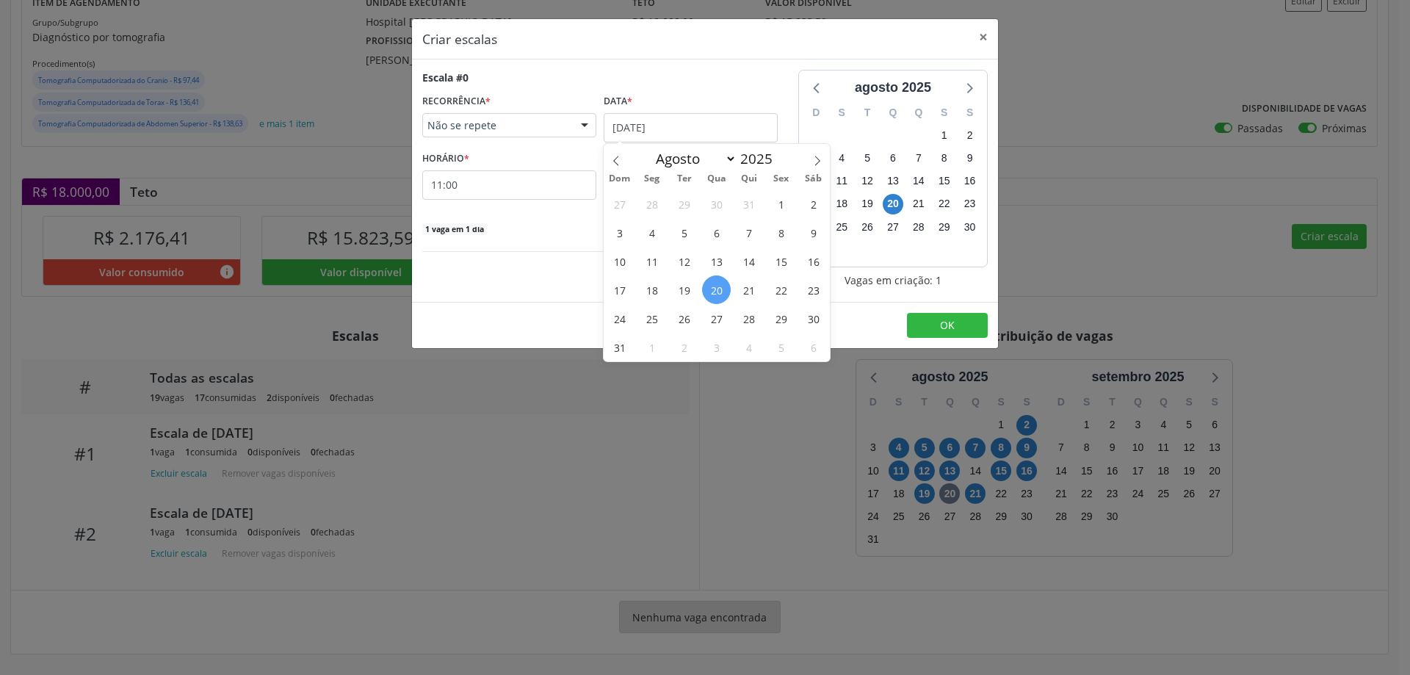
click at [795, 289] on span "22" at bounding box center [781, 289] width 29 height 29
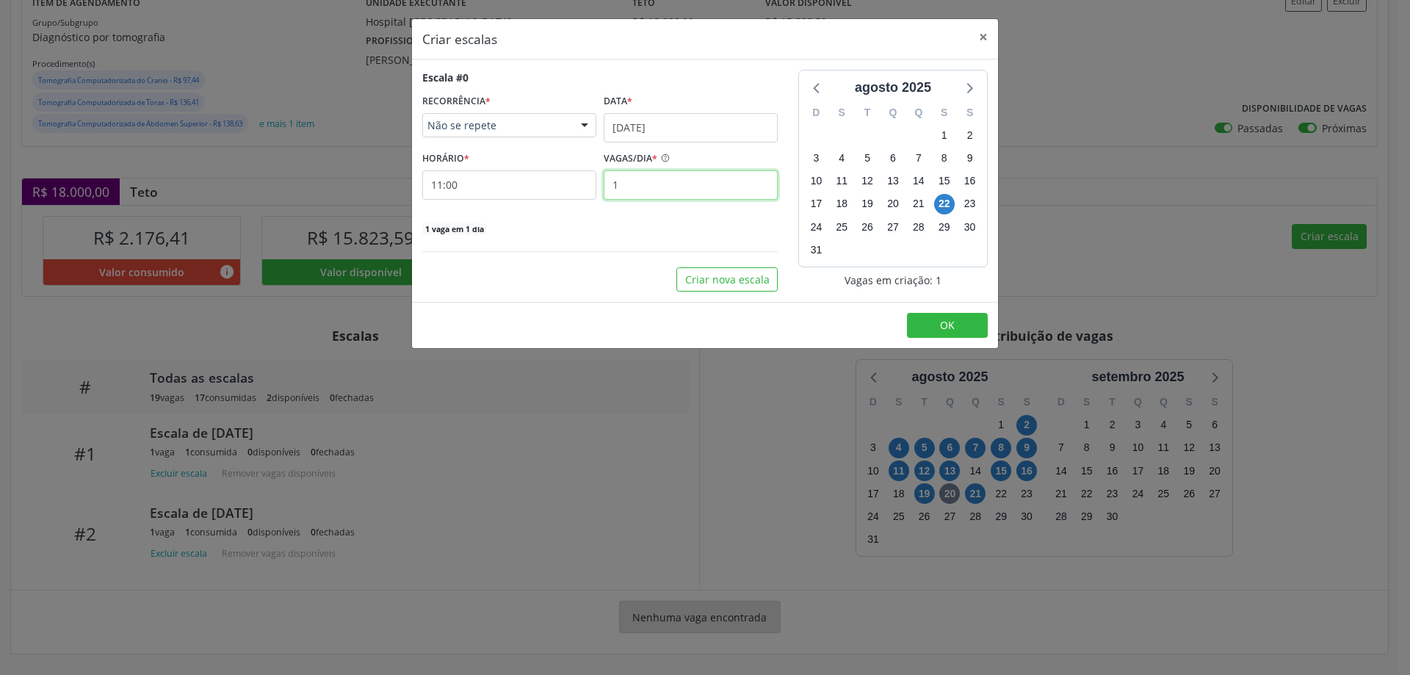
click at [628, 190] on input "1" at bounding box center [691, 184] width 174 height 29
type input "2"
click at [553, 181] on input "11:00" at bounding box center [509, 184] width 174 height 29
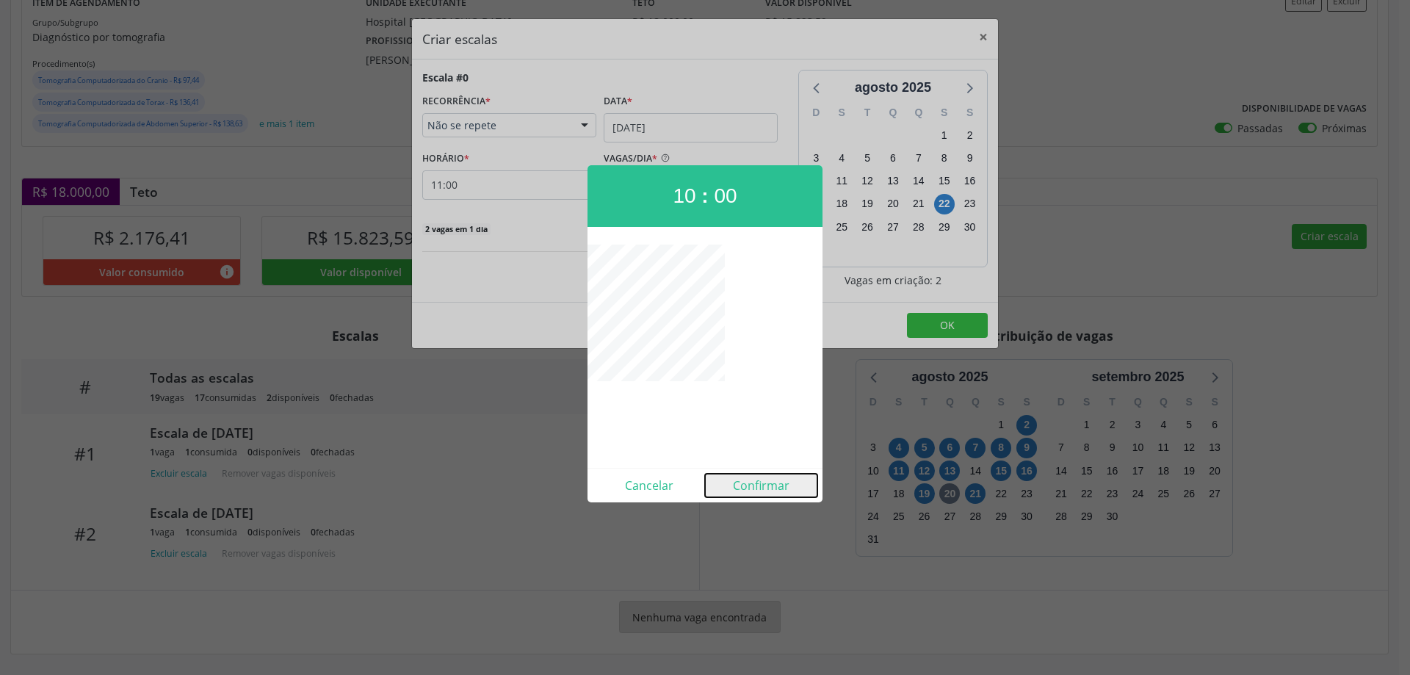
click at [756, 480] on button "Confirmar" at bounding box center [761, 486] width 112 height 24
type input "10:00"
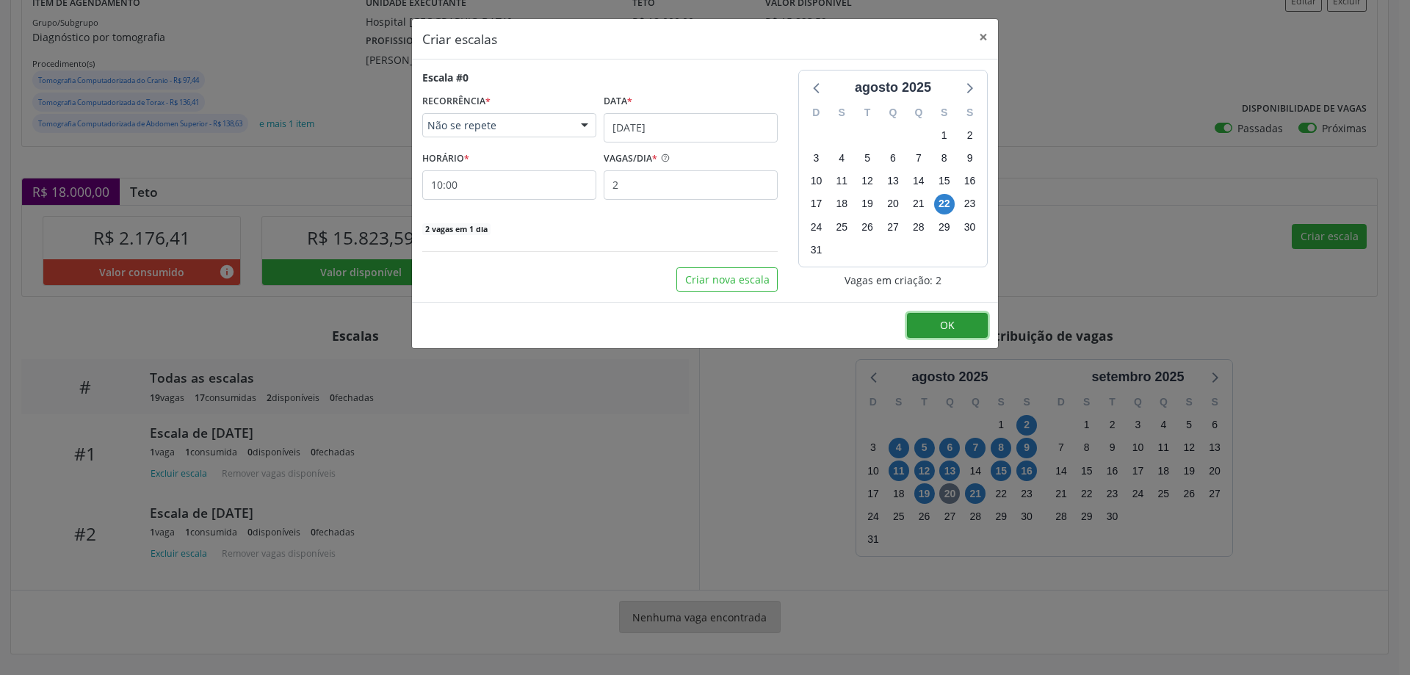
click at [972, 323] on button "OK" at bounding box center [947, 325] width 81 height 25
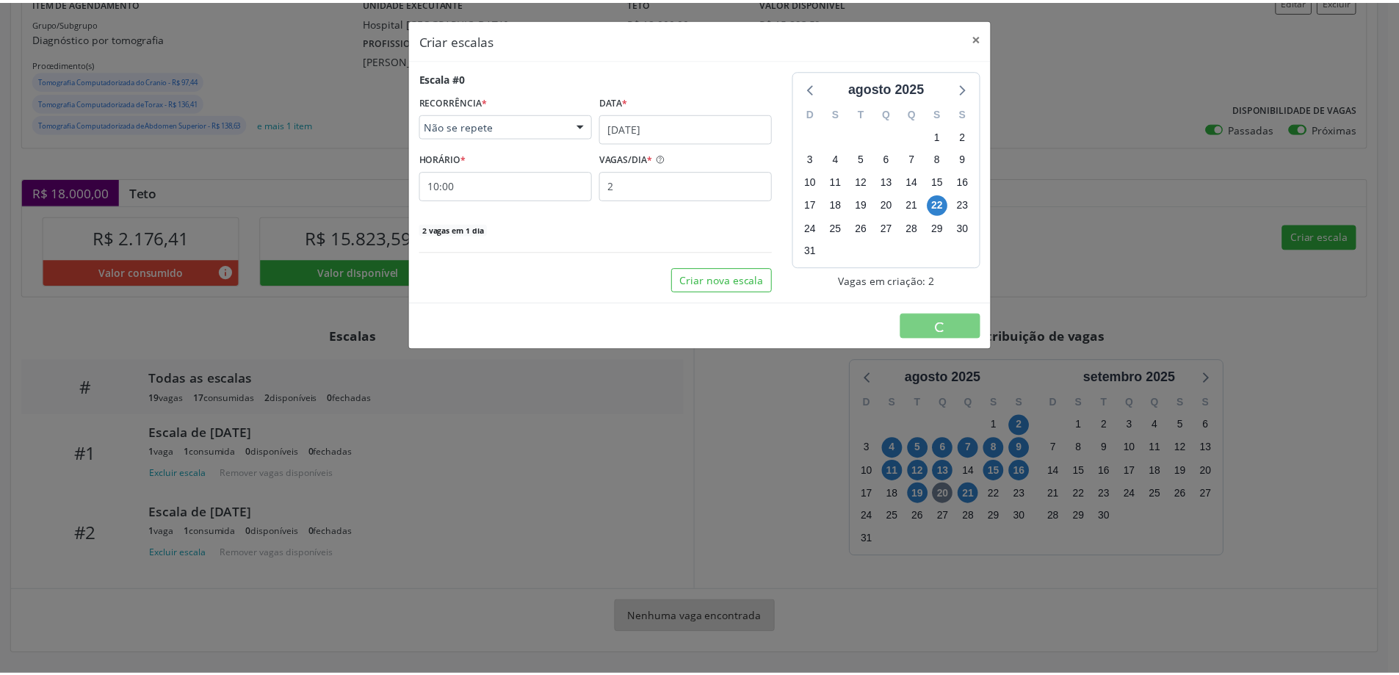
scroll to position [0, 0]
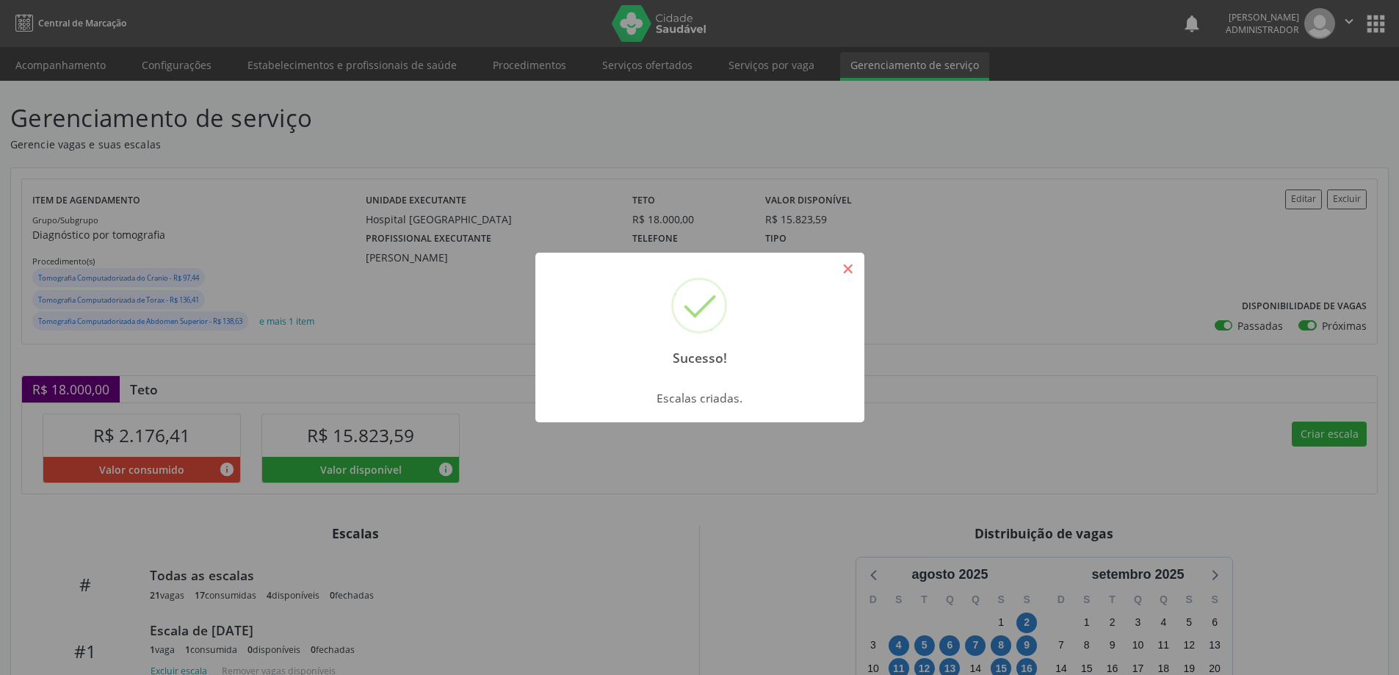
click at [844, 264] on button "×" at bounding box center [848, 268] width 25 height 25
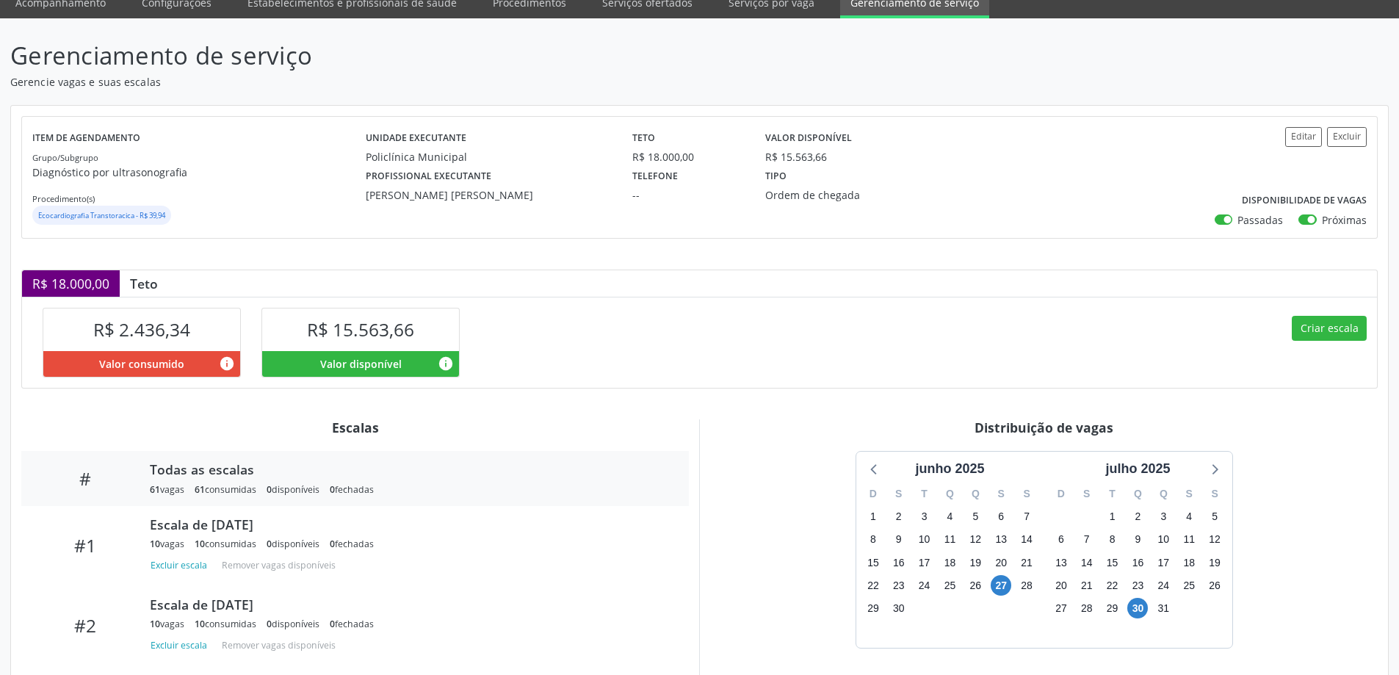
scroll to position [154, 0]
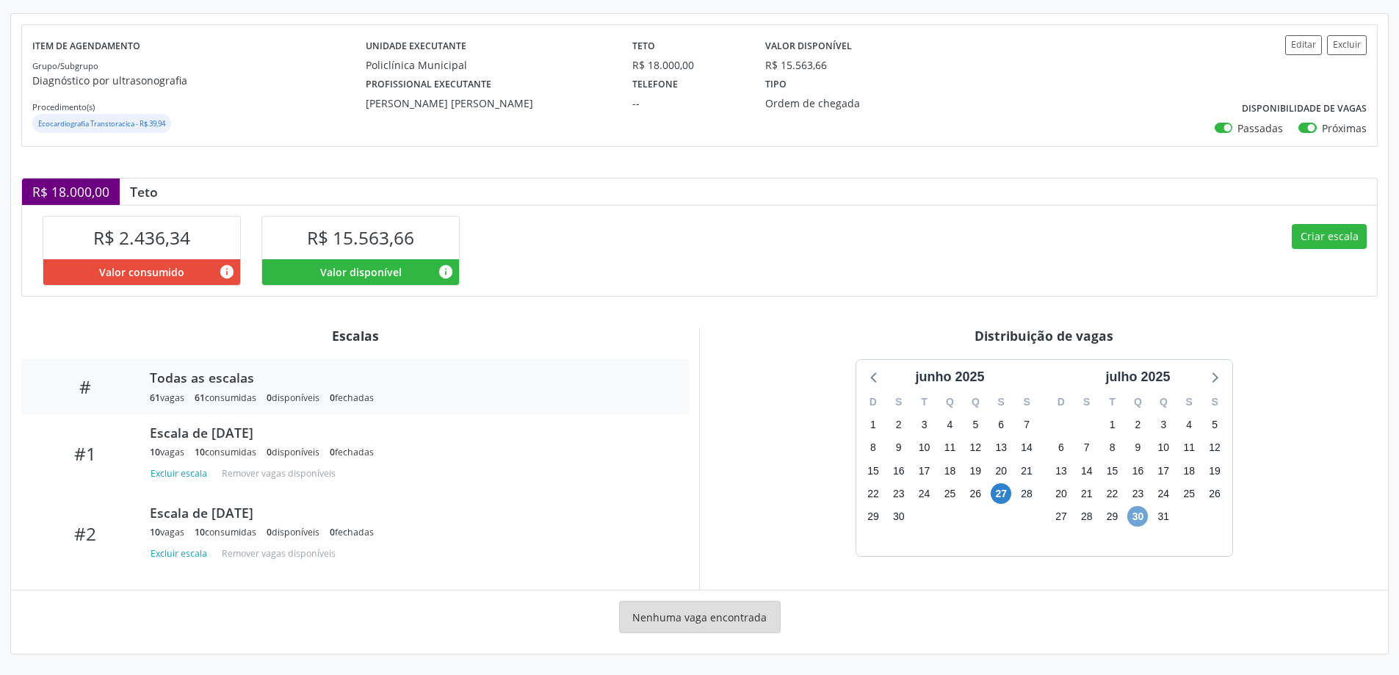
click at [1139, 514] on span "30" at bounding box center [1137, 516] width 21 height 21
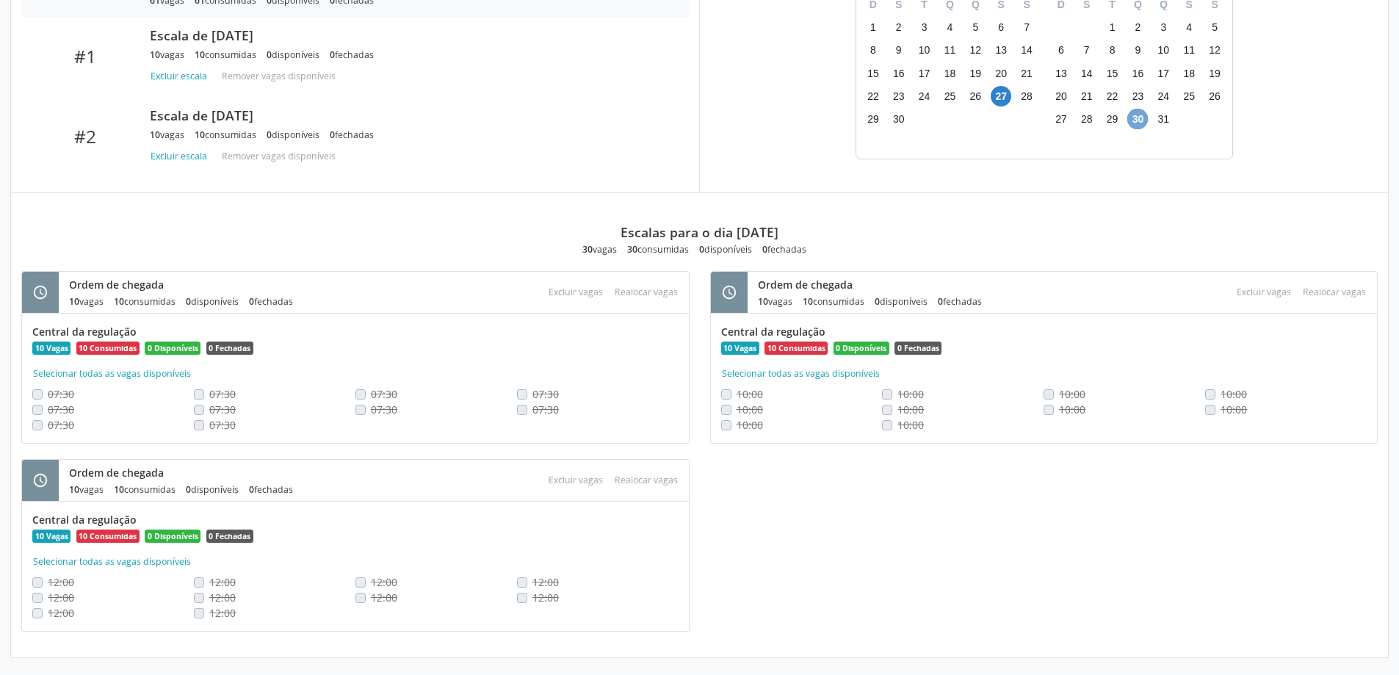
scroll to position [555, 0]
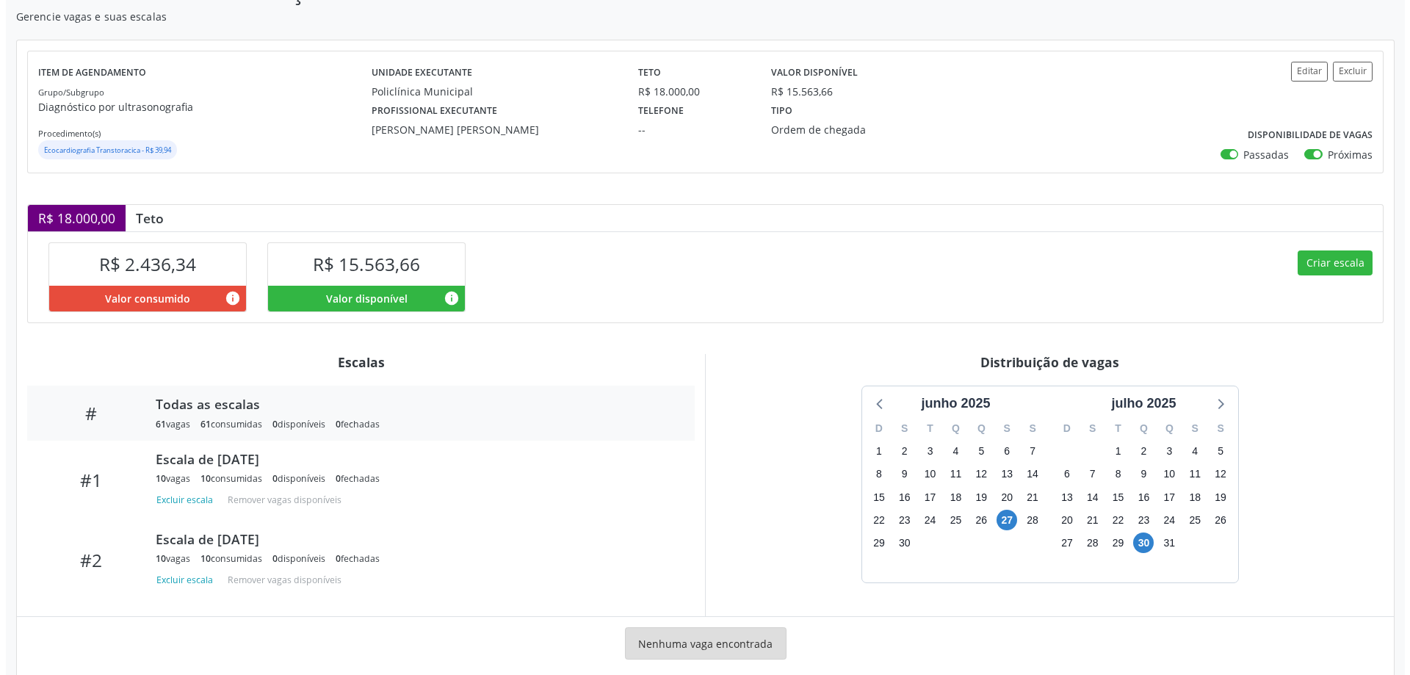
scroll to position [154, 0]
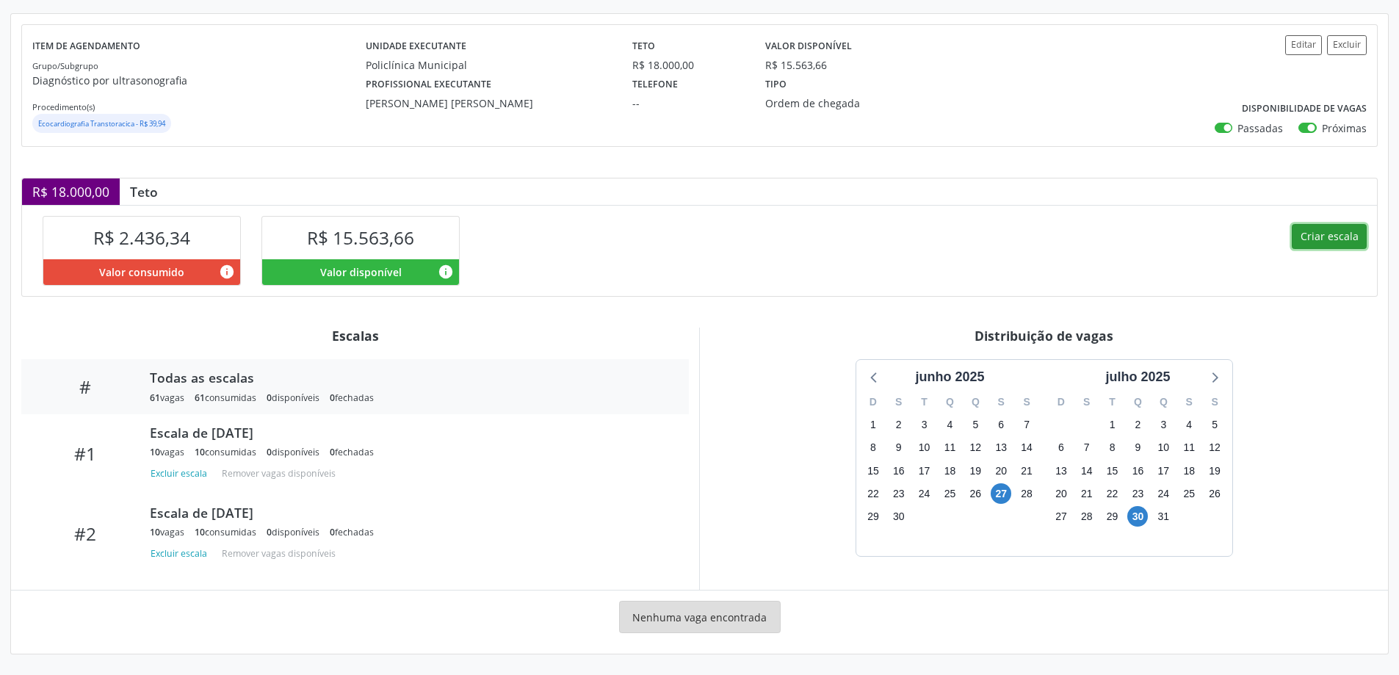
click at [1318, 234] on button "Criar escala" at bounding box center [1329, 236] width 75 height 25
select select "7"
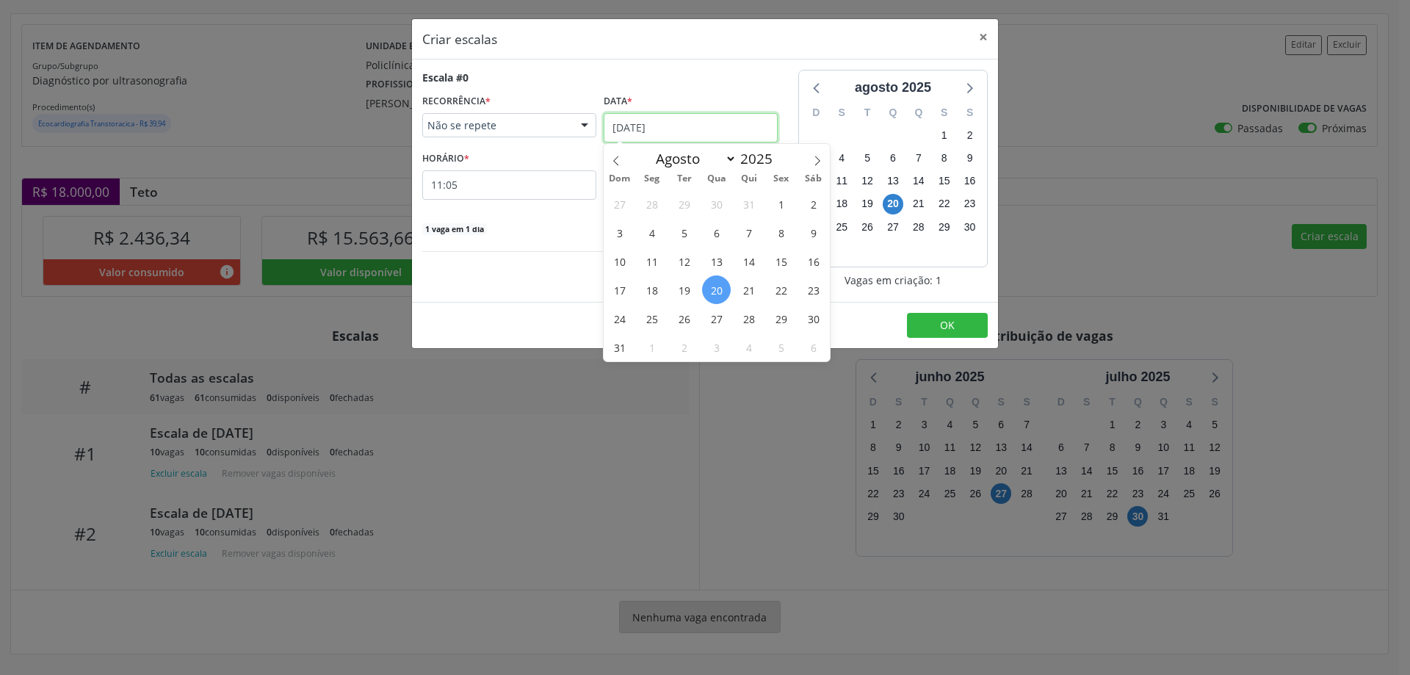
click at [695, 121] on input "[DATE]" at bounding box center [691, 127] width 174 height 29
drag, startPoint x: 715, startPoint y: 319, endPoint x: 700, endPoint y: 308, distance: 18.8
click at [713, 320] on span "27" at bounding box center [716, 318] width 29 height 29
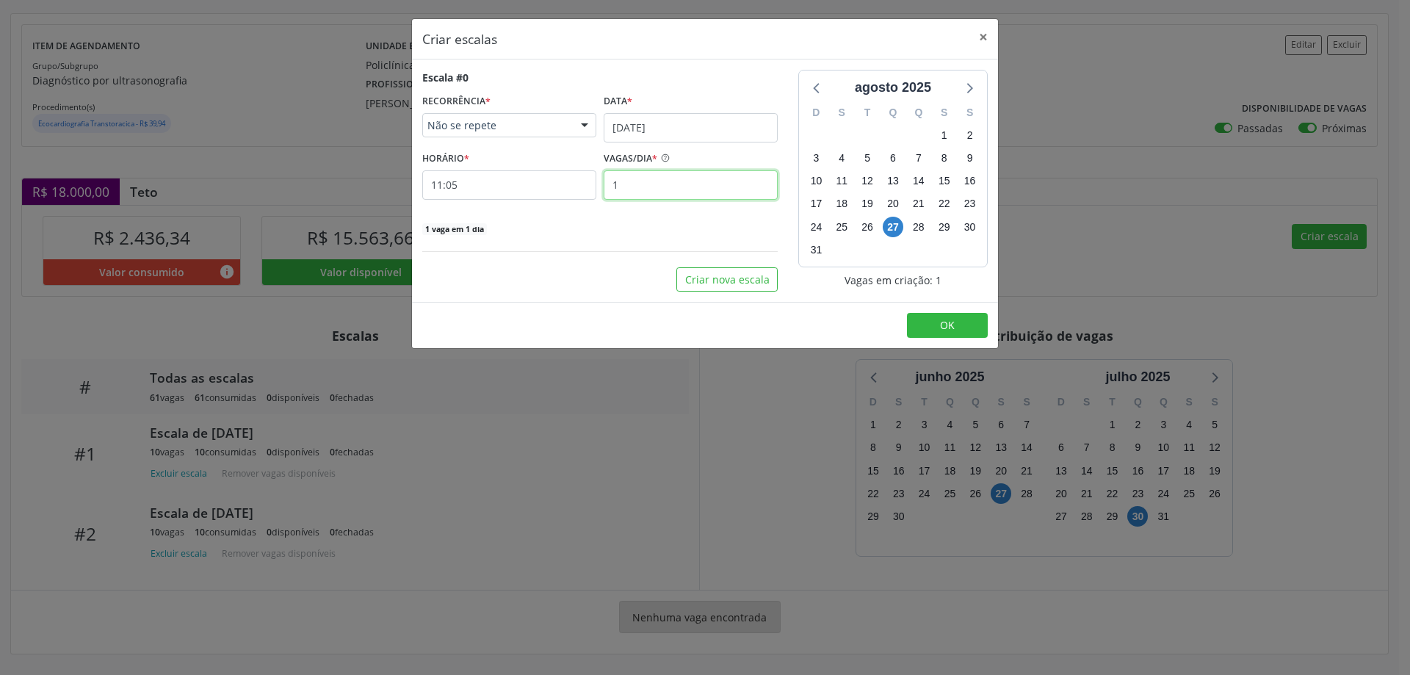
click at [627, 187] on input "1" at bounding box center [691, 184] width 174 height 29
type input "10"
click at [521, 187] on input "11:05" at bounding box center [509, 184] width 174 height 29
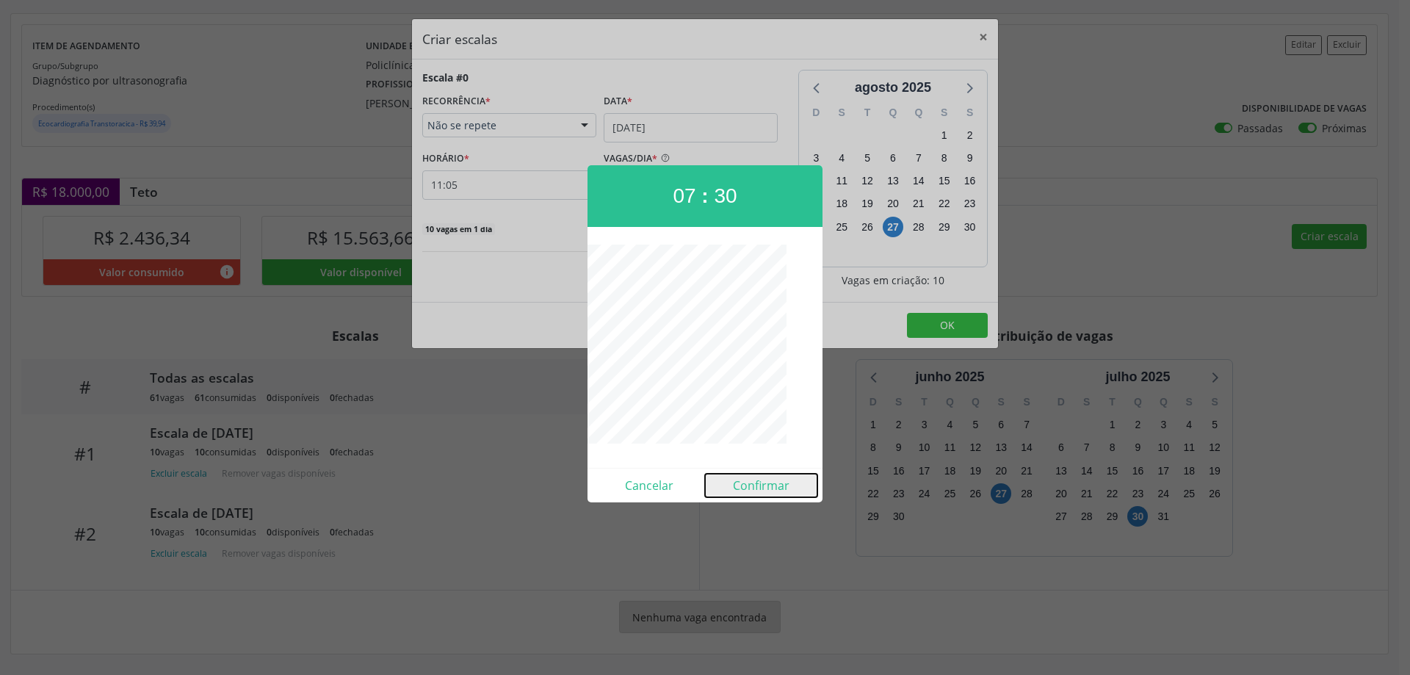
click at [736, 485] on button "Confirmar" at bounding box center [761, 486] width 112 height 24
type input "07:30"
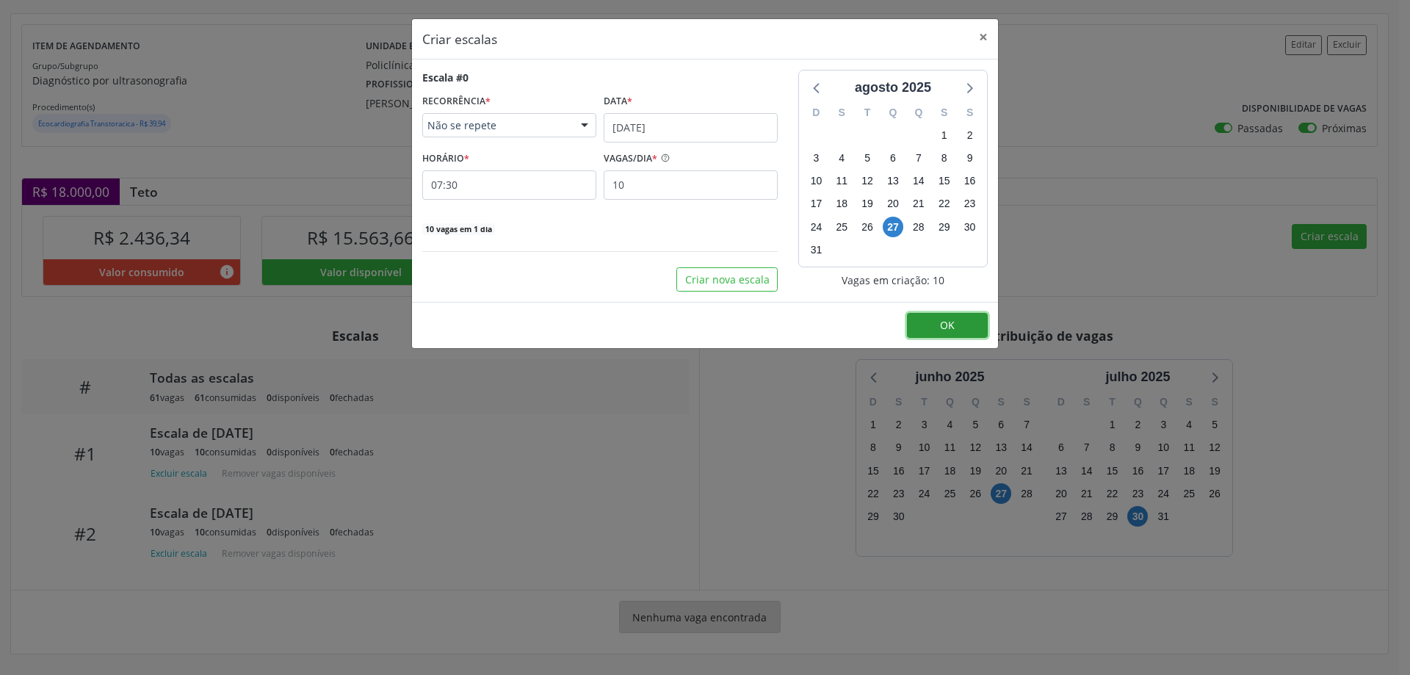
click at [965, 328] on button "OK" at bounding box center [947, 325] width 81 height 25
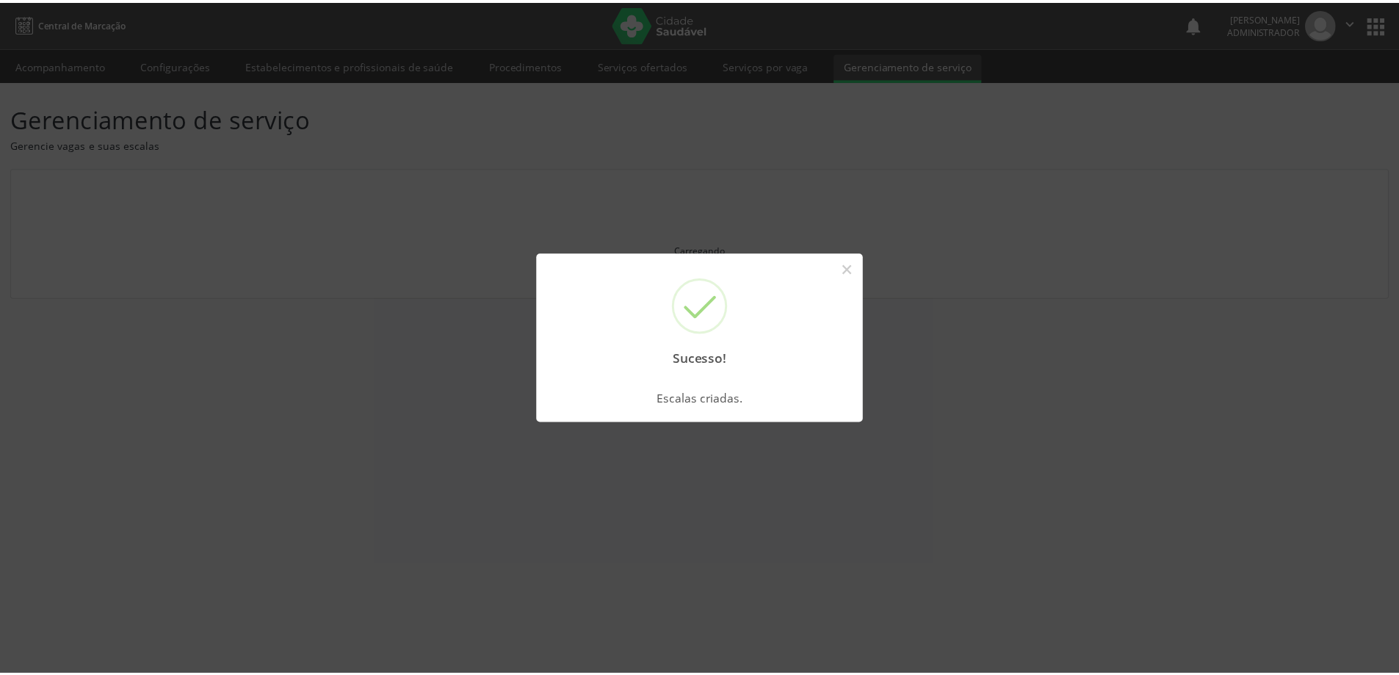
scroll to position [0, 0]
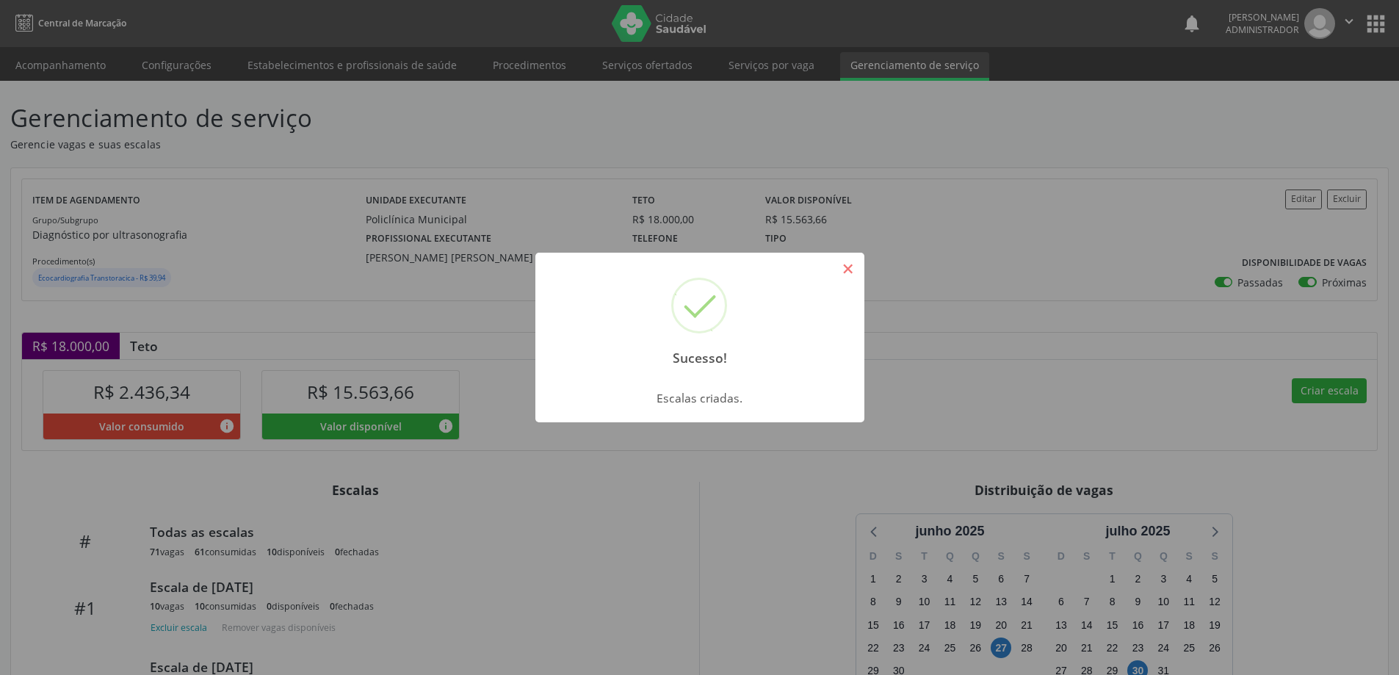
click at [857, 264] on button "×" at bounding box center [848, 268] width 25 height 25
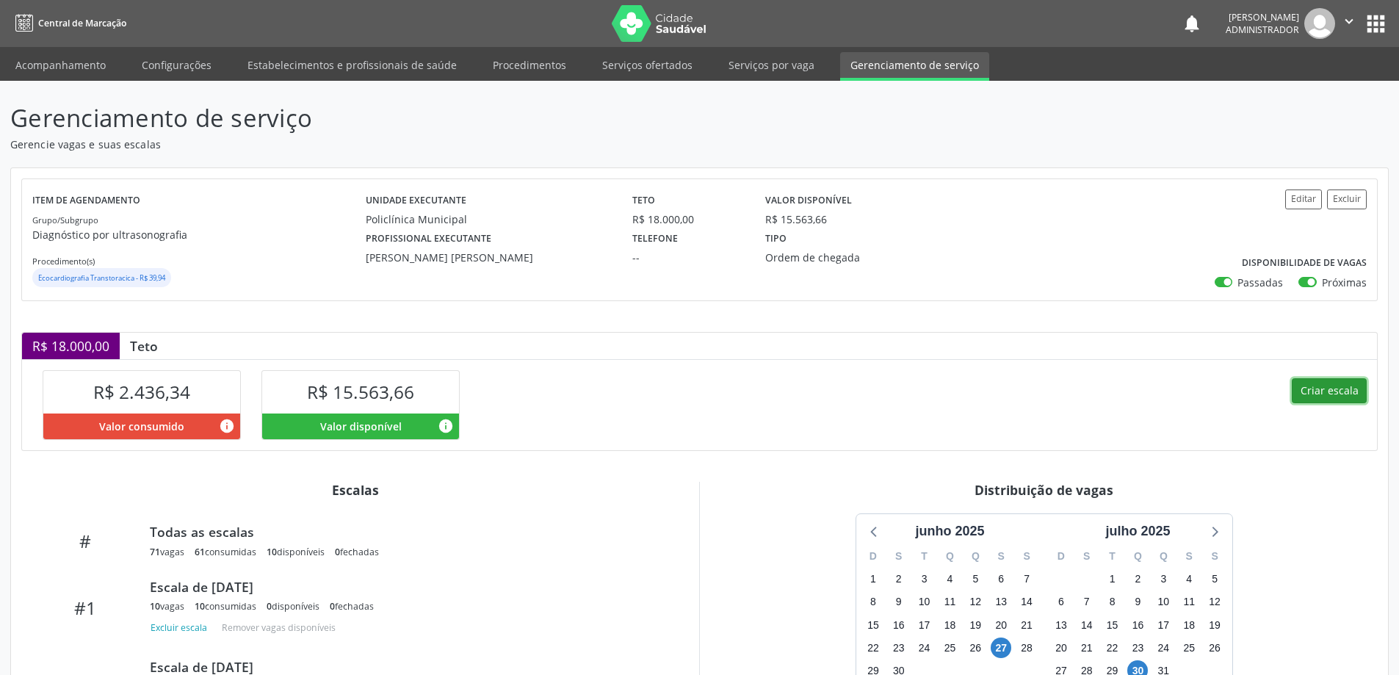
click at [1313, 388] on button "Criar escala" at bounding box center [1329, 390] width 75 height 25
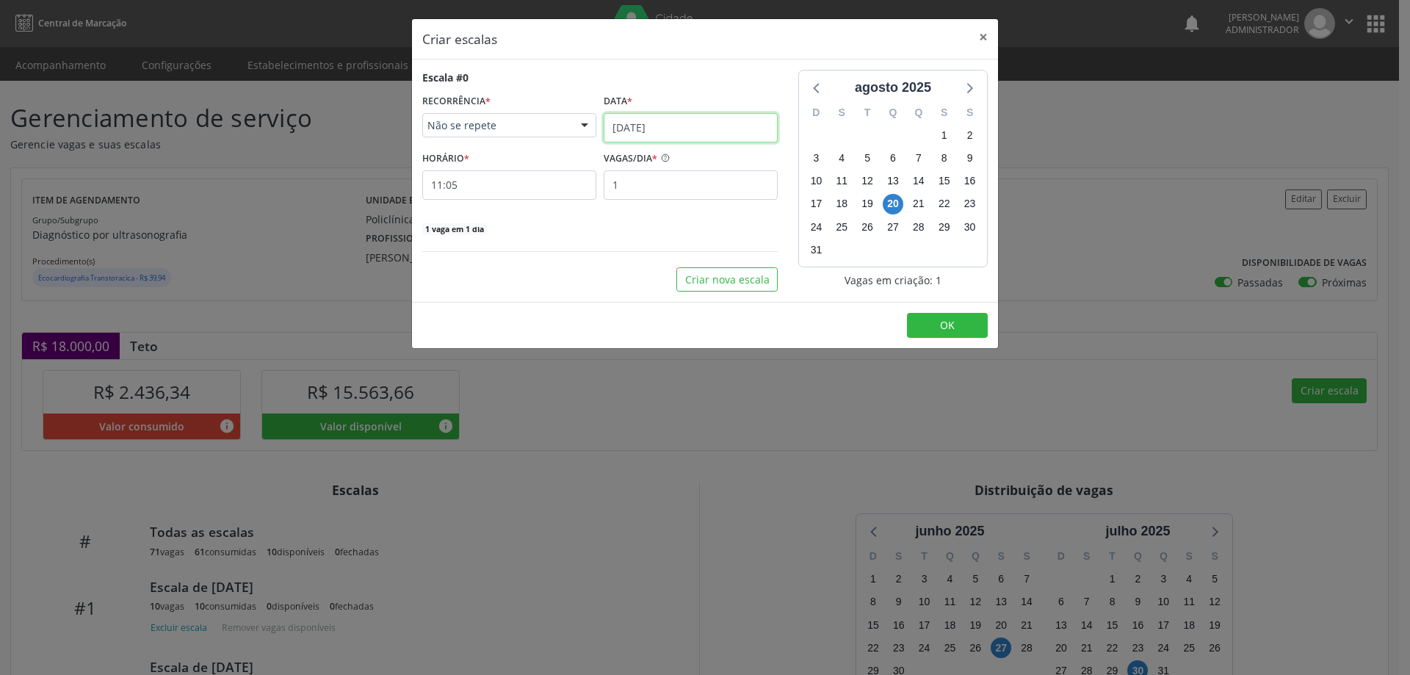
click at [631, 126] on input "[DATE]" at bounding box center [691, 127] width 174 height 29
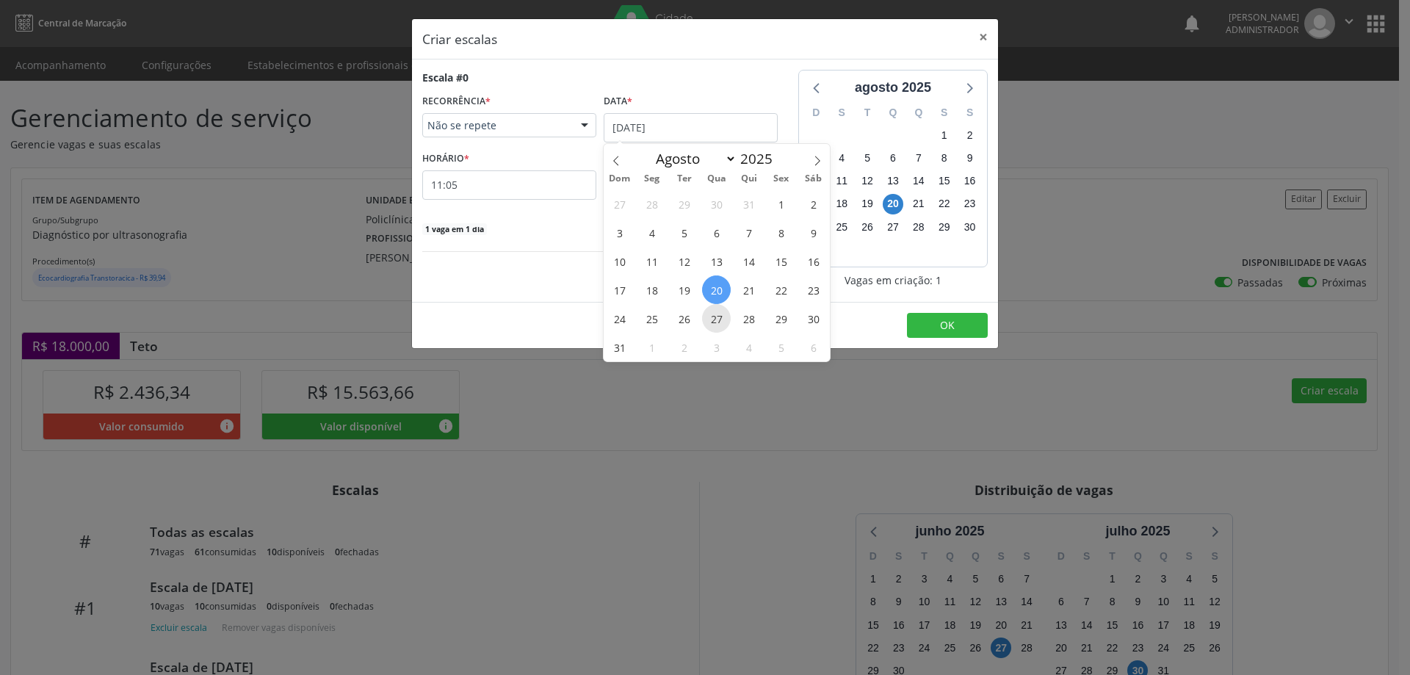
click at [723, 317] on span "27" at bounding box center [716, 318] width 29 height 29
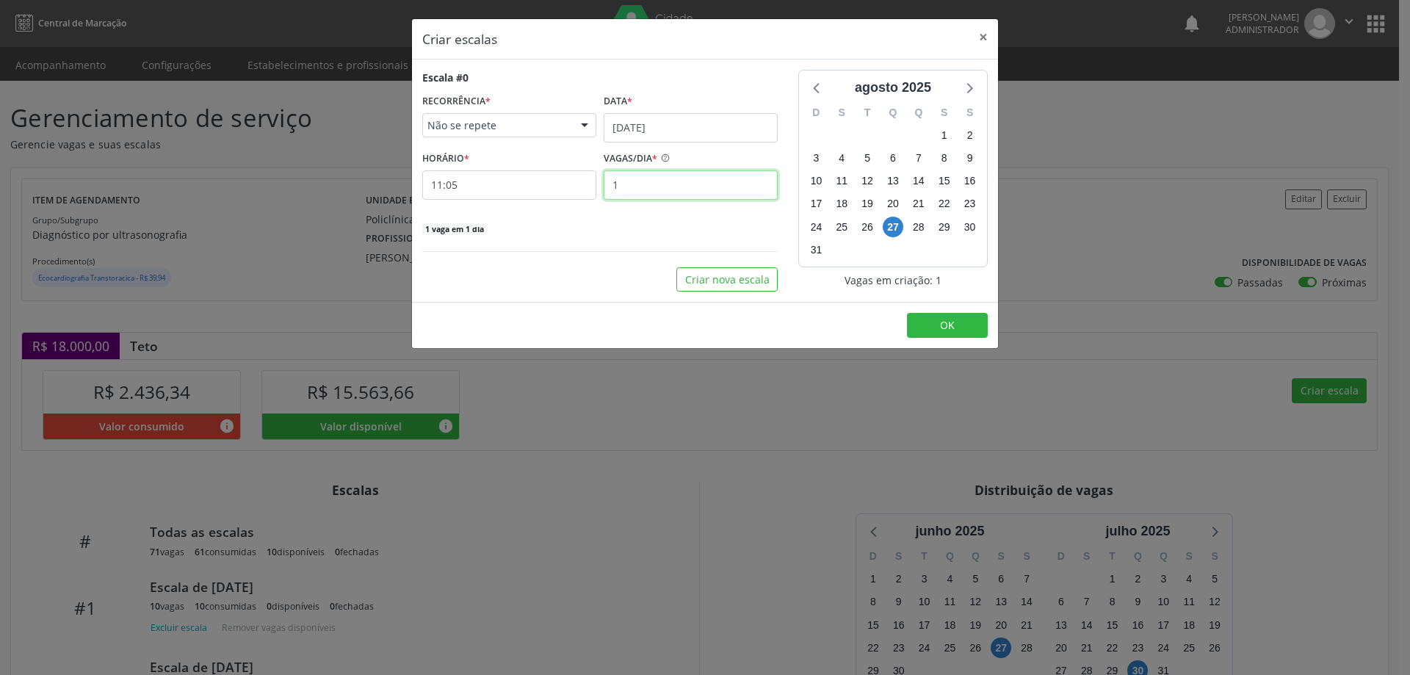
click at [638, 186] on input "1" at bounding box center [691, 184] width 174 height 29
type input "10"
click at [466, 189] on input "11:05" at bounding box center [509, 184] width 174 height 29
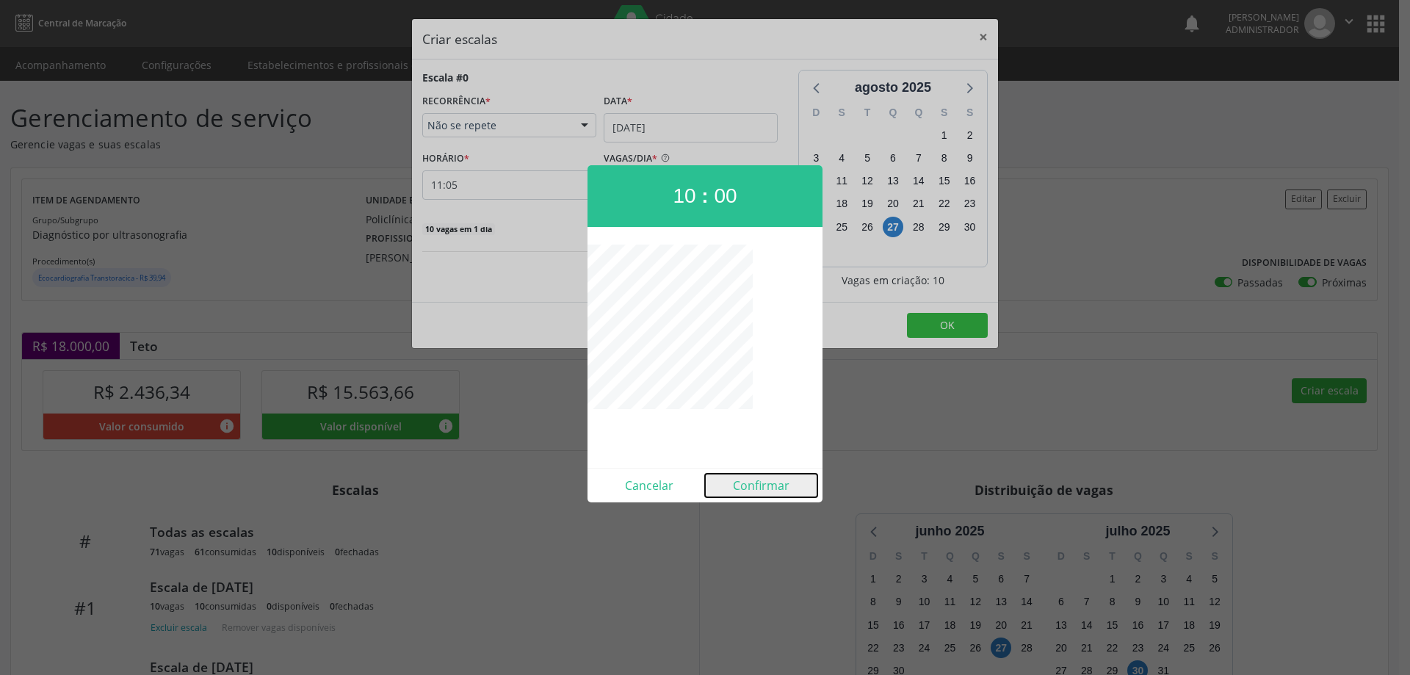
click at [742, 490] on button "Confirmar" at bounding box center [761, 486] width 112 height 24
type input "10:00"
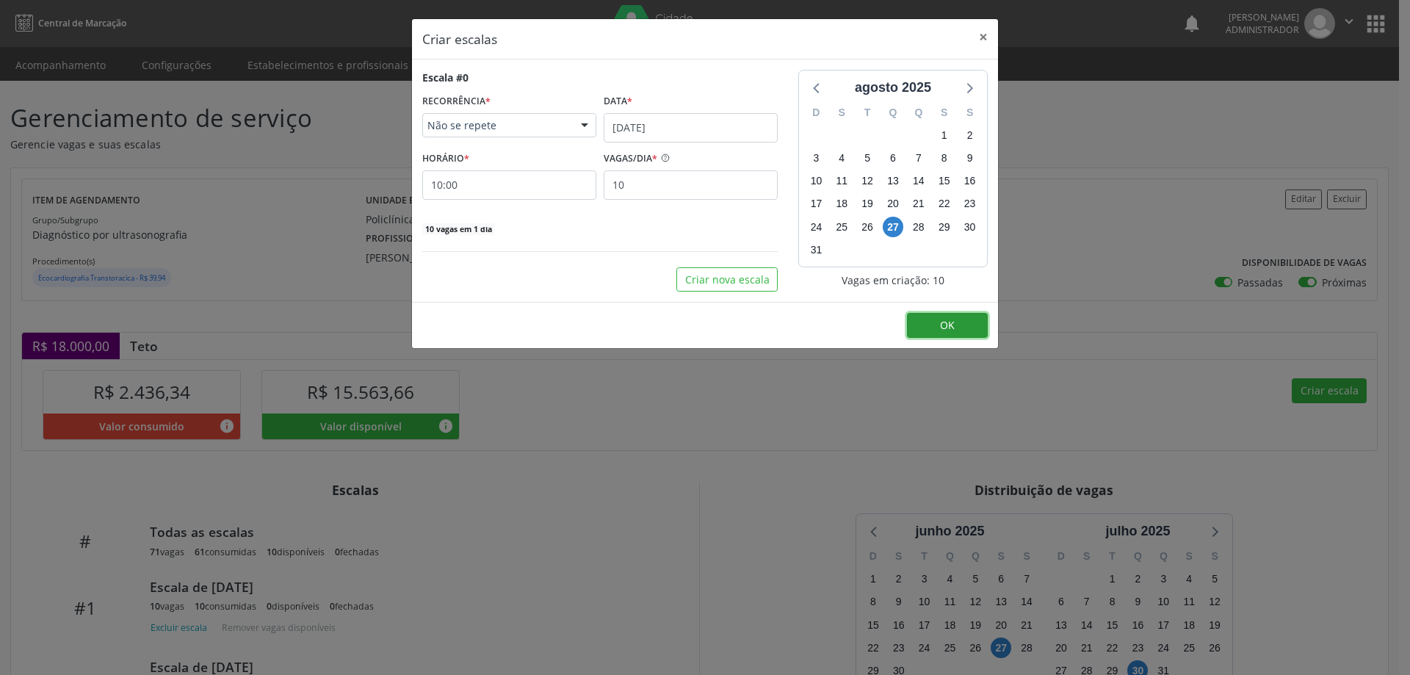
click at [930, 322] on button "OK" at bounding box center [947, 325] width 81 height 25
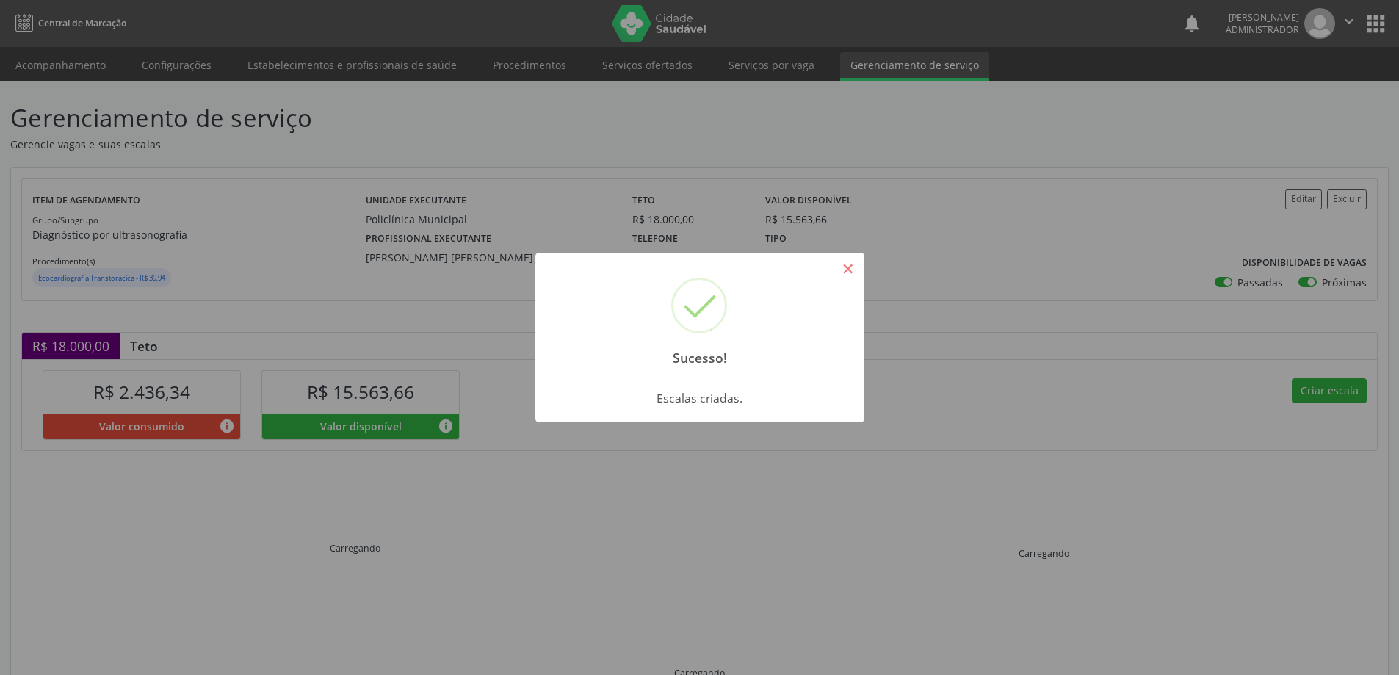
click at [851, 263] on button "×" at bounding box center [848, 268] width 25 height 25
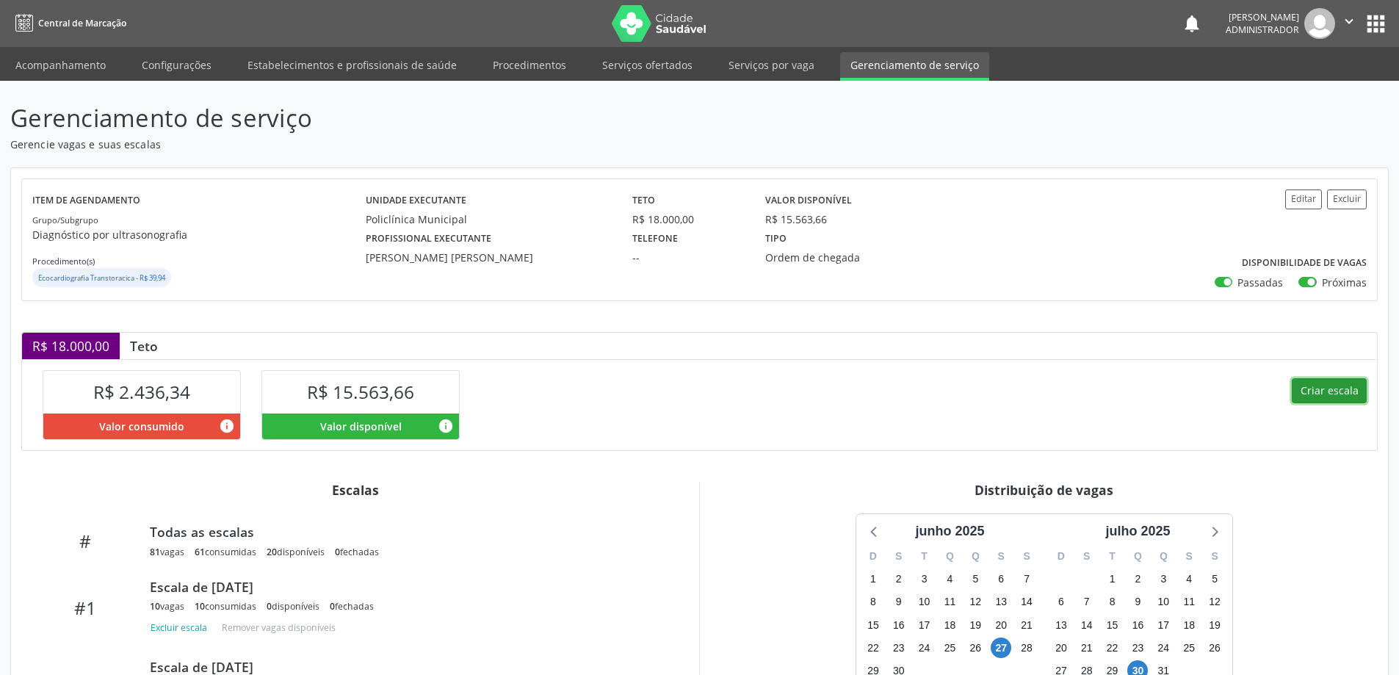
click at [1328, 387] on button "Criar escala" at bounding box center [1329, 390] width 75 height 25
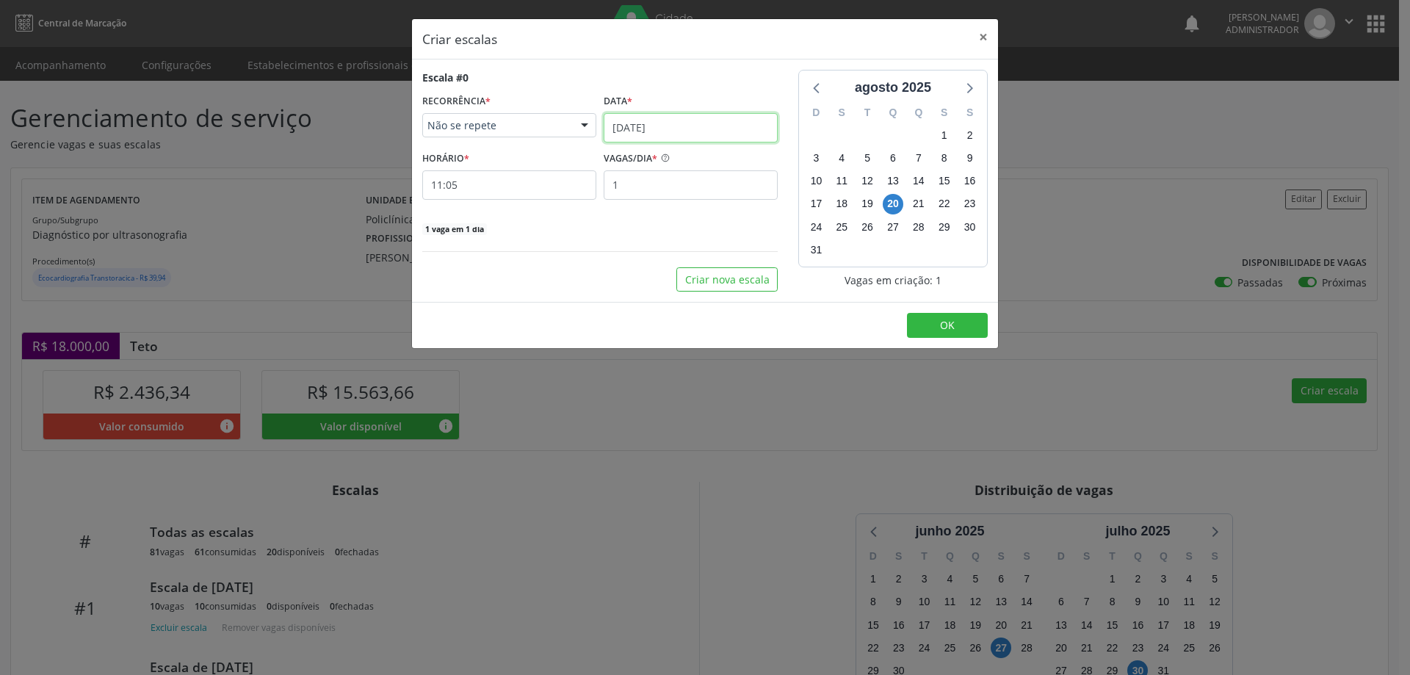
click at [640, 127] on input "[DATE]" at bounding box center [691, 127] width 174 height 29
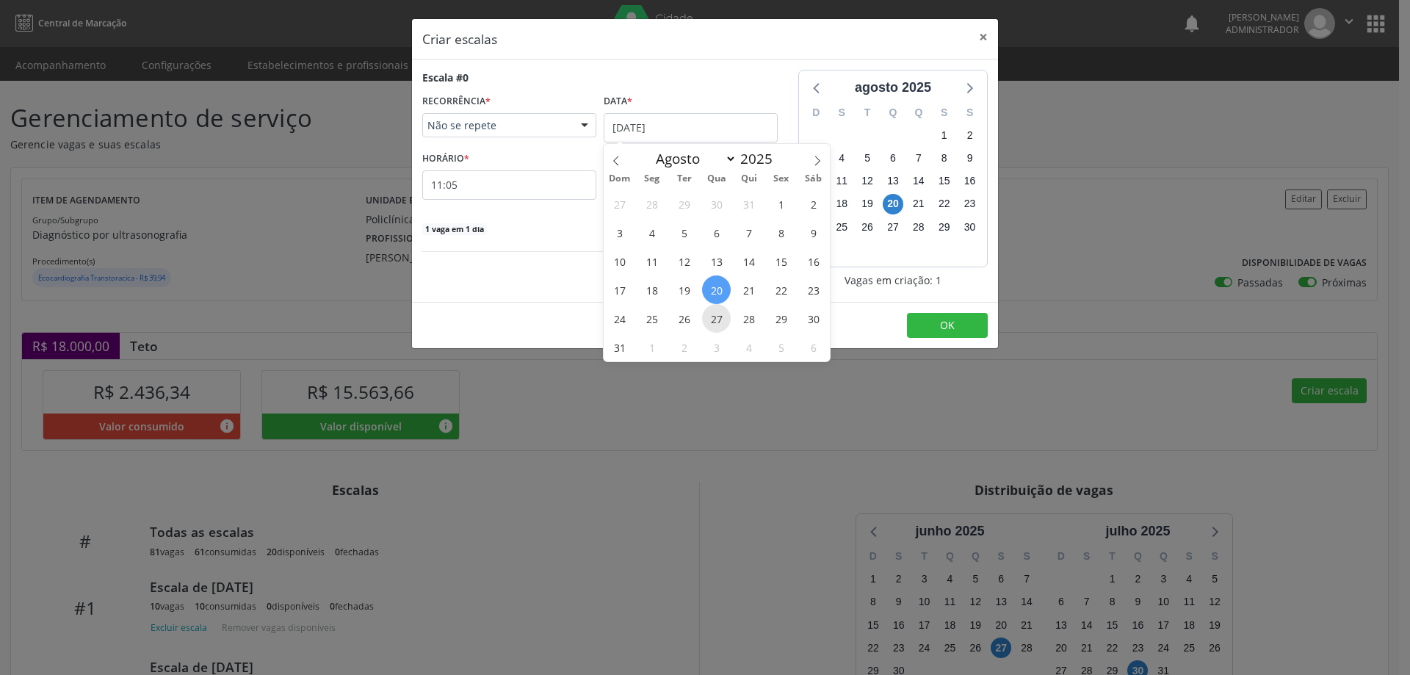
click at [712, 321] on span "27" at bounding box center [716, 318] width 29 height 29
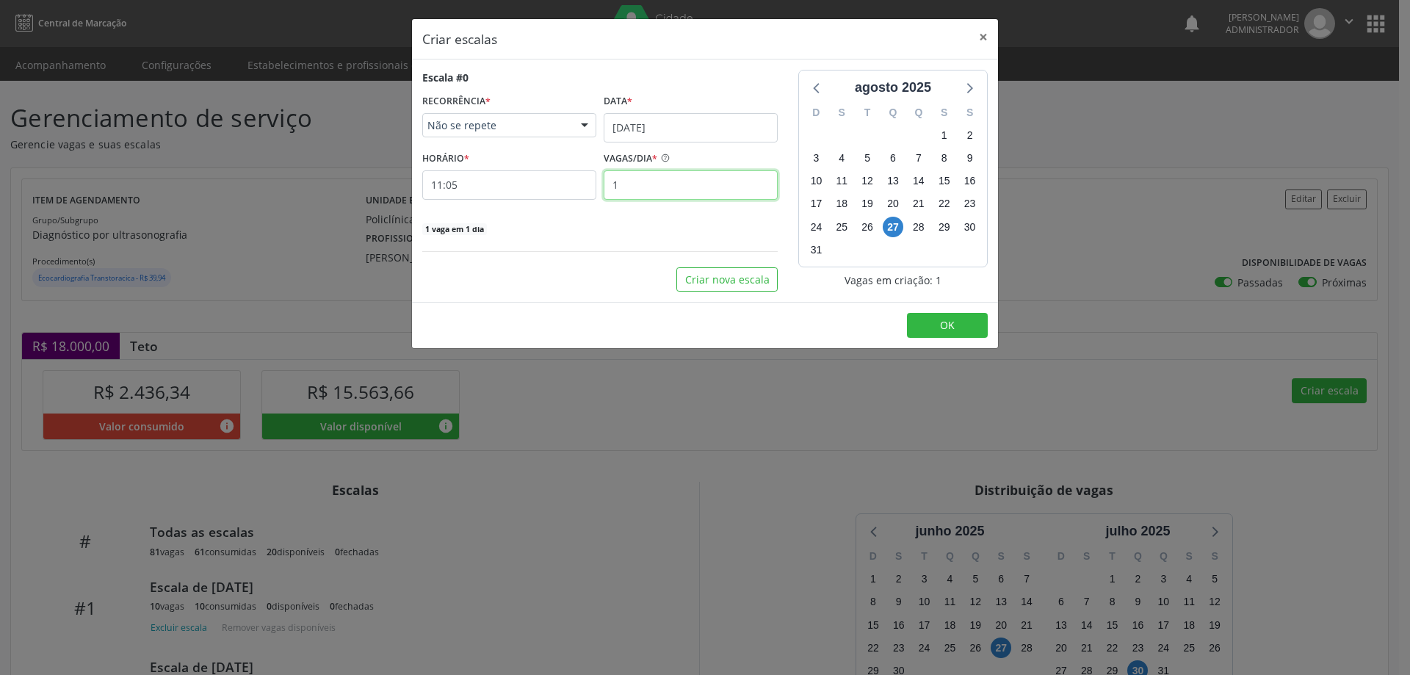
click at [640, 182] on input "1" at bounding box center [691, 184] width 174 height 29
type input "10"
click at [574, 182] on input "11:05" at bounding box center [509, 184] width 174 height 29
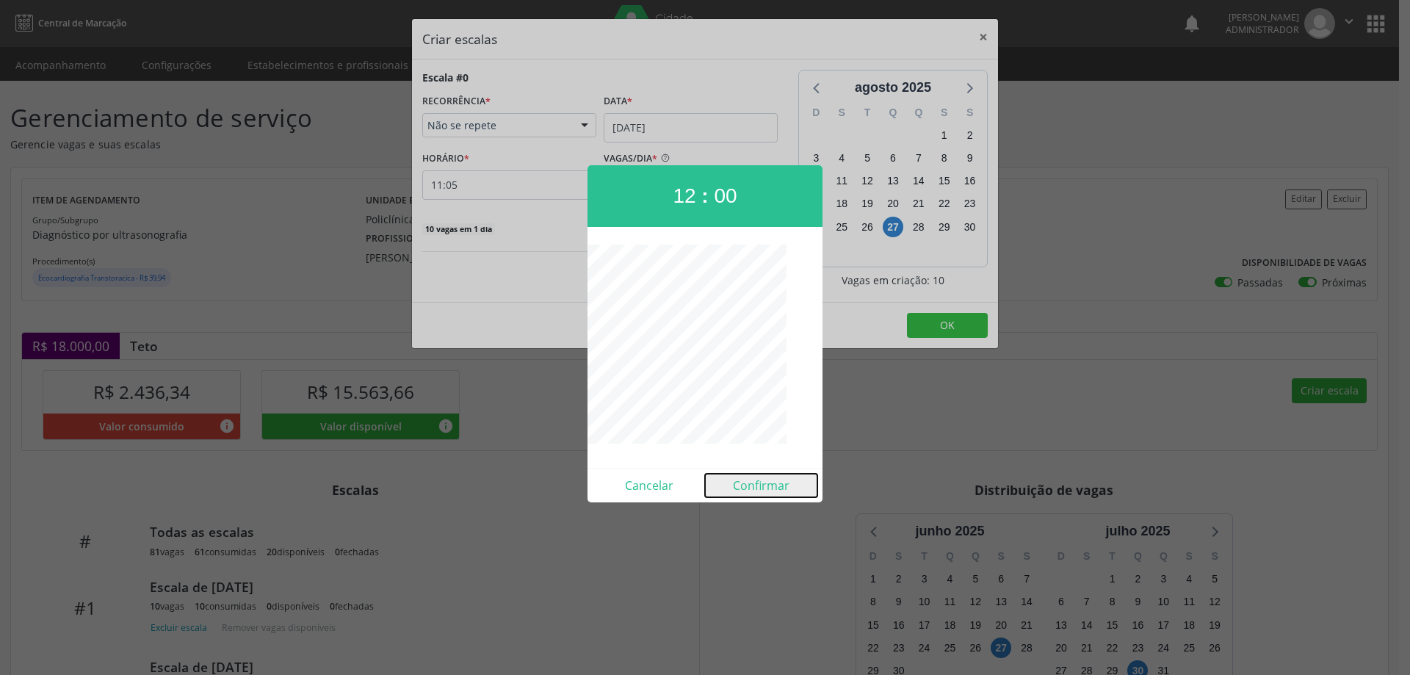
click at [767, 483] on button "Confirmar" at bounding box center [761, 486] width 112 height 24
type input "12:00"
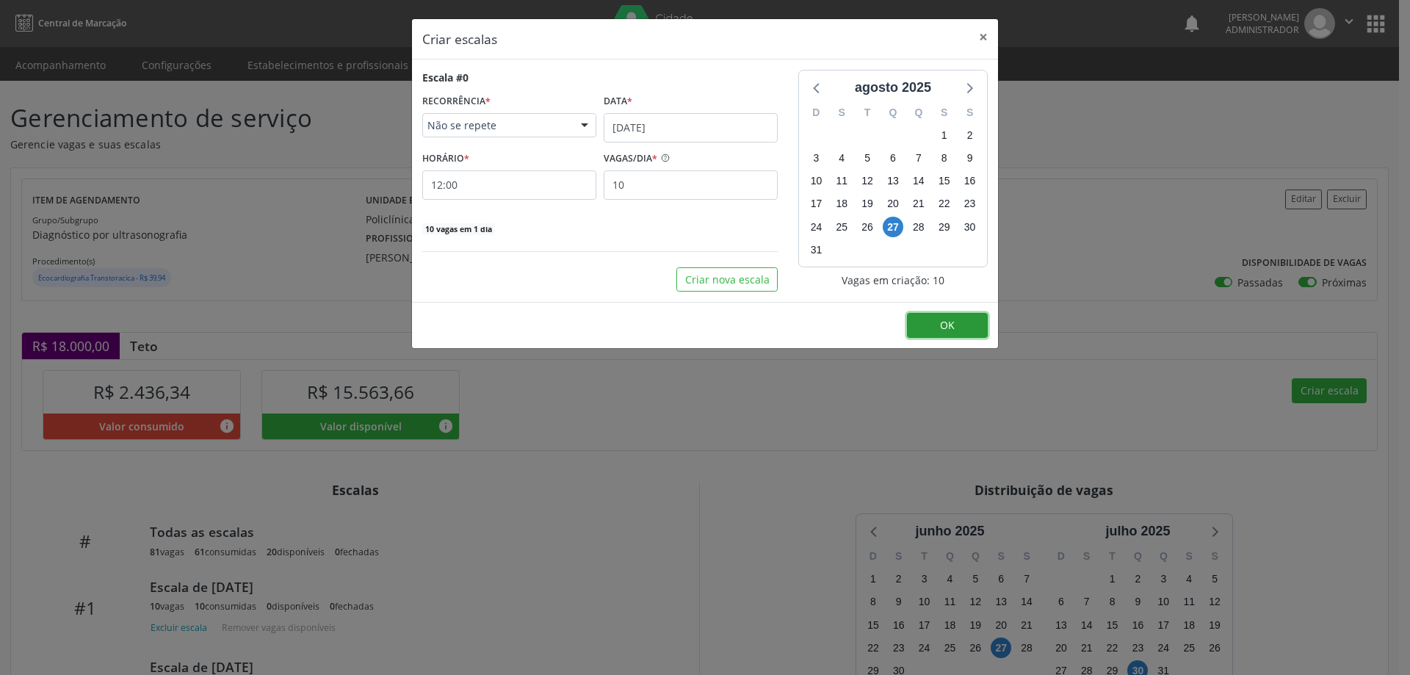
click at [955, 328] on button "OK" at bounding box center [947, 325] width 81 height 25
